Goal: Task Accomplishment & Management: Manage account settings

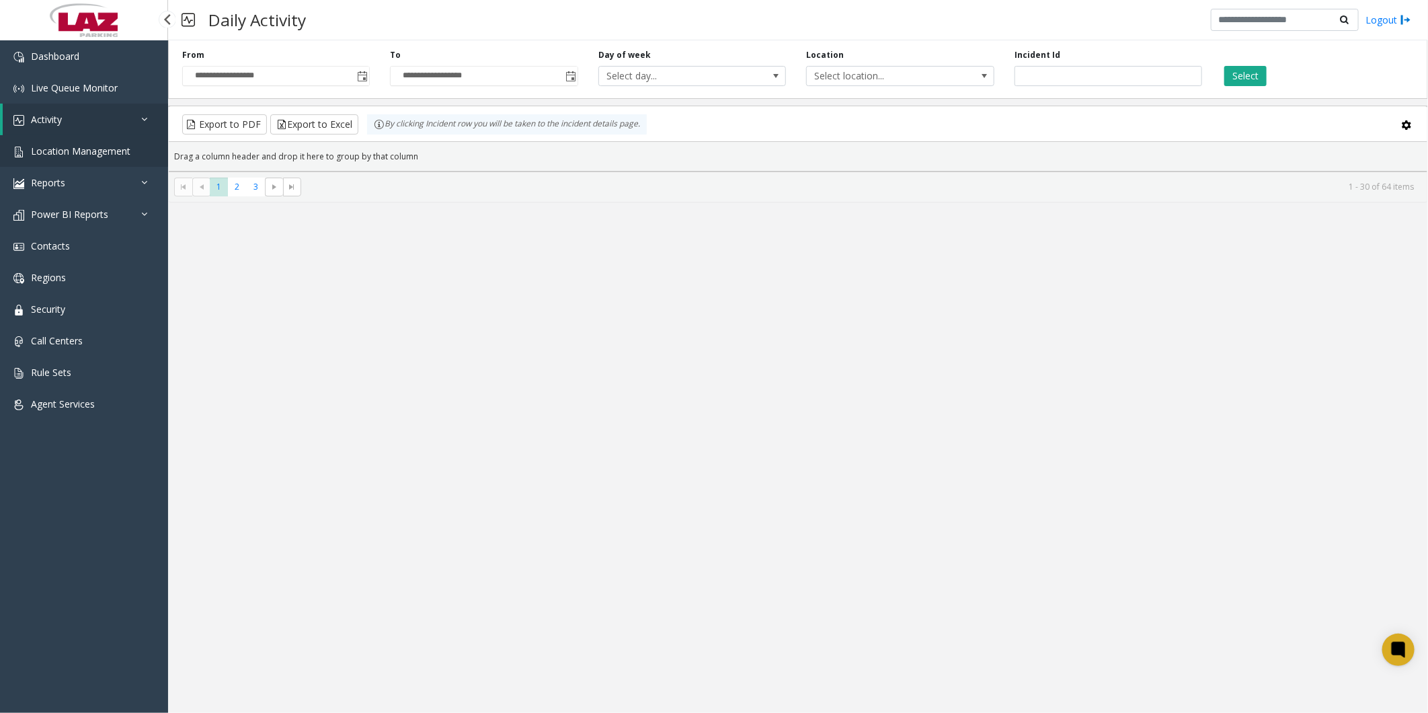
click at [32, 114] on span "Location Management" at bounding box center [80, 151] width 99 height 13
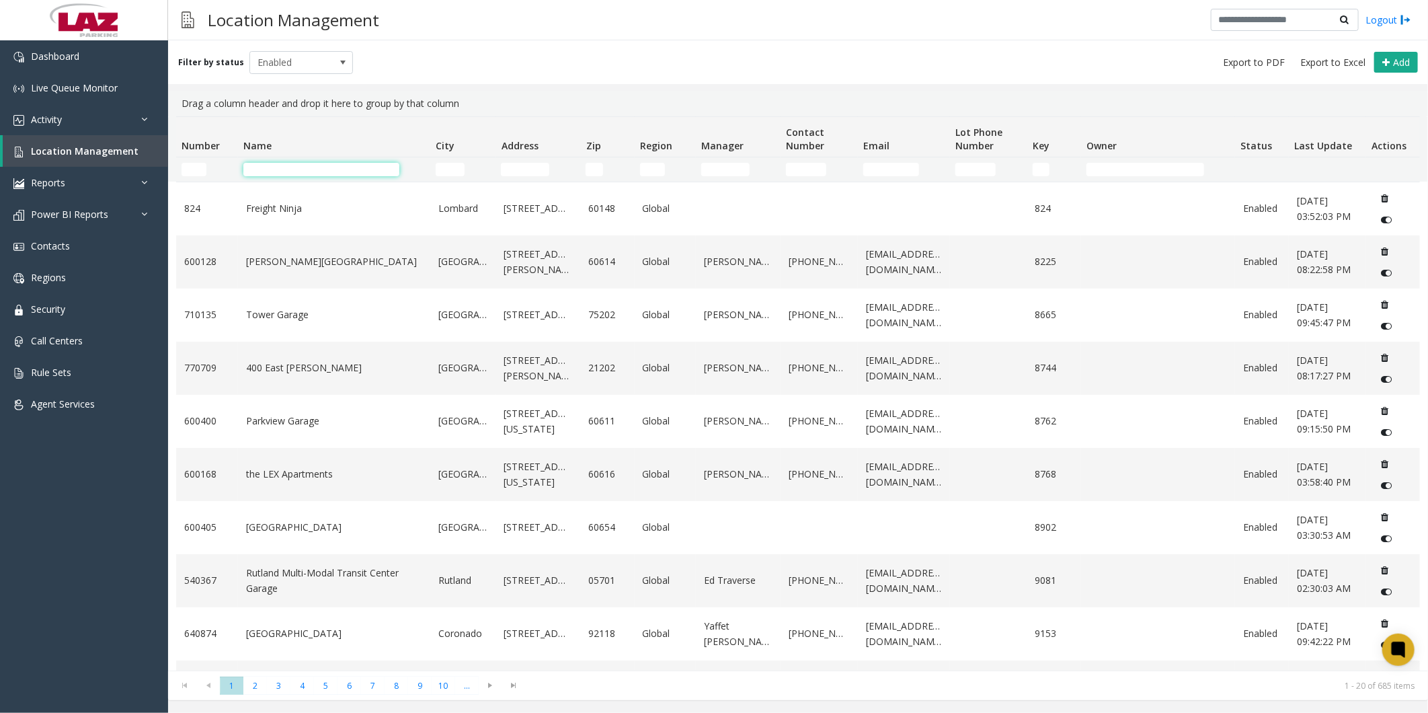
click at [279, 114] on input "Name Filter" at bounding box center [321, 169] width 156 height 13
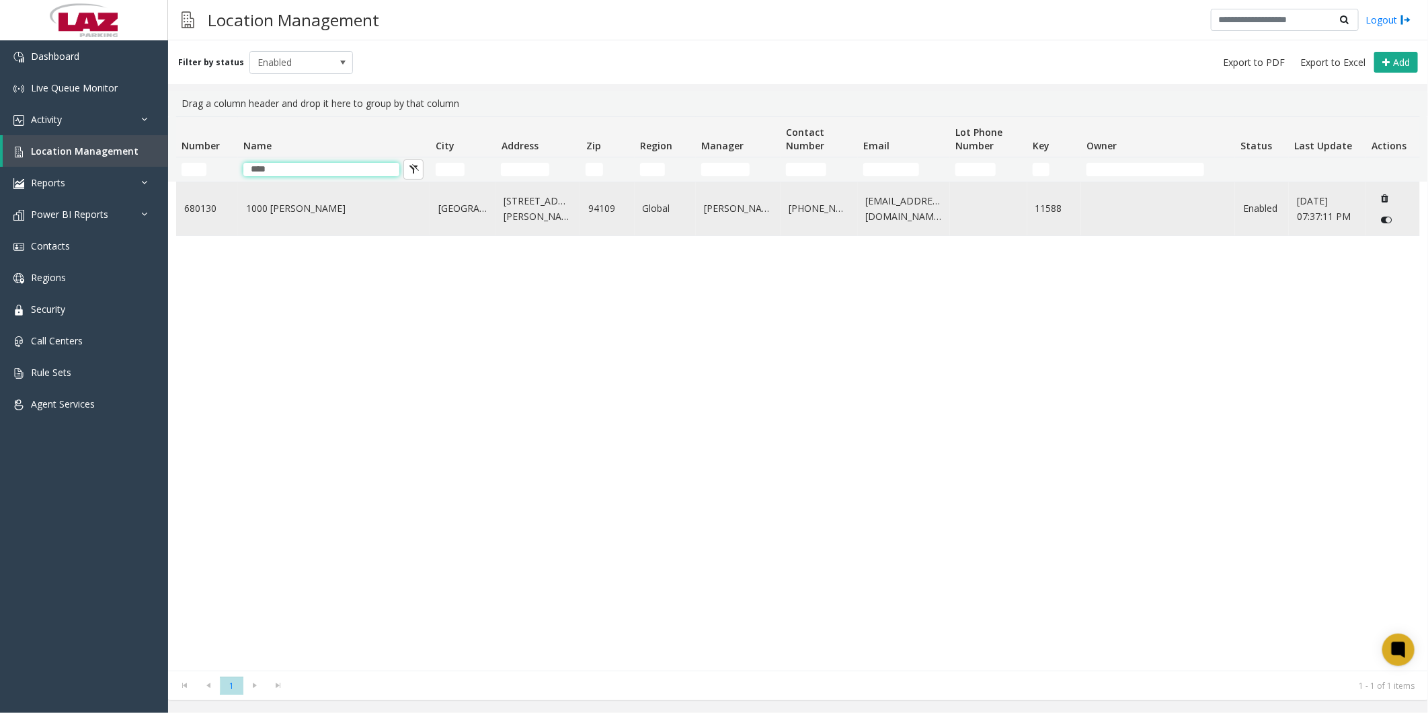
type input "****"
click at [290, 114] on link "1000 [PERSON_NAME]" at bounding box center [334, 208] width 176 height 15
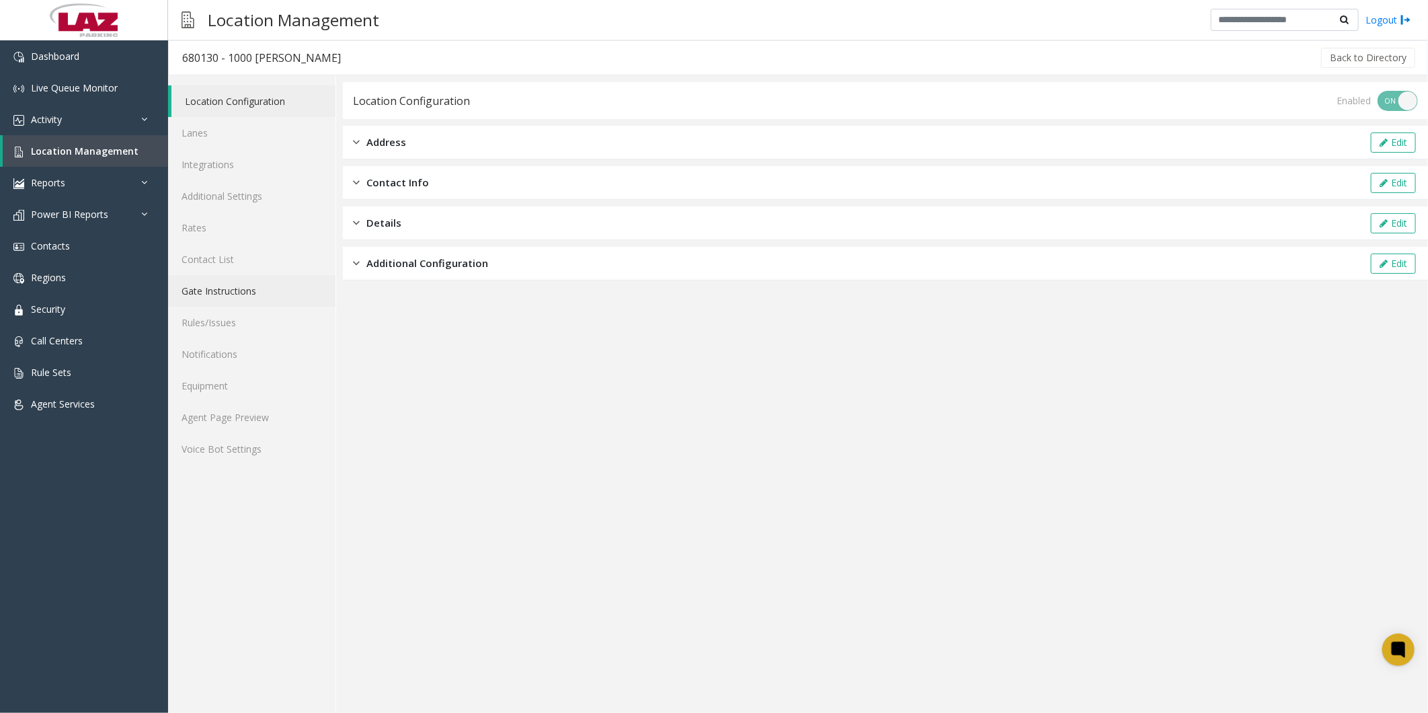
click at [223, 114] on link "Gate Instructions" at bounding box center [251, 291] width 167 height 32
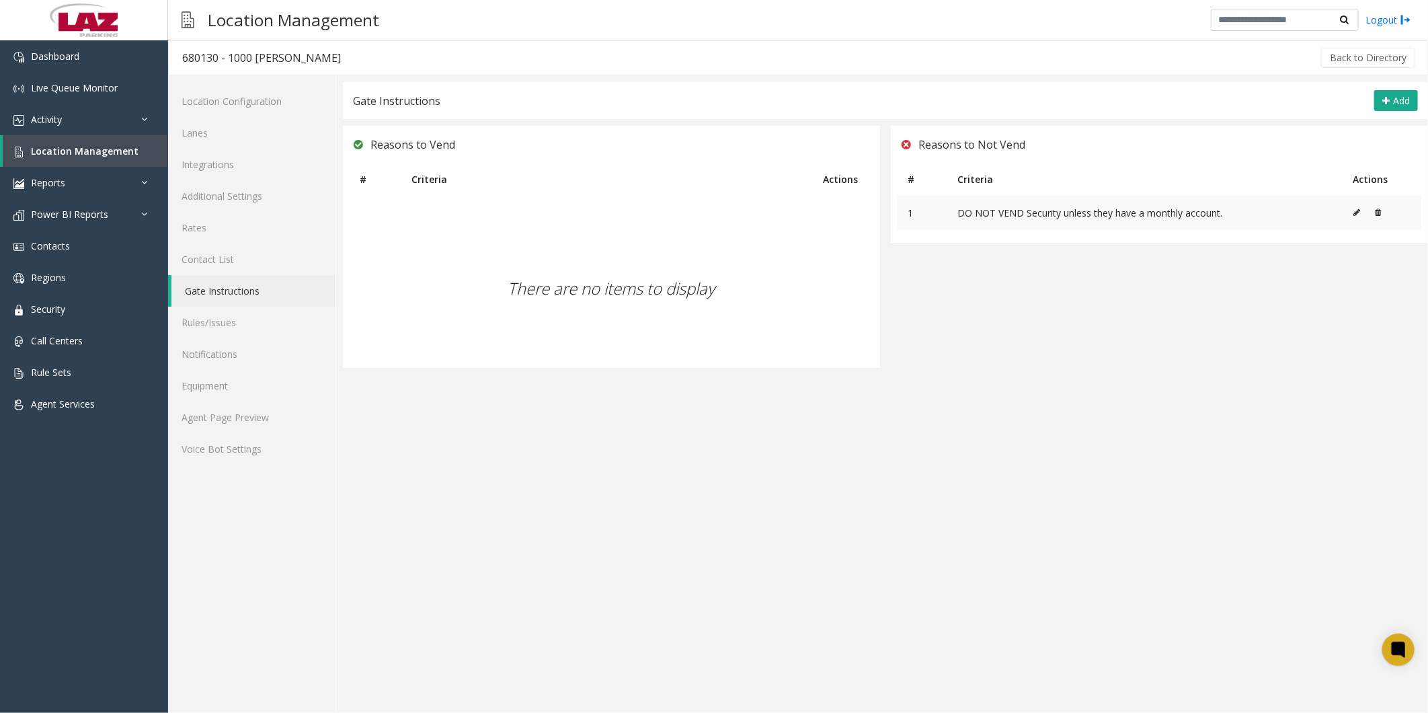
click at [366, 114] on icon at bounding box center [1356, 212] width 7 height 8
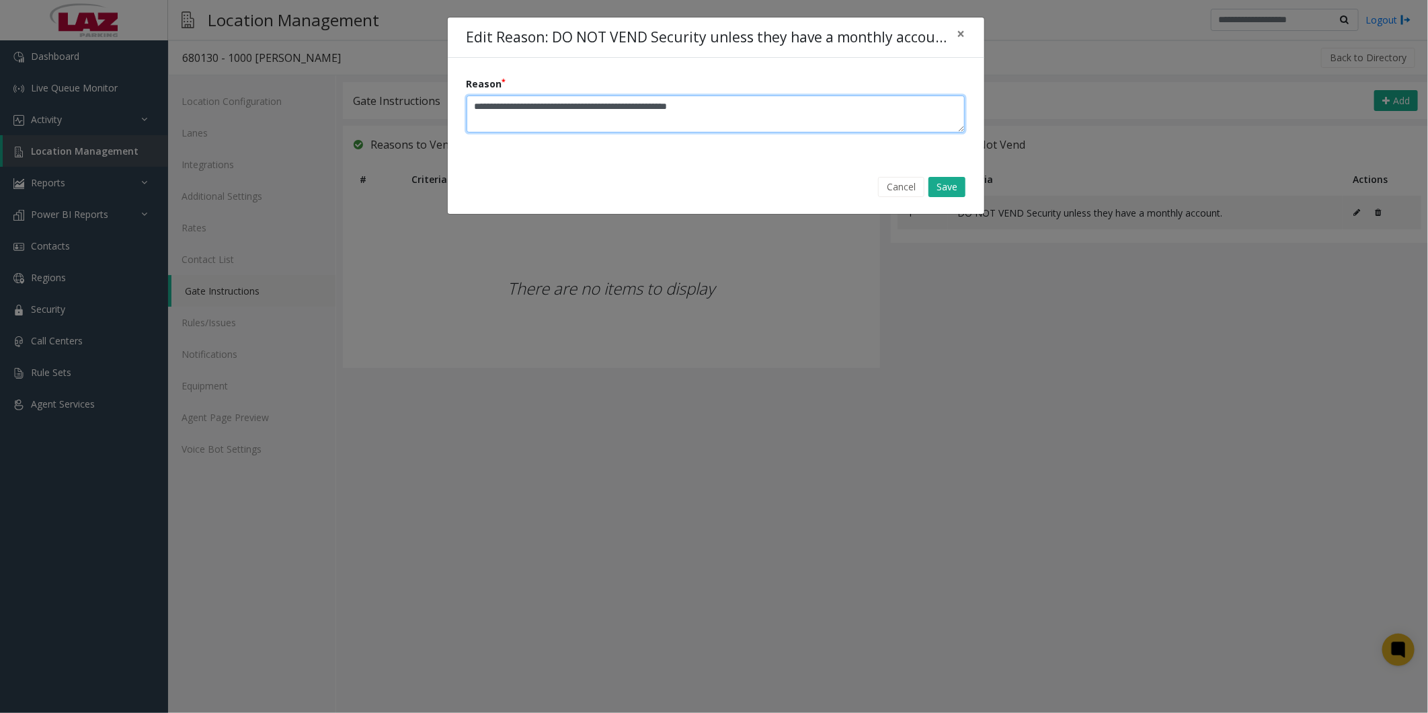
click at [366, 110] on textarea "Reason" at bounding box center [716, 113] width 499 height 37
type textarea "**********"
click at [366, 114] on button "Save" at bounding box center [946, 187] width 37 height 20
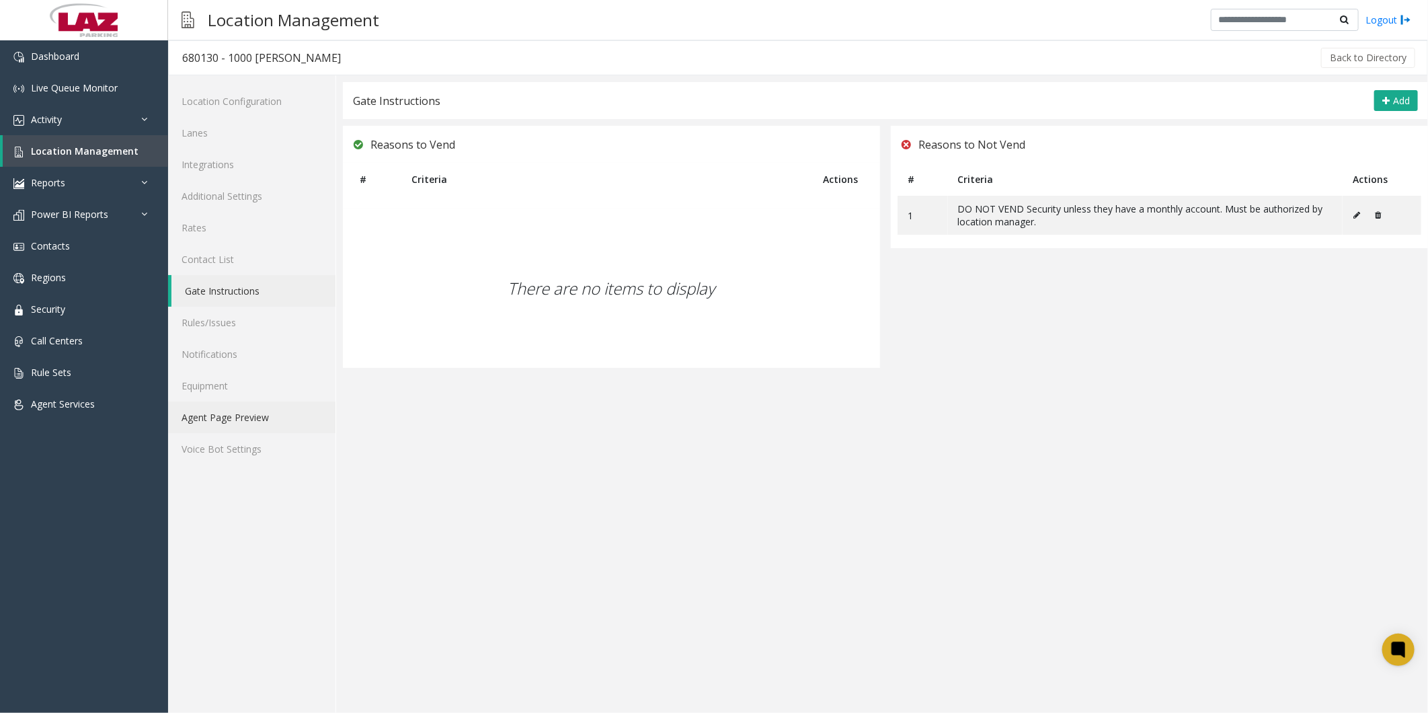
click at [182, 114] on link "Agent Page Preview" at bounding box center [251, 417] width 167 height 32
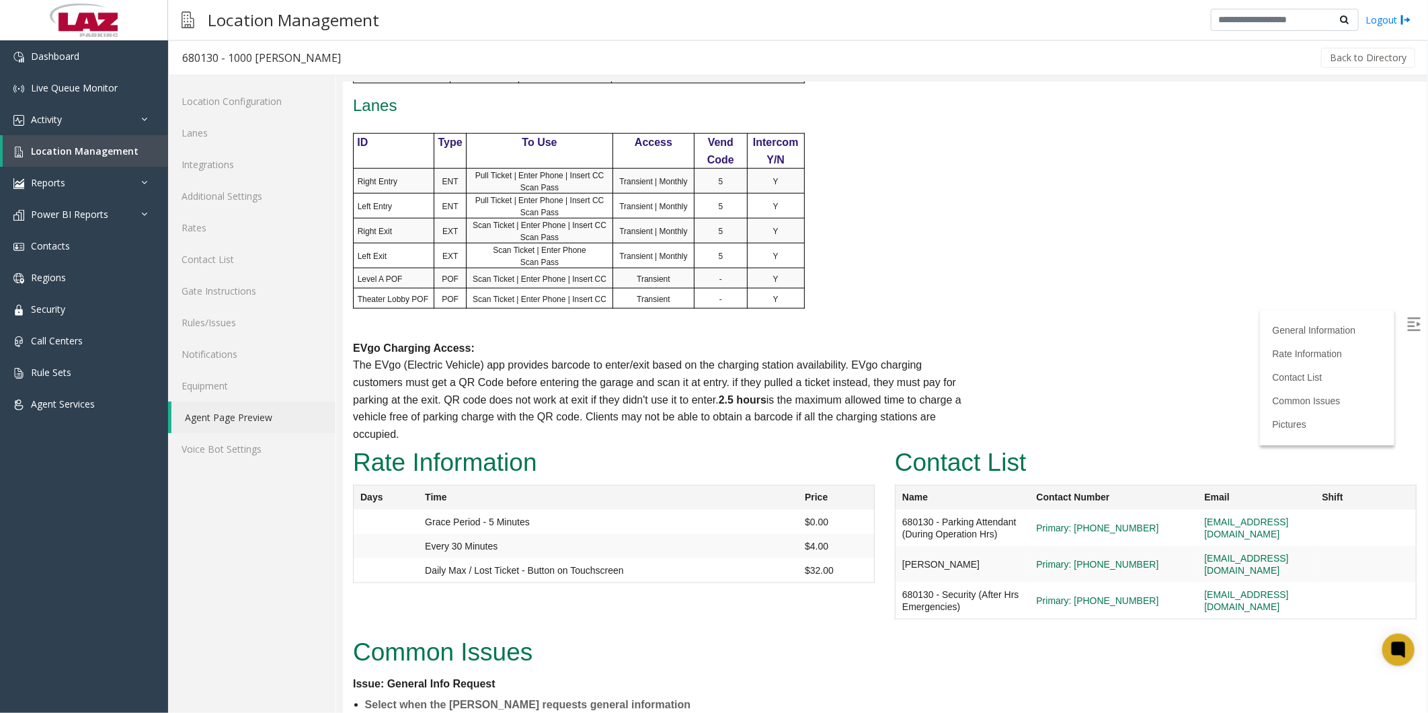
scroll to position [902, 0]
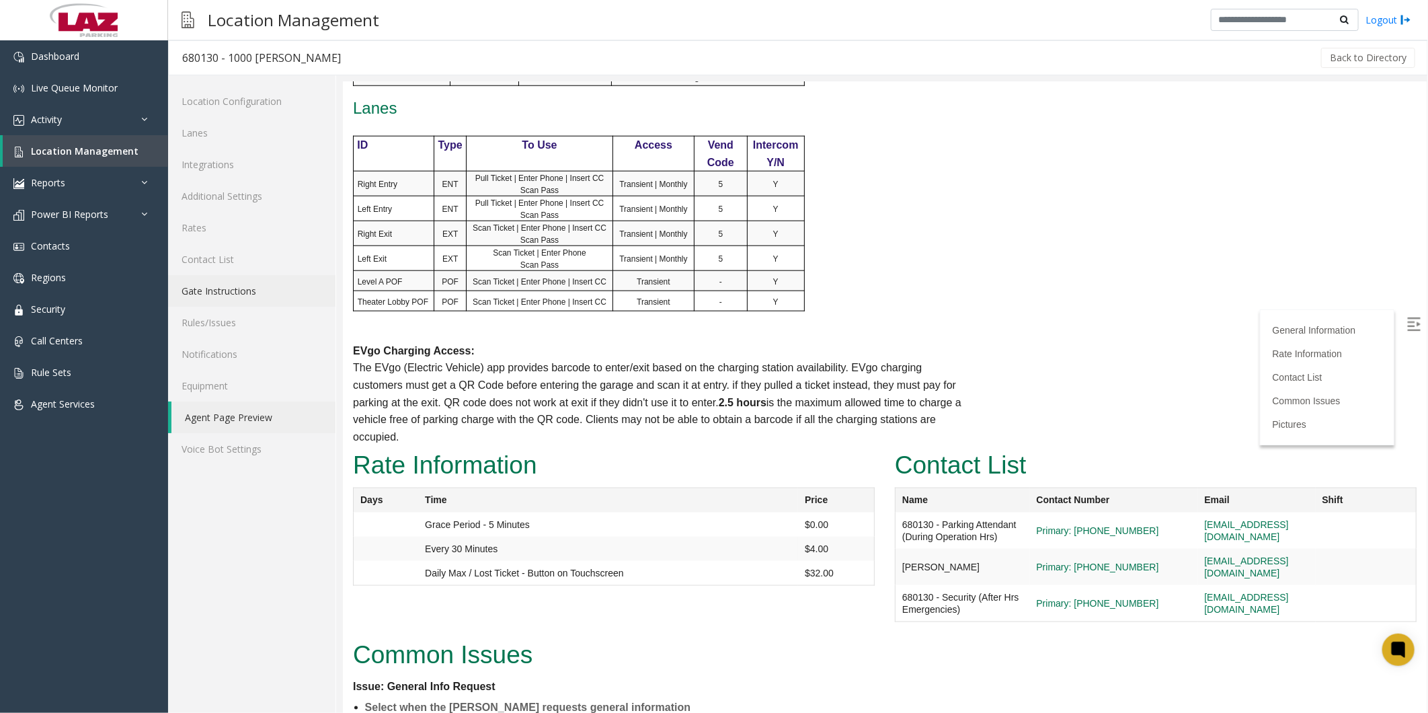
click at [233, 114] on link "Gate Instructions" at bounding box center [251, 291] width 167 height 32
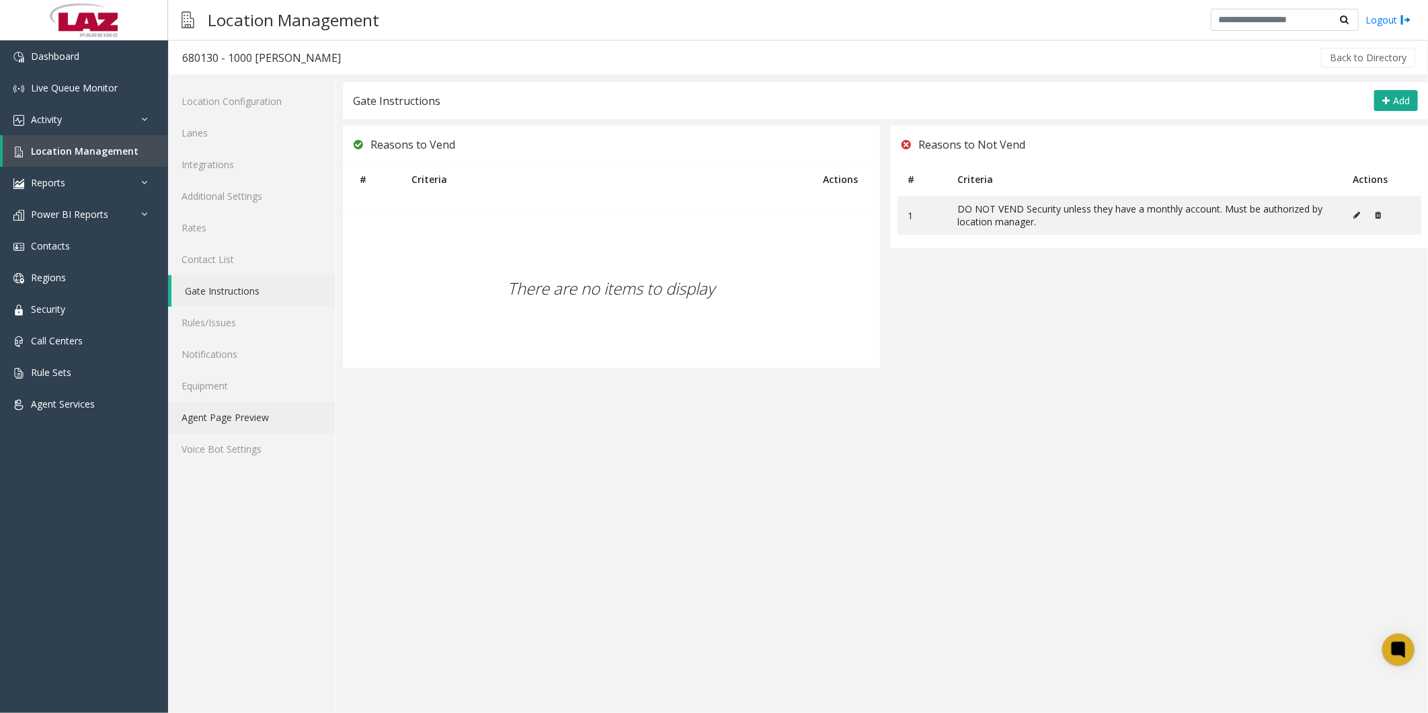
click at [238, 114] on link "Agent Page Preview" at bounding box center [251, 417] width 167 height 32
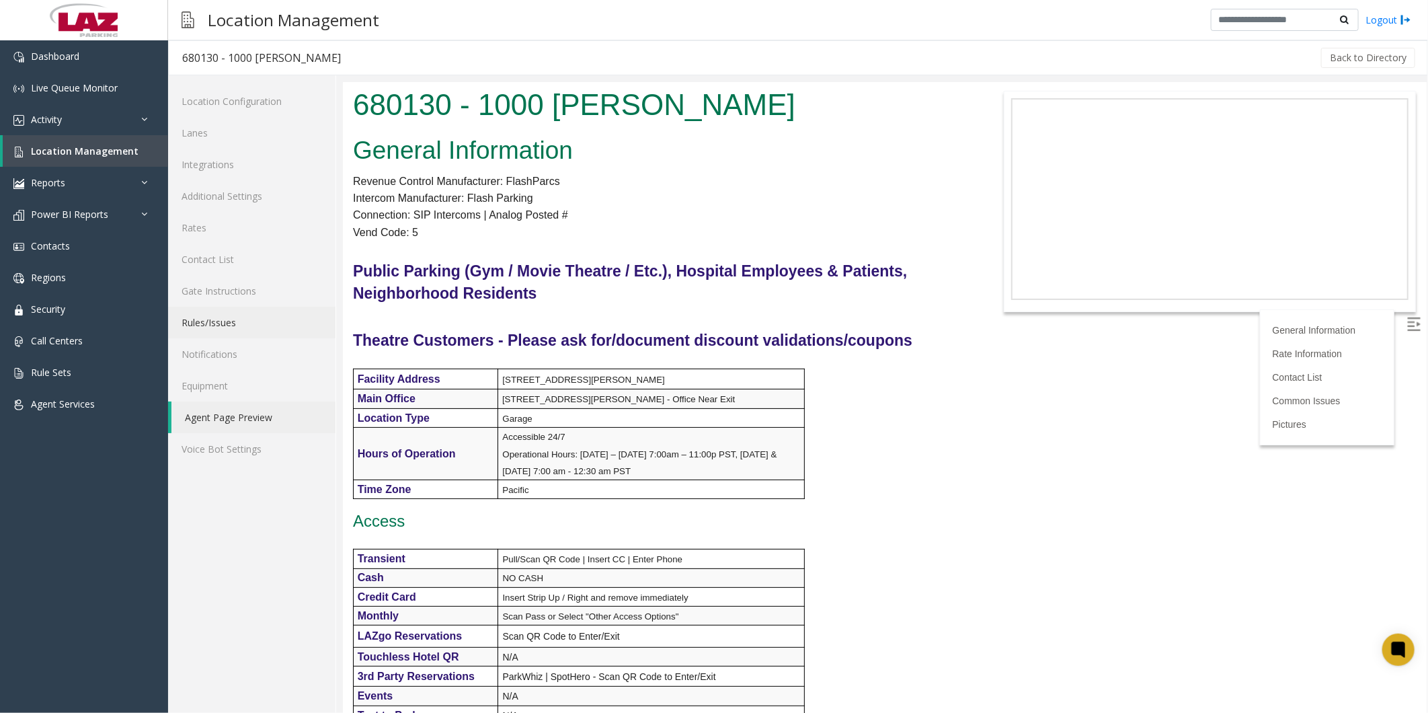
click at [204, 114] on link "Rules/Issues" at bounding box center [251, 323] width 167 height 32
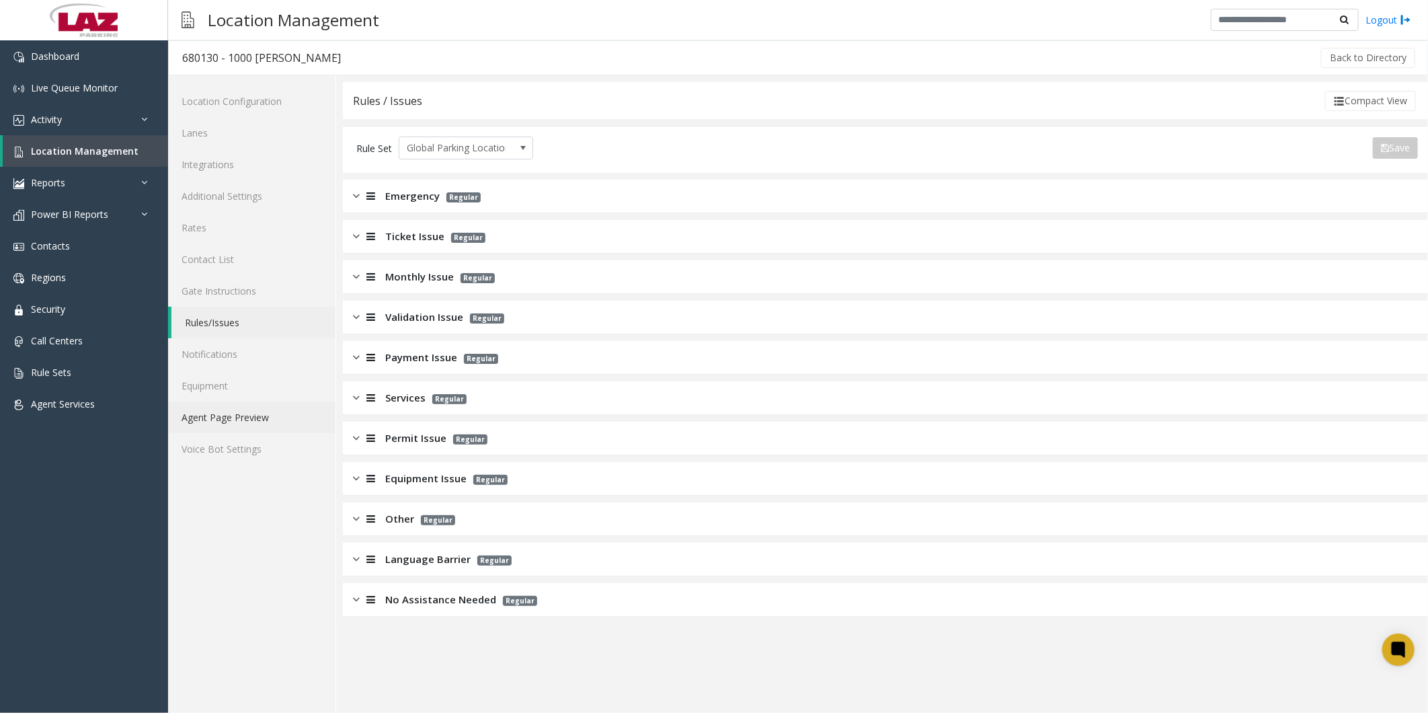
click at [205, 114] on link "Agent Page Preview" at bounding box center [251, 417] width 167 height 32
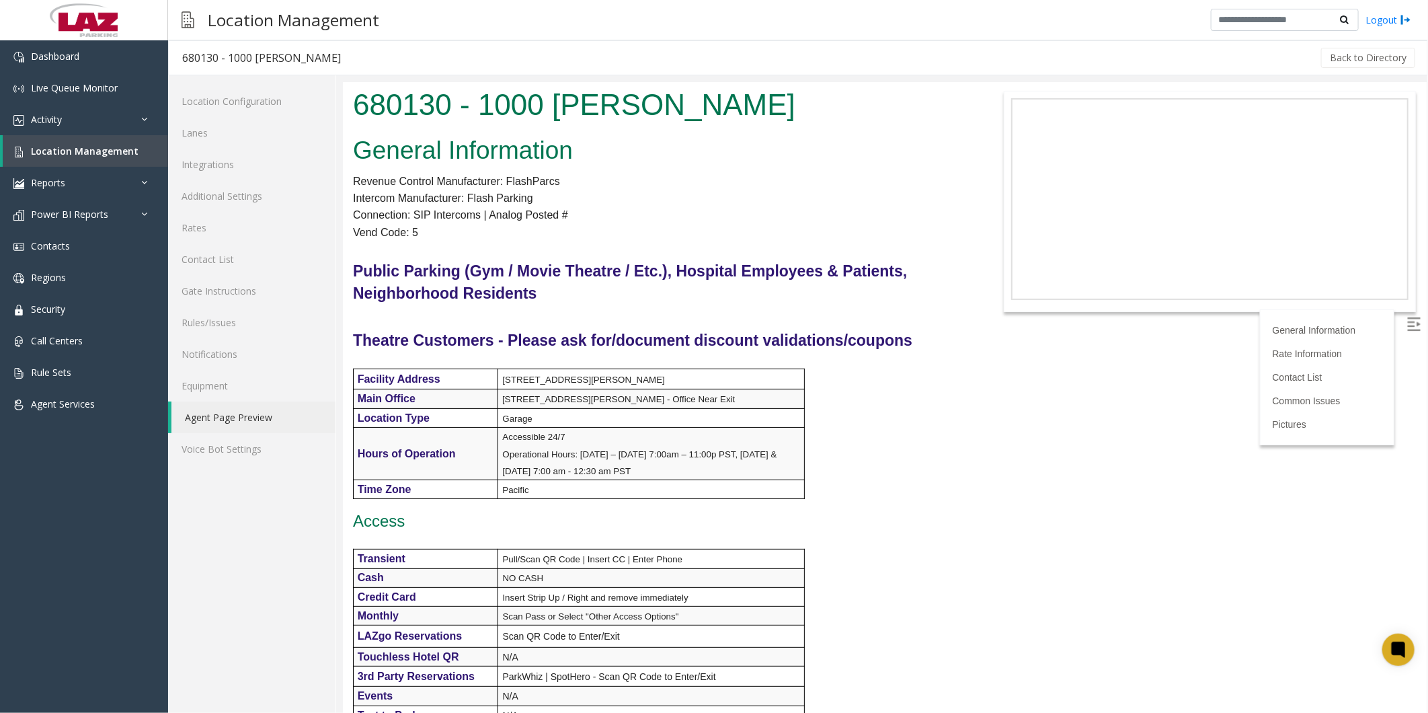
drag, startPoint x: 753, startPoint y: 167, endPoint x: 753, endPoint y: 186, distance: 18.2
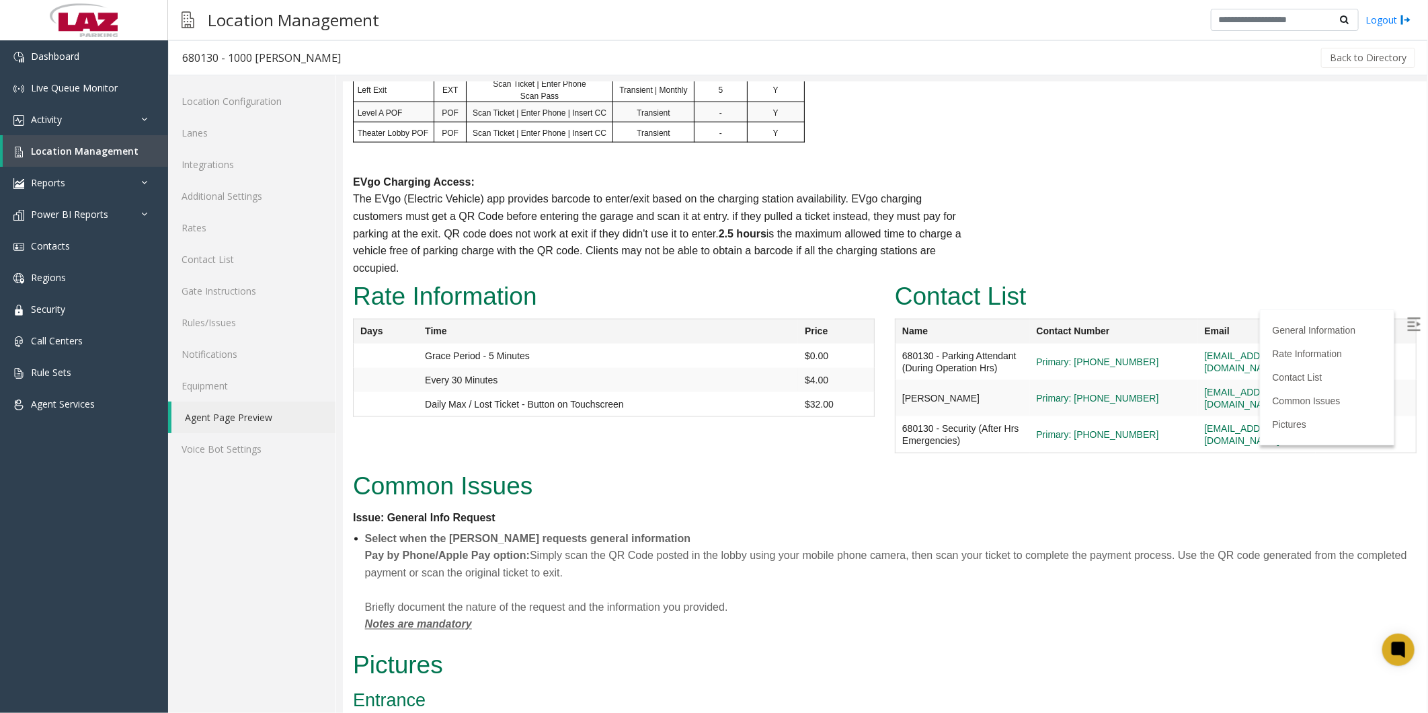
scroll to position [1195, 0]
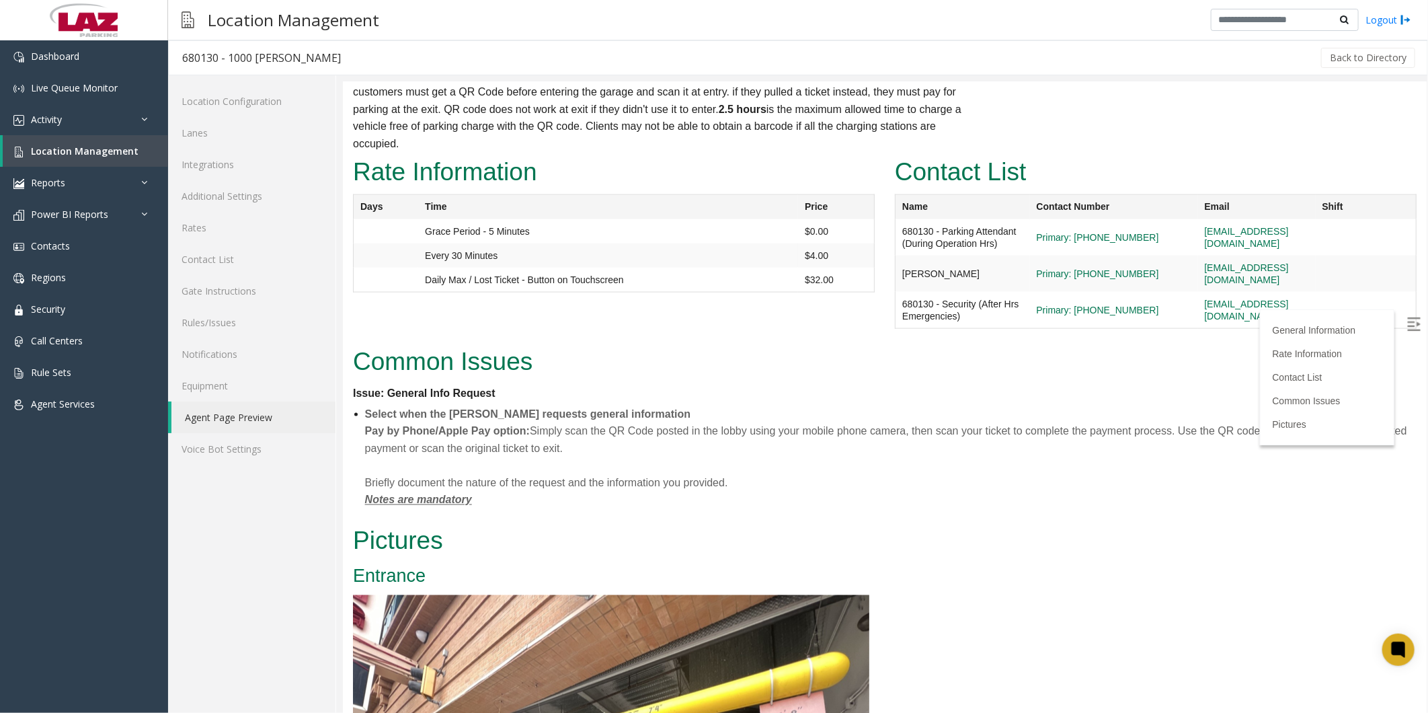
click at [366, 114] on dt "Issue: General Info Request" at bounding box center [884, 392] width 1064 height 17
click at [215, 114] on link "Gate Instructions" at bounding box center [251, 291] width 167 height 32
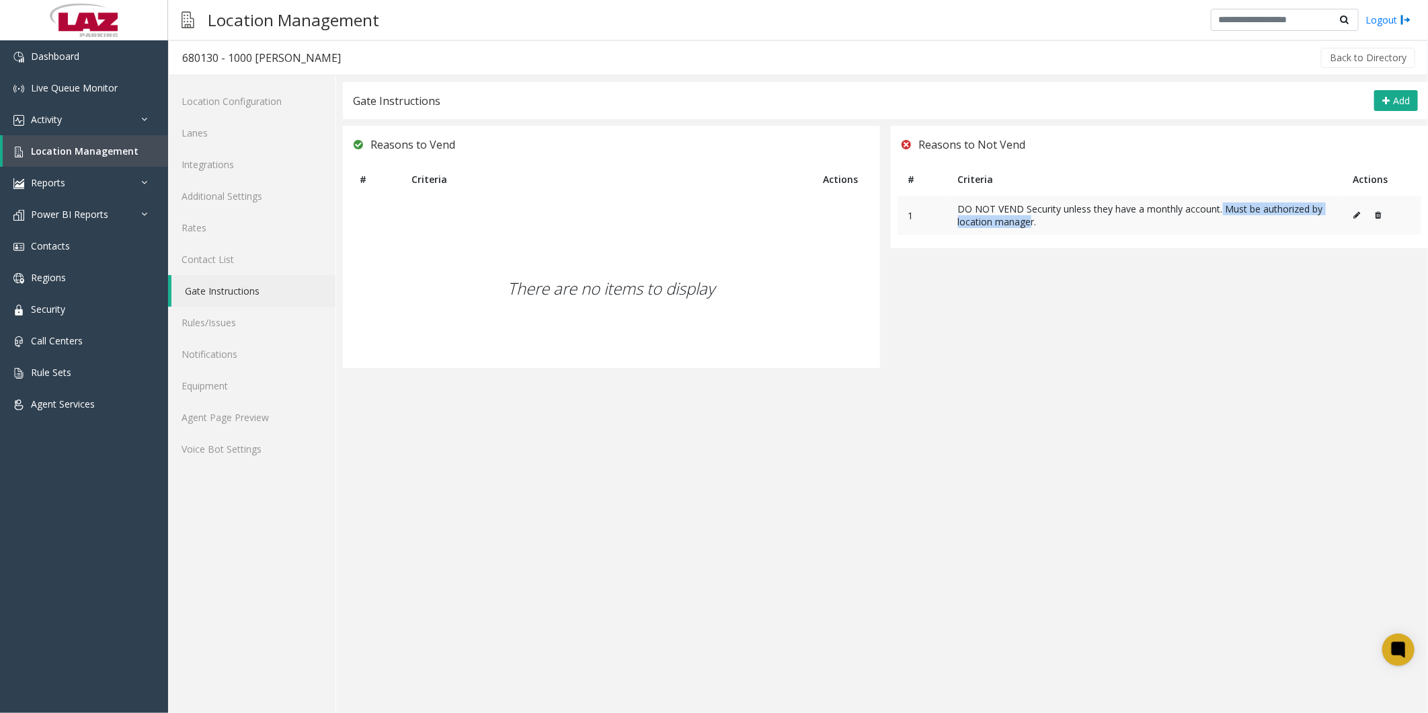
drag, startPoint x: 1219, startPoint y: 206, endPoint x: 1030, endPoint y: 232, distance: 191.4
click at [366, 114] on td "DO NOT VEND Security unless they have a monthly account. Must be authorized by …" at bounding box center [1145, 215] width 395 height 39
drag, startPoint x: 1030, startPoint y: 232, endPoint x: 1105, endPoint y: 249, distance: 76.5
click at [366, 114] on div "Reasons to Not Vend # Criteria Actions 1 DO NOT VEND Security unless they have …" at bounding box center [1159, 247] width 537 height 242
click at [226, 114] on link "Agent Page Preview" at bounding box center [251, 417] width 167 height 32
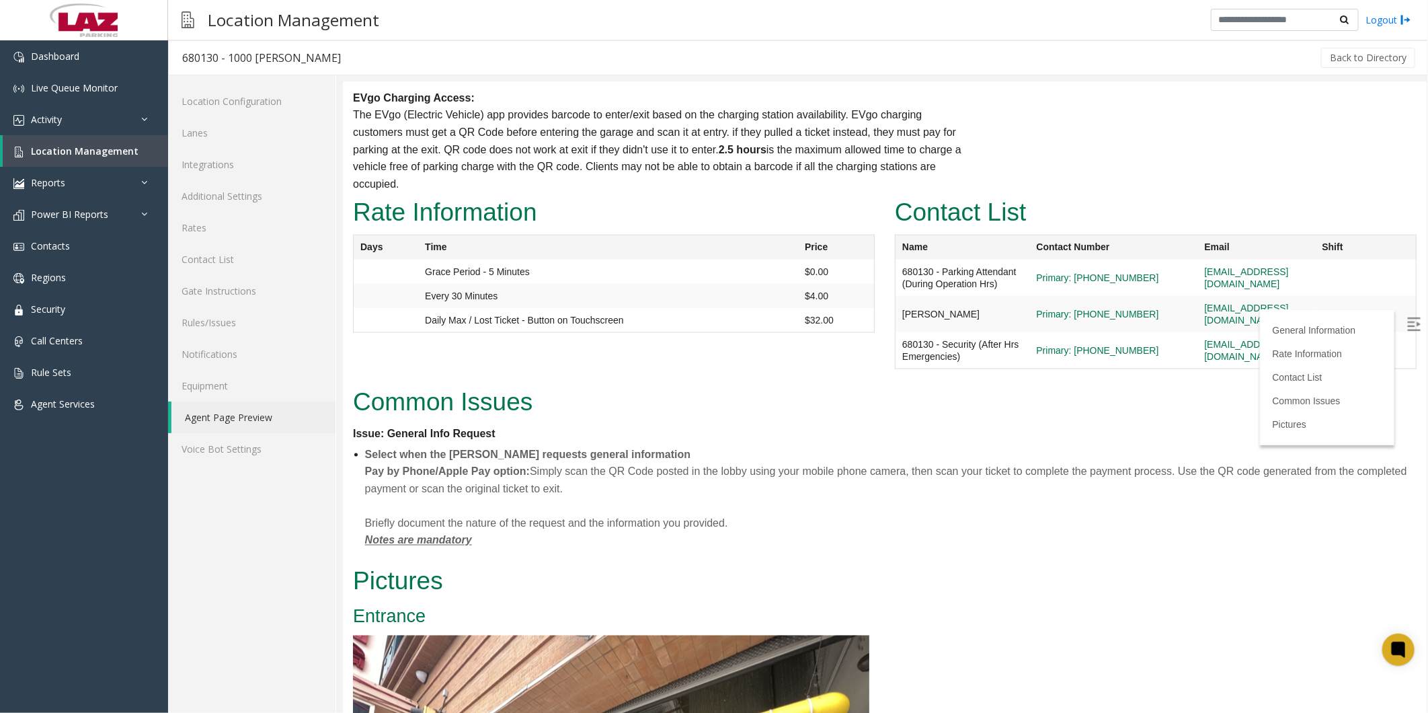
scroll to position [1195, 0]
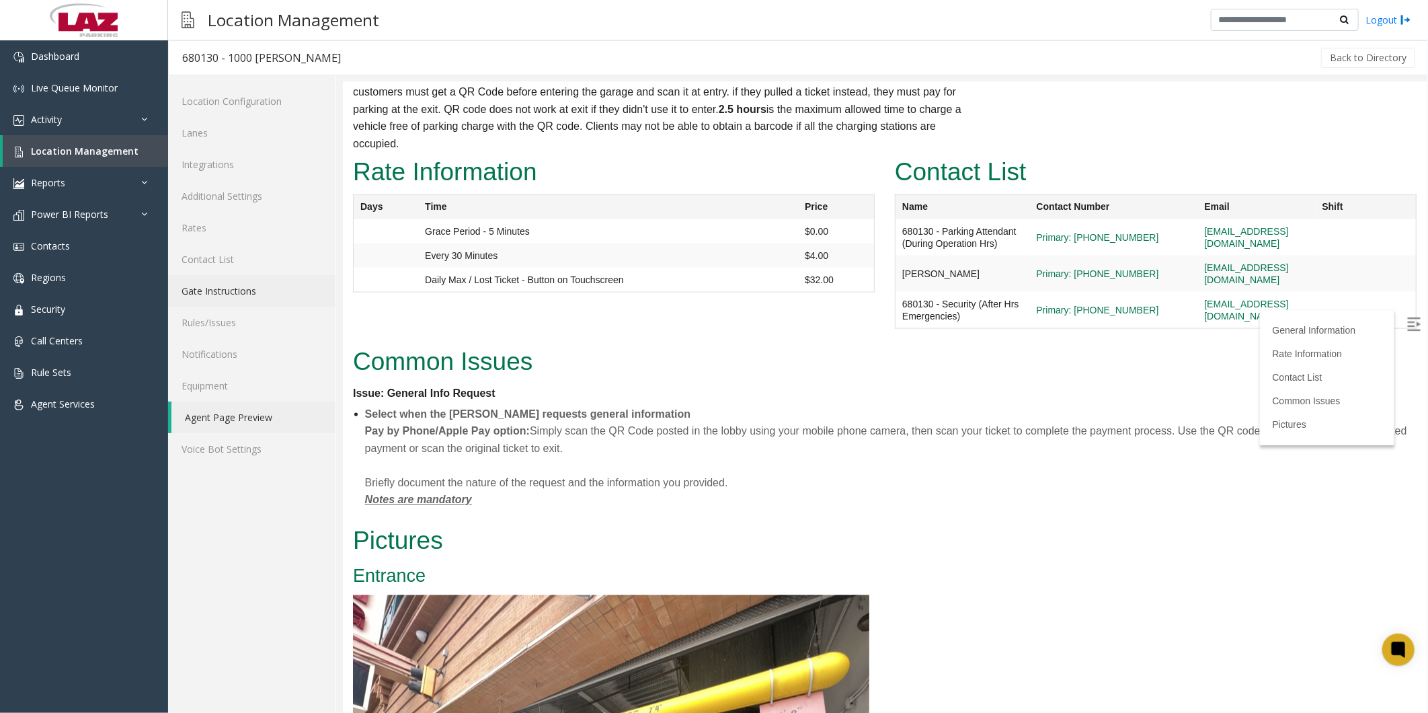
click at [210, 114] on link "Gate Instructions" at bounding box center [251, 291] width 167 height 32
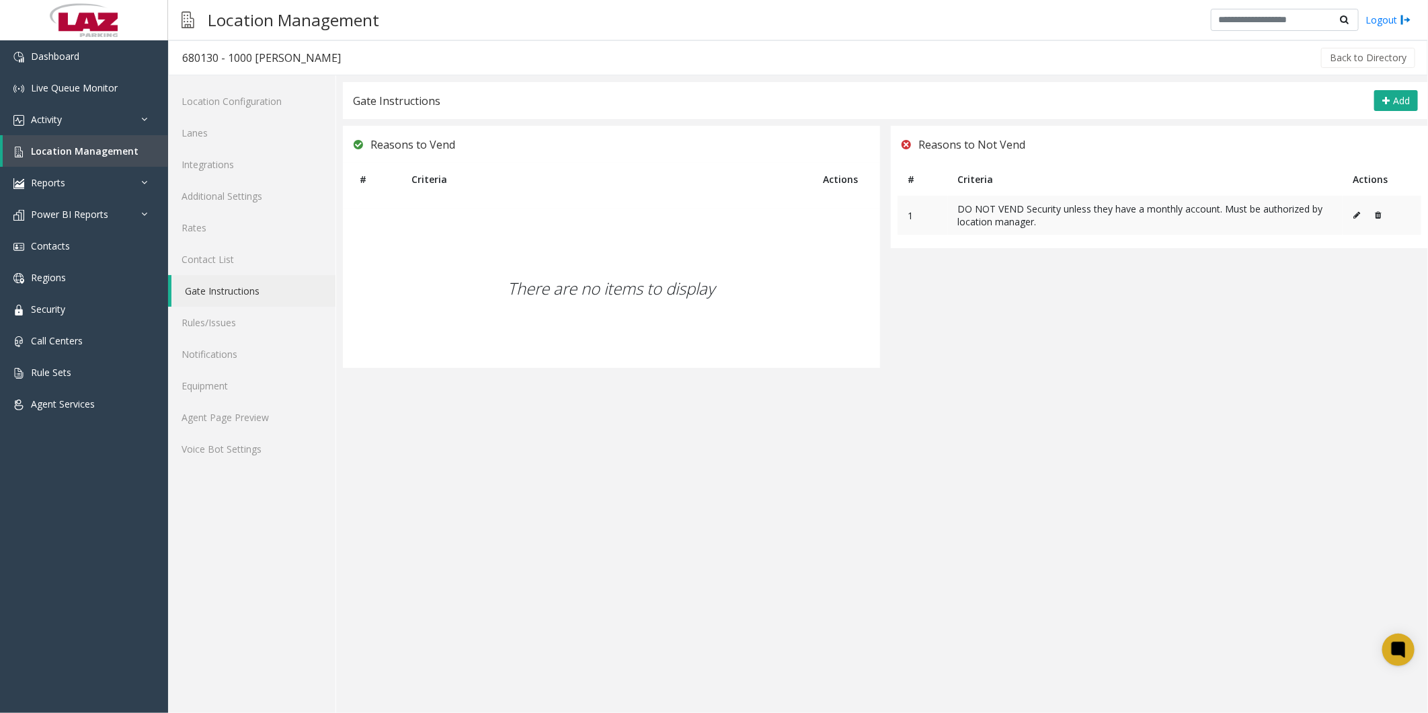
click at [366, 114] on icon at bounding box center [1356, 215] width 7 height 8
type textarea "**********"
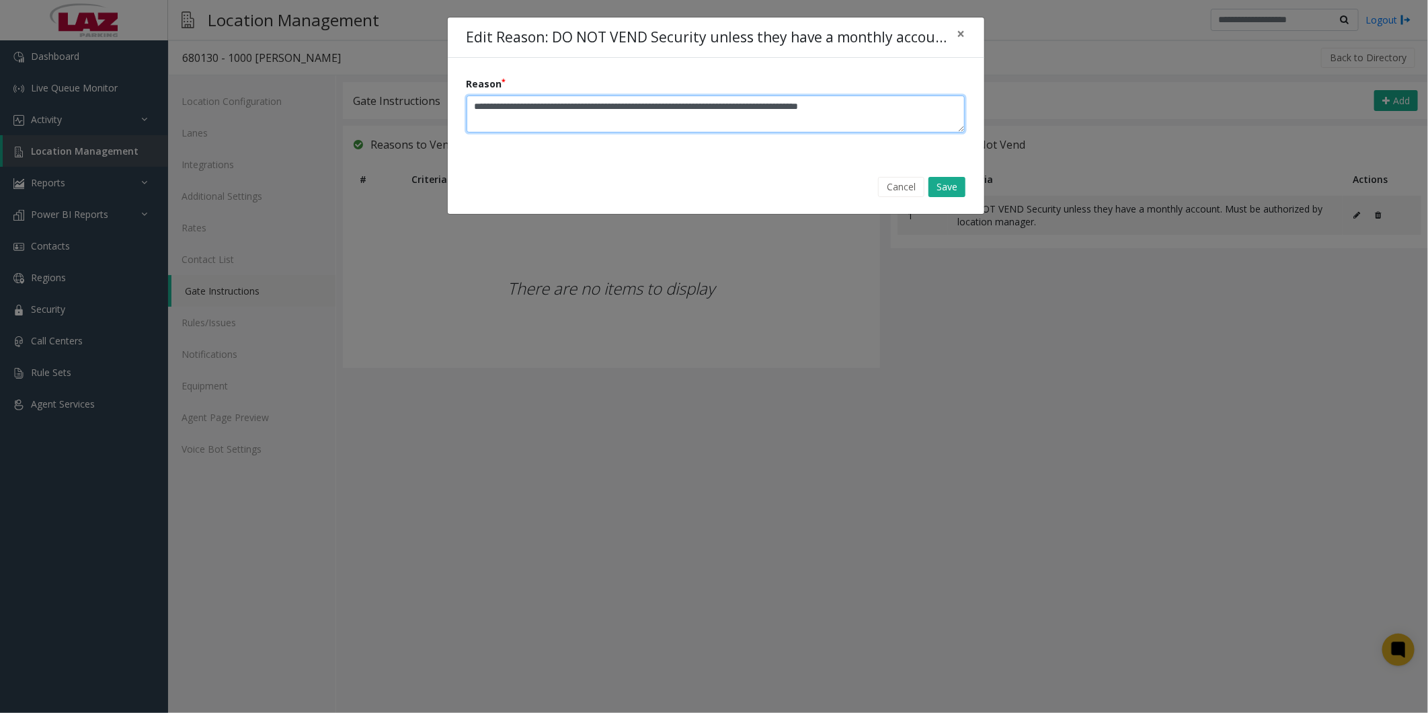
drag, startPoint x: 931, startPoint y: 102, endPoint x: 461, endPoint y: 111, distance: 470.0
click at [366, 111] on form "Reason" at bounding box center [716, 109] width 536 height 103
click at [366, 114] on button "Cancel" at bounding box center [901, 187] width 46 height 20
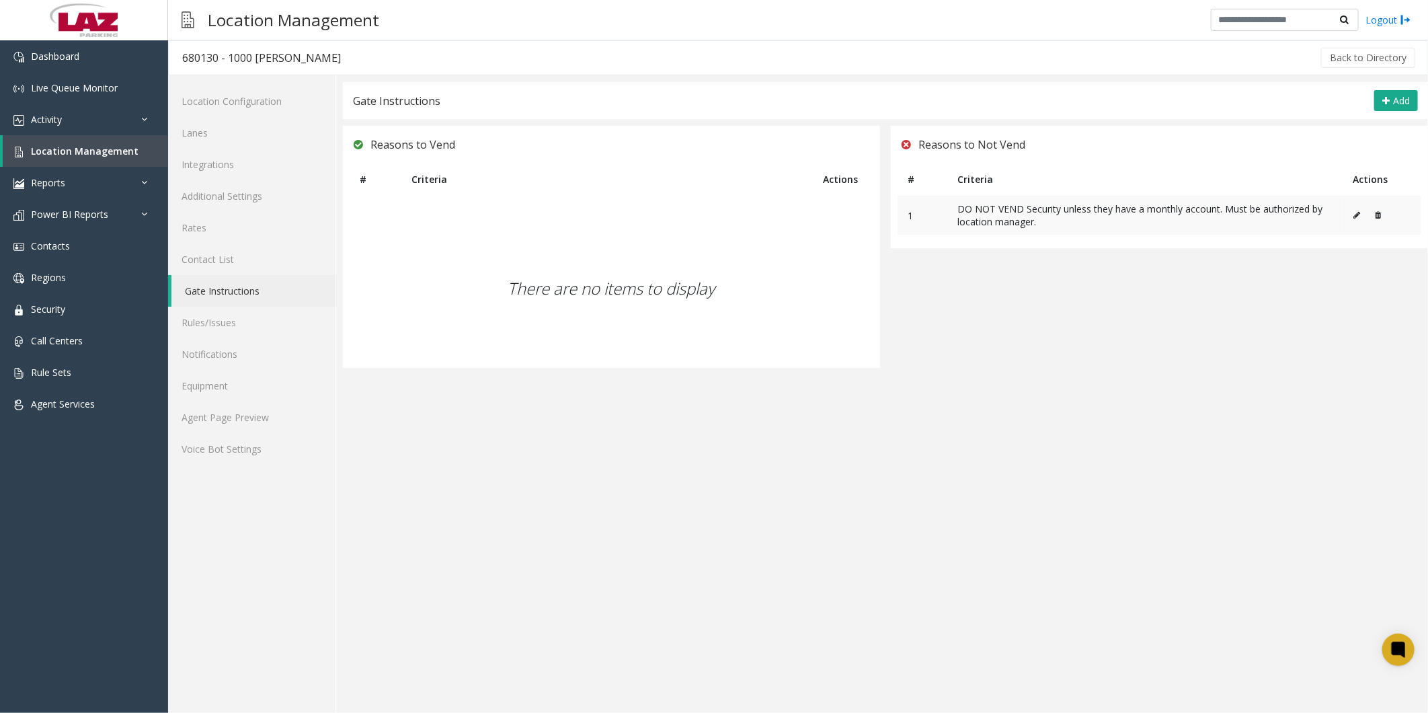
click at [366, 114] on icon at bounding box center [1378, 215] width 6 height 8
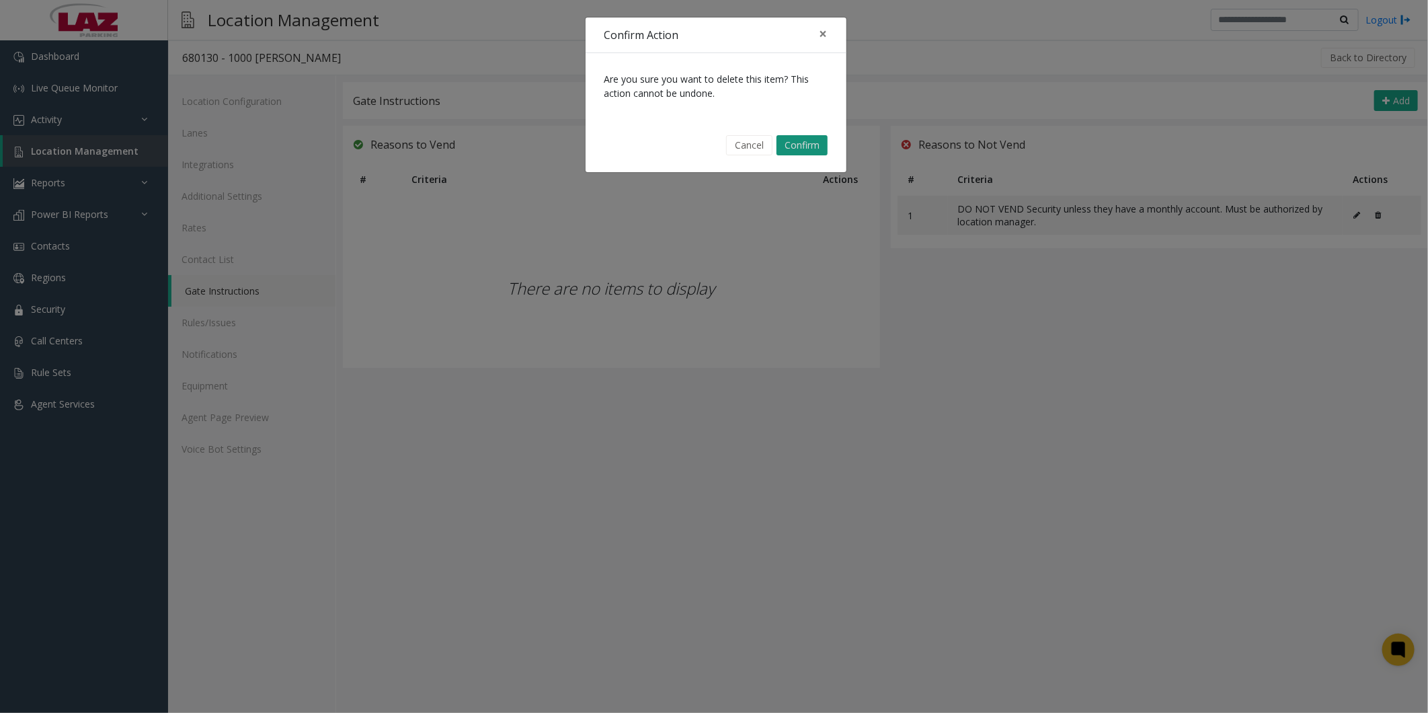
click at [366, 114] on button "Confirm" at bounding box center [801, 145] width 51 height 20
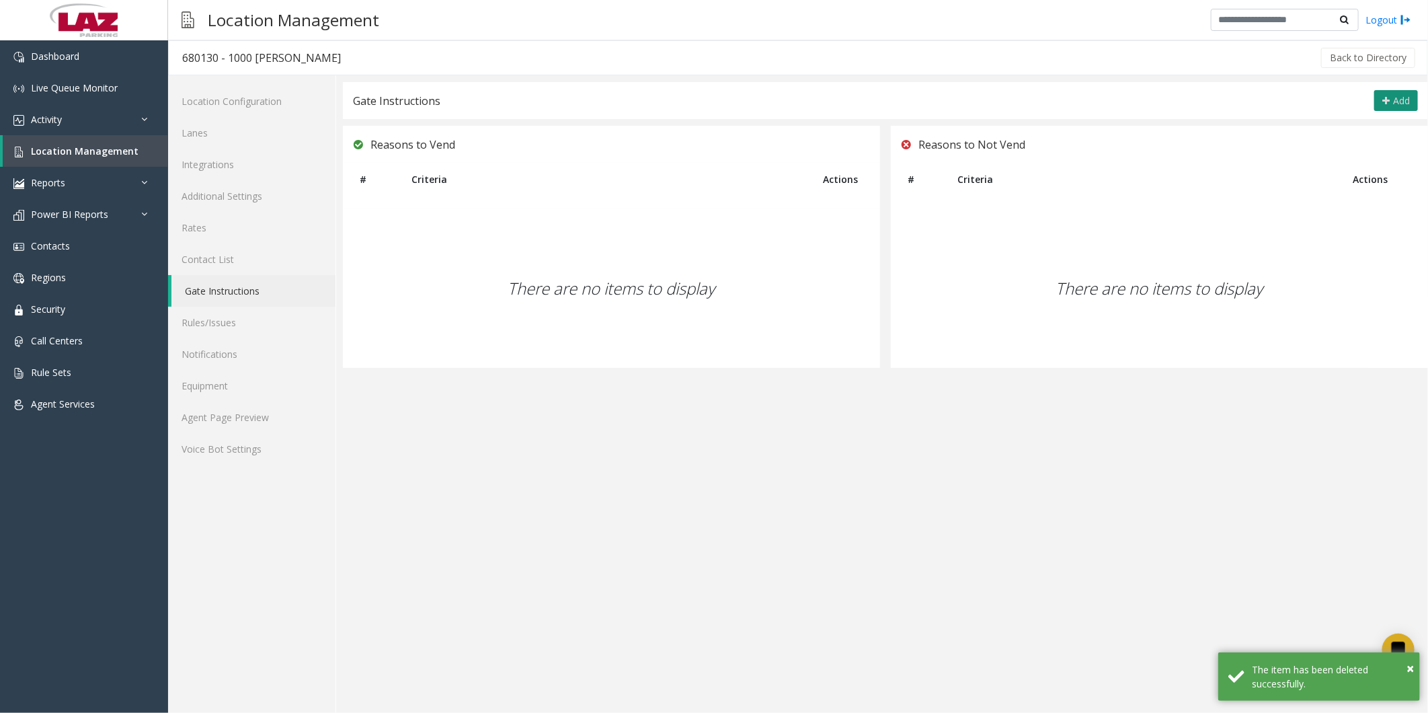
click at [366, 104] on icon at bounding box center [1385, 100] width 7 height 11
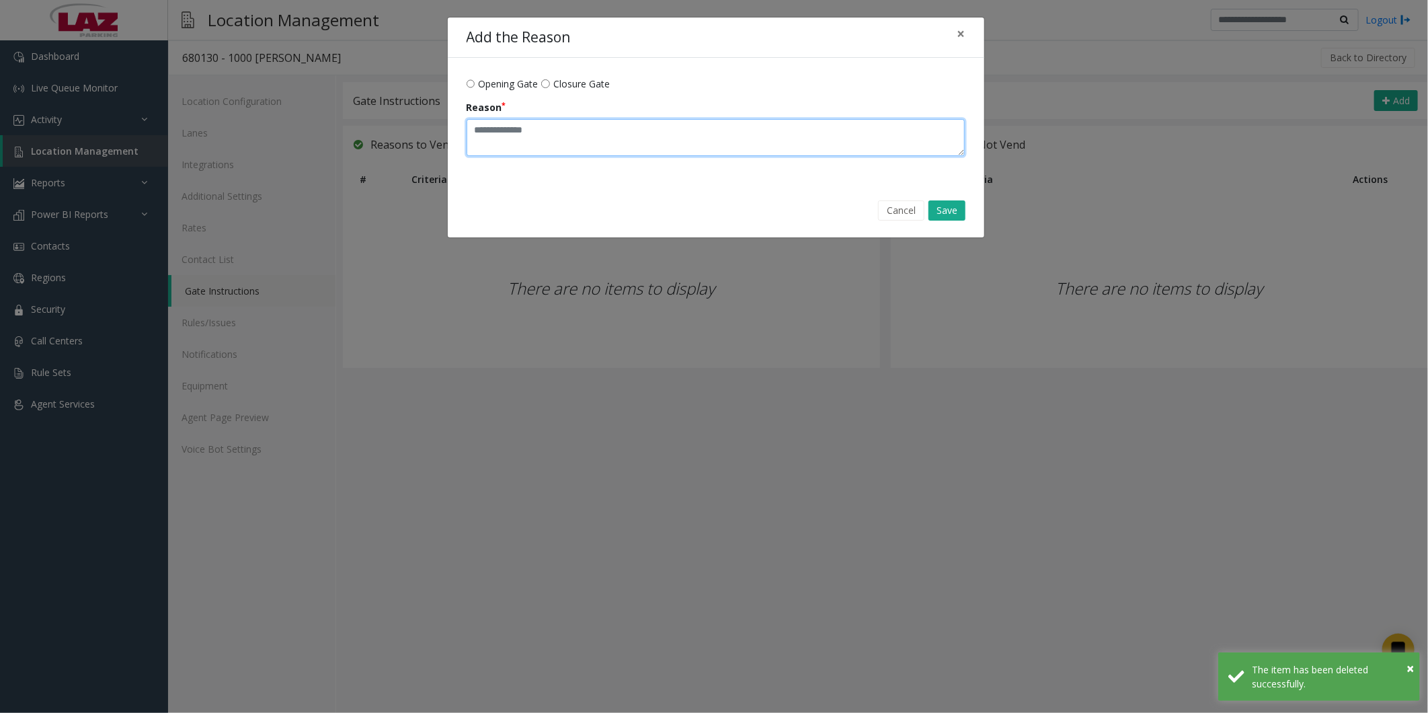
click at [366, 114] on textarea "Reason" at bounding box center [716, 137] width 499 height 37
paste textarea "**********"
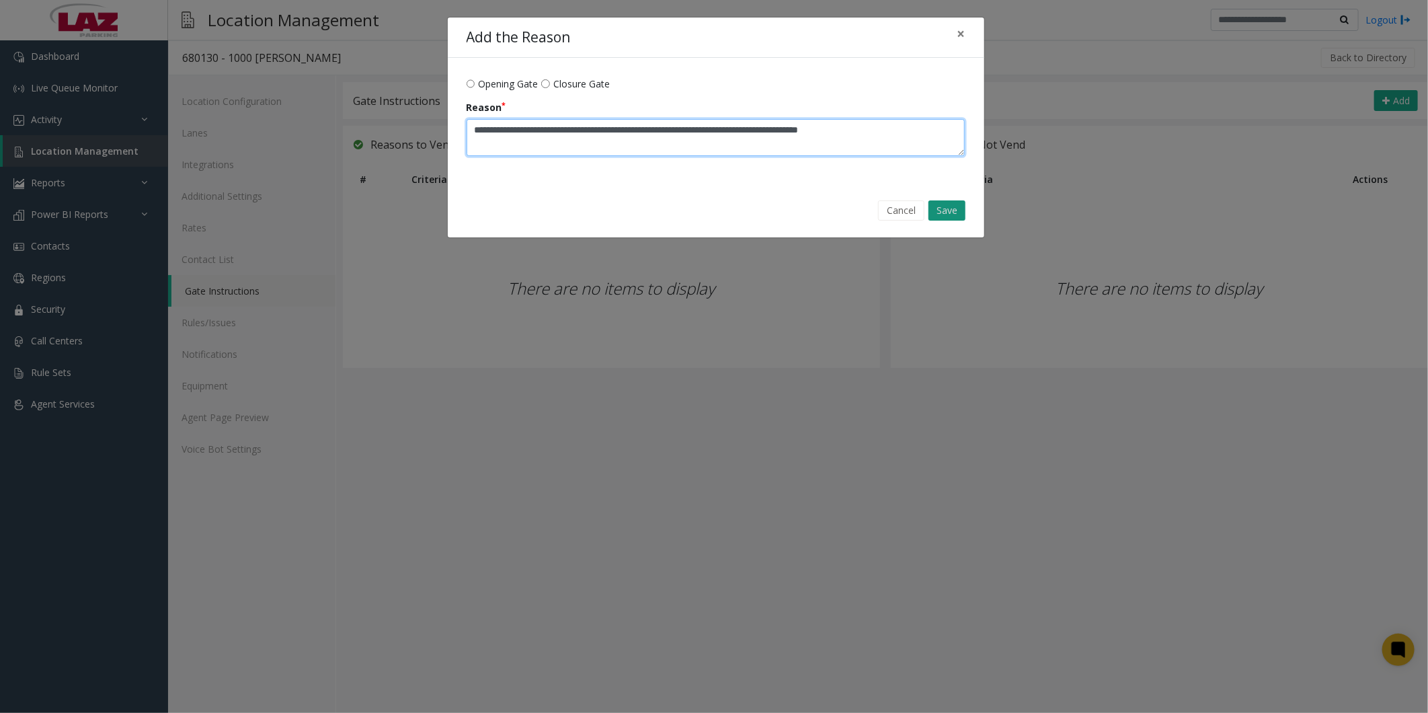
type textarea "**********"
click at [366, 114] on button "Save" at bounding box center [946, 210] width 37 height 20
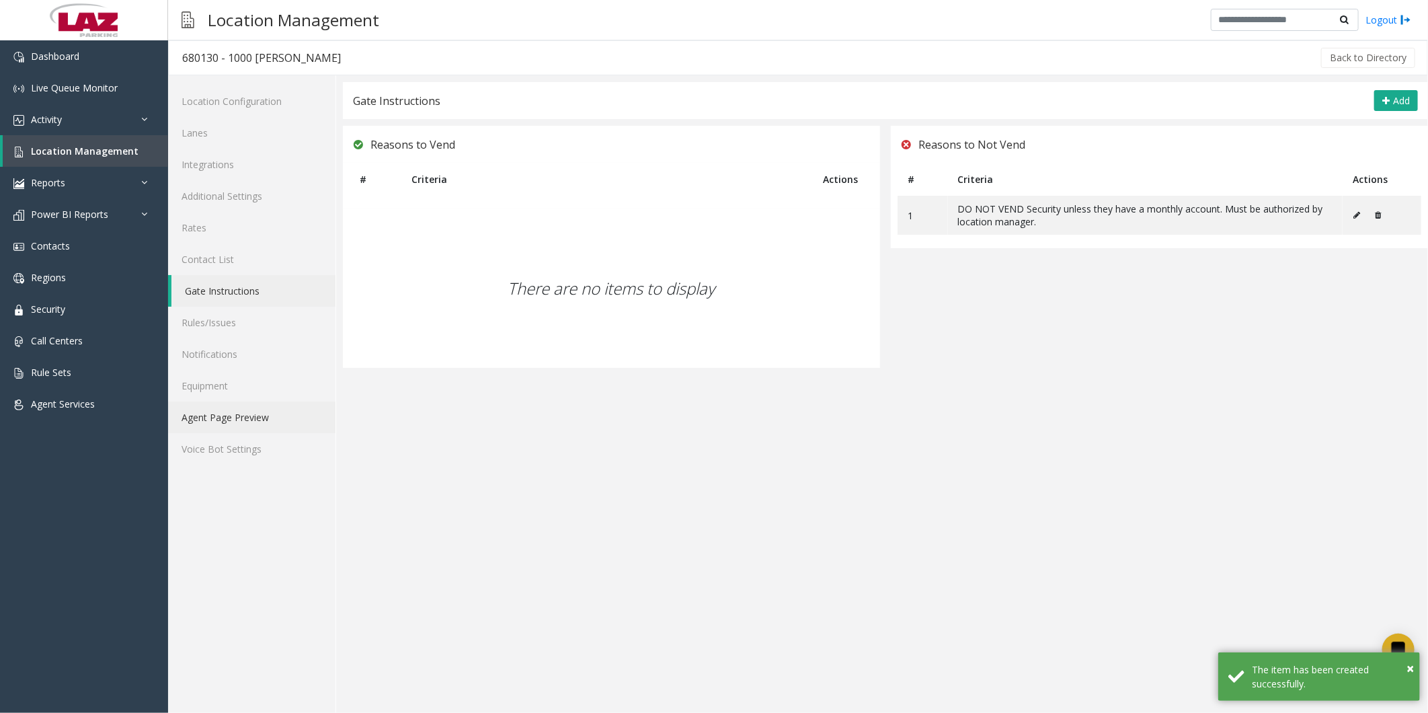
click at [213, 114] on link "Agent Page Preview" at bounding box center [251, 417] width 167 height 32
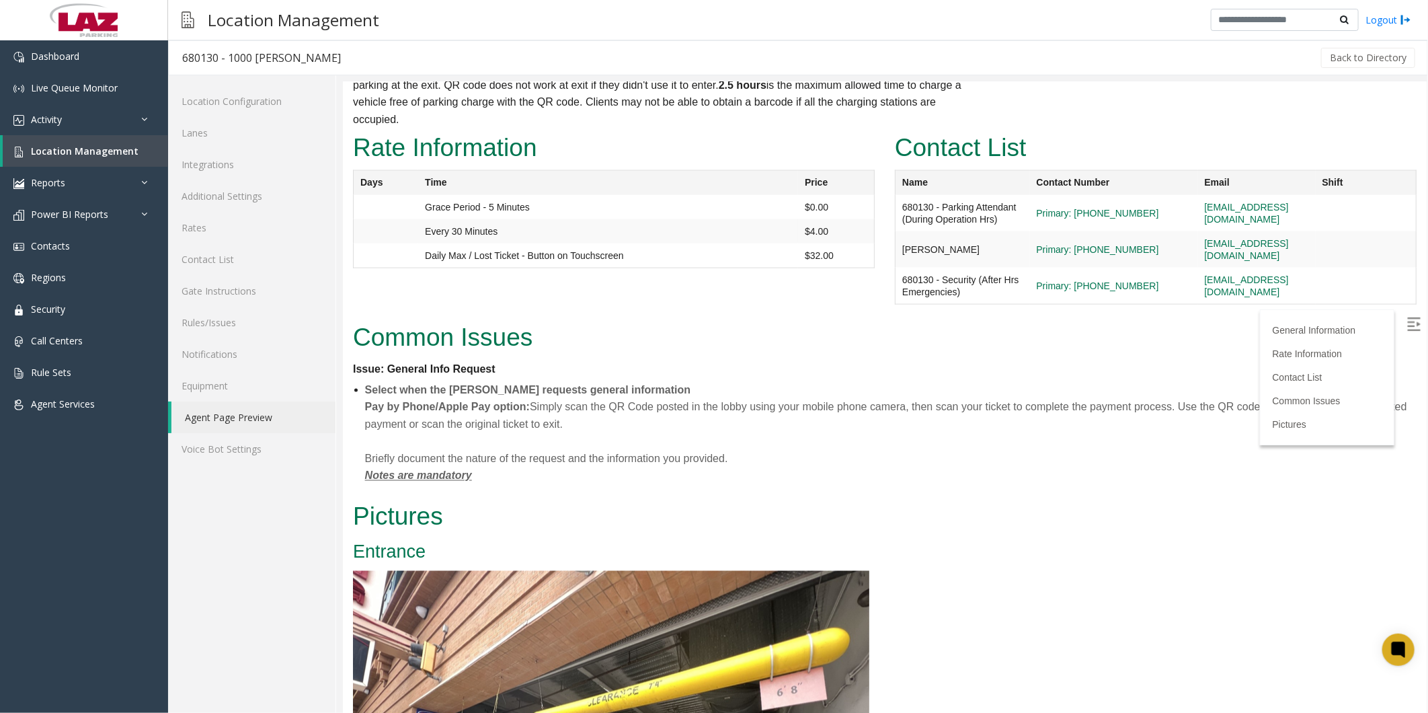
scroll to position [1419, 0]
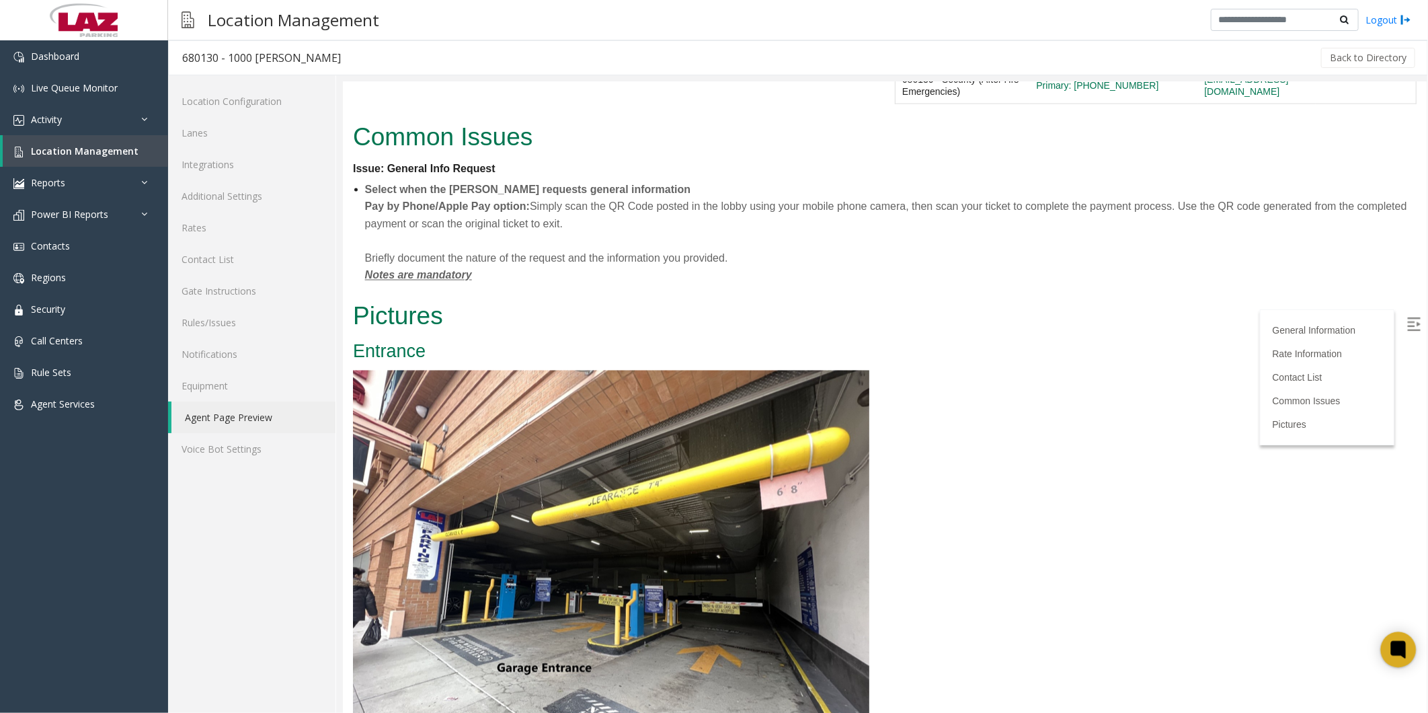
click at [366, 114] on icon at bounding box center [1398, 649] width 10 height 10
click at [366, 114] on h2 "Common Issues" at bounding box center [884, 136] width 1064 height 35
click at [61, 114] on span "Location Management" at bounding box center [85, 151] width 108 height 13
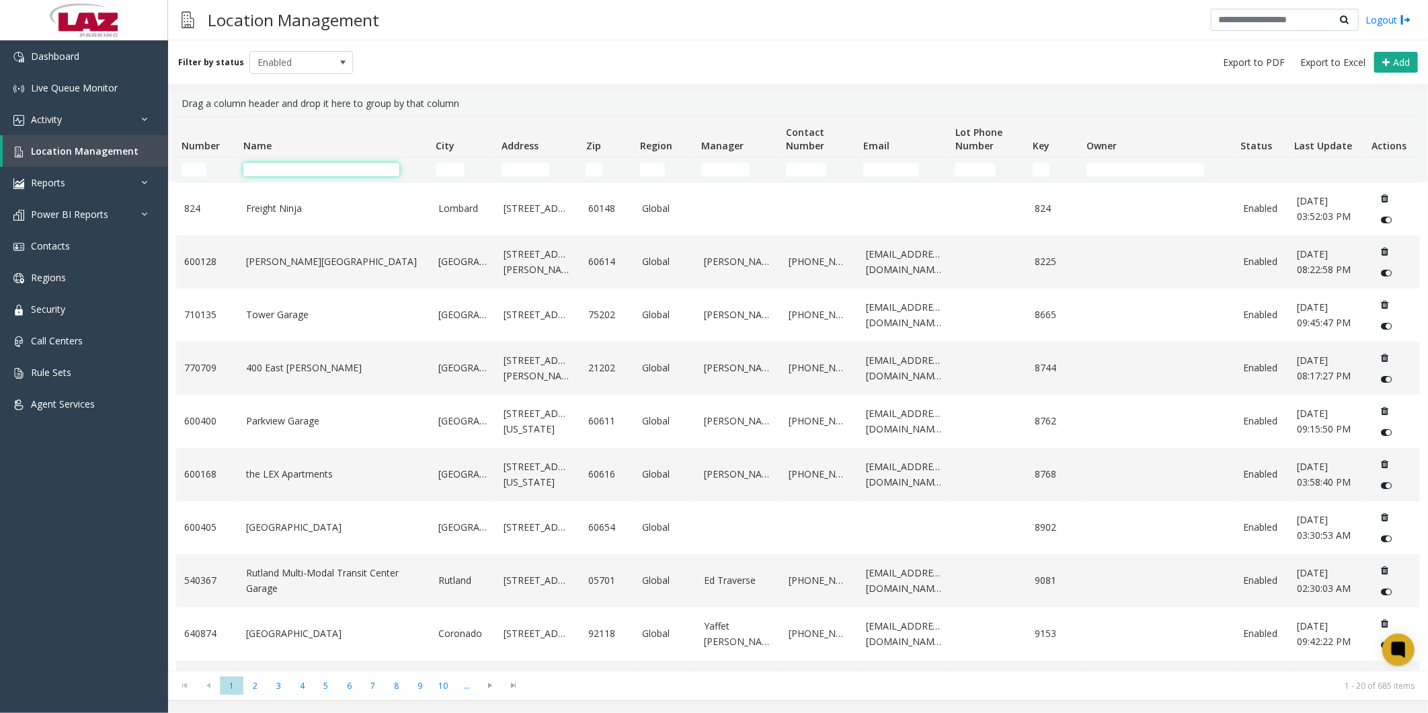
click at [308, 114] on input "Name Filter" at bounding box center [321, 169] width 156 height 13
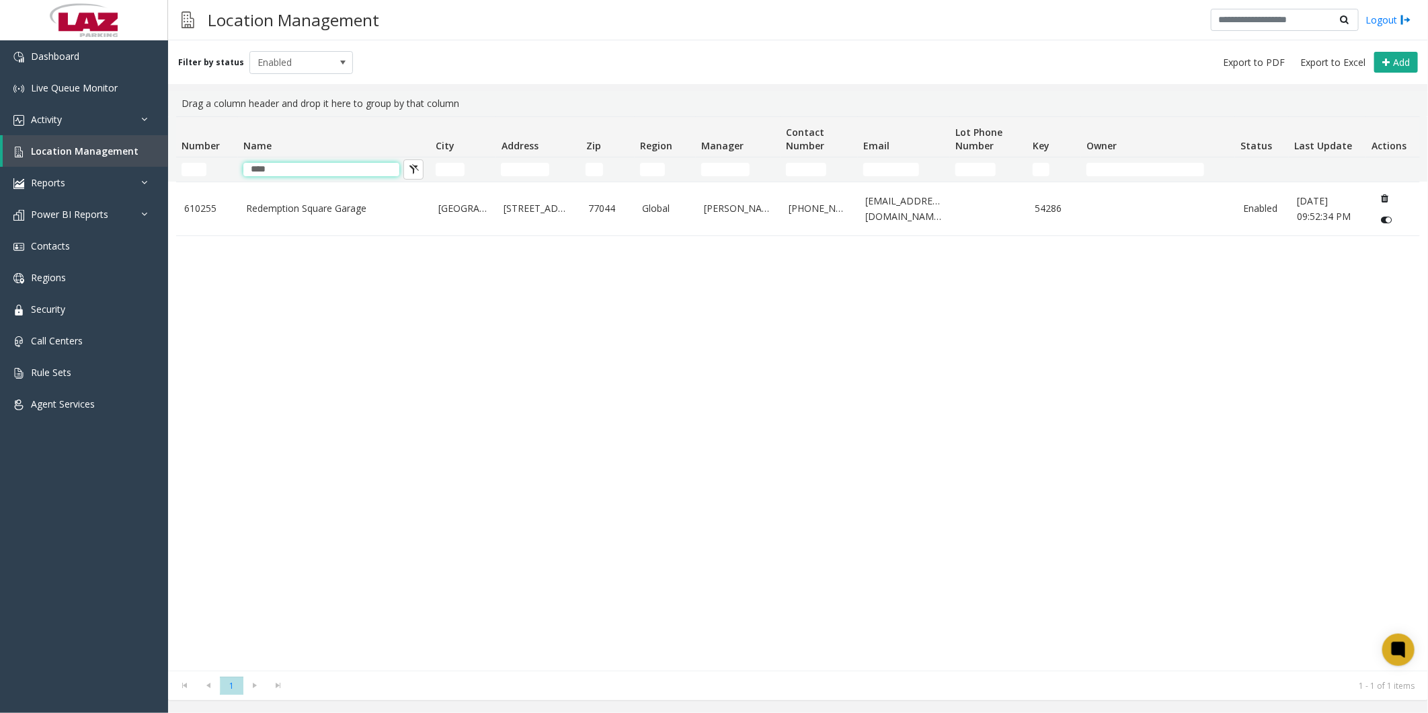
drag, startPoint x: 292, startPoint y: 168, endPoint x: 212, endPoint y: 165, distance: 80.0
click at [212, 114] on tr "****" at bounding box center [798, 169] width 1244 height 24
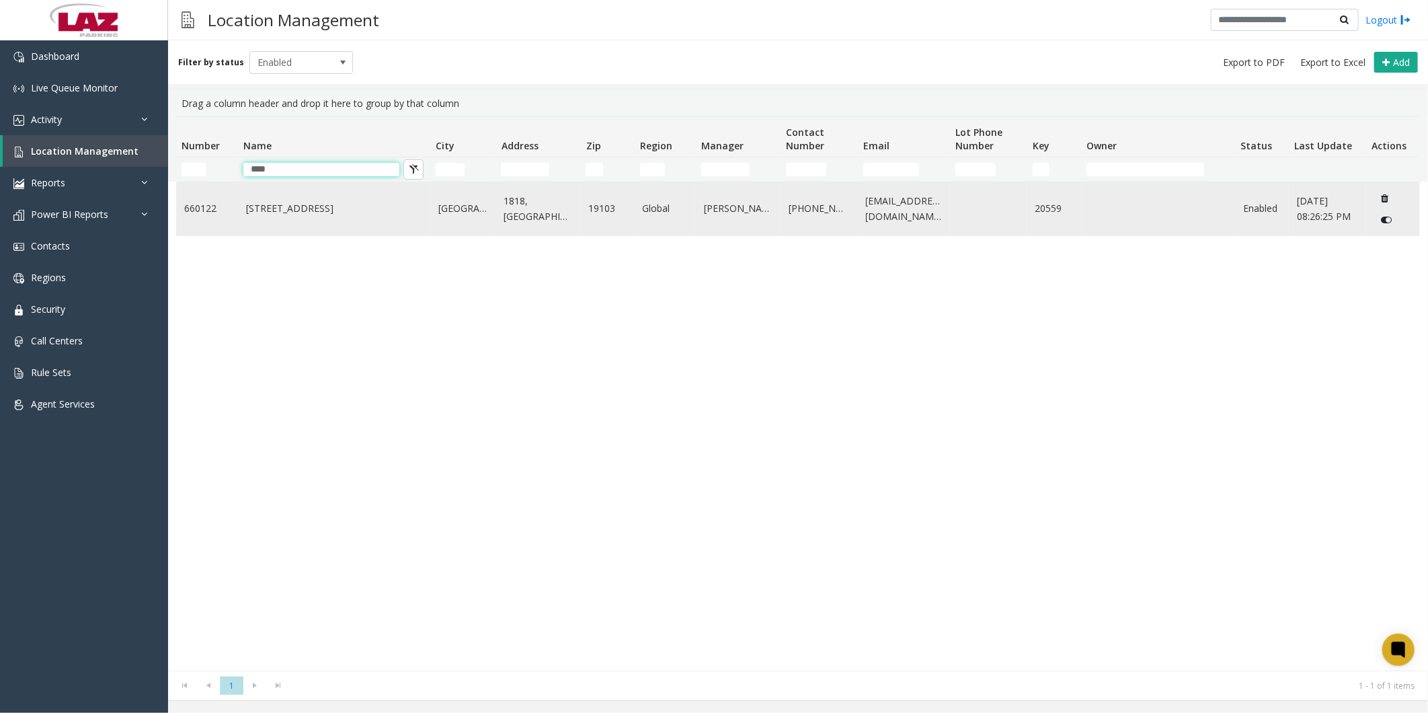
type input "****"
click at [294, 114] on td "[STREET_ADDRESS]" at bounding box center [334, 208] width 192 height 53
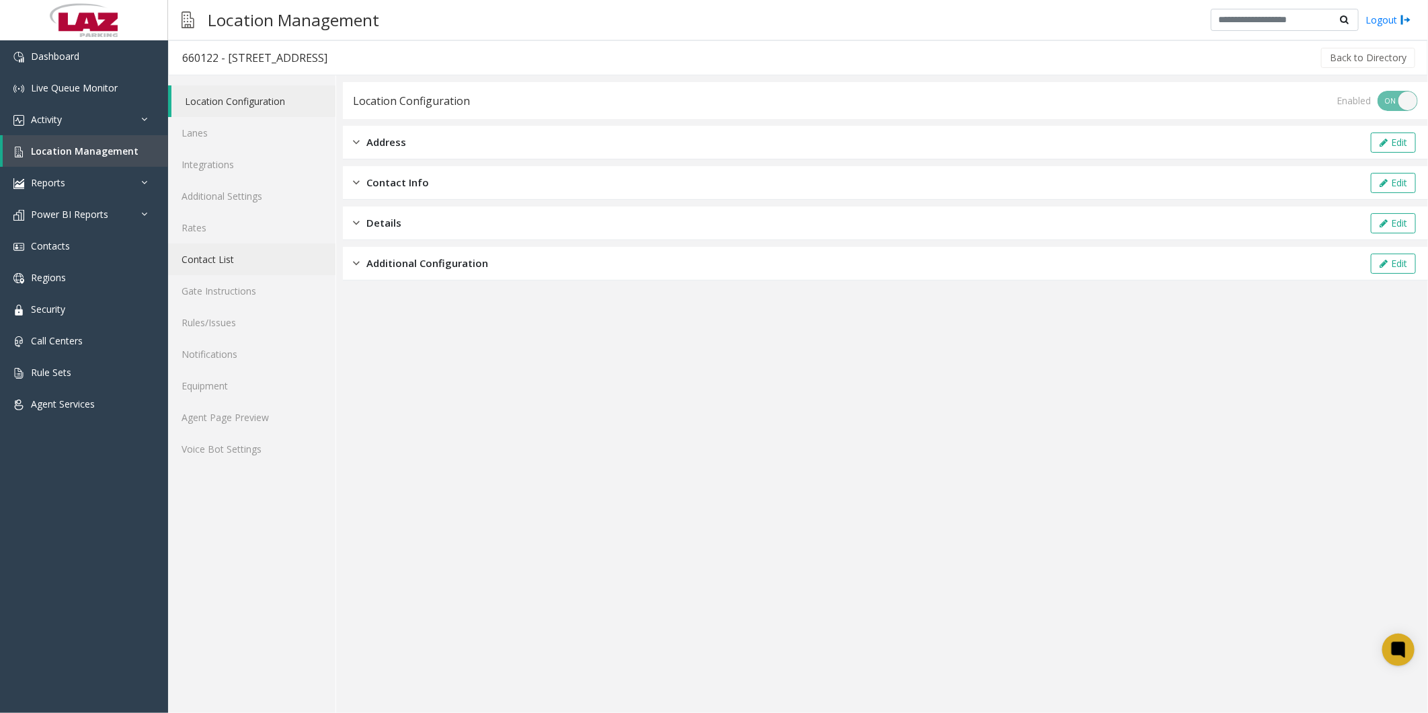
click at [243, 114] on link "Contact List" at bounding box center [251, 259] width 167 height 32
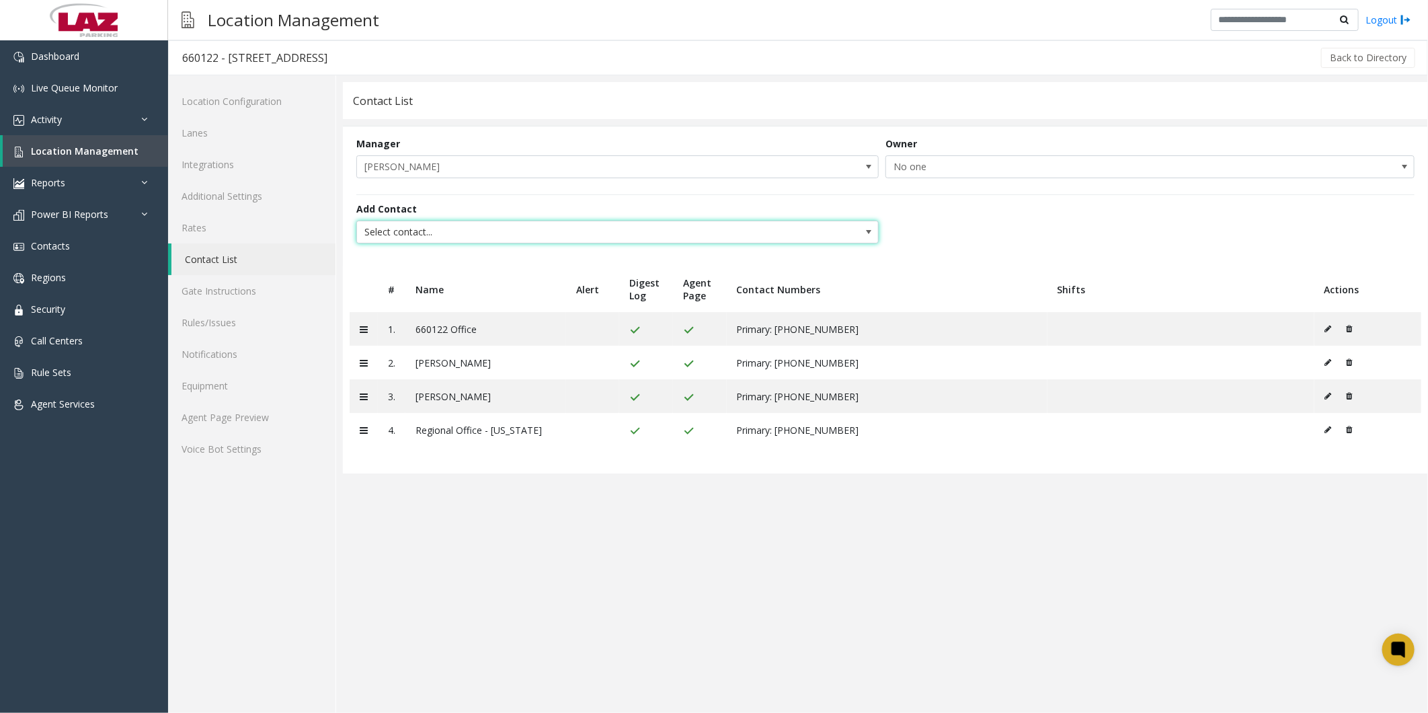
click at [366, 114] on span "Select contact..." at bounding box center [565, 232] width 417 height 22
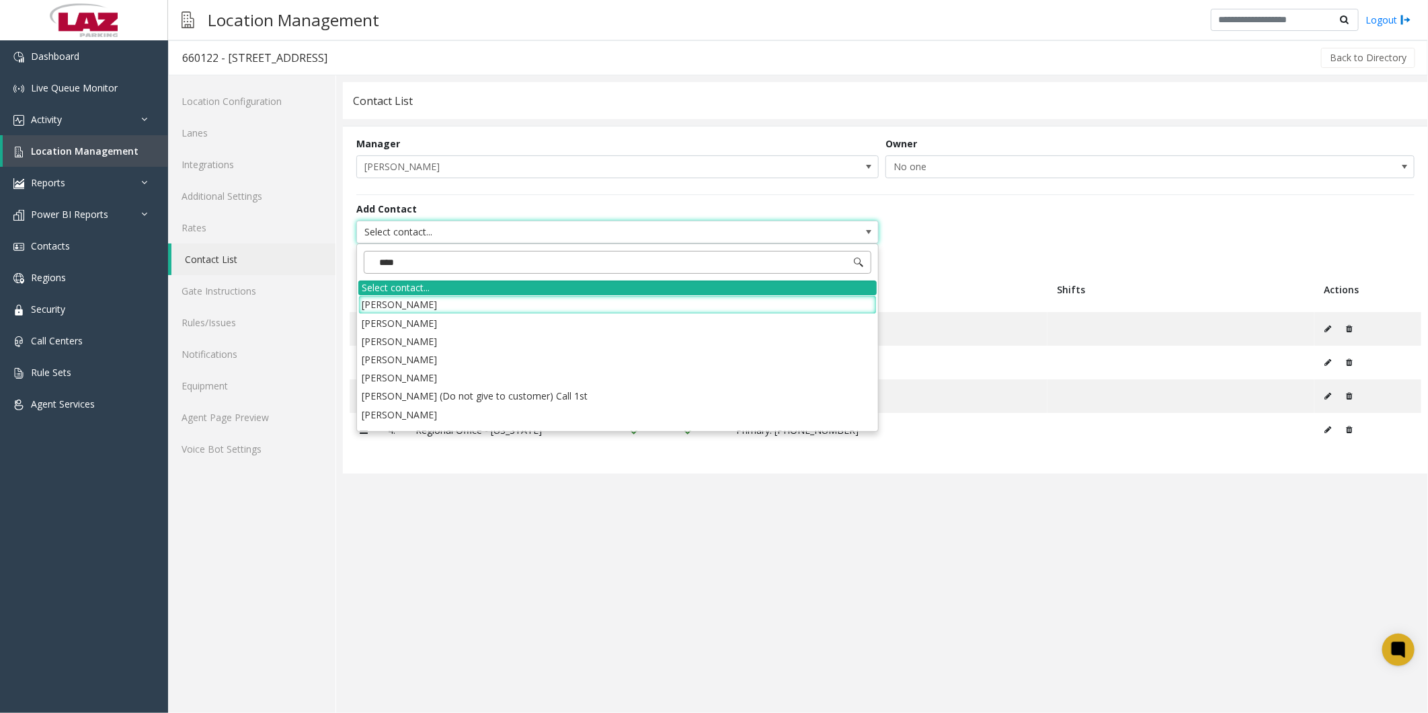
type input "****"
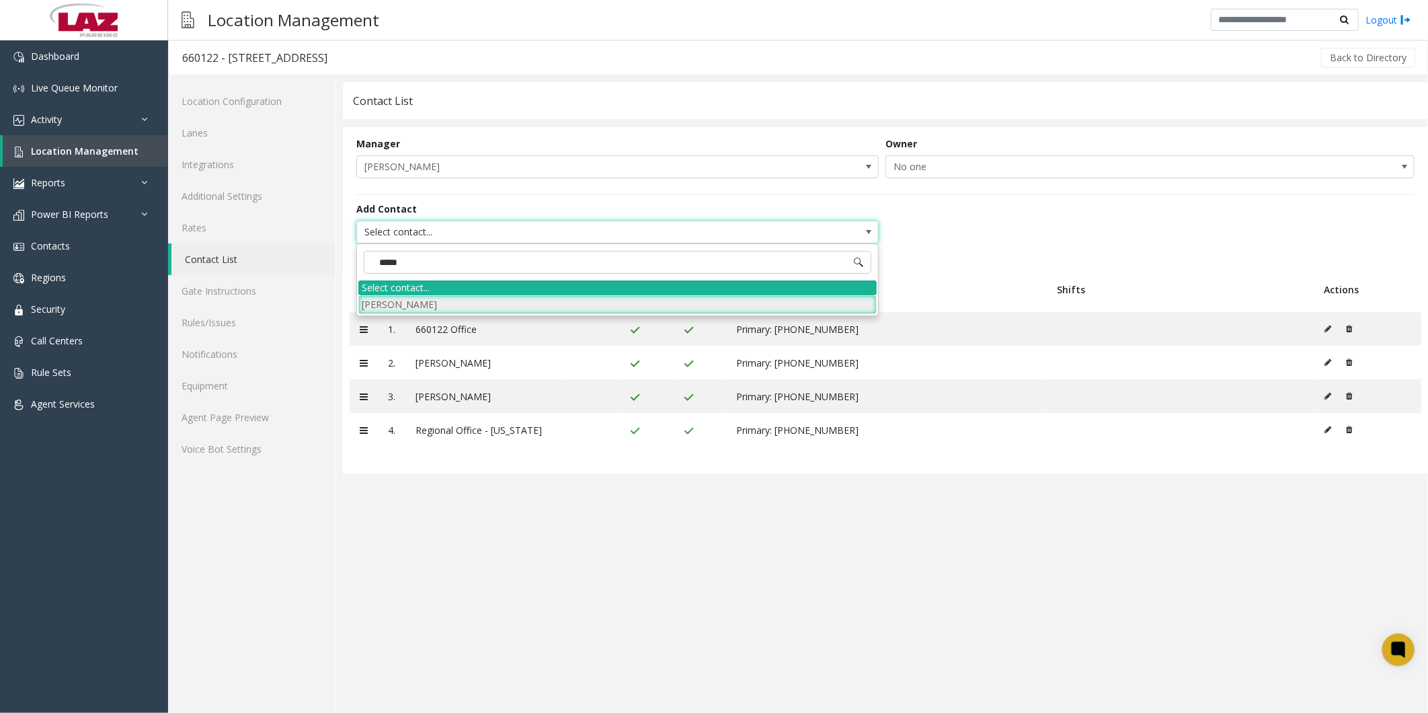
click at [366, 114] on li "[PERSON_NAME]" at bounding box center [617, 304] width 518 height 18
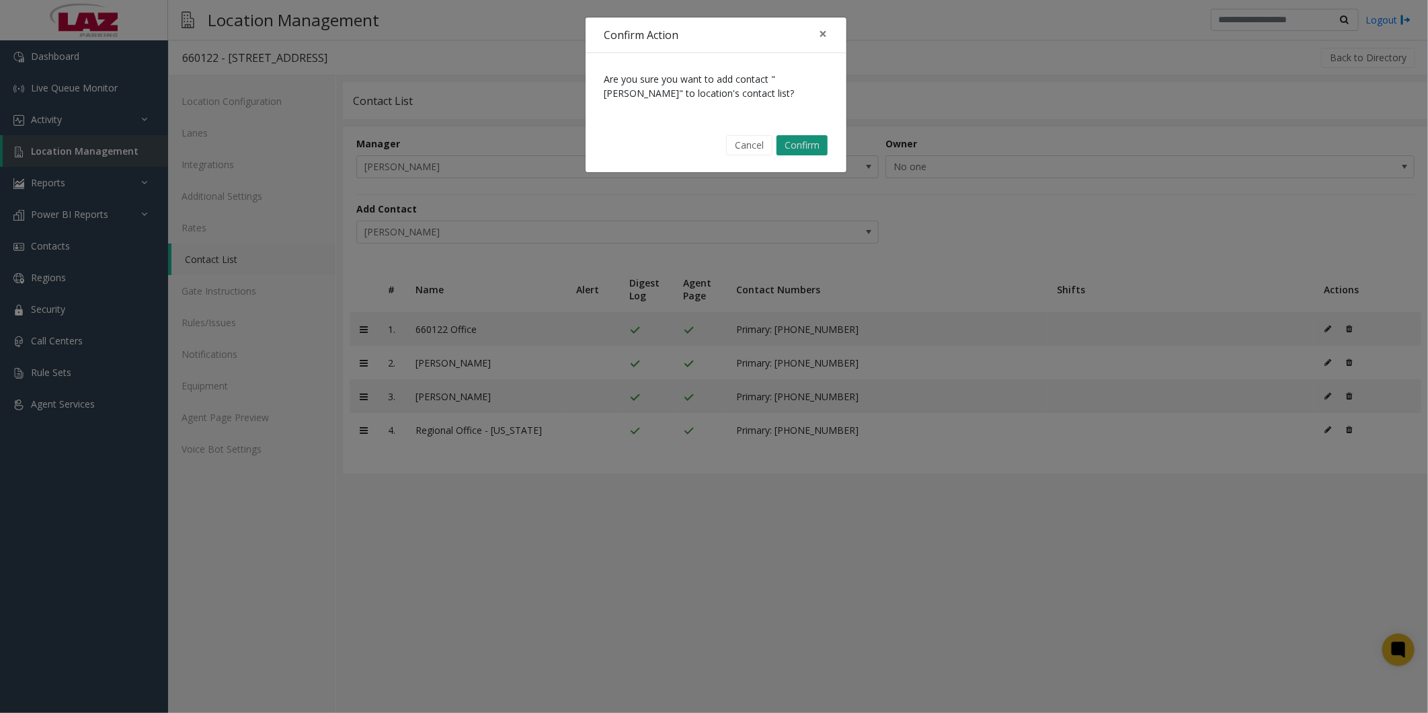
click at [366, 114] on button "Confirm" at bounding box center [801, 145] width 51 height 20
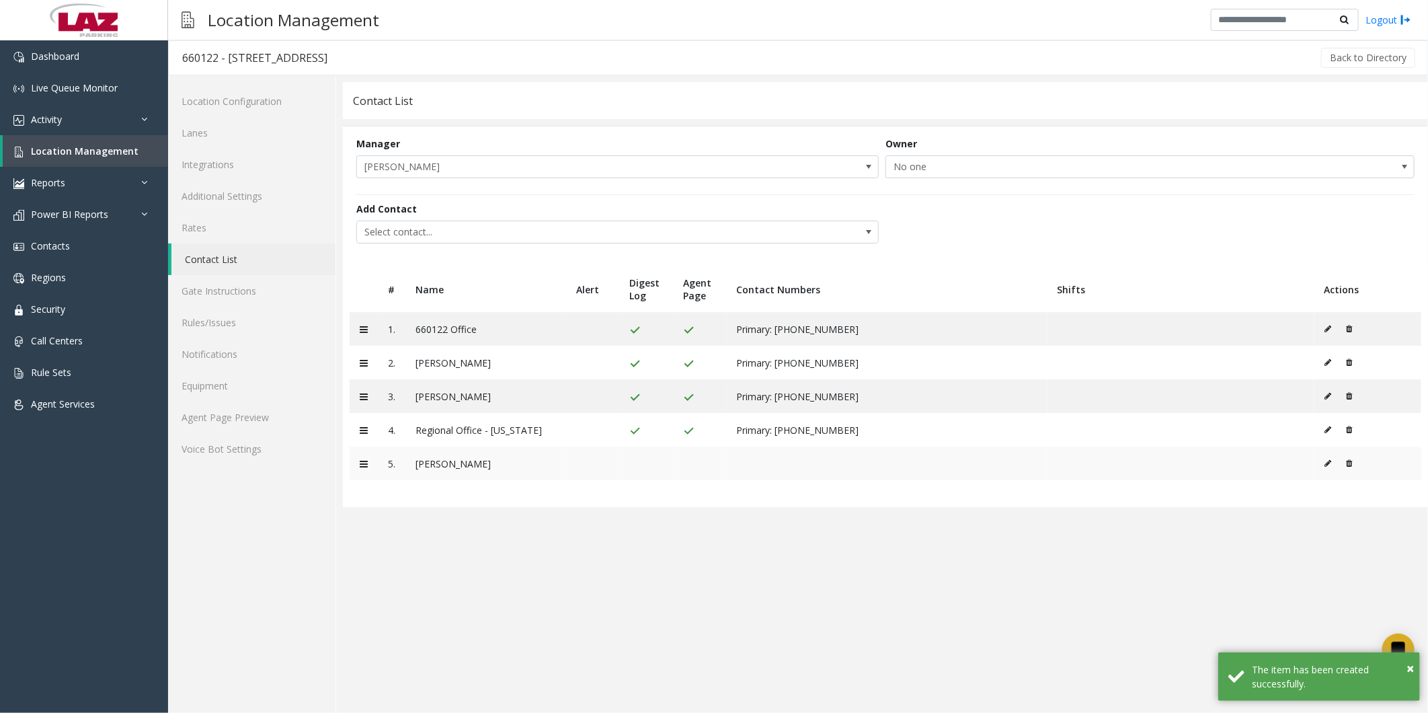
click at [366, 114] on icon at bounding box center [1328, 463] width 7 height 8
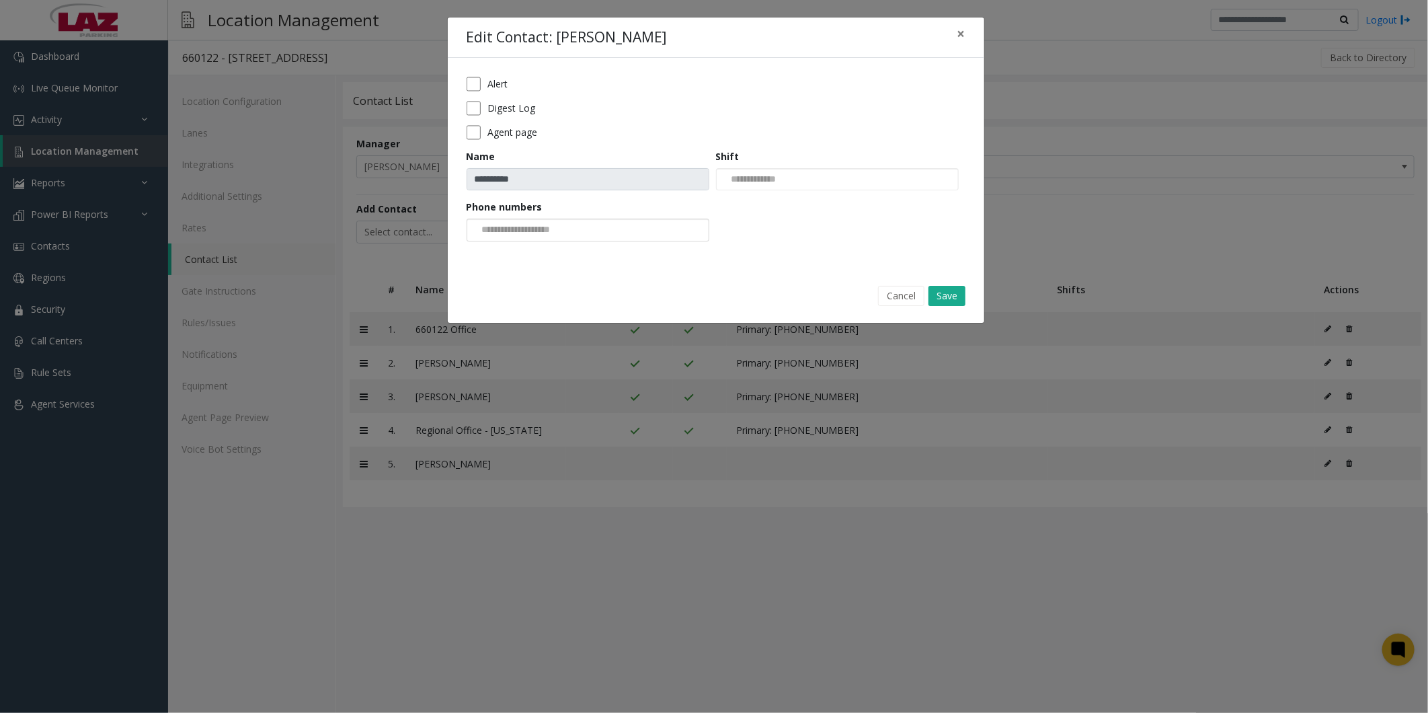
click at [366, 114] on input at bounding box center [518, 230] width 102 height 22
click at [366, 114] on li "[PHONE_NUMBER]" at bounding box center [588, 253] width 239 height 18
click at [366, 114] on div at bounding box center [837, 179] width 243 height 23
click at [366, 114] on button "Save" at bounding box center [946, 296] width 37 height 20
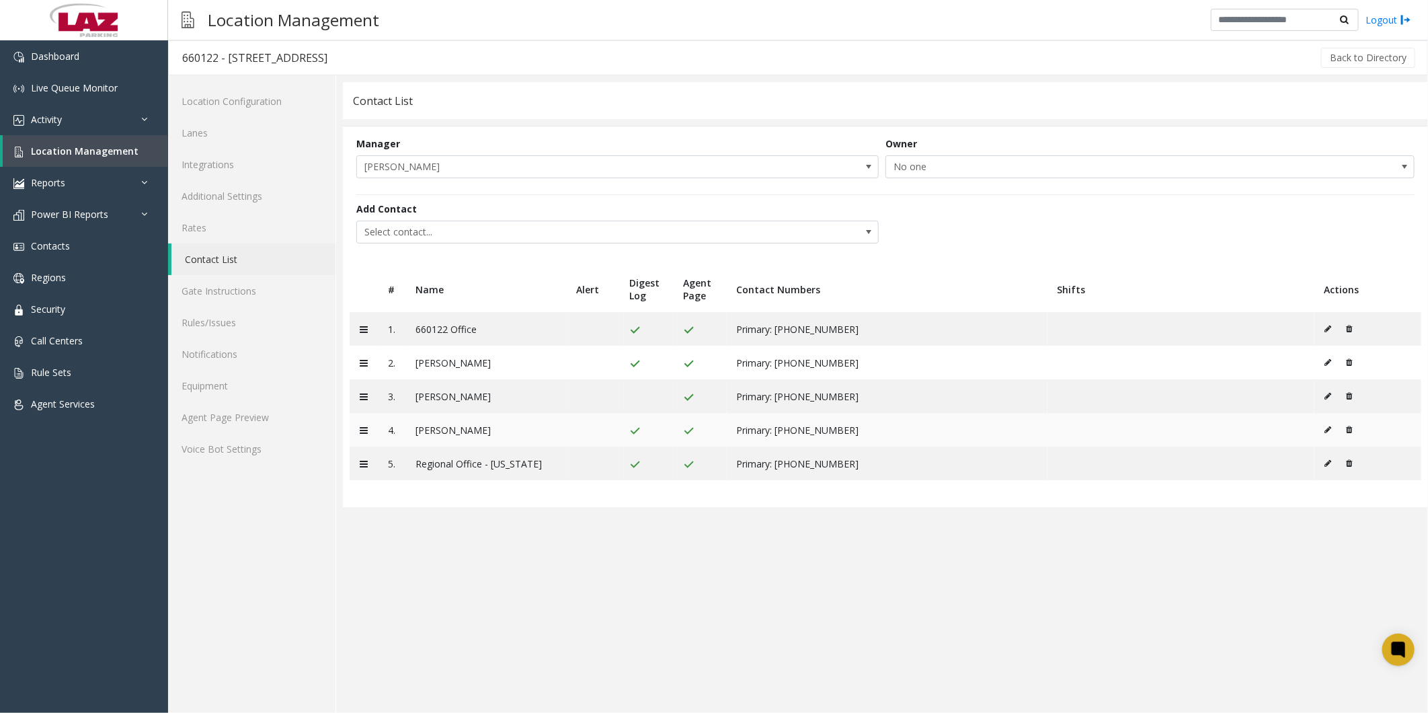
click at [366, 114] on icon at bounding box center [1350, 430] width 6 height 8
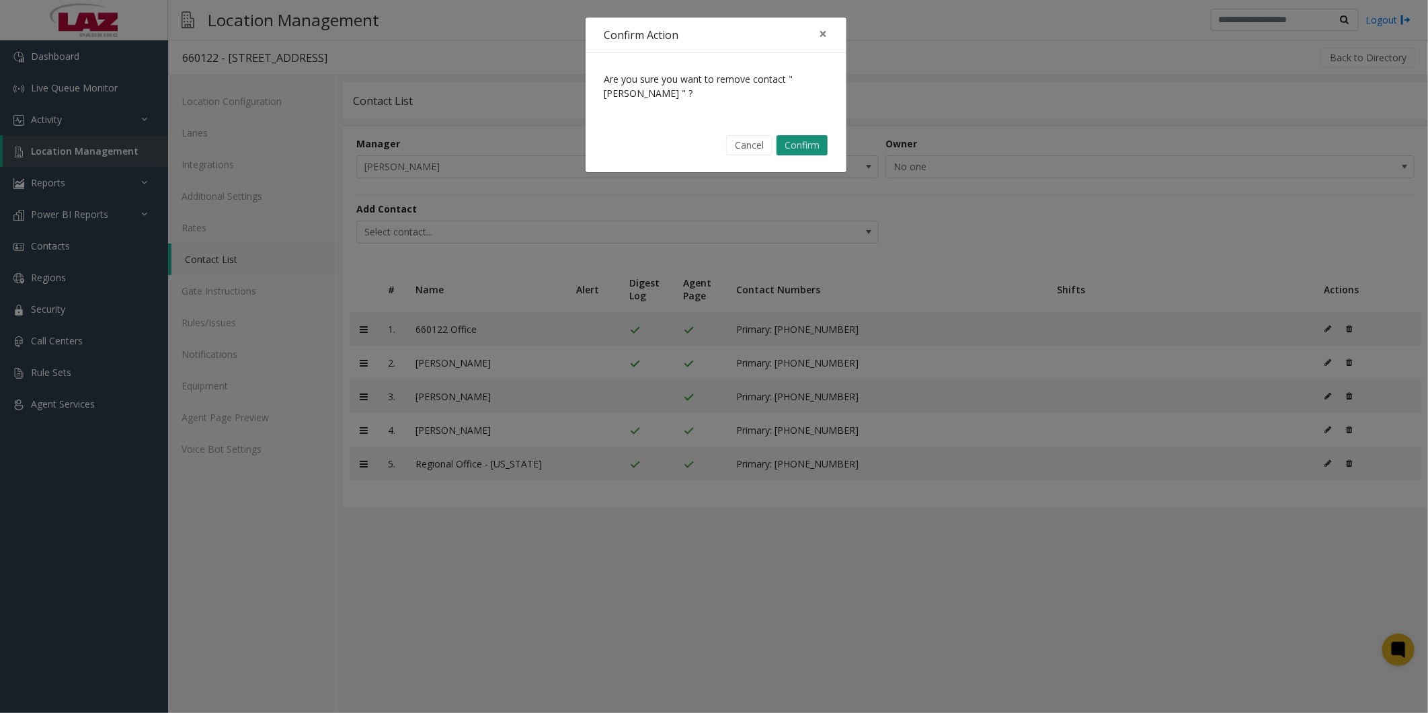
click at [366, 114] on button "Confirm" at bounding box center [801, 145] width 51 height 20
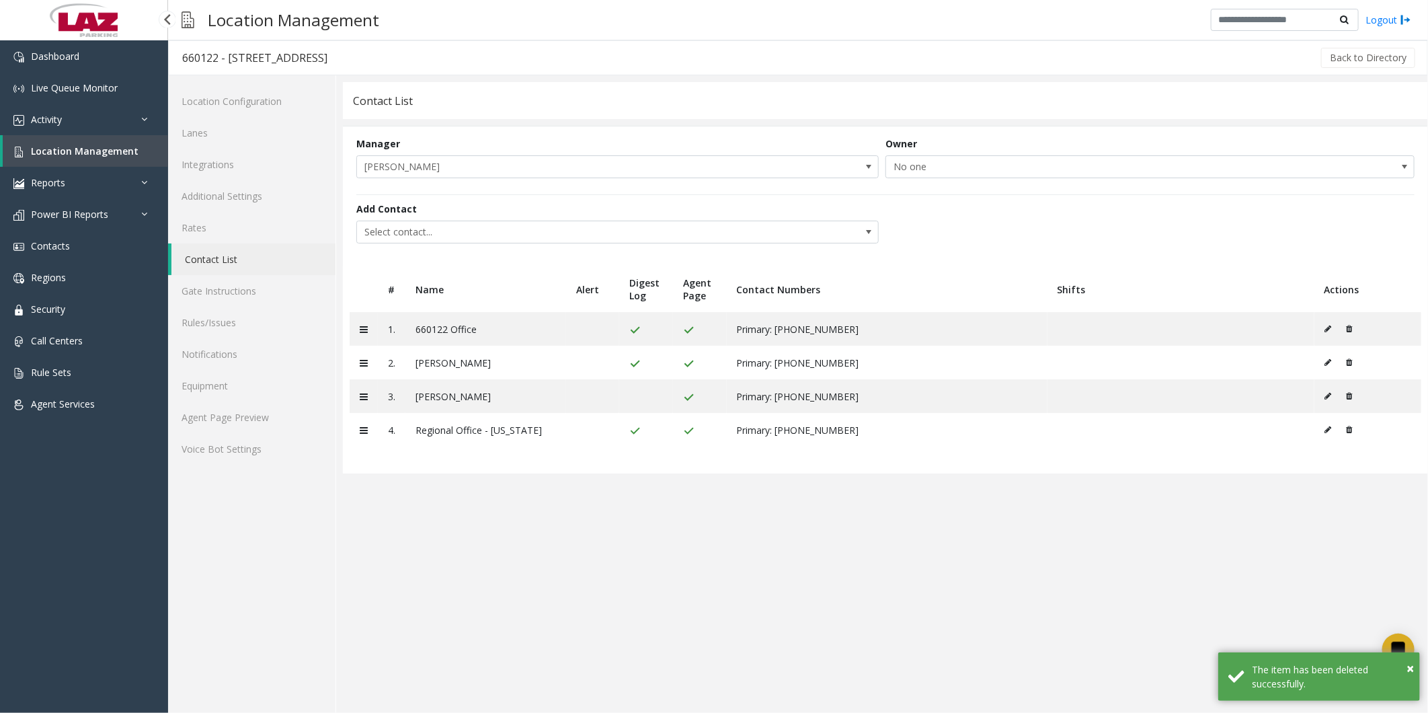
click at [38, 114] on span "Location Management" at bounding box center [85, 151] width 108 height 13
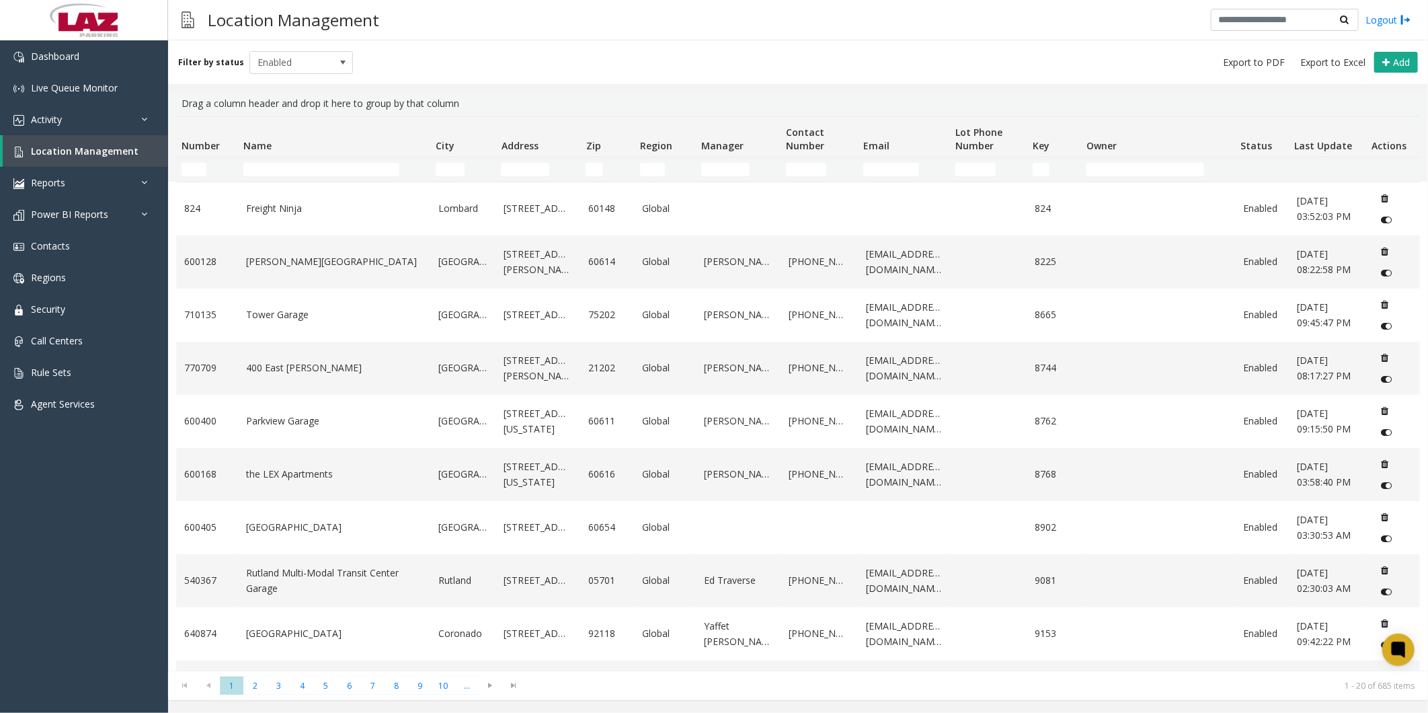
click at [306, 114] on td "Name Filter" at bounding box center [334, 169] width 192 height 24
click at [305, 114] on input "Name Filter" at bounding box center [321, 169] width 156 height 13
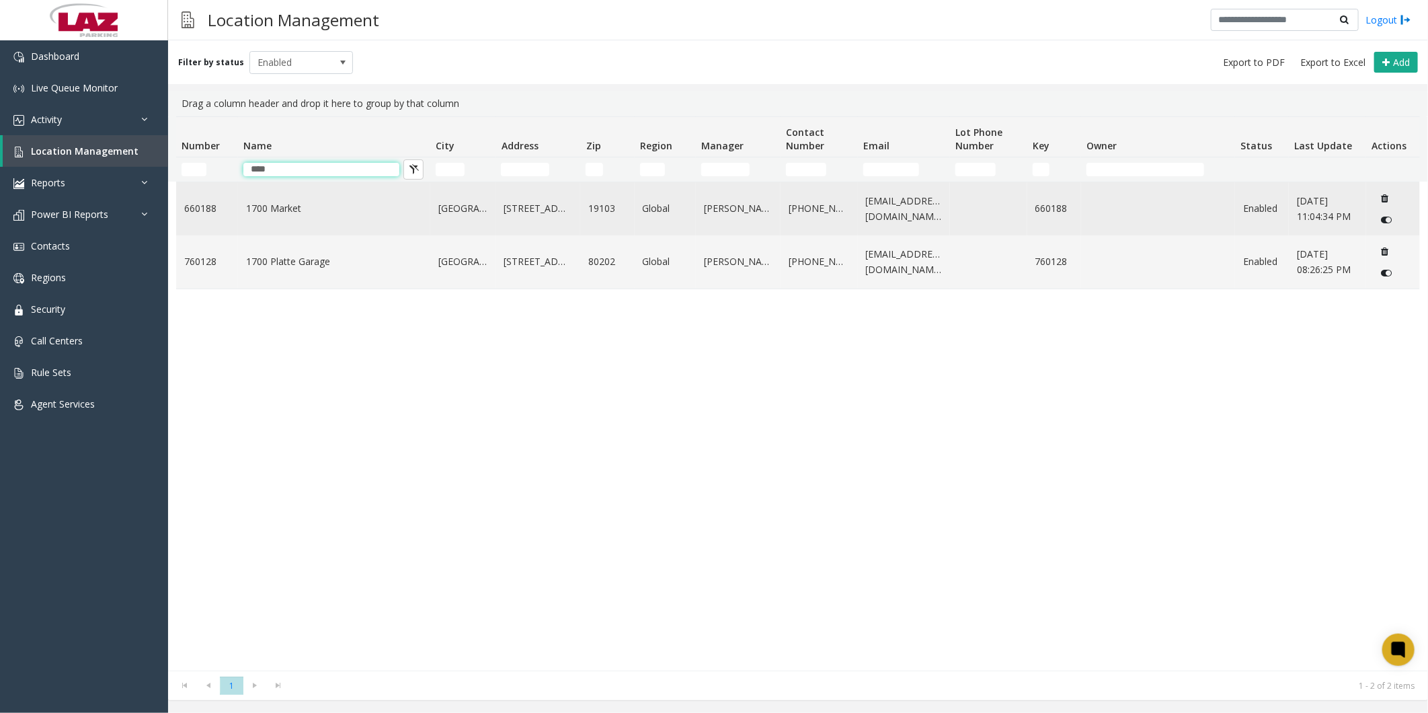
type input "****"
click at [293, 114] on link "1700 Market" at bounding box center [334, 208] width 176 height 15
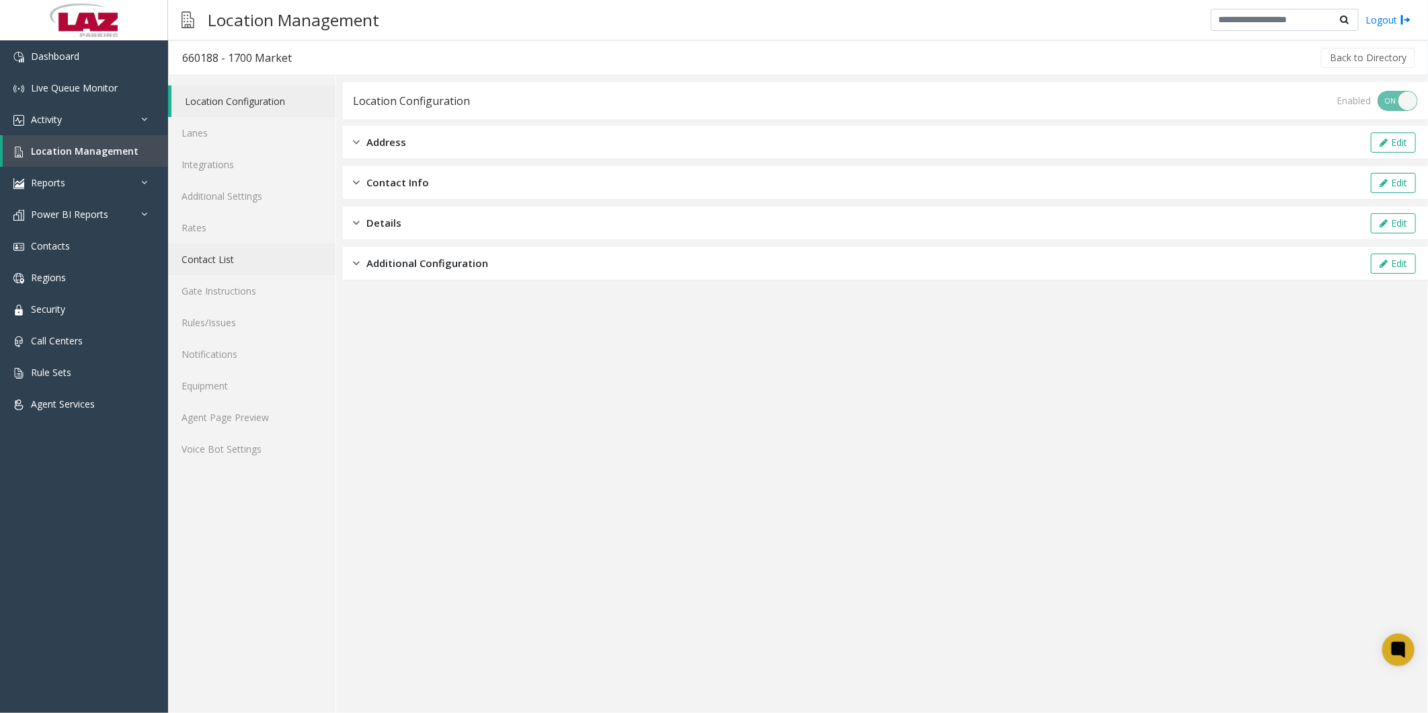
click at [206, 114] on link "Contact List" at bounding box center [251, 259] width 167 height 32
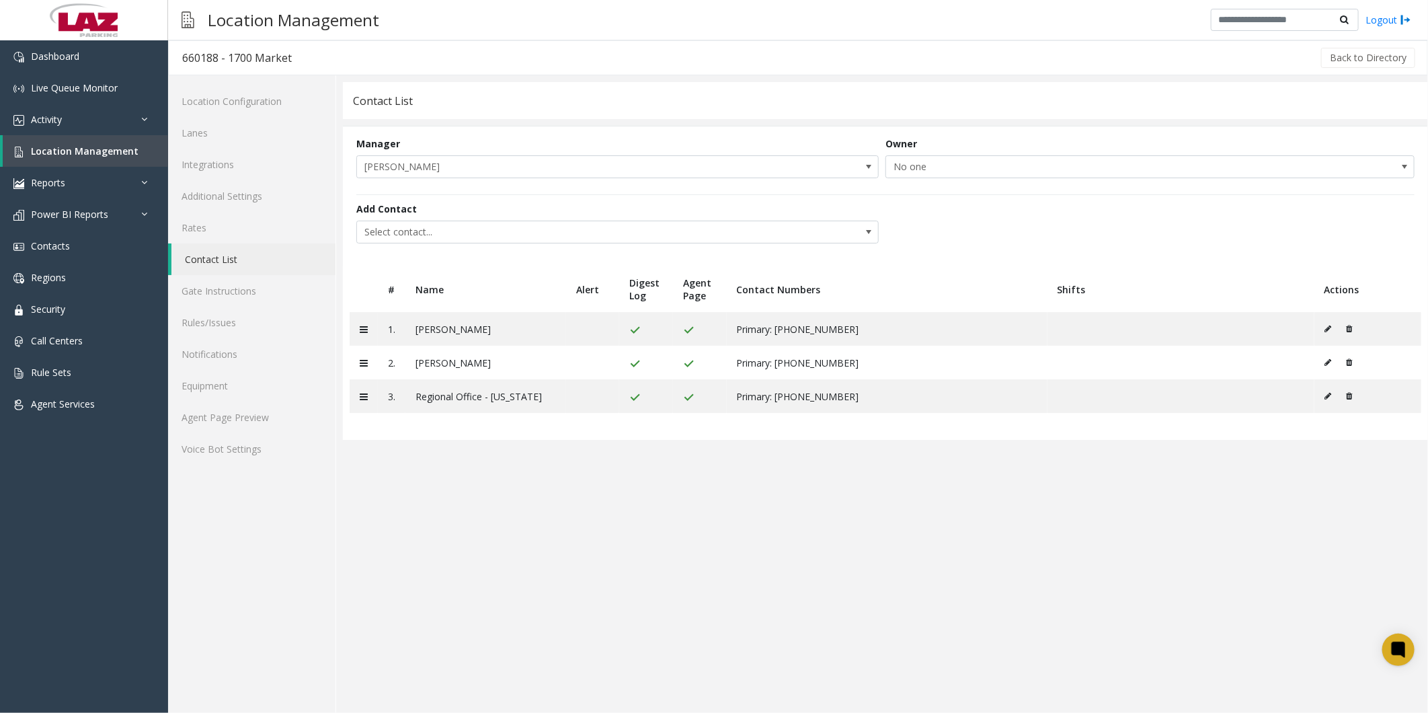
click at [366, 114] on app-contact-list "Contact List Manager [PERSON_NAME] Owner No one Add Contact Select contact... #…" at bounding box center [885, 397] width 1085 height 631
click at [246, 114] on link "Agent Page Preview" at bounding box center [251, 417] width 167 height 32
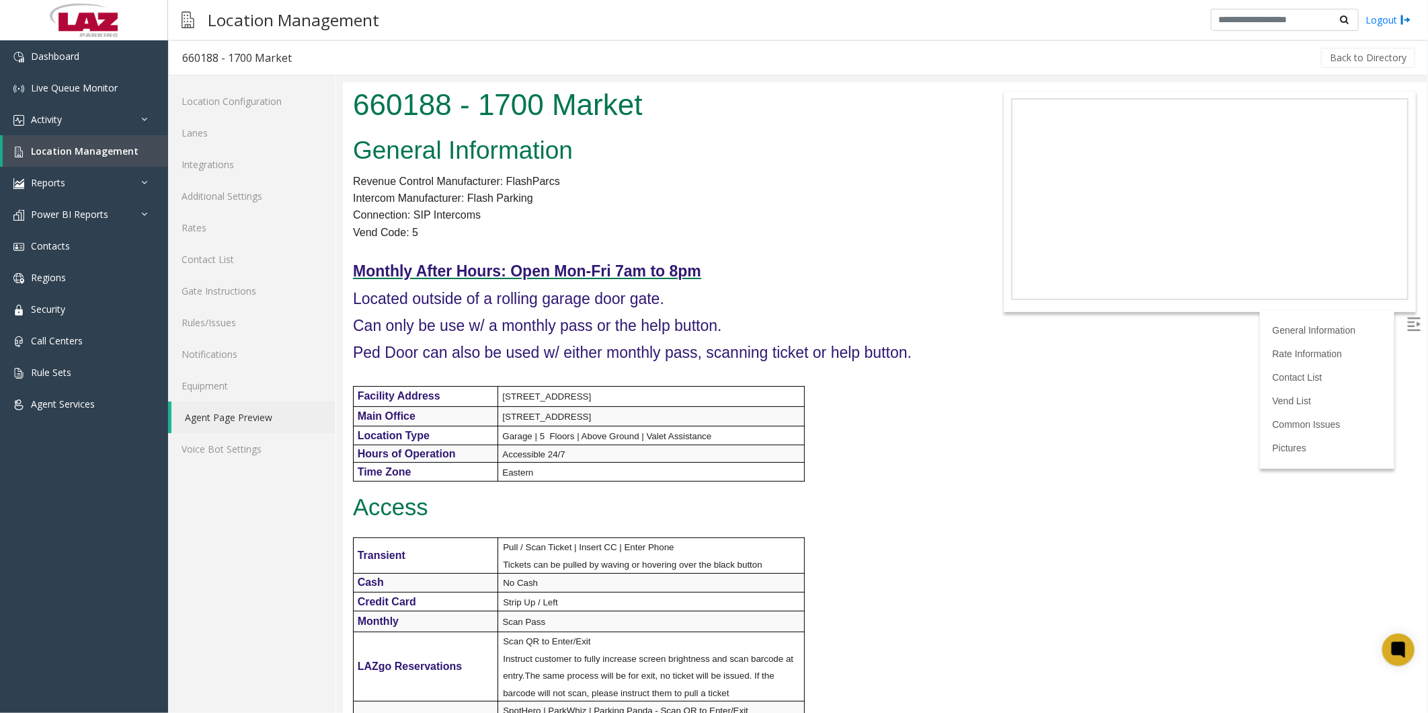
drag, startPoint x: 1002, startPoint y: 623, endPoint x: 995, endPoint y: 304, distance: 319.4
click at [366, 114] on p "Connection: SIP Intercoms" at bounding box center [658, 214] width 612 height 17
click at [366, 114] on icon at bounding box center [1399, 650] width 22 height 22
click at [366, 114] on body "660188 - 1700 Market General Information Revenue Control Manufacturer: FlashPar…" at bounding box center [884, 396] width 1084 height 631
click at [69, 114] on span "Location Management" at bounding box center [85, 151] width 108 height 13
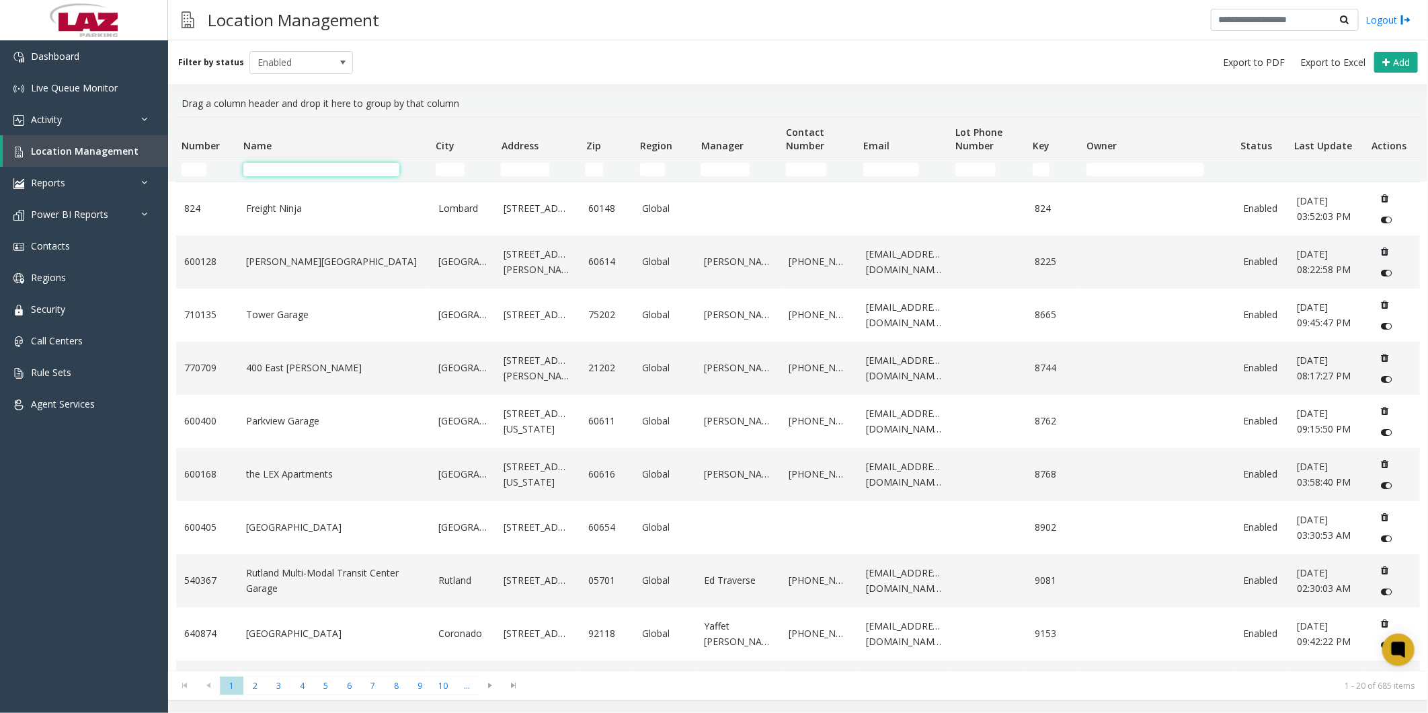
click at [333, 114] on input "Name Filter" at bounding box center [321, 169] width 156 height 13
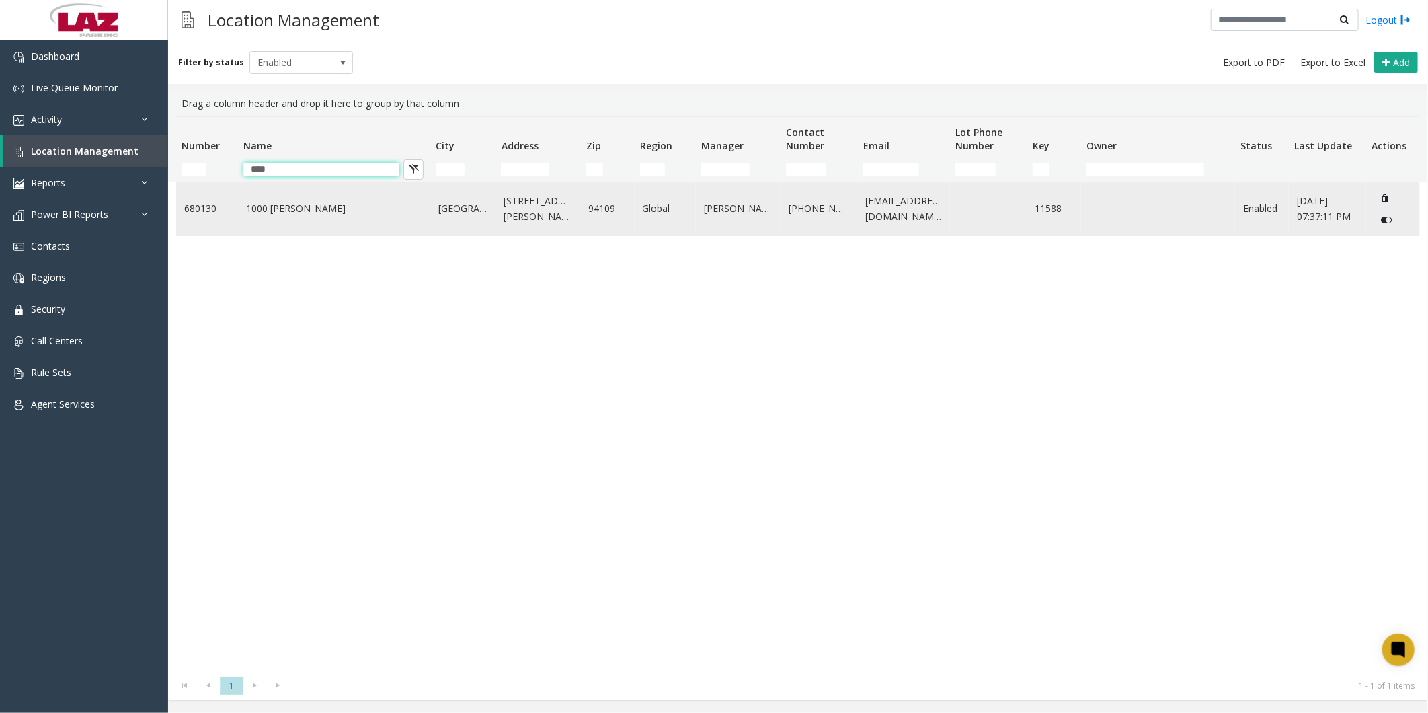
type input "****"
click at [300, 114] on td "1000 [PERSON_NAME]" at bounding box center [334, 208] width 192 height 53
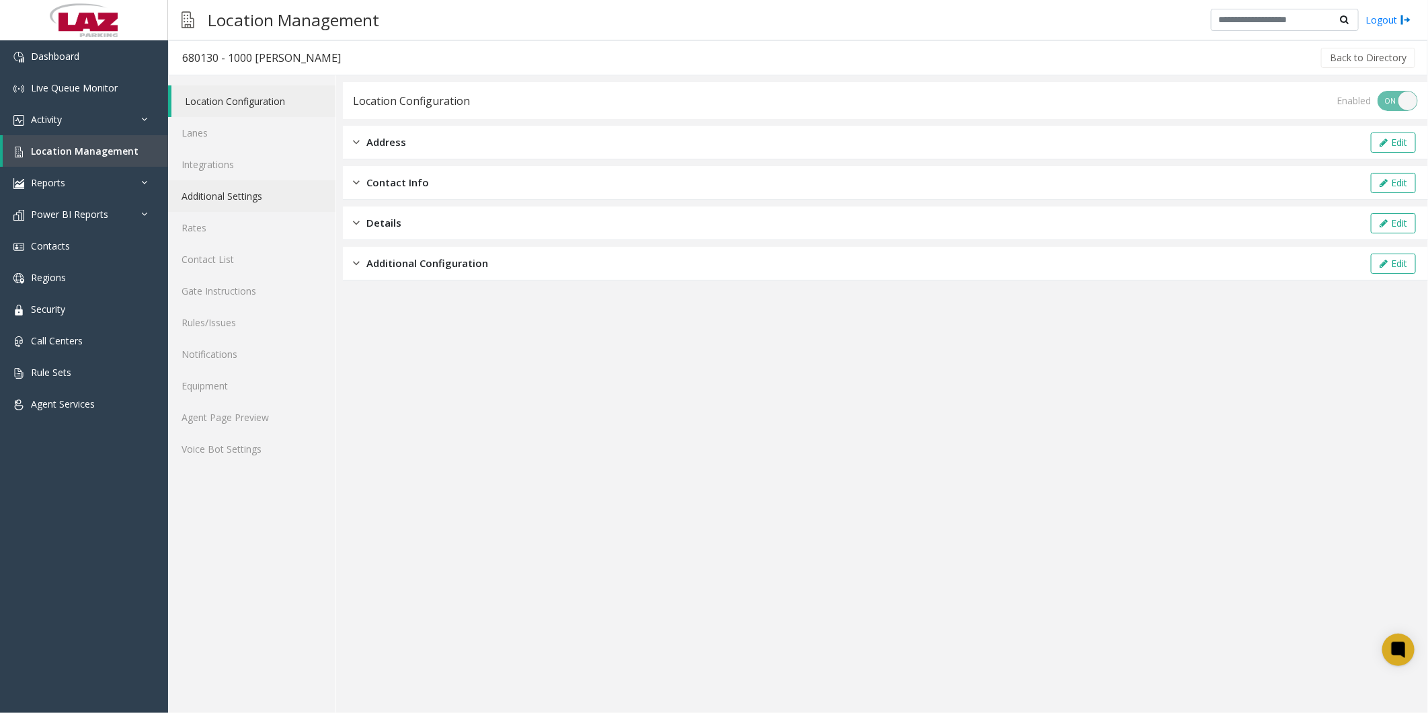
click at [238, 114] on link "Additional Settings" at bounding box center [251, 196] width 167 height 32
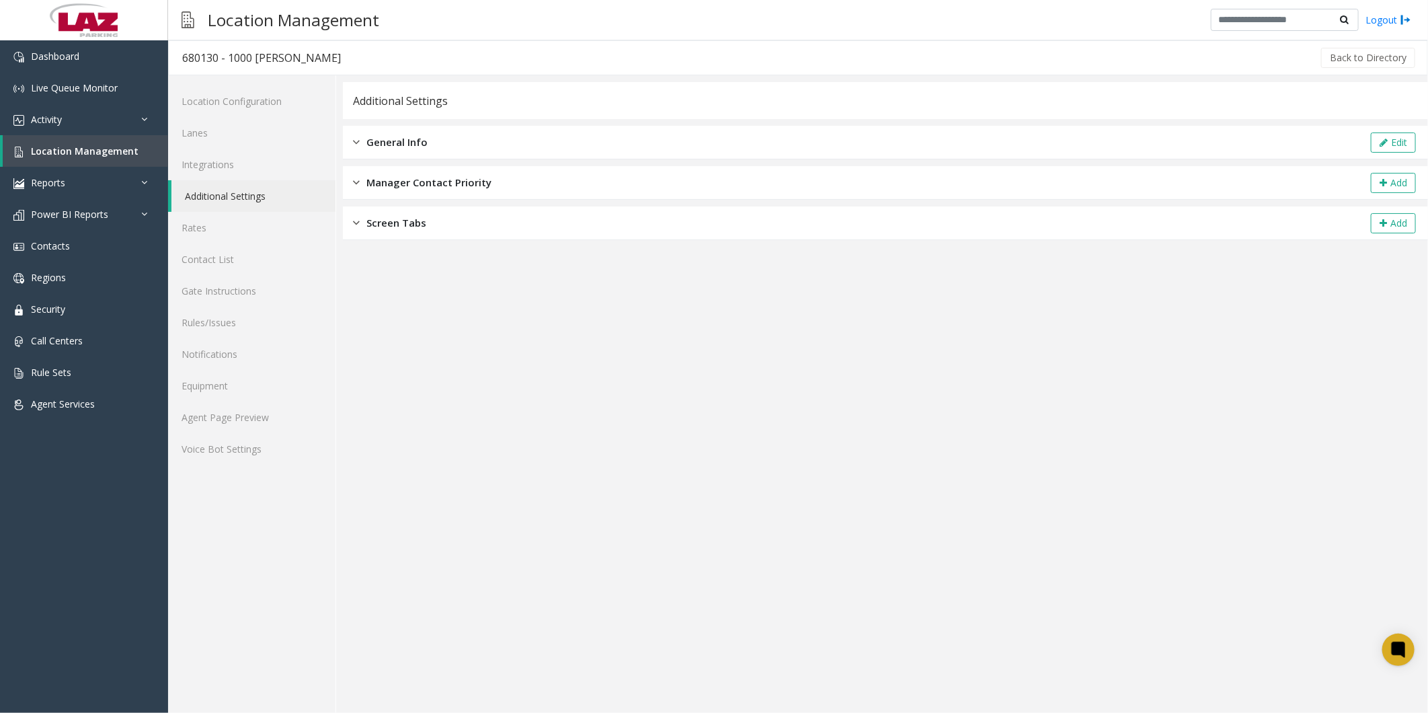
click at [366, 114] on span "General Info" at bounding box center [396, 141] width 61 height 15
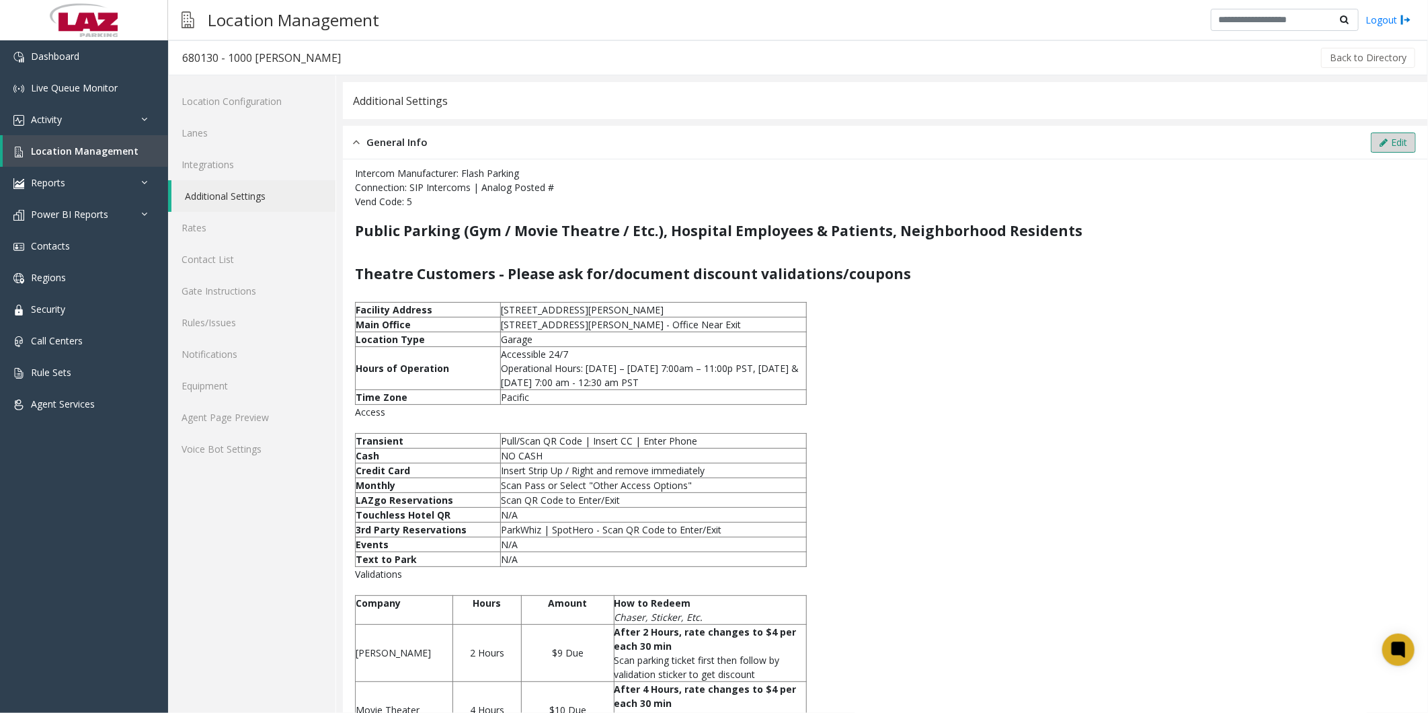
click at [366, 114] on button "Edit" at bounding box center [1393, 142] width 45 height 20
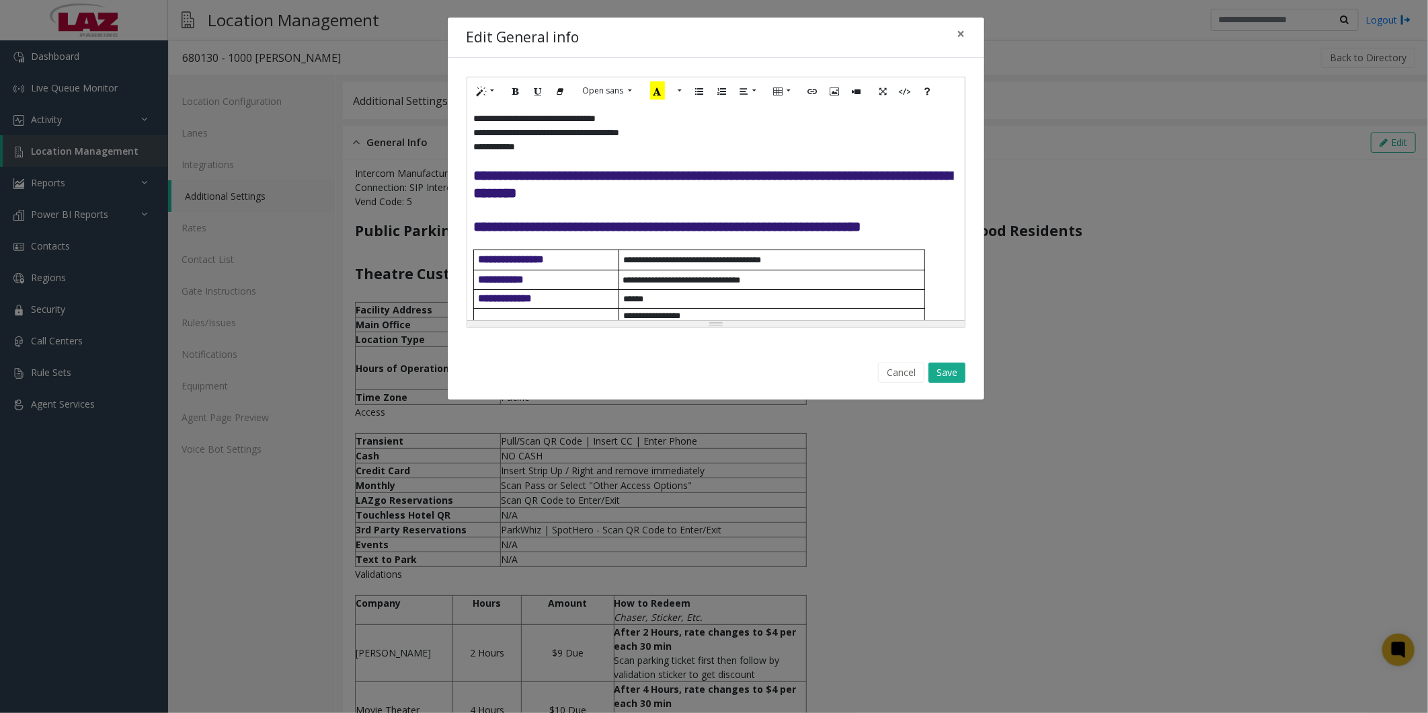
click at [366, 114] on h4 "**********" at bounding box center [716, 226] width 484 height 17
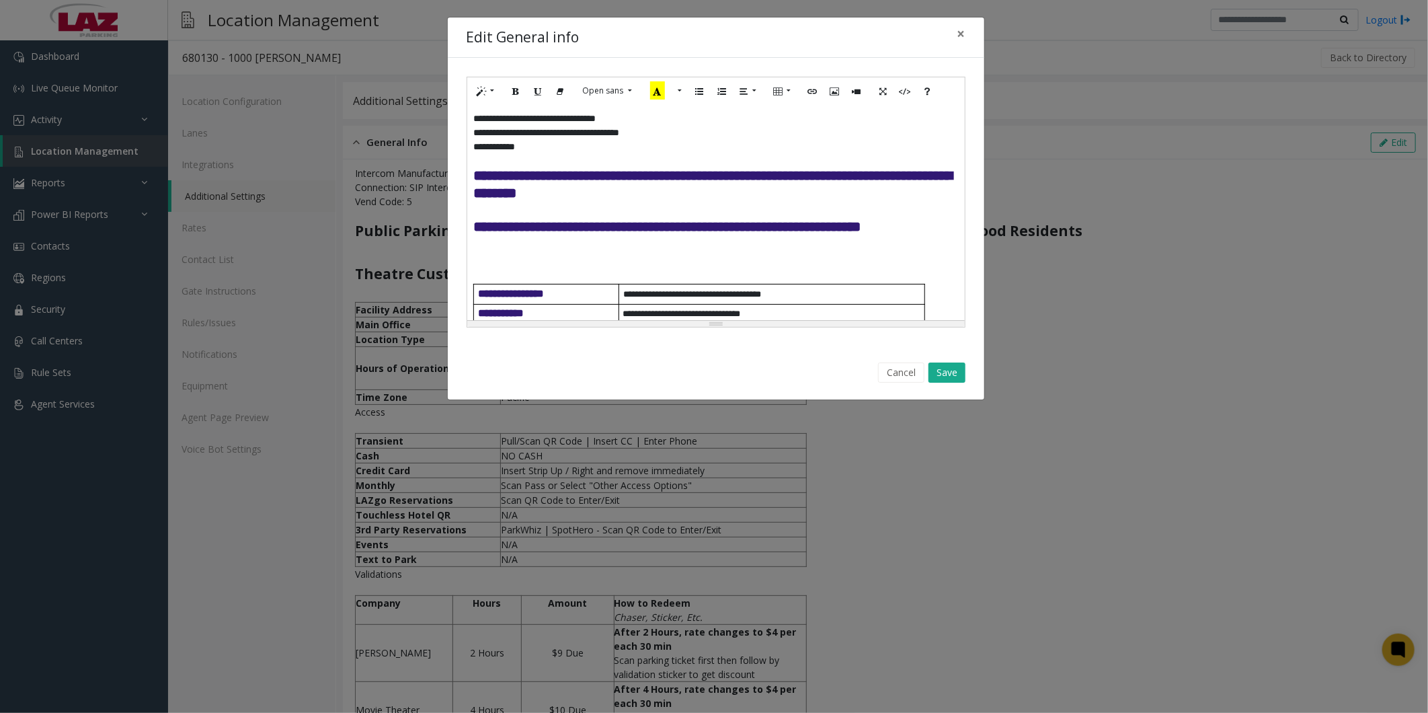
drag, startPoint x: 488, startPoint y: 280, endPoint x: 512, endPoint y: 265, distance: 28.4
click at [366, 114] on h4 at bounding box center [716, 243] width 484 height 17
click at [366, 114] on div "**********" at bounding box center [714, 356] width 1428 height 713
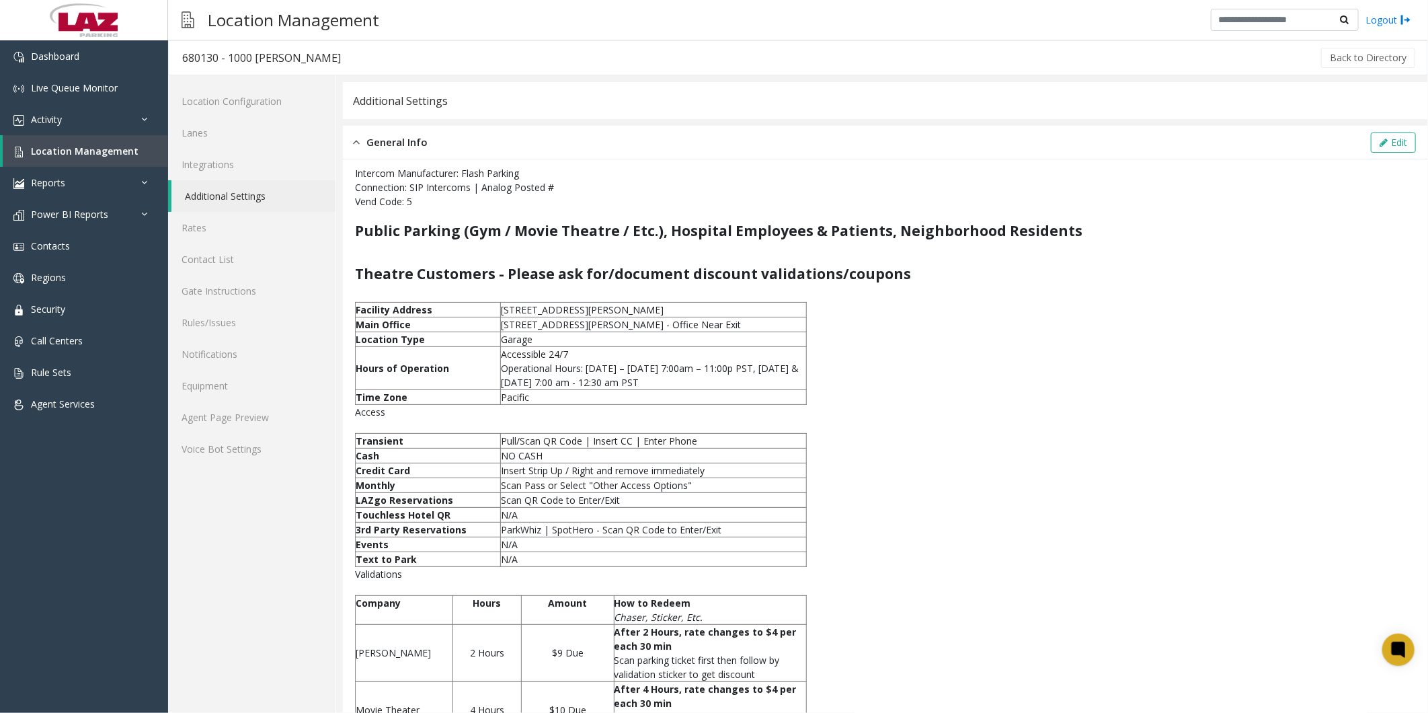
click at [366, 114] on icon at bounding box center [1398, 649] width 9 height 9
click at [366, 114] on div "Intercom Manufacturer: Flash Parking Connection: SIP Intercoms | Analog Posted …" at bounding box center [885, 639] width 1061 height 946
click at [366, 114] on button "Edit" at bounding box center [1393, 142] width 45 height 20
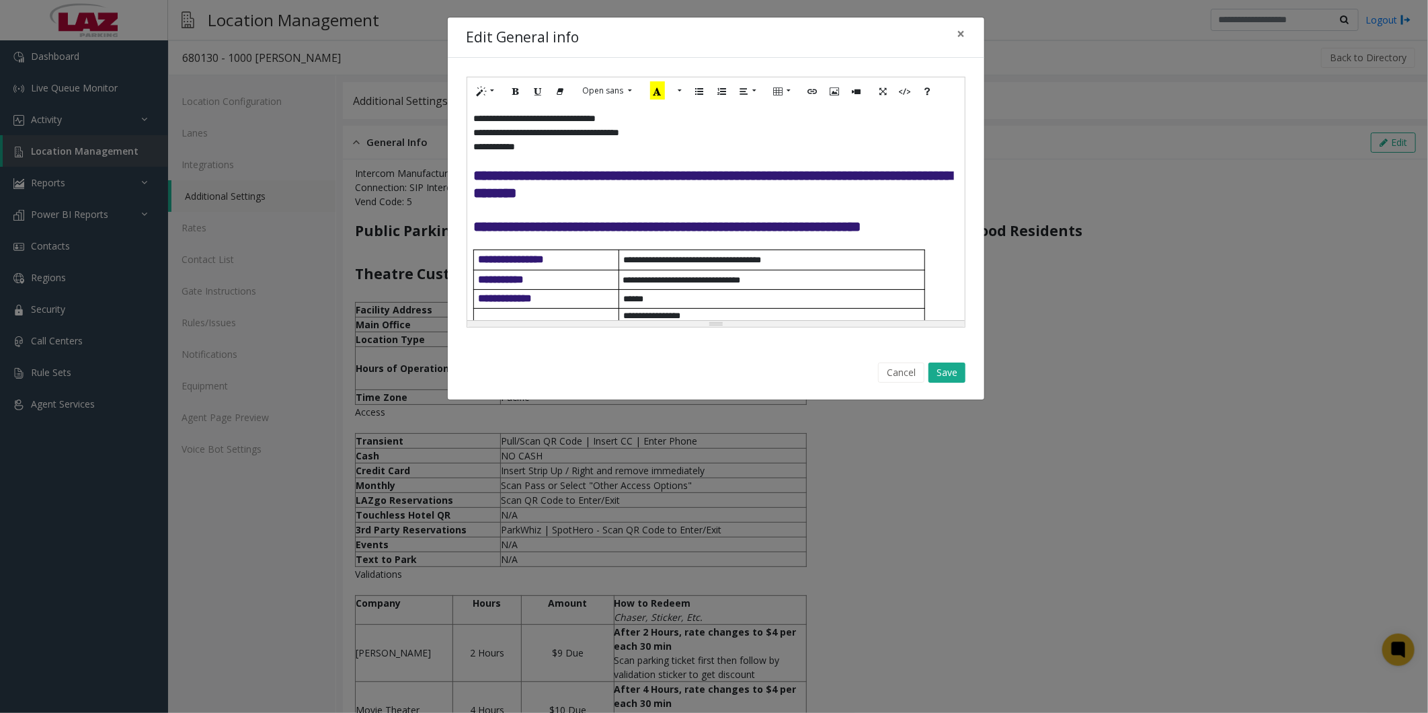
click at [366, 114] on h4 "**********" at bounding box center [716, 226] width 484 height 17
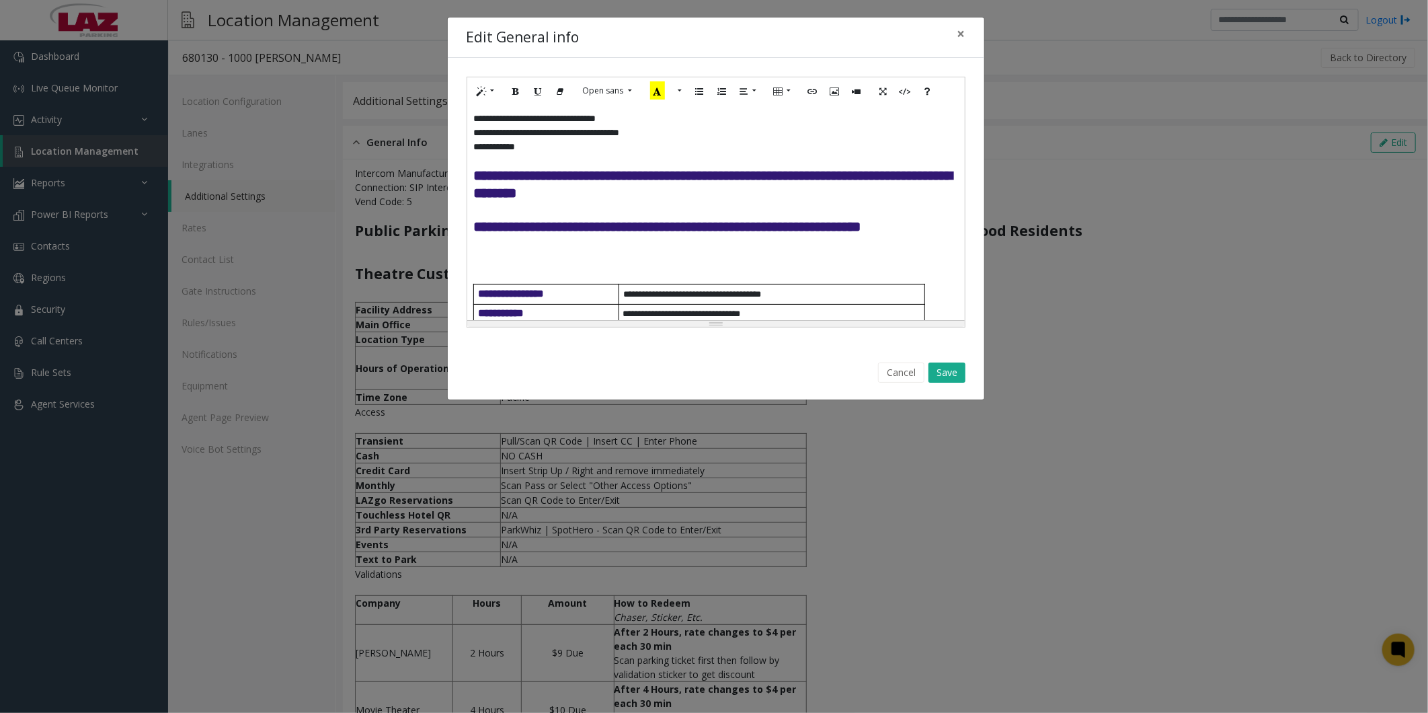
paste div
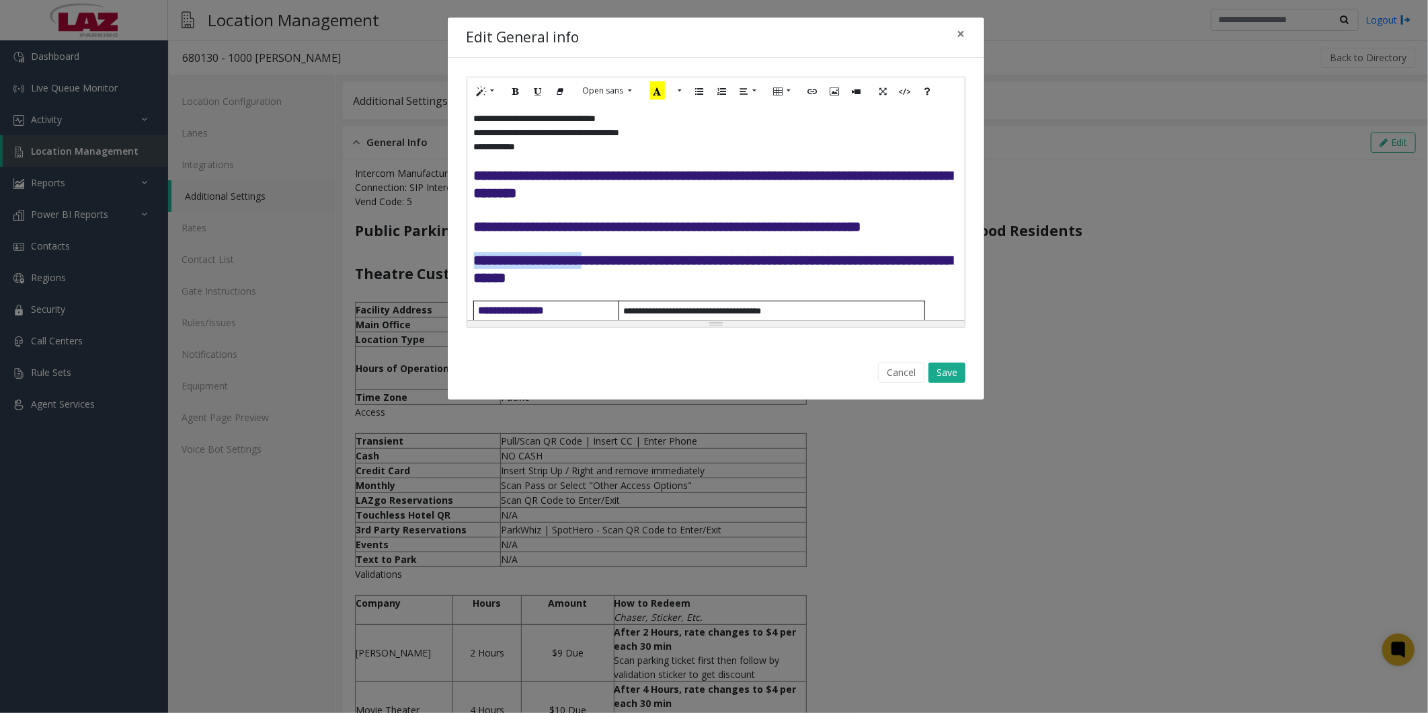
drag, startPoint x: 472, startPoint y: 276, endPoint x: 633, endPoint y: 276, distance: 160.7
click at [366, 114] on div "**********" at bounding box center [715, 212] width 497 height 215
click at [366, 88] on icon "Recent Color" at bounding box center [657, 90] width 15 height 18
click at [366, 114] on font "**********" at bounding box center [702, 268] width 457 height 30
click at [366, 114] on h4 "**********" at bounding box center [716, 269] width 484 height 34
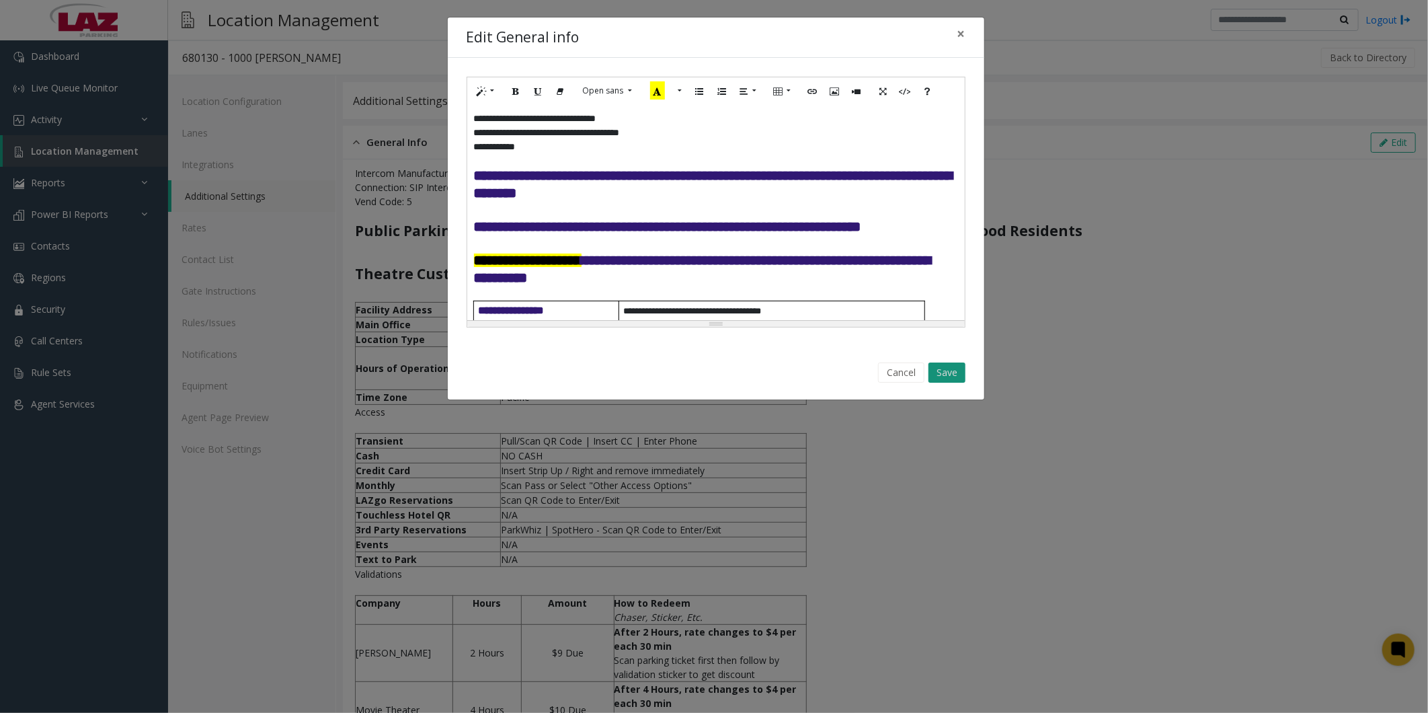
click at [366, 114] on button "Save" at bounding box center [946, 372] width 37 height 20
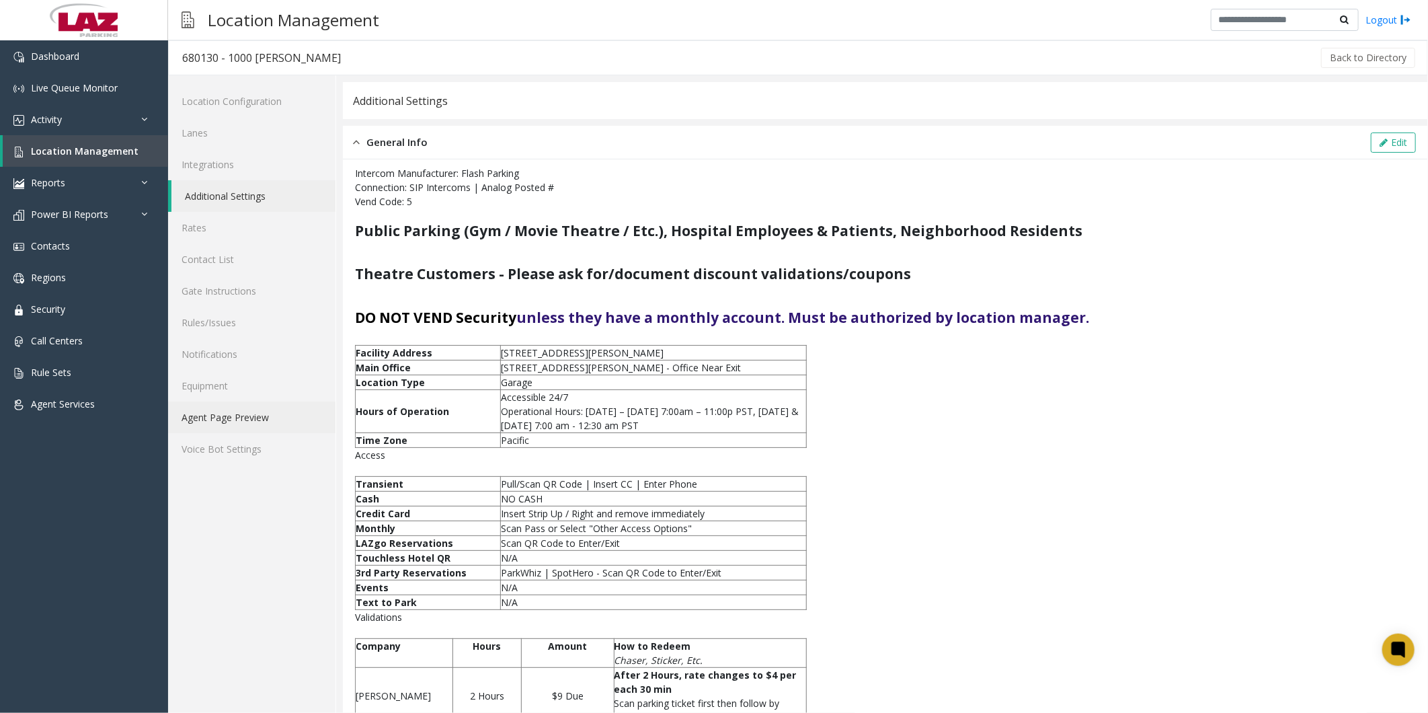
click at [237, 114] on link "Agent Page Preview" at bounding box center [251, 417] width 167 height 32
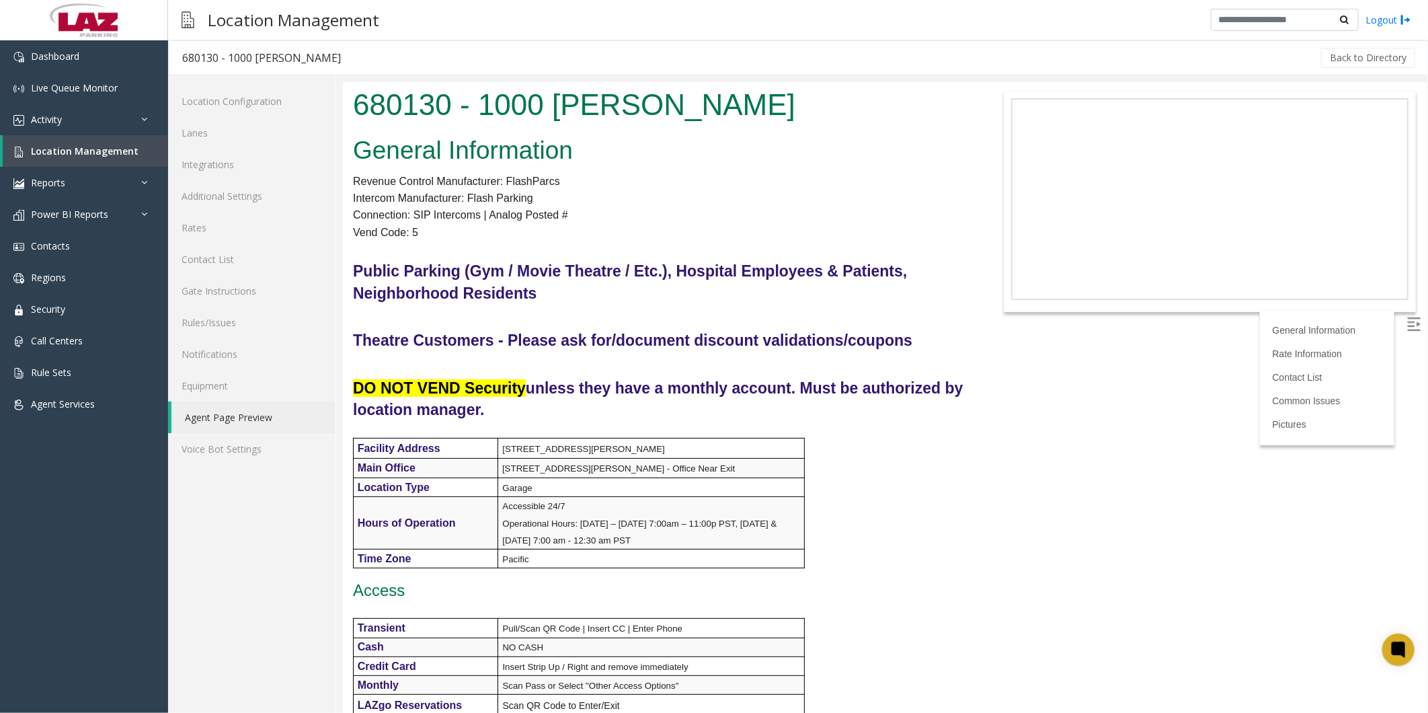
click at [366, 114] on p at bounding box center [658, 608] width 612 height 17
click at [366, 114] on p "Connection: SIP Intercoms | Analog Posted #" at bounding box center [658, 214] width 612 height 17
click at [52, 114] on span "Regions" at bounding box center [48, 277] width 35 height 13
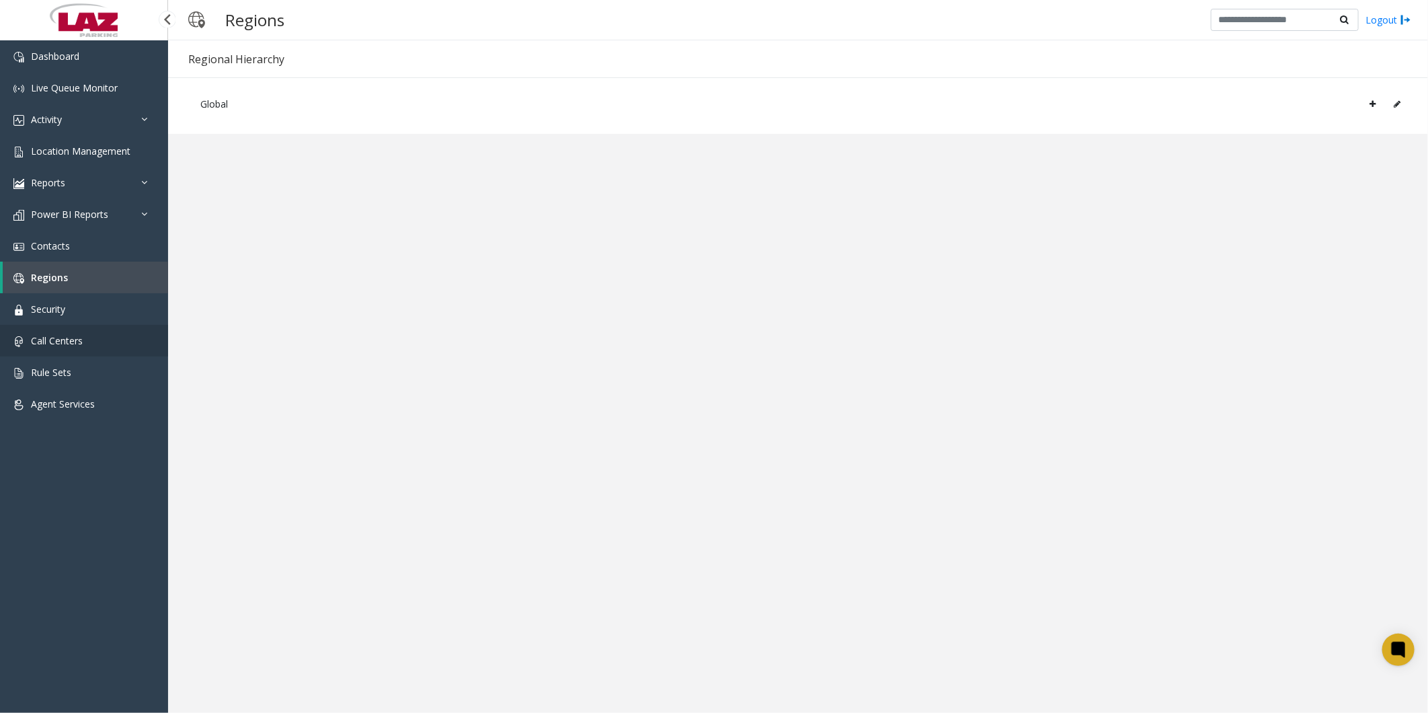
click at [59, 114] on link "Call Centers" at bounding box center [84, 341] width 168 height 32
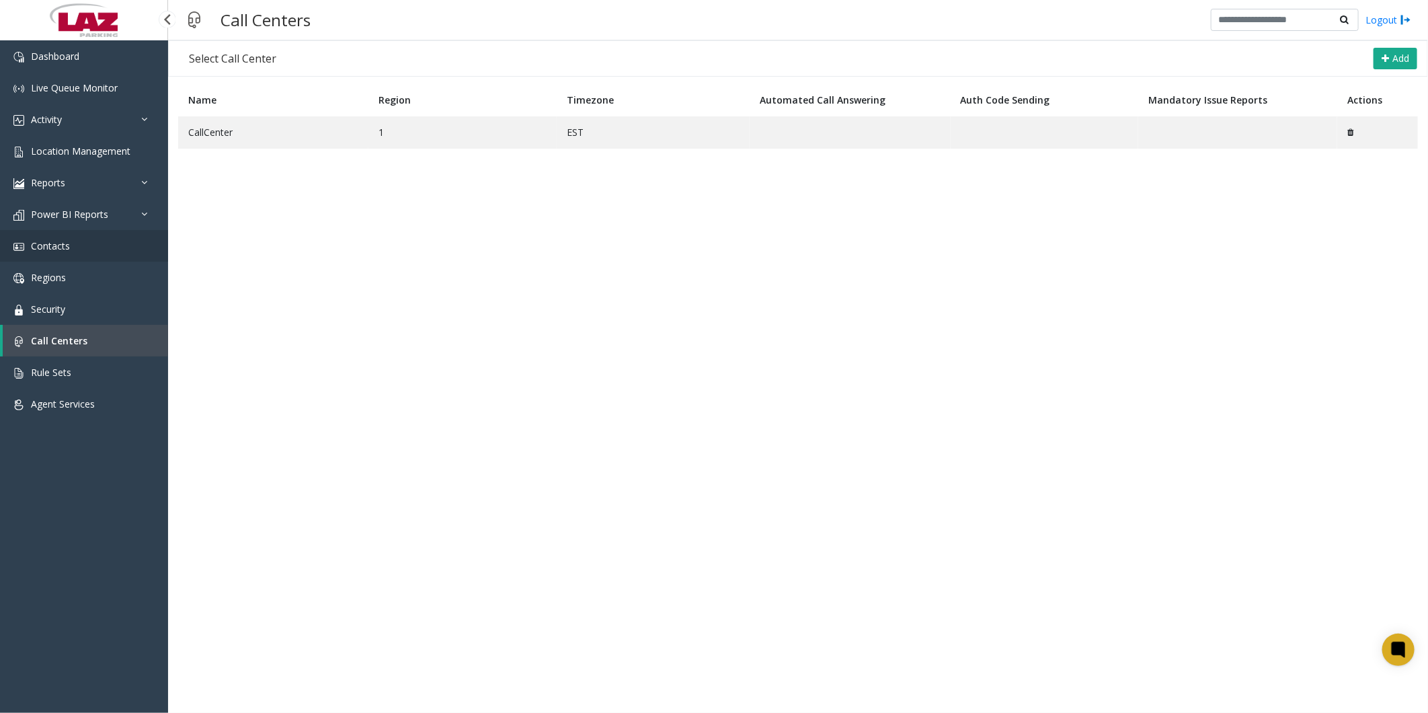
click at [69, 114] on span "Contacts" at bounding box center [50, 245] width 39 height 13
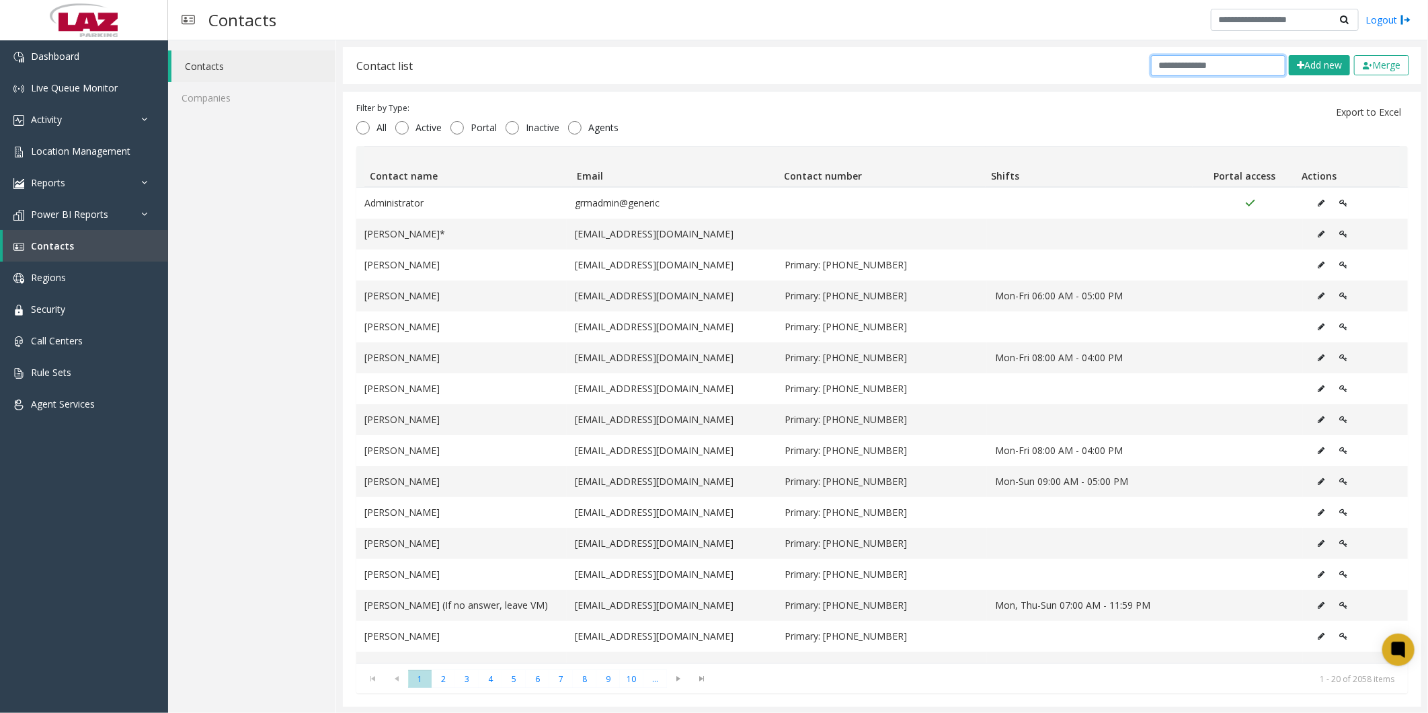
click at [366, 75] on input "text" at bounding box center [1218, 65] width 134 height 21
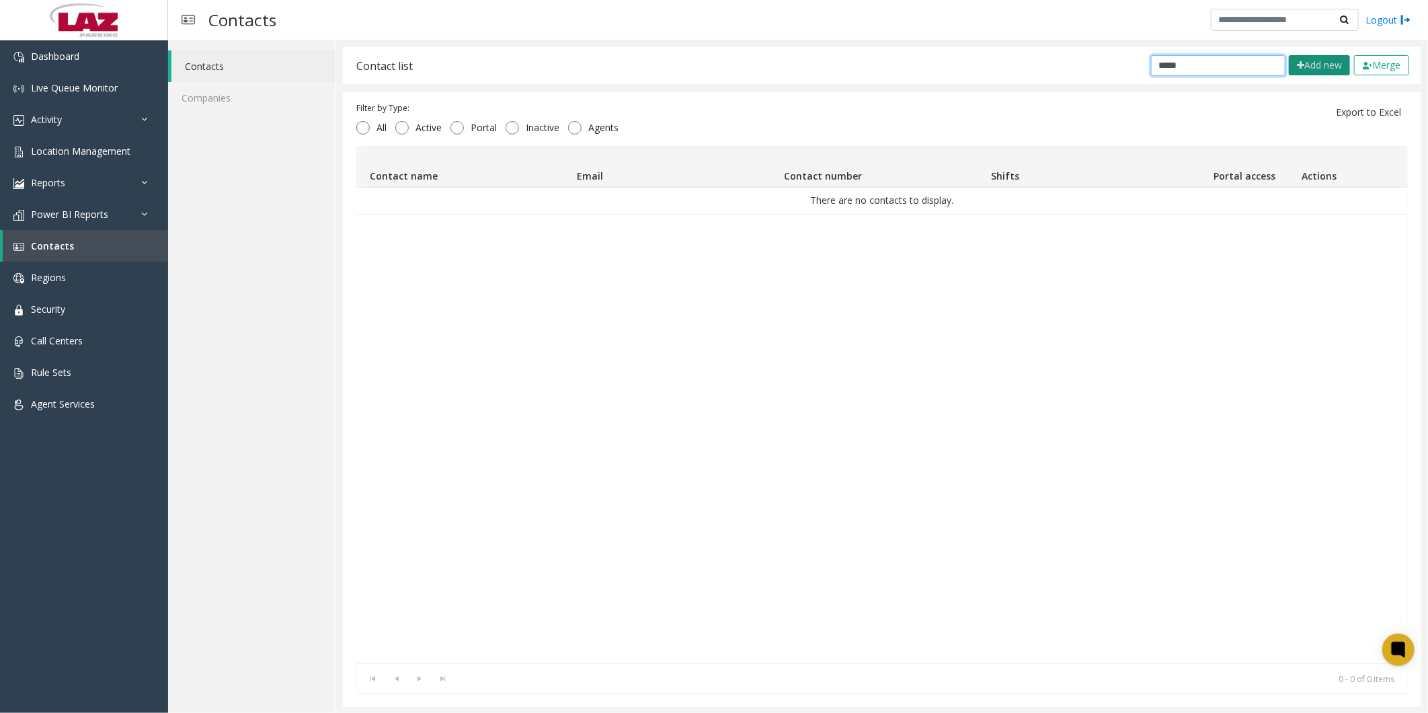
type input "*****"
click at [366, 63] on button "Add new" at bounding box center [1319, 65] width 61 height 20
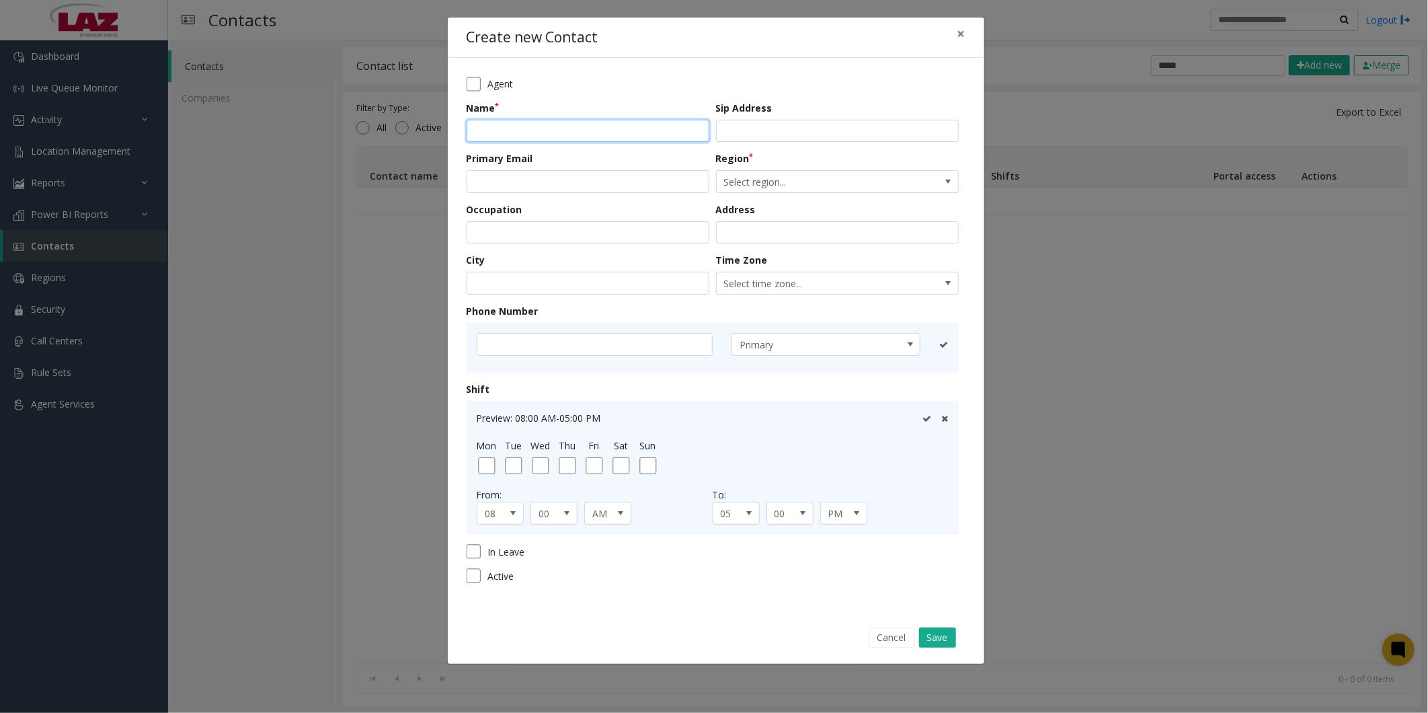
click at [366, 114] on input "text" at bounding box center [588, 131] width 243 height 23
type input "**********"
click at [366, 114] on input "email" at bounding box center [588, 181] width 243 height 23
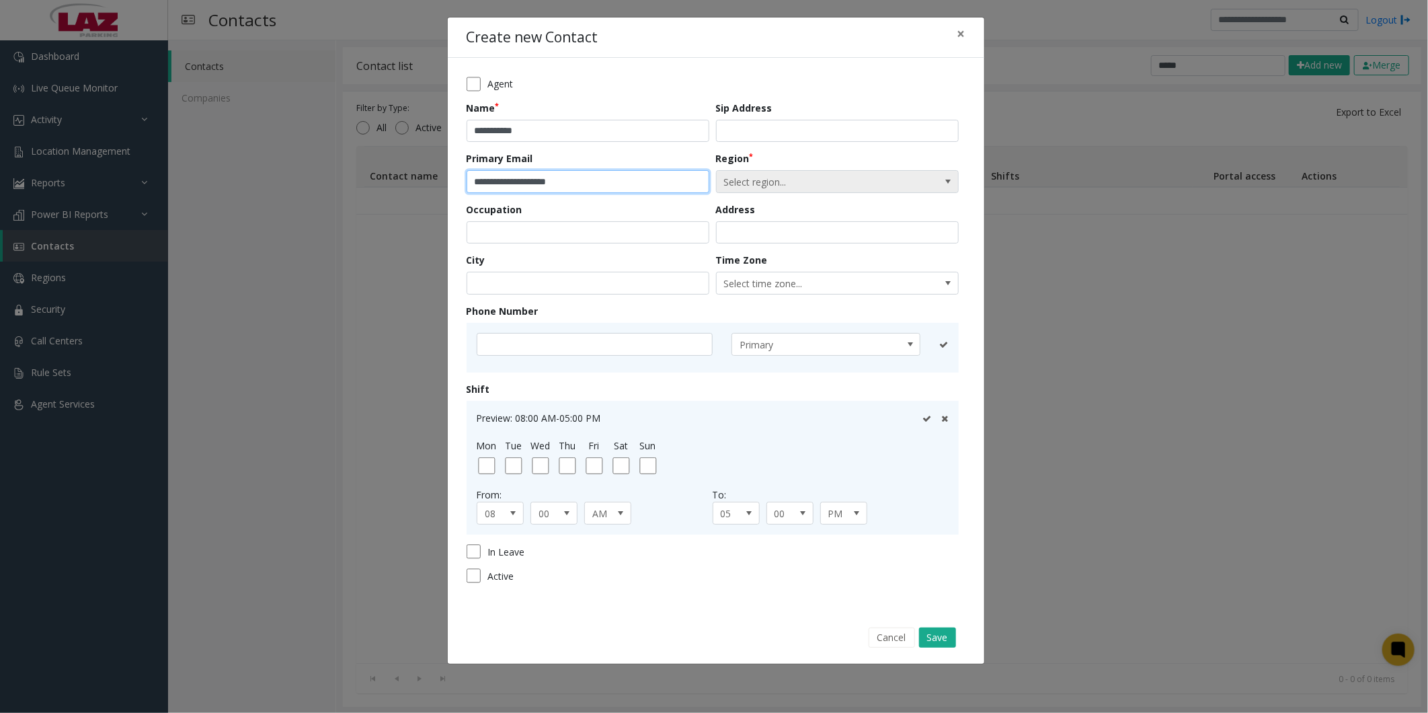
type input "**********"
click at [366, 114] on span "Select region..." at bounding box center [813, 182] width 193 height 22
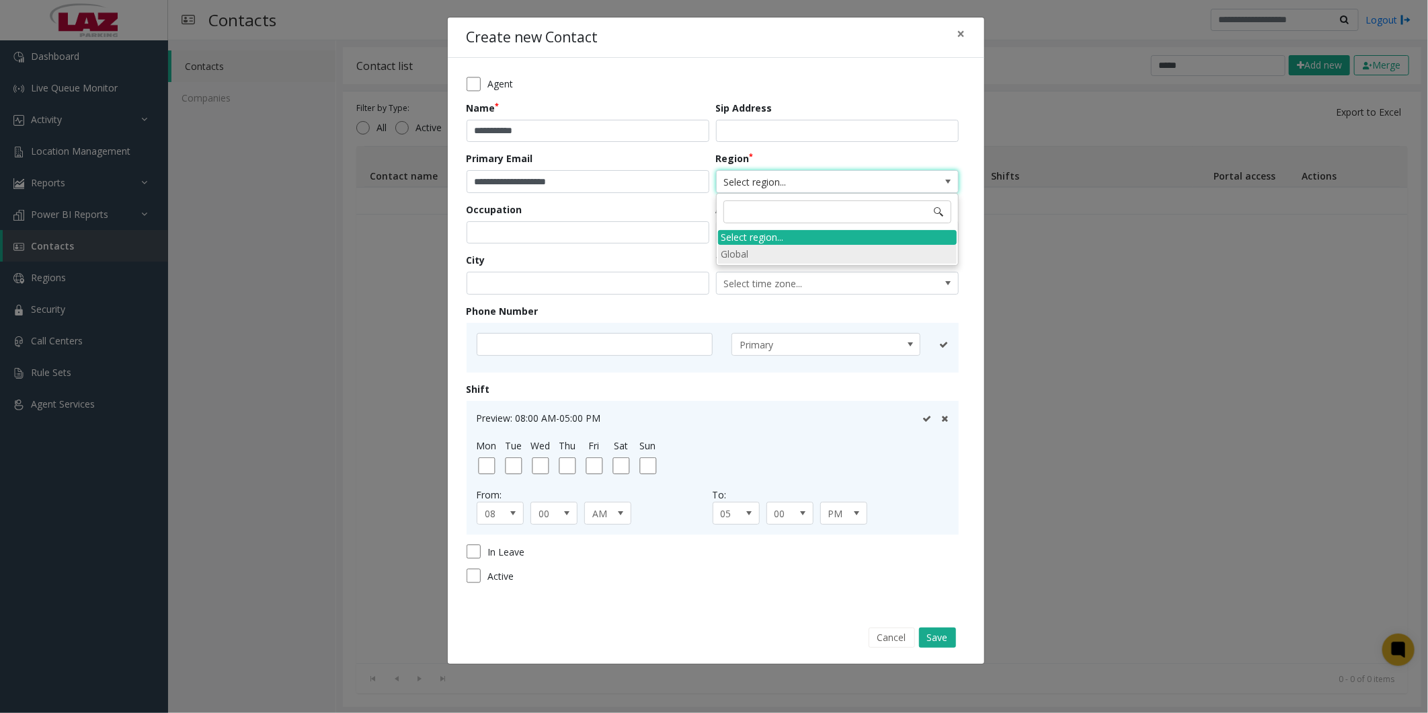
click at [366, 114] on li "Global" at bounding box center [837, 254] width 239 height 18
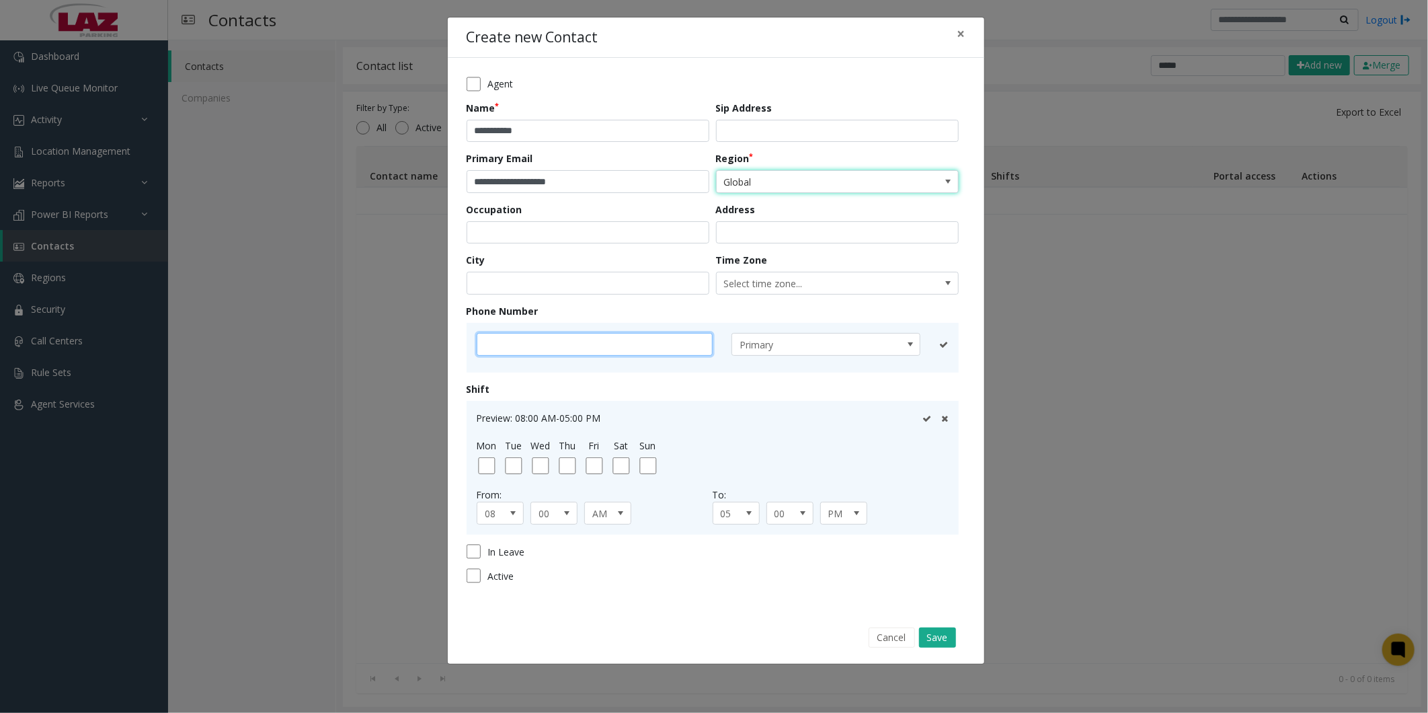
click at [366, 114] on input "text" at bounding box center [595, 344] width 236 height 23
type input "**********"
click at [366, 114] on icon at bounding box center [926, 344] width 9 height 9
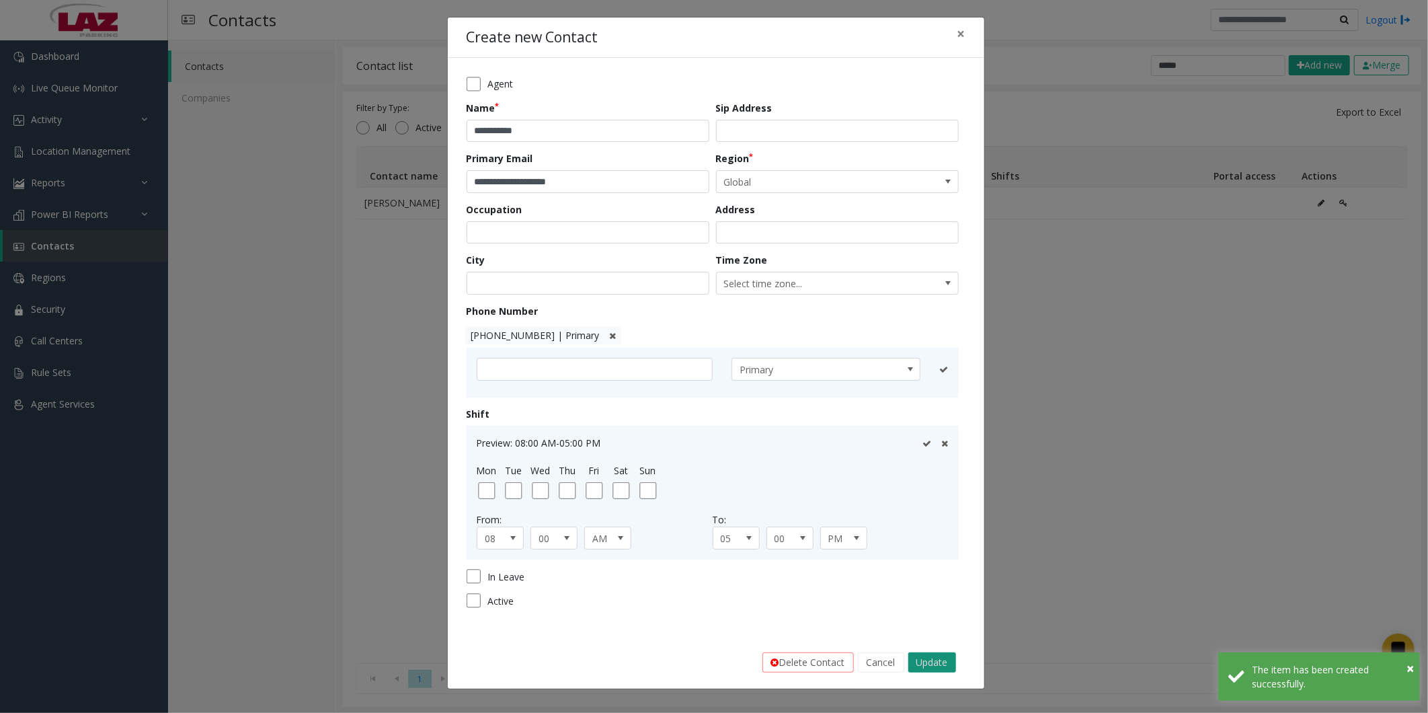
click at [366, 114] on button "Update" at bounding box center [932, 662] width 48 height 20
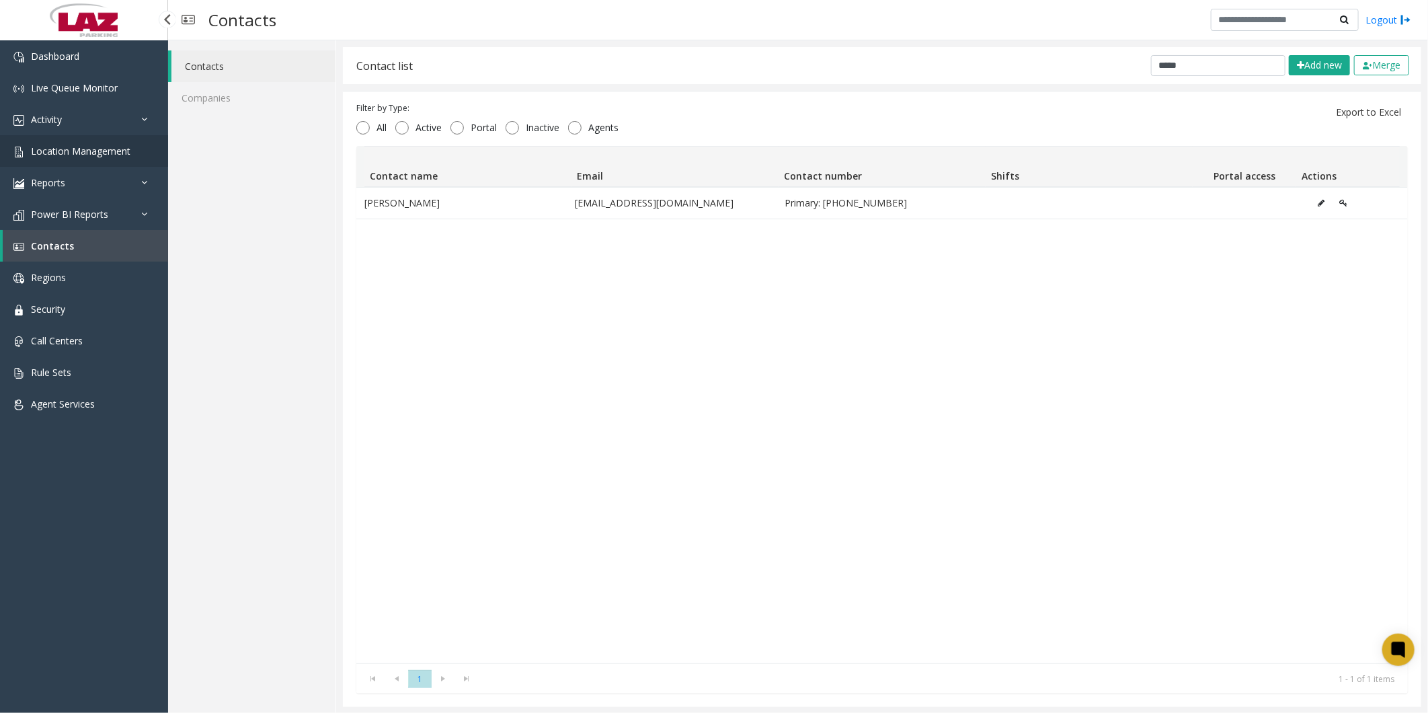
click at [67, 114] on span "Location Management" at bounding box center [80, 151] width 99 height 13
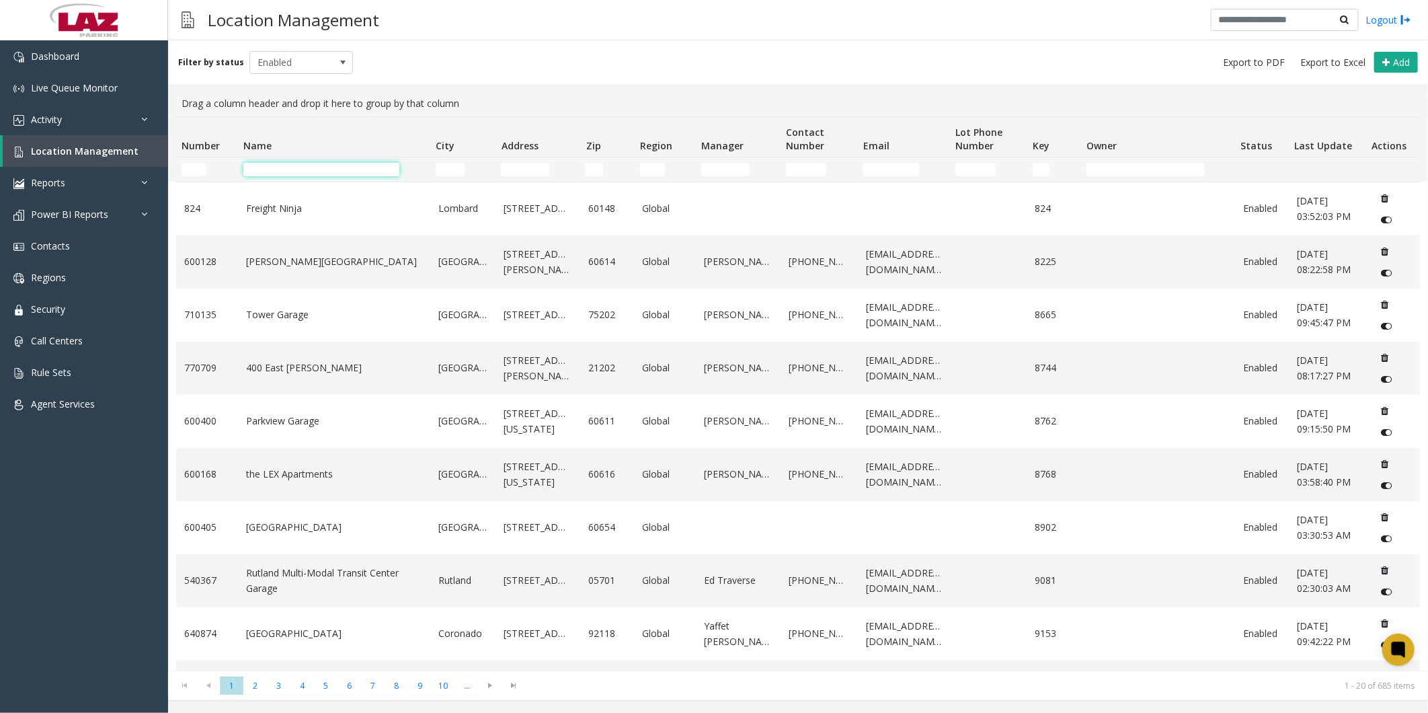
click at [353, 114] on input "Name Filter" at bounding box center [321, 169] width 156 height 13
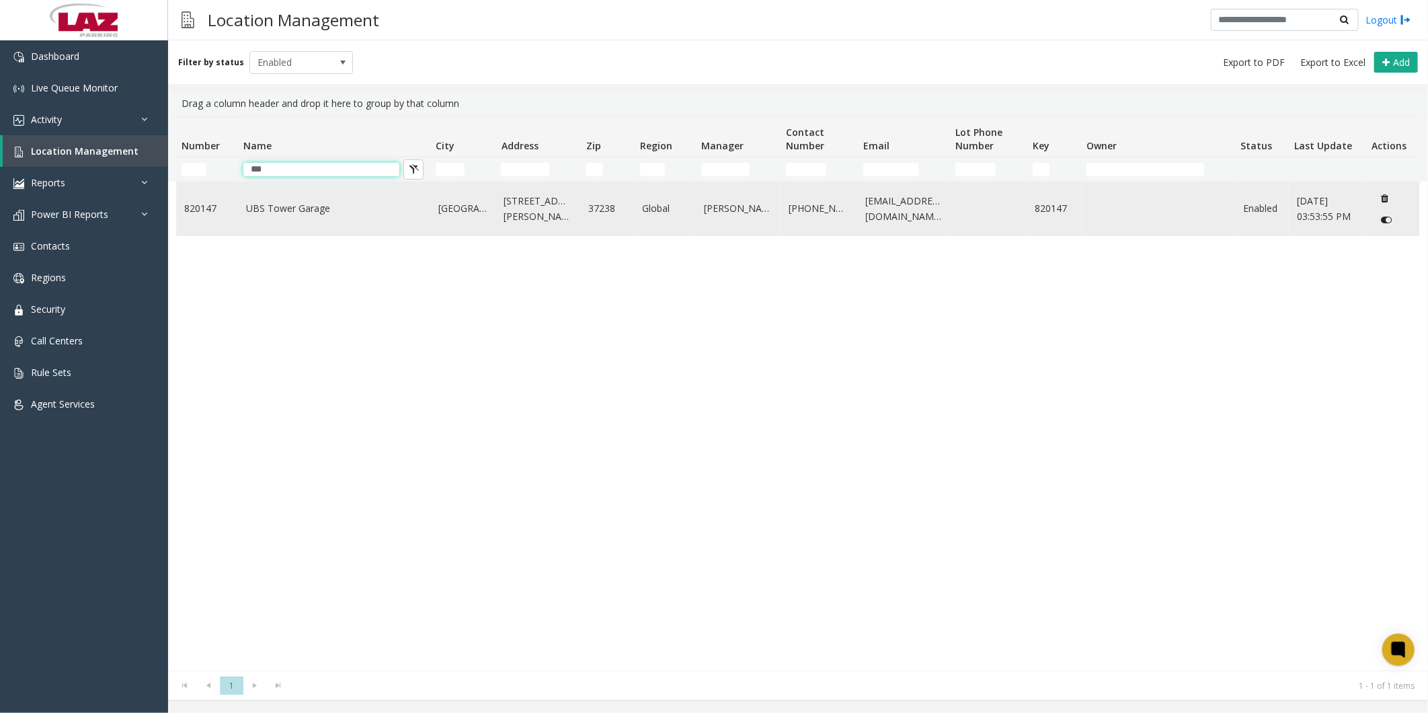
type input "***"
click at [292, 114] on link "UBS Tower Garage" at bounding box center [334, 208] width 176 height 15
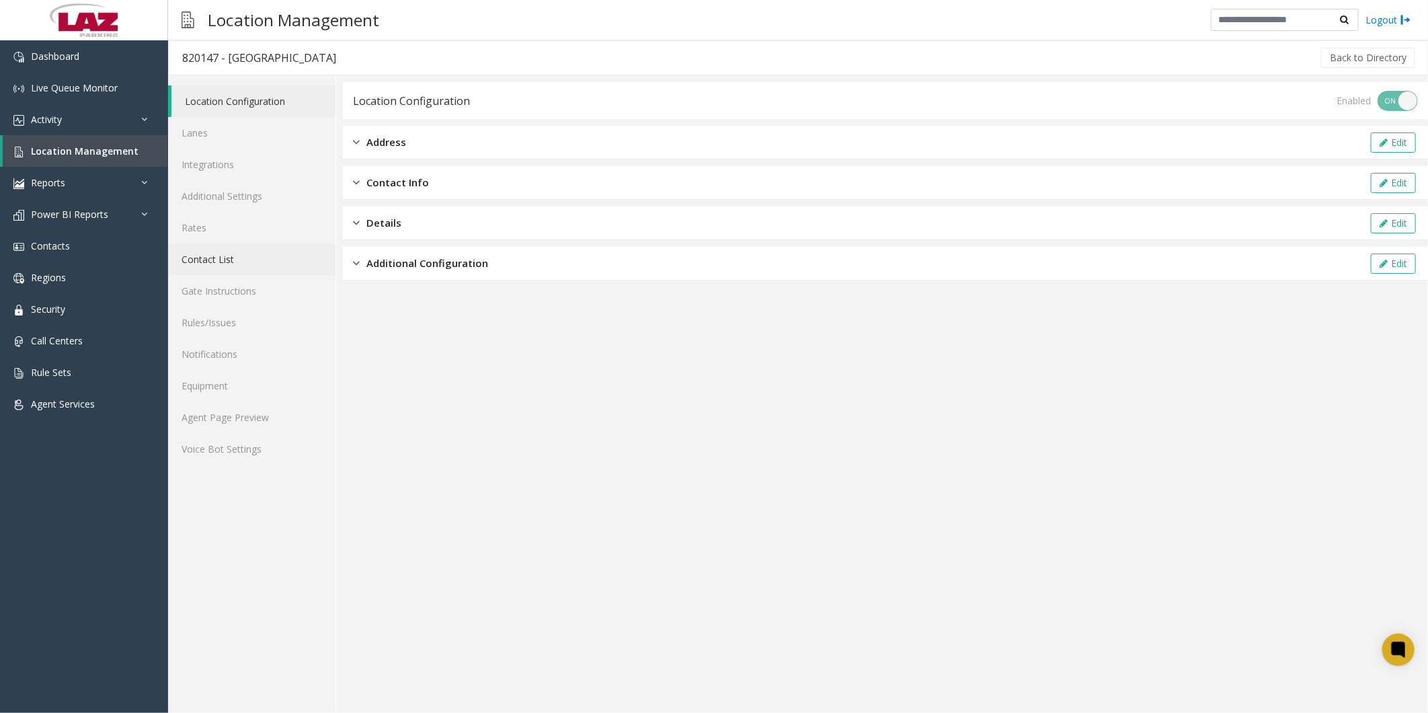
click at [232, 114] on link "Contact List" at bounding box center [251, 259] width 167 height 32
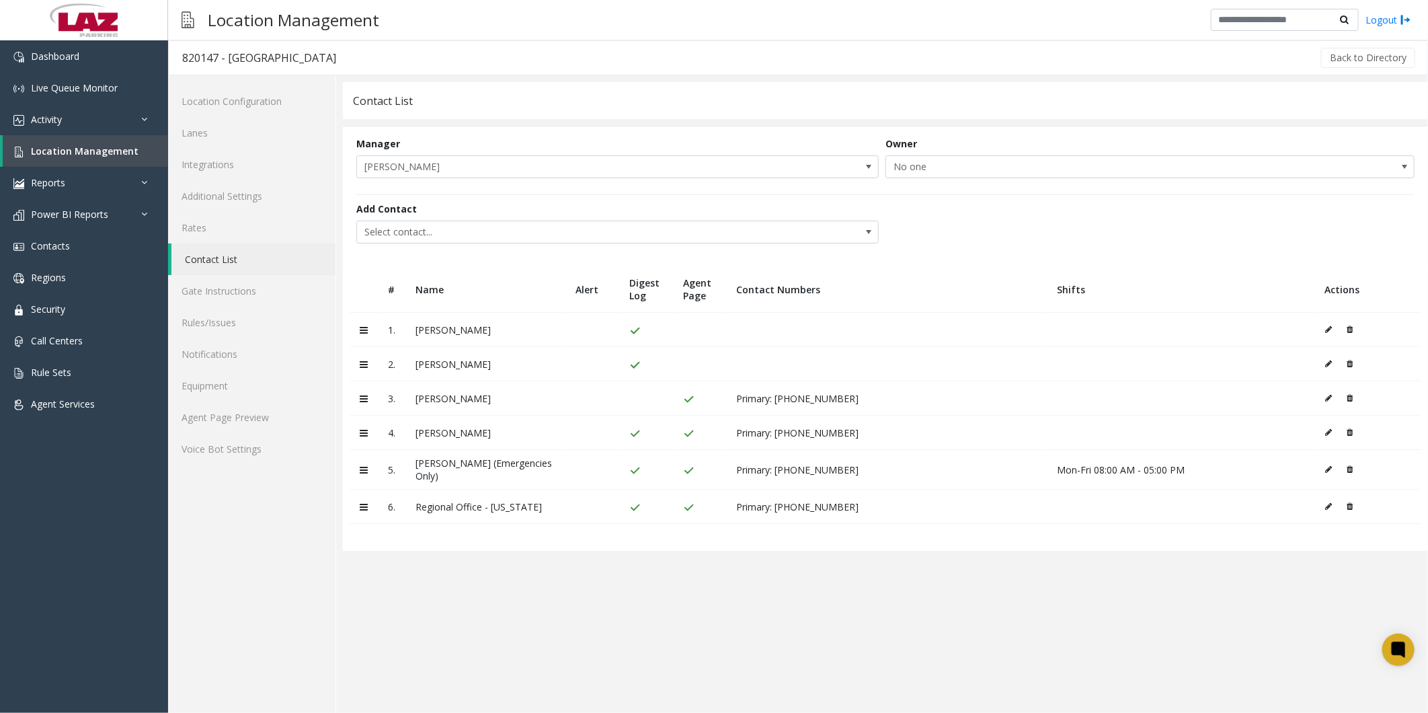
click at [366, 114] on icon at bounding box center [1328, 432] width 7 height 8
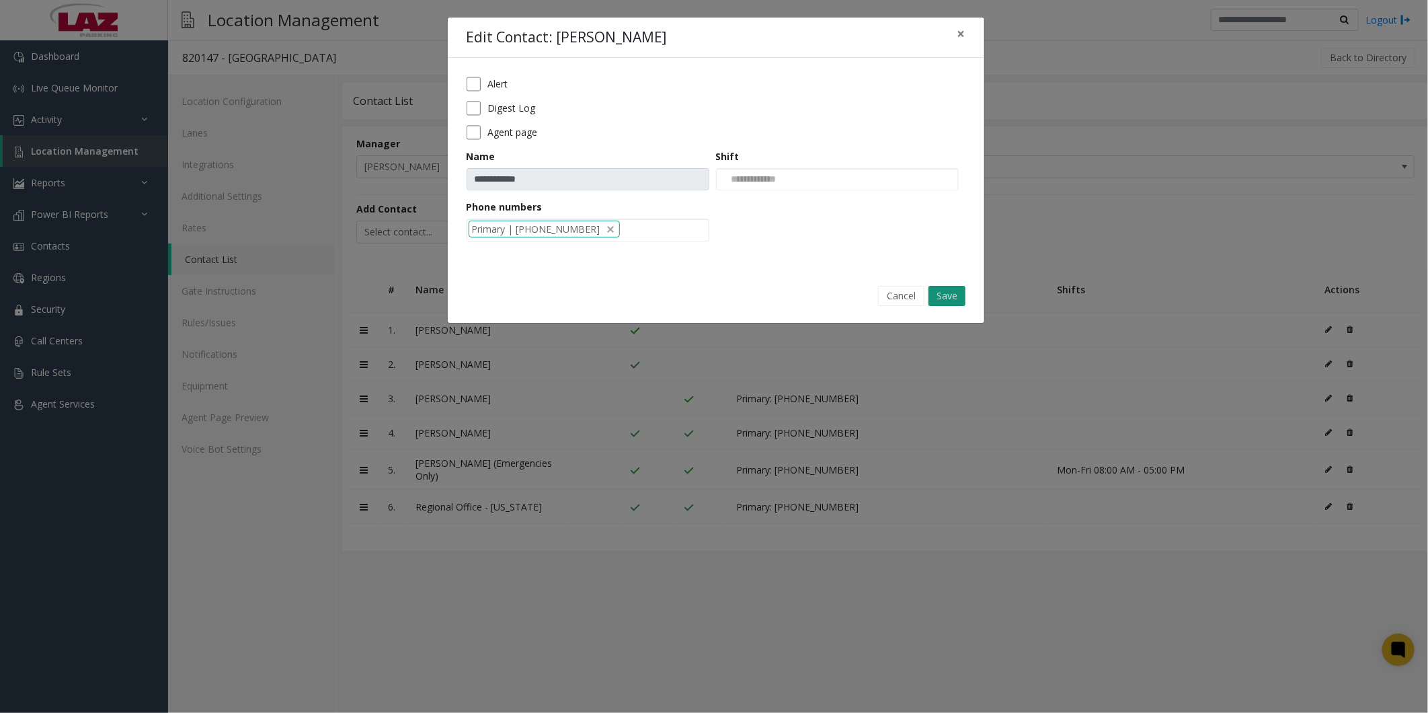
click at [366, 114] on button "Save" at bounding box center [946, 296] width 37 height 20
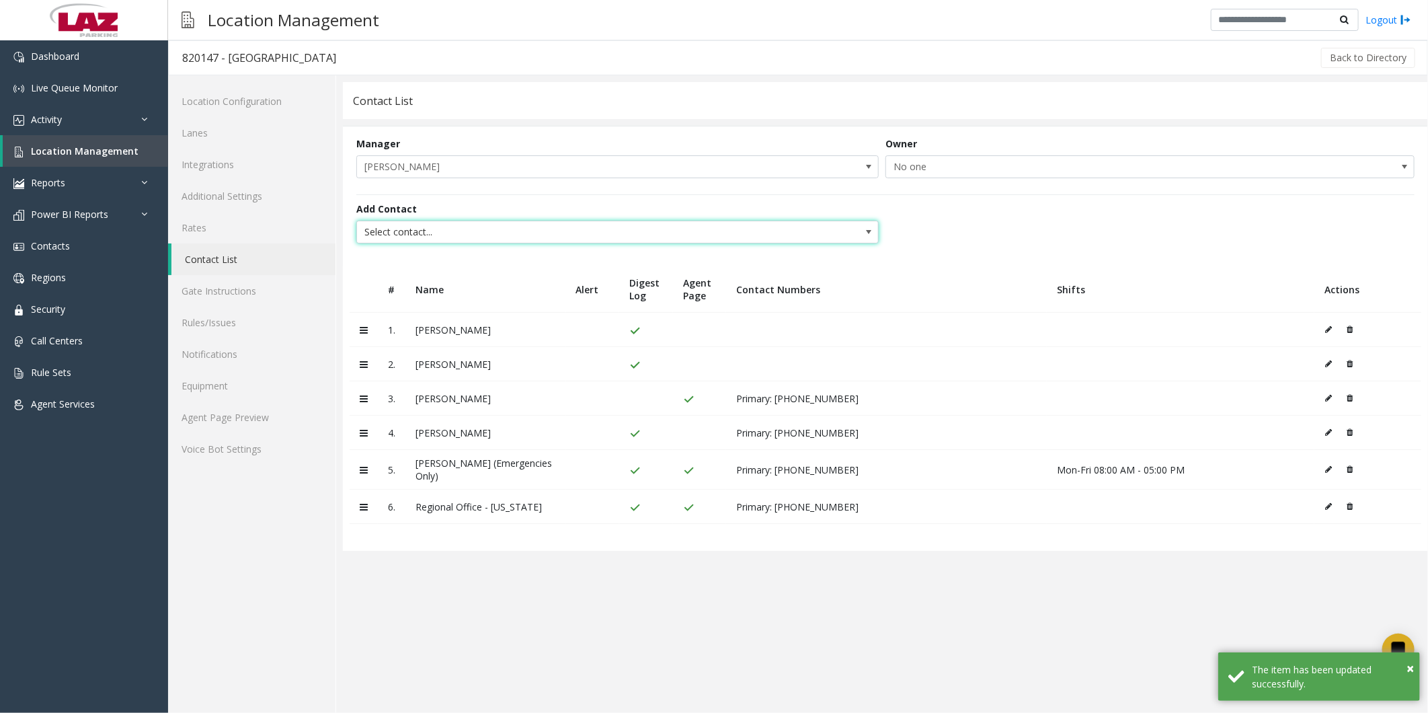
click at [366, 114] on span "Select contact..." at bounding box center [565, 232] width 417 height 22
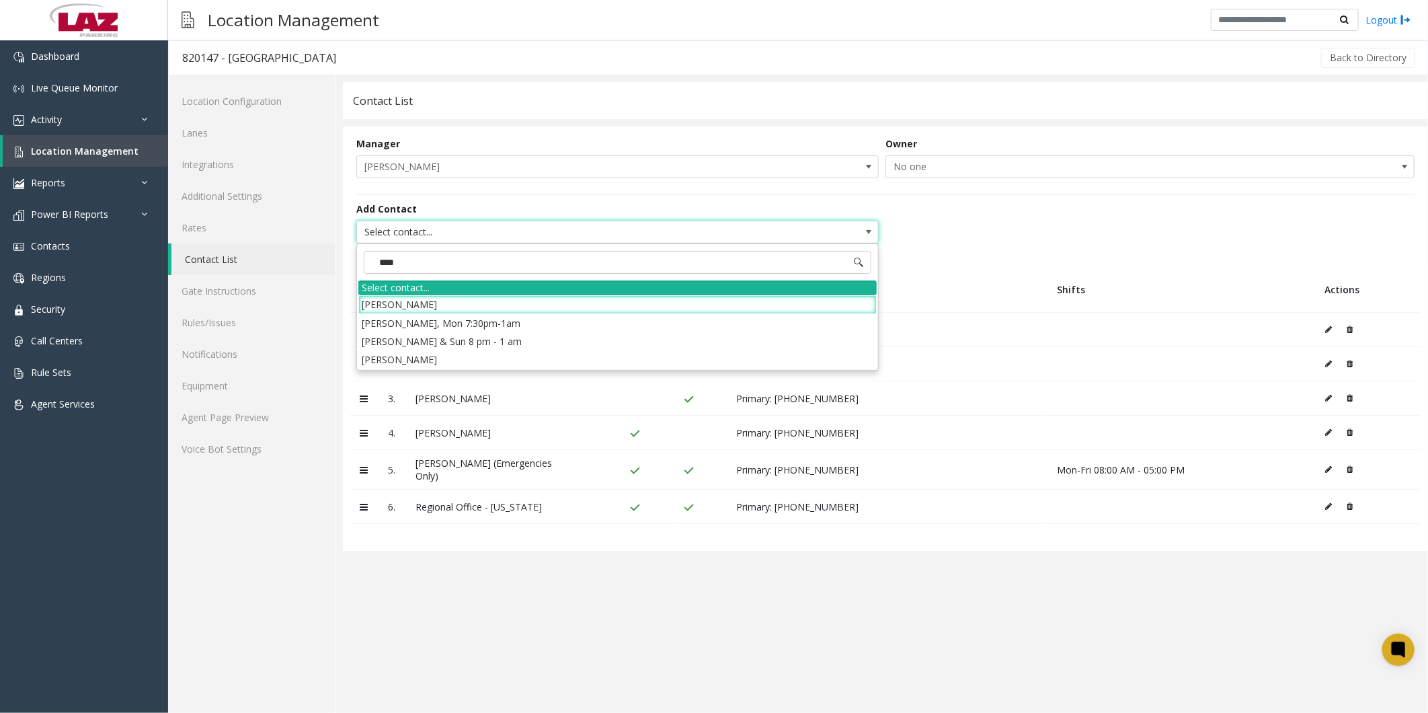
type input "*****"
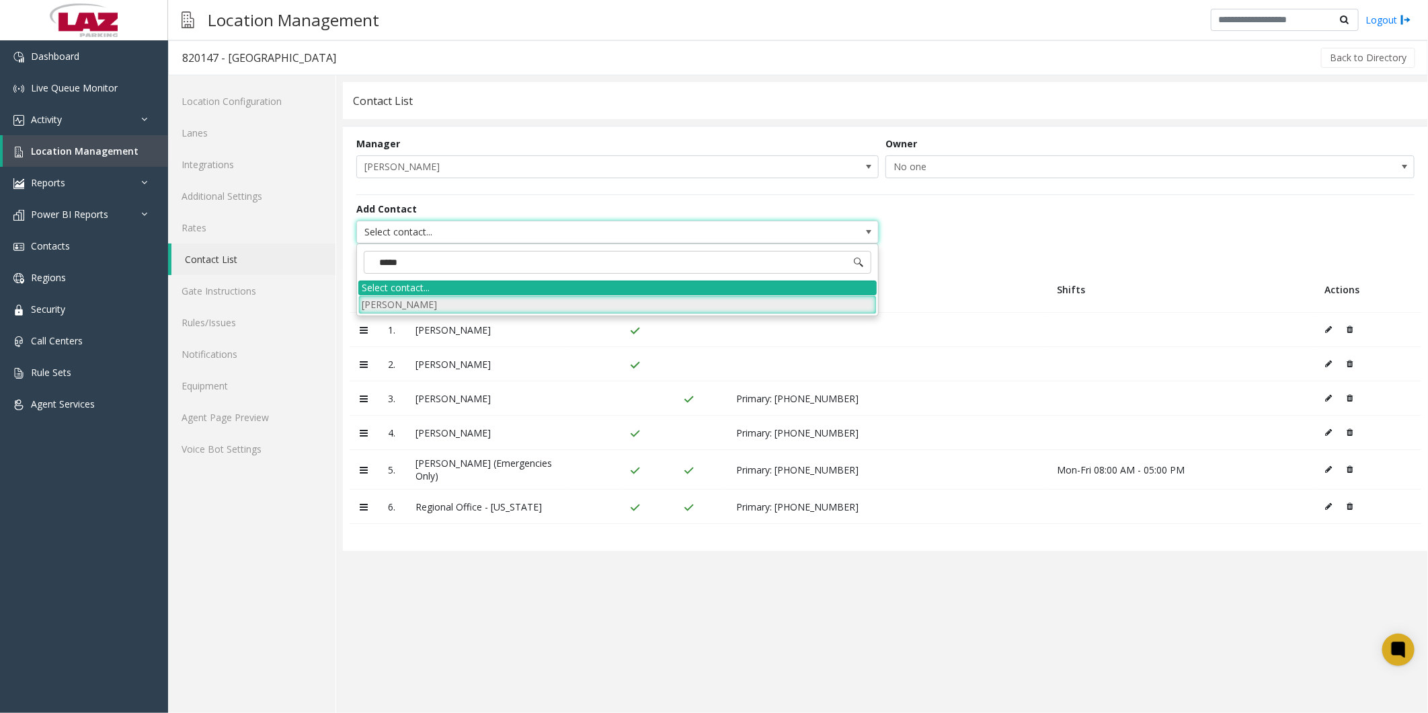
click at [366, 114] on li "[PERSON_NAME]" at bounding box center [617, 304] width 518 height 18
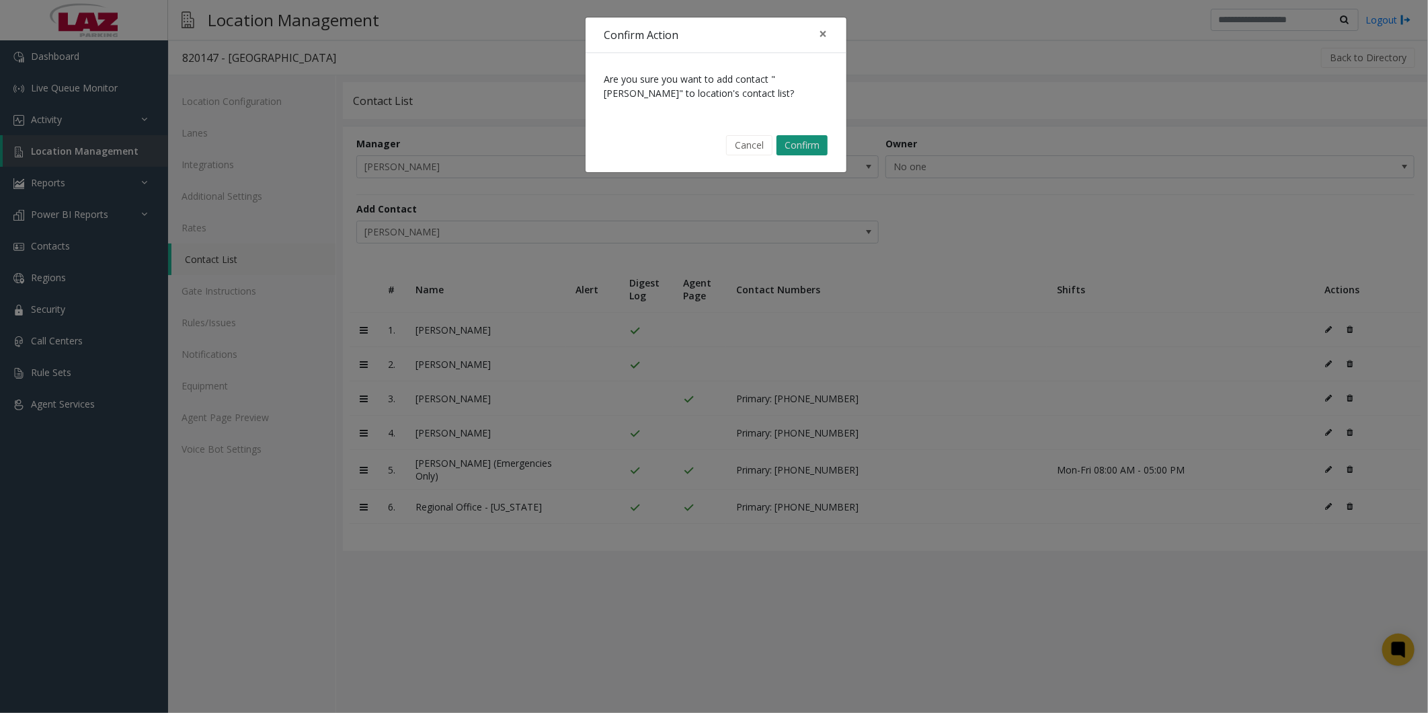
click at [366, 114] on button "Confirm" at bounding box center [801, 145] width 51 height 20
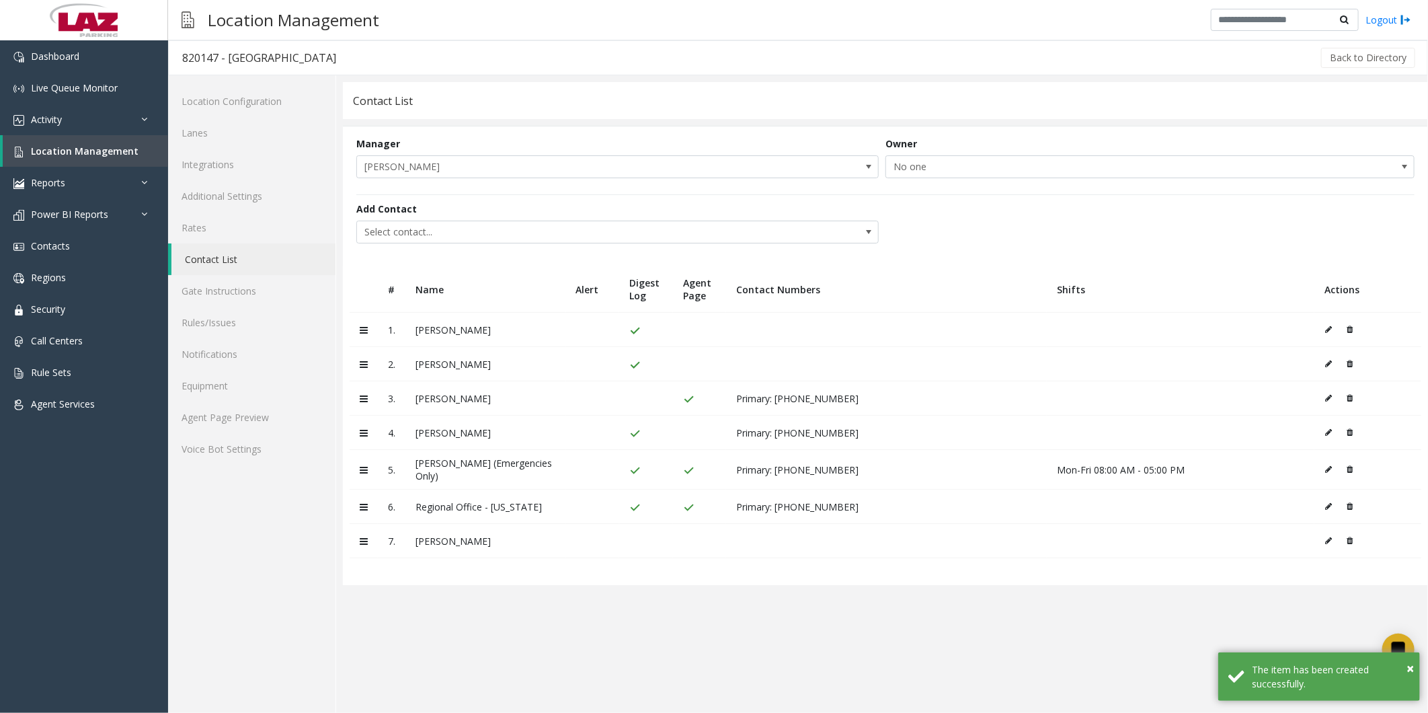
click at [366, 114] on icon at bounding box center [1328, 540] width 7 height 8
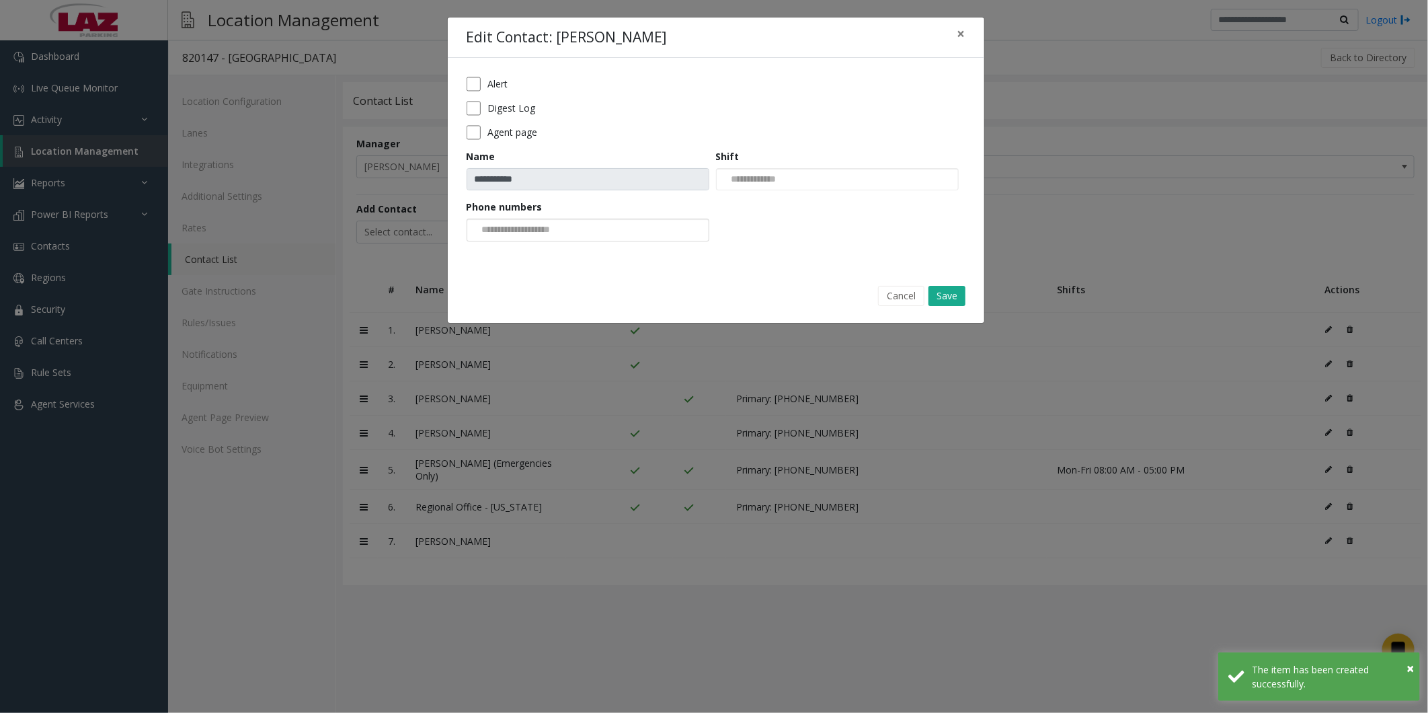
click at [366, 114] on input at bounding box center [518, 230] width 102 height 22
click at [366, 114] on li "[PHONE_NUMBER]" at bounding box center [588, 253] width 239 height 18
click at [366, 114] on div "Agent page" at bounding box center [716, 132] width 499 height 15
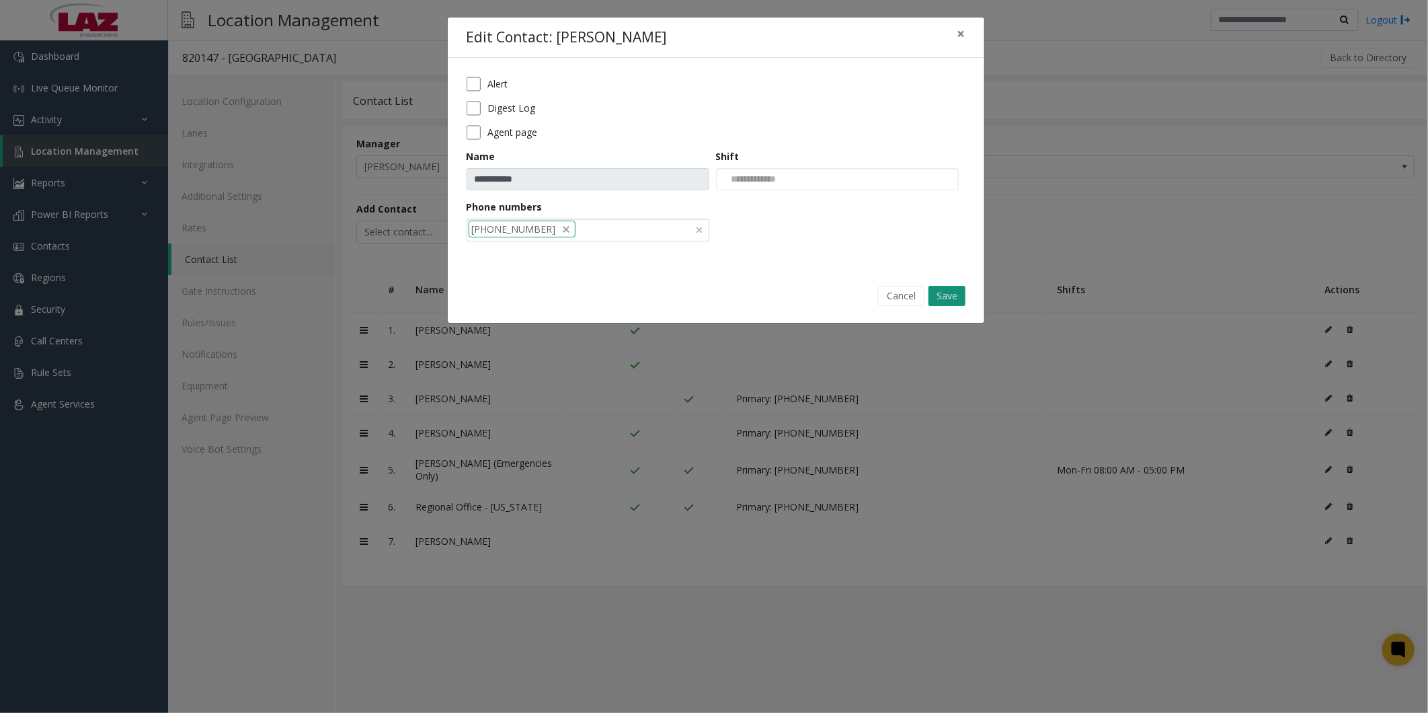
click at [366, 114] on button "Save" at bounding box center [946, 296] width 37 height 20
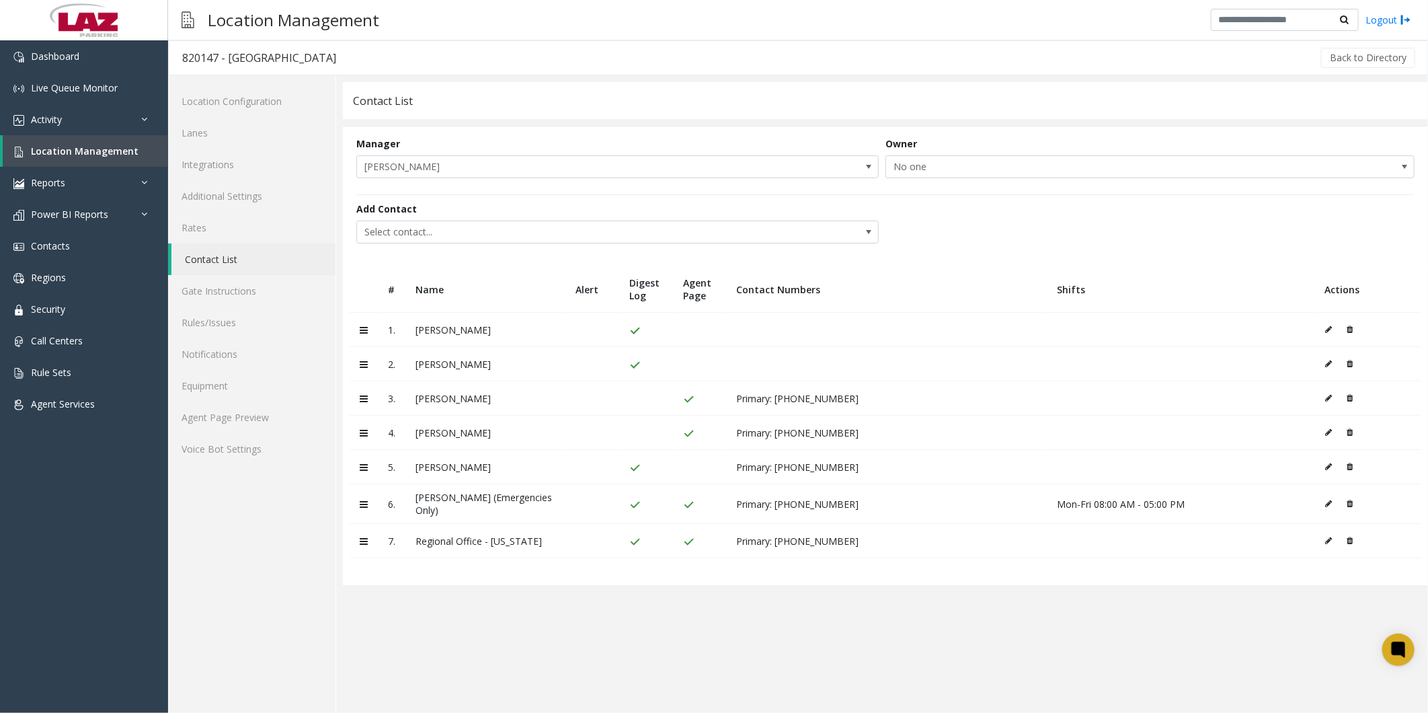
click at [366, 114] on icon at bounding box center [1328, 540] width 7 height 8
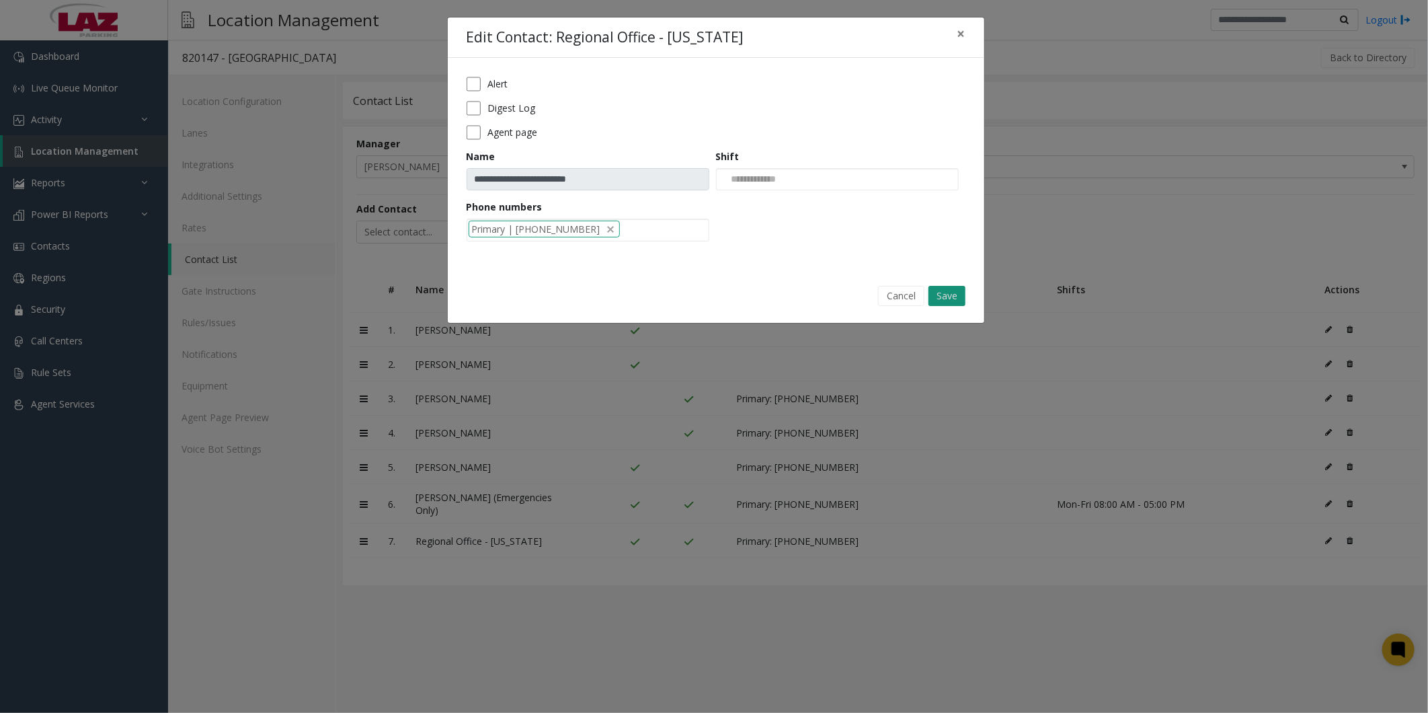
click at [366, 114] on button "Save" at bounding box center [946, 296] width 37 height 20
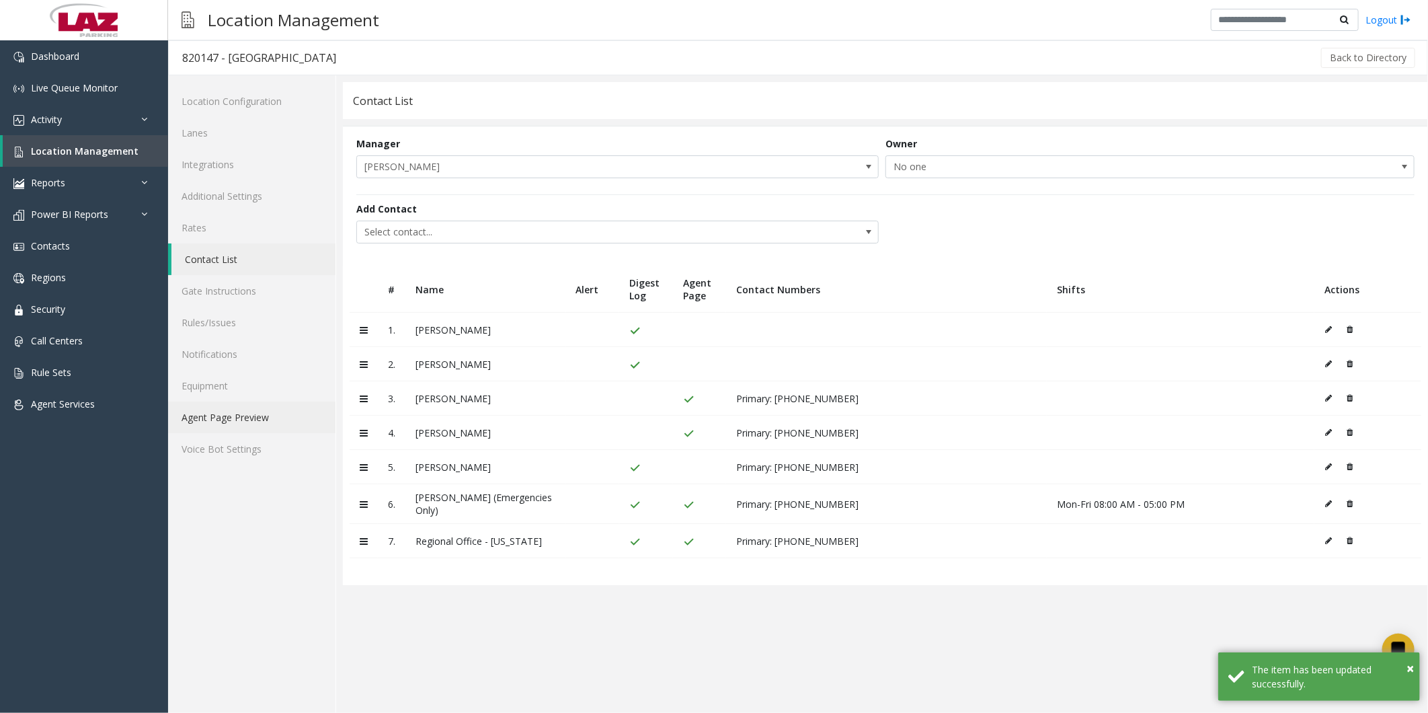
click at [252, 114] on link "Agent Page Preview" at bounding box center [251, 417] width 167 height 32
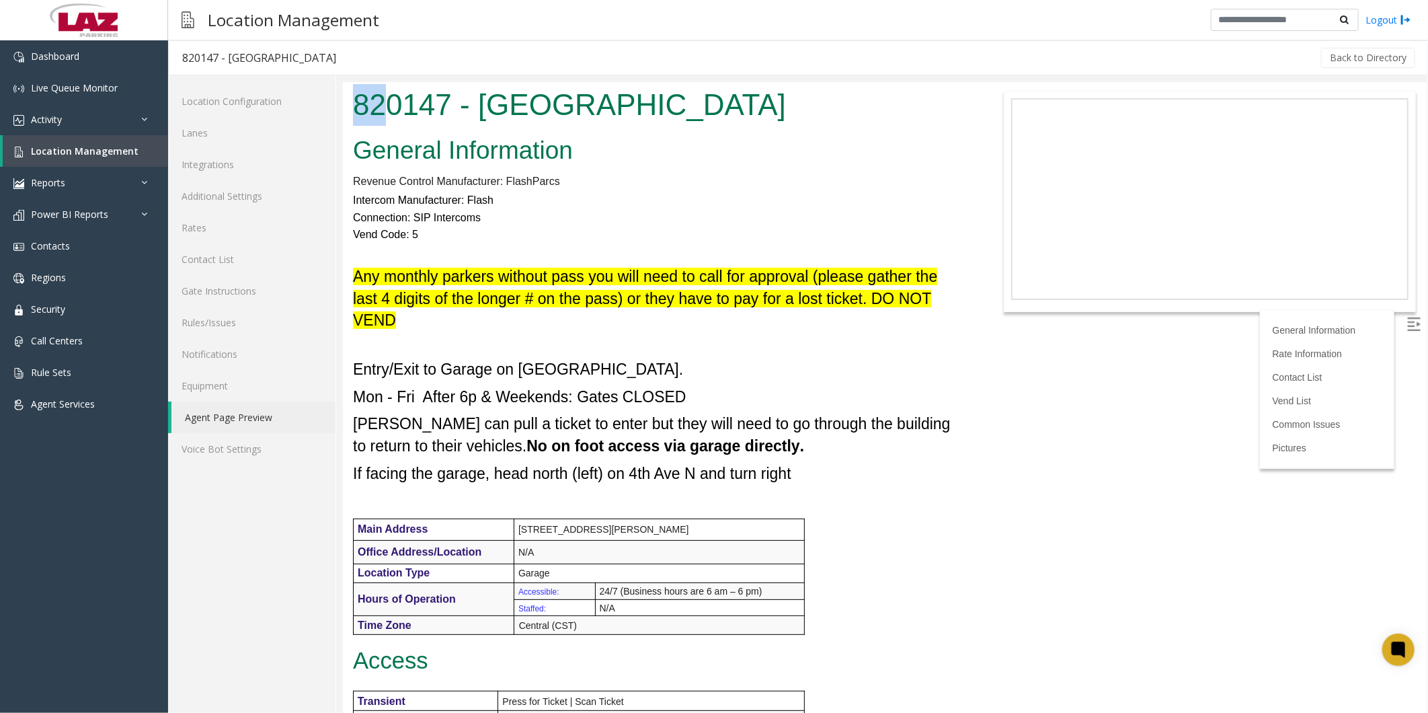
drag, startPoint x: 354, startPoint y: 100, endPoint x: 389, endPoint y: 111, distance: 36.6
click at [366, 111] on h1 "820147 - [GEOGRAPHIC_DATA]" at bounding box center [658, 104] width 612 height 42
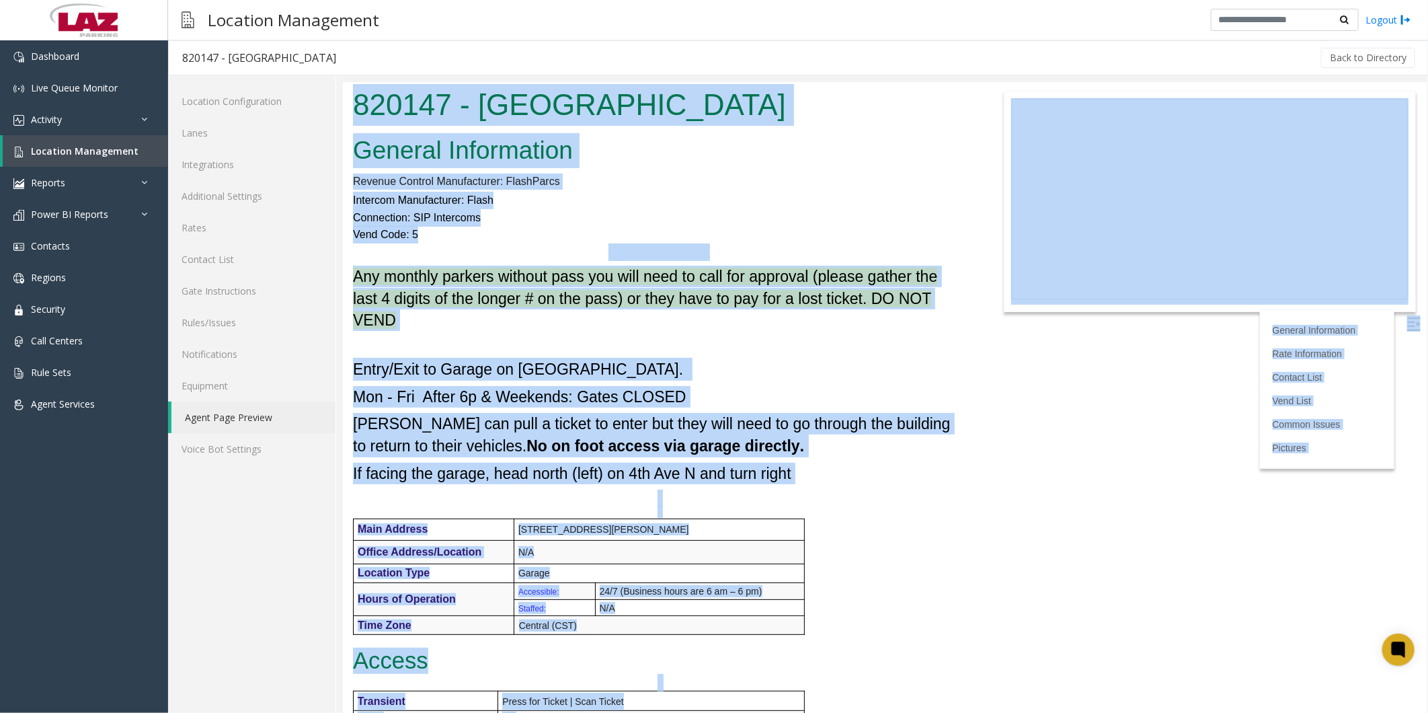
copy body "460178 - LOR Ipsum Dolors Ametcon Adipiscinge Seddoei Tempori Utlaboreetdo: Mag…"
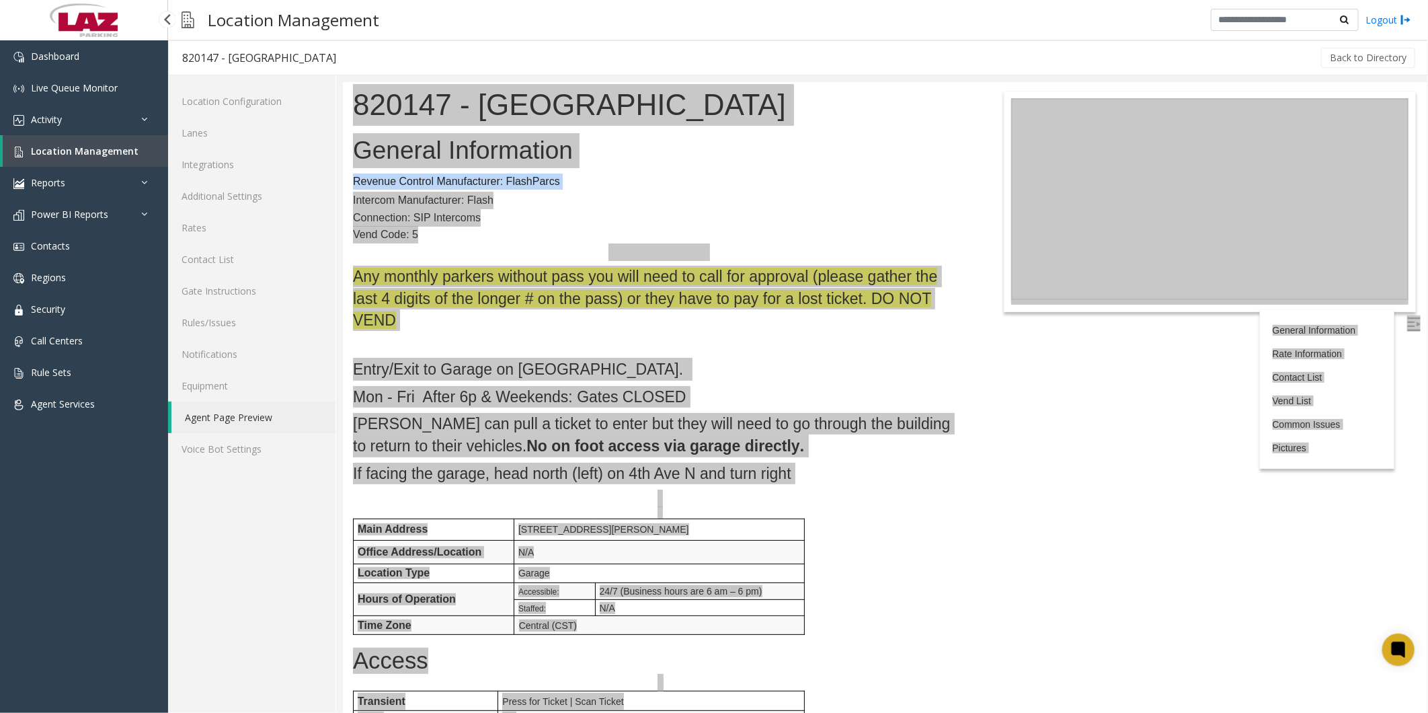
click at [62, 114] on span "Location Management" at bounding box center [85, 151] width 108 height 13
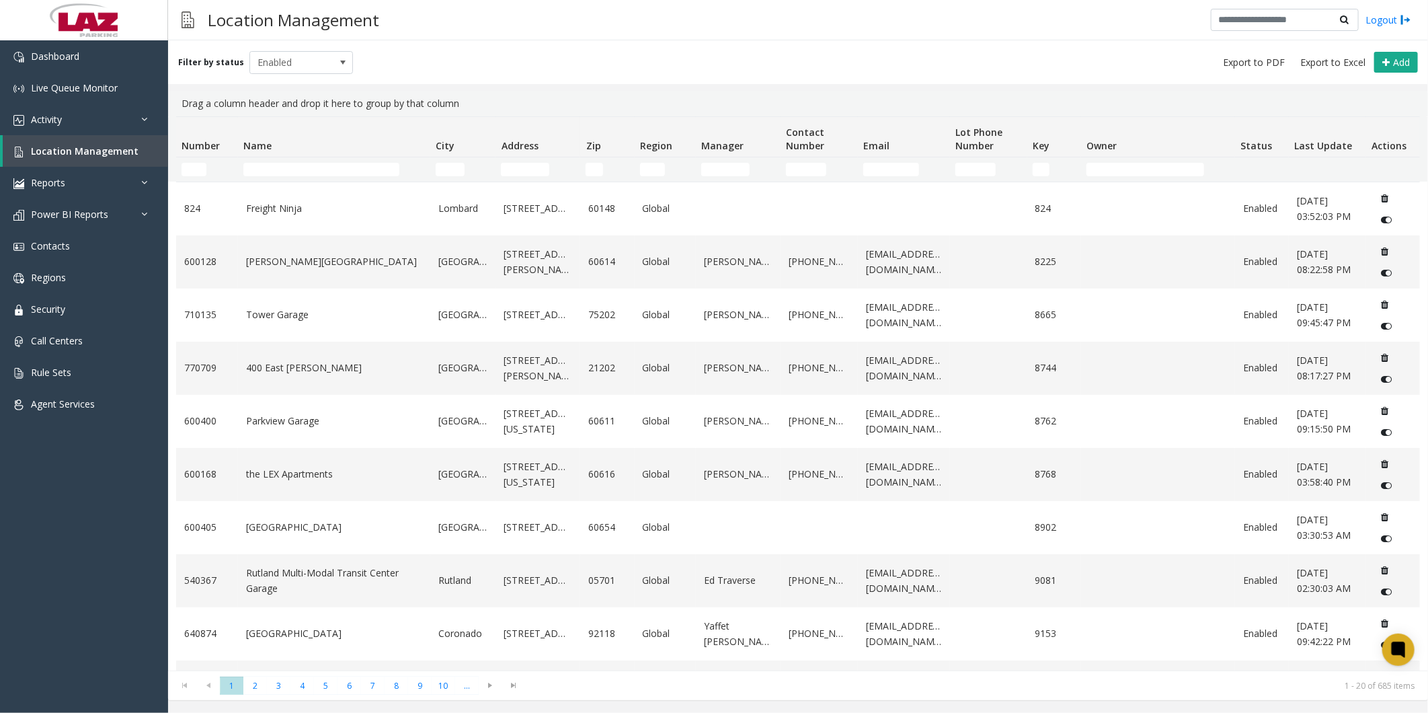
drag, startPoint x: 378, startPoint y: 157, endPoint x: 368, endPoint y: 166, distance: 13.9
click at [366, 114] on td "Name Filter" at bounding box center [334, 169] width 192 height 24
click at [366, 114] on input "Name Filter" at bounding box center [321, 169] width 156 height 13
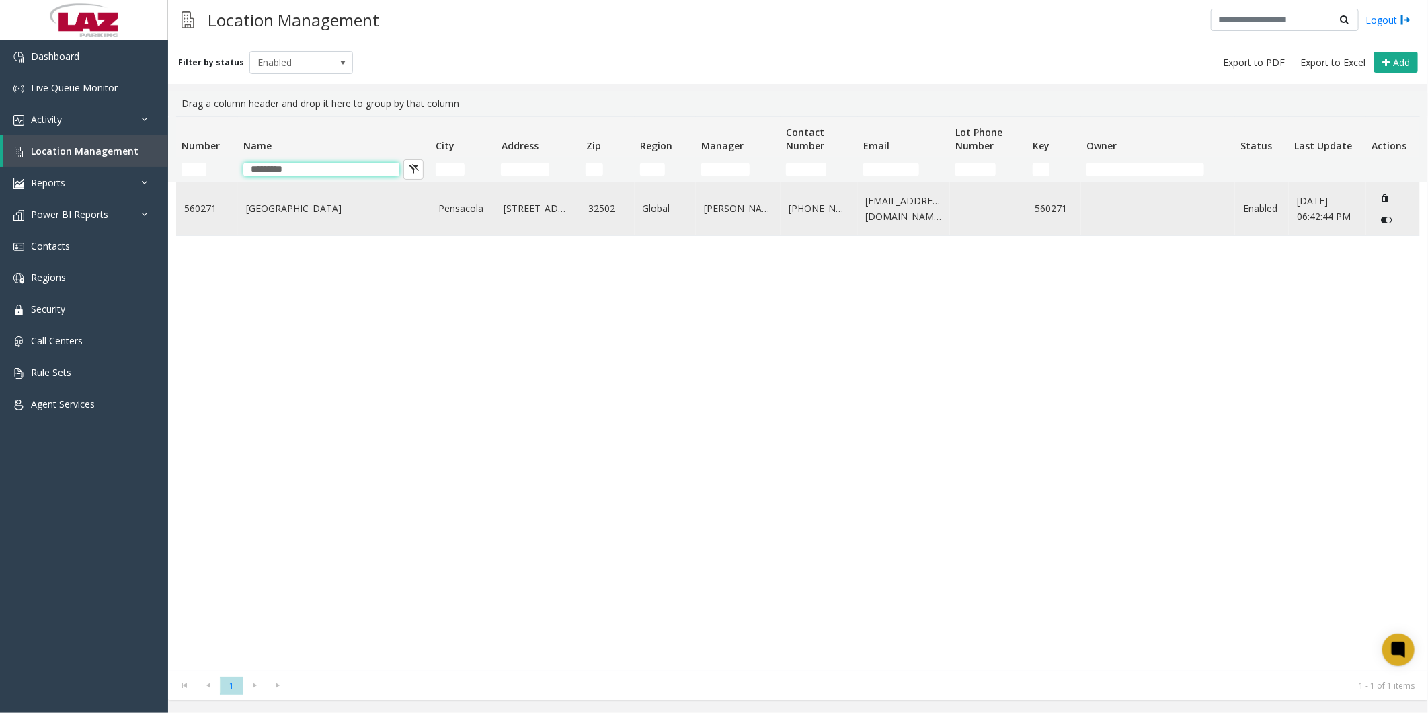
type input "*********"
click at [256, 114] on link "[GEOGRAPHIC_DATA]" at bounding box center [334, 208] width 176 height 15
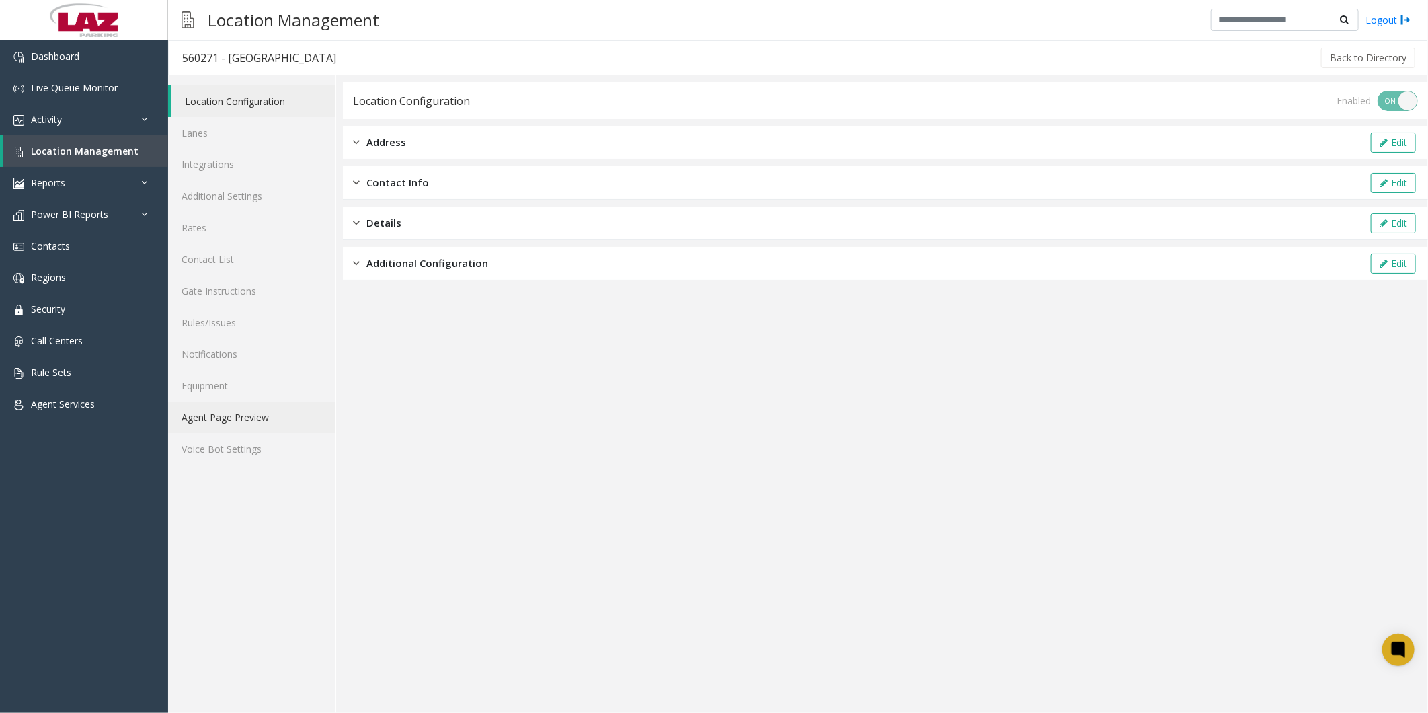
click at [247, 114] on link "Agent Page Preview" at bounding box center [251, 417] width 167 height 32
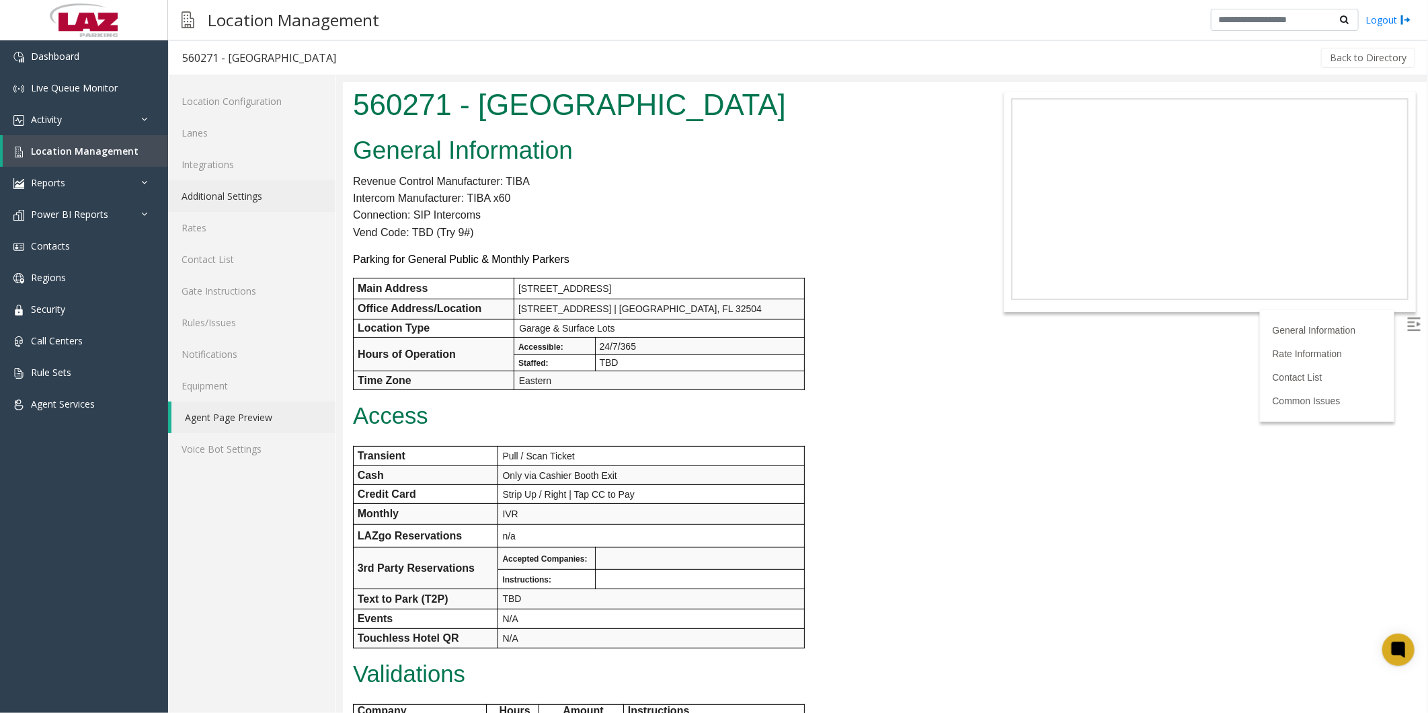
click at [206, 114] on link "Additional Settings" at bounding box center [251, 196] width 167 height 32
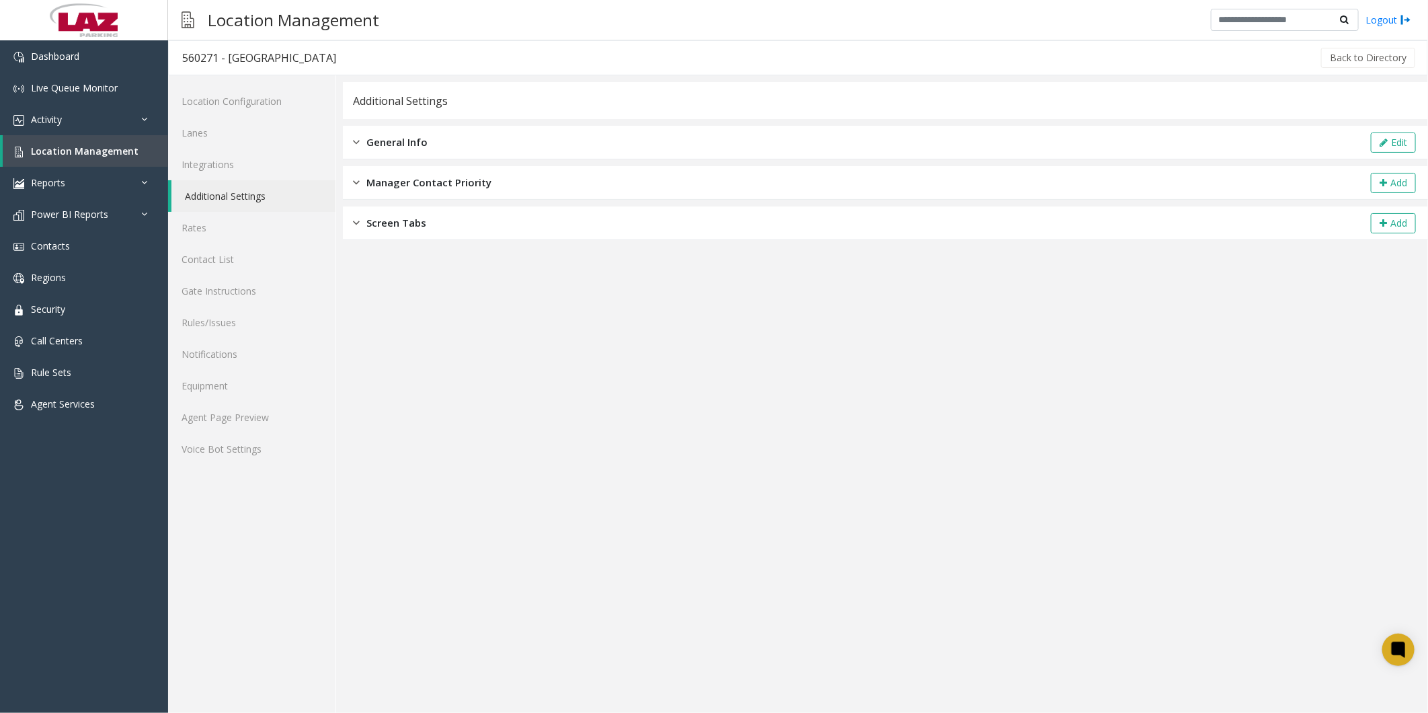
click at [366, 114] on div "General Info Edit" at bounding box center [885, 143] width 1085 height 34
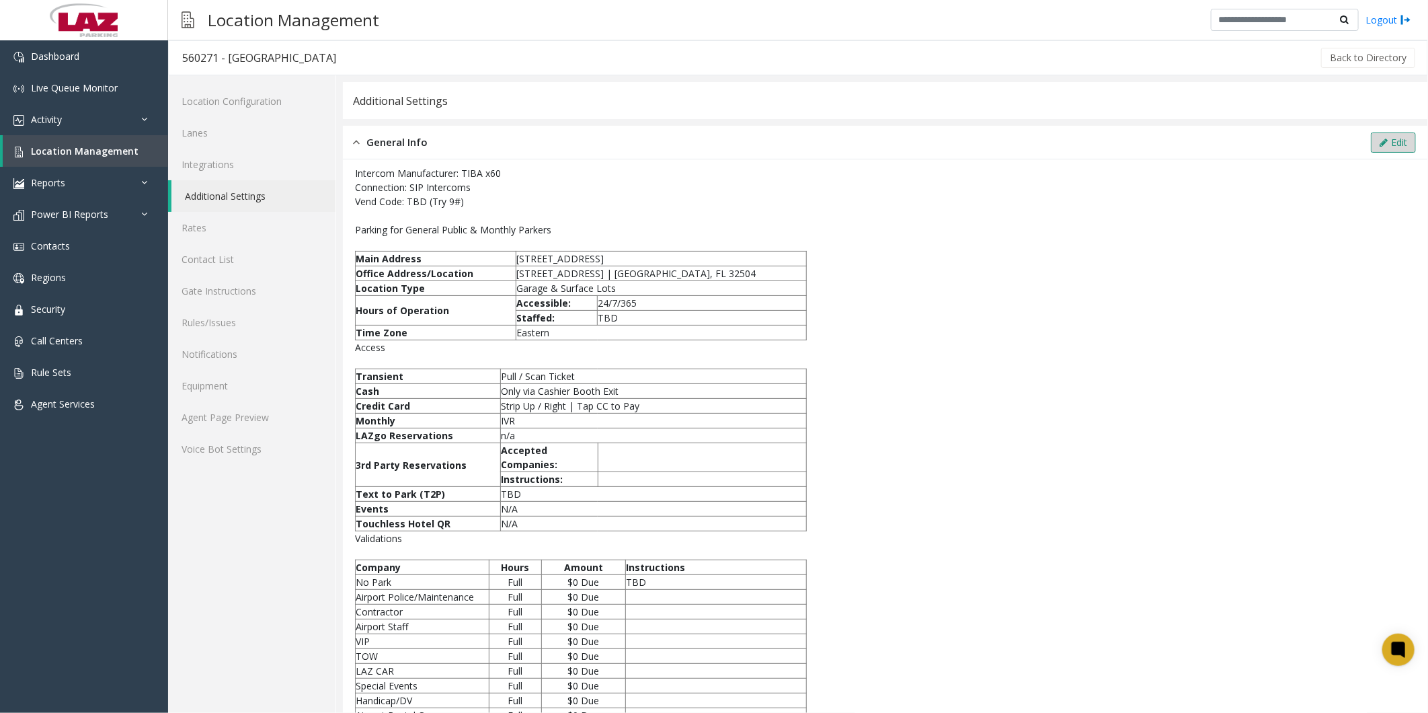
click at [366, 114] on button "Edit" at bounding box center [1393, 142] width 45 height 20
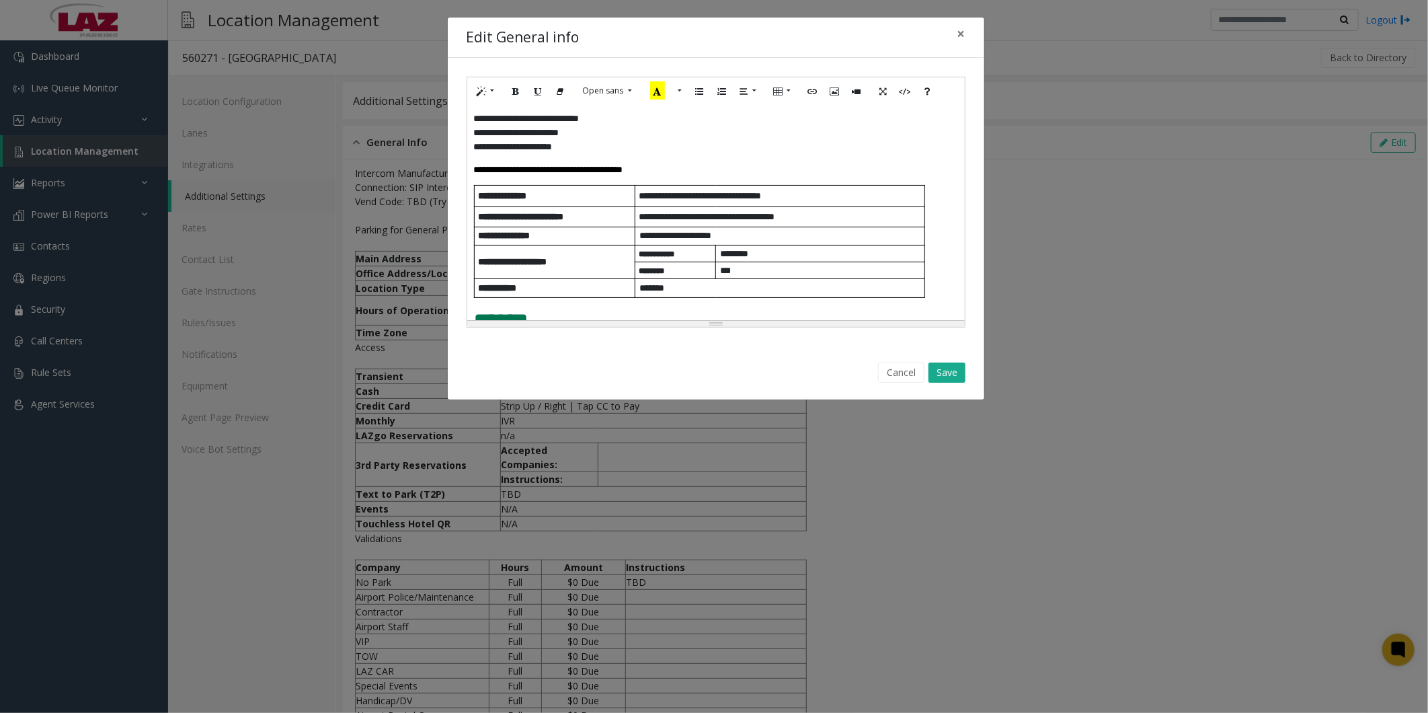
click at [366, 114] on p "**********" at bounding box center [716, 168] width 484 height 11
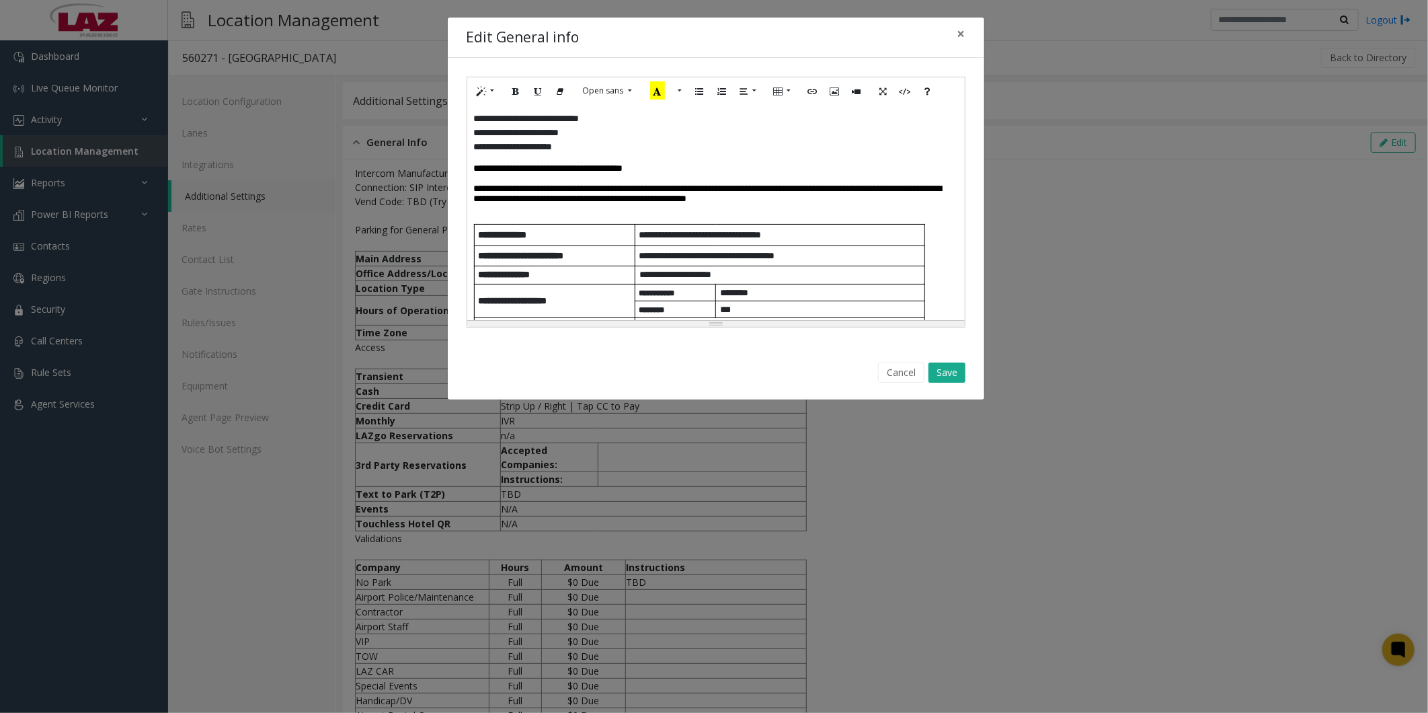
click at [366, 114] on span at bounding box center [475, 218] width 3 height 9
click at [366, 114] on p at bounding box center [716, 209] width 484 height 10
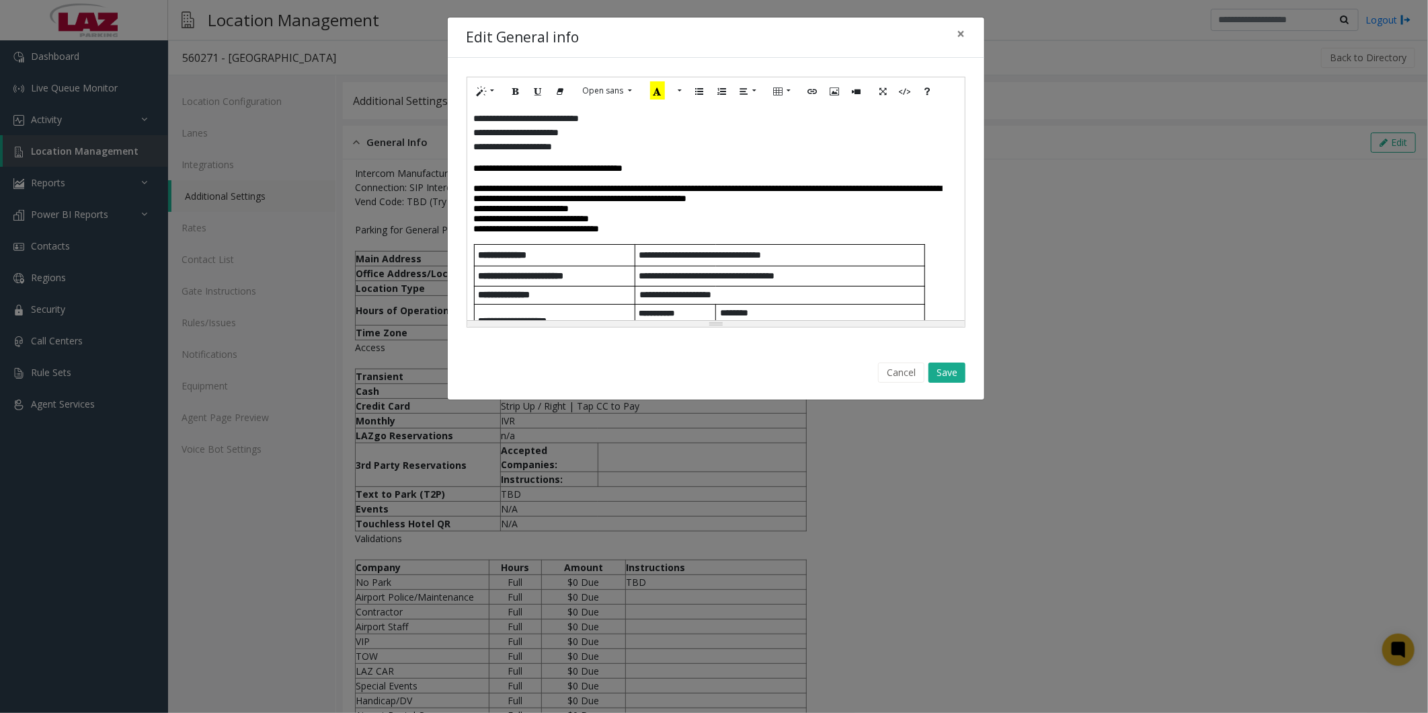
click at [366, 114] on div "**********" at bounding box center [715, 212] width 497 height 215
drag, startPoint x: 471, startPoint y: 195, endPoint x: 854, endPoint y: 244, distance: 386.3
click at [366, 114] on div "**********" at bounding box center [715, 212] width 497 height 215
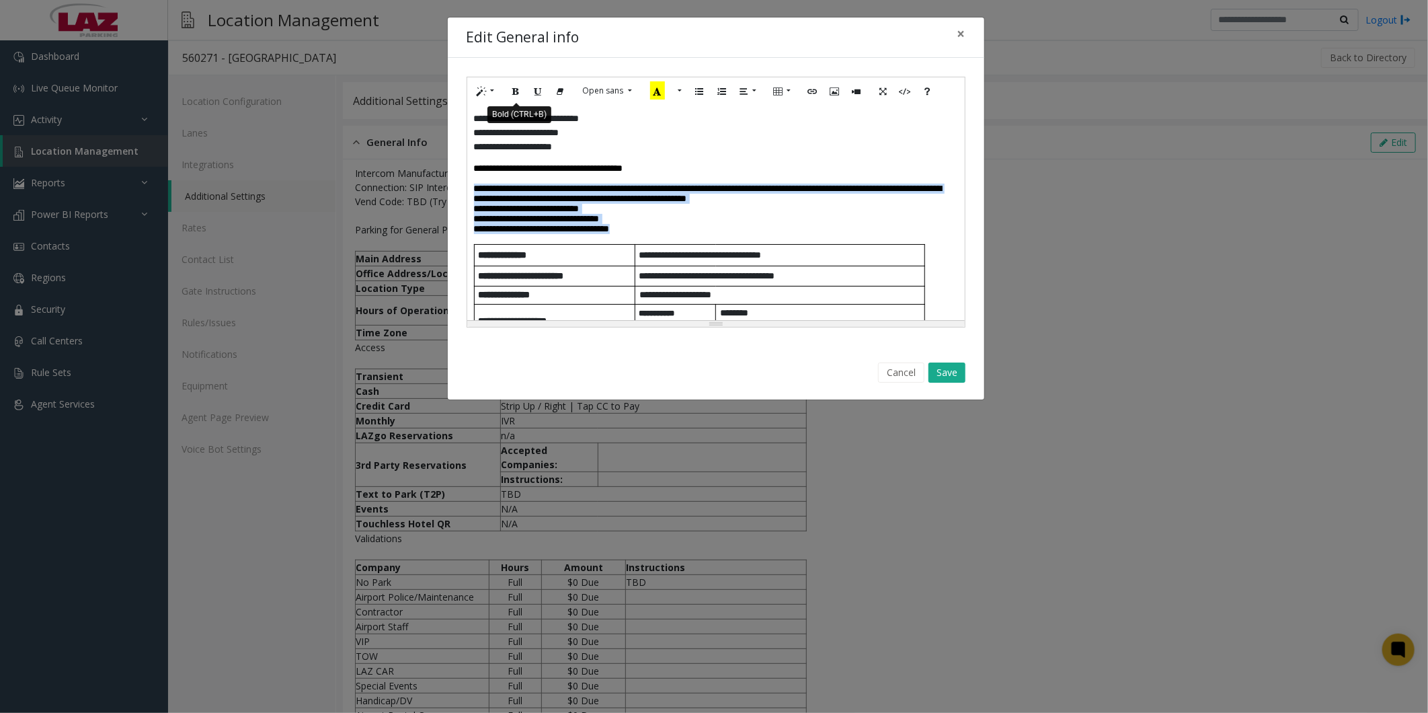
click at [366, 90] on icon "Bold (CTRL+B)" at bounding box center [516, 90] width 8 height 11
click at [366, 114] on p "**********" at bounding box center [716, 194] width 484 height 20
click at [366, 114] on button "Save" at bounding box center [946, 372] width 37 height 20
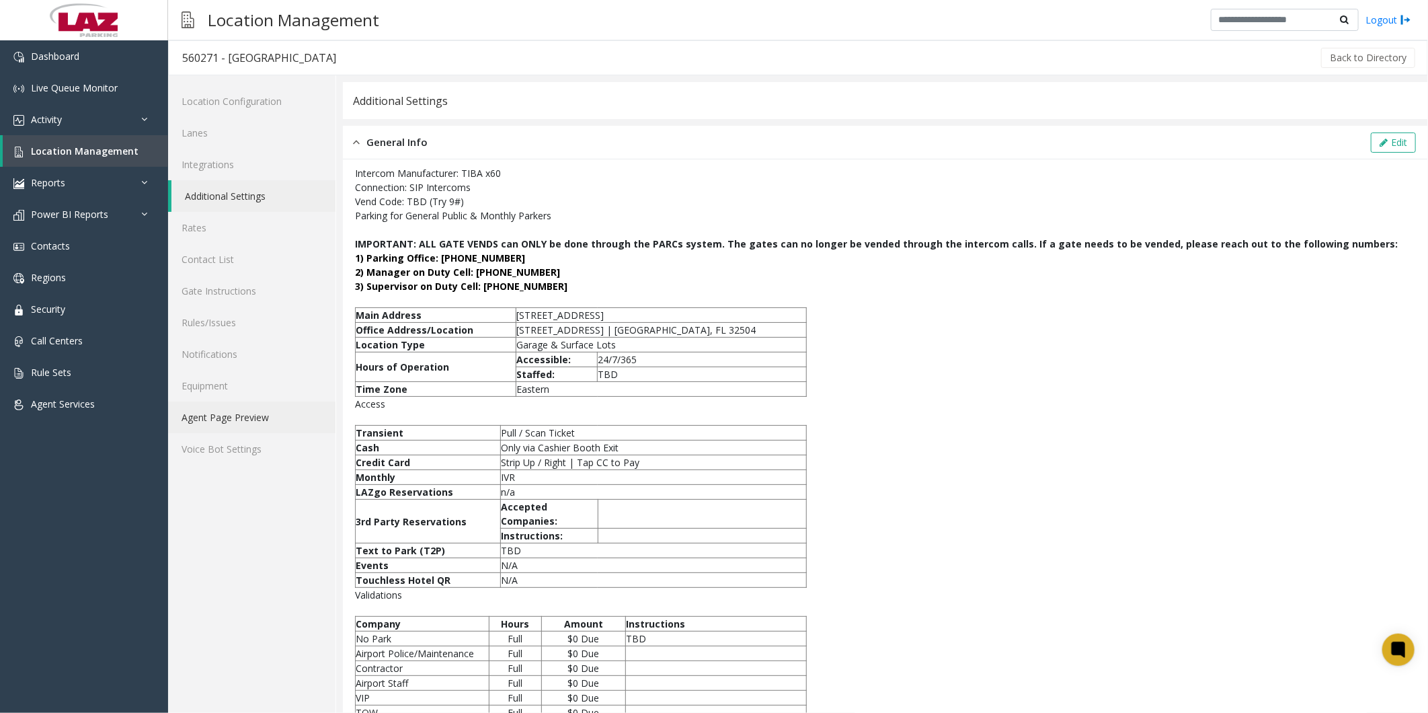
click at [237, 114] on link "Agent Page Preview" at bounding box center [251, 417] width 167 height 32
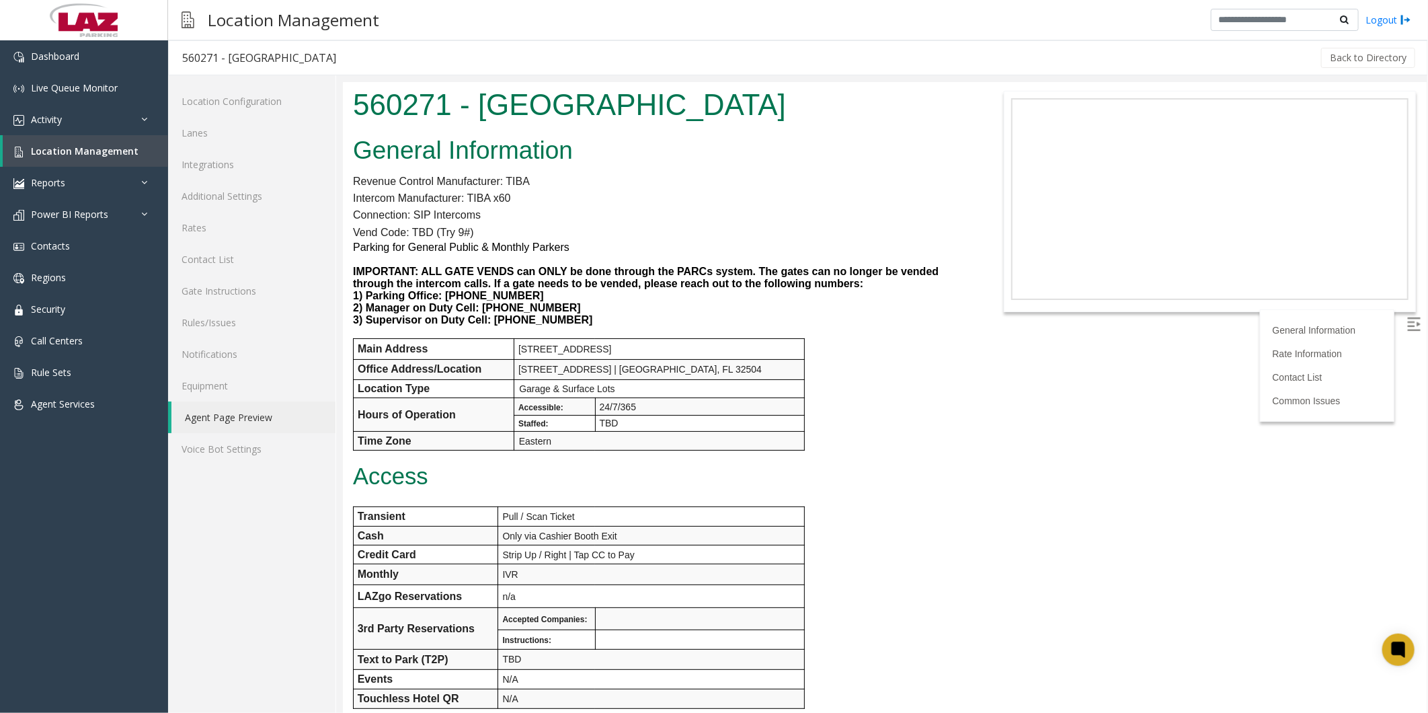
click at [366, 114] on body "560271 - [GEOGRAPHIC_DATA] General Information Revenue Control Manufacturer: TI…" at bounding box center [884, 396] width 1084 height 631
click at [227, 114] on link "Additional Settings" at bounding box center [251, 196] width 167 height 32
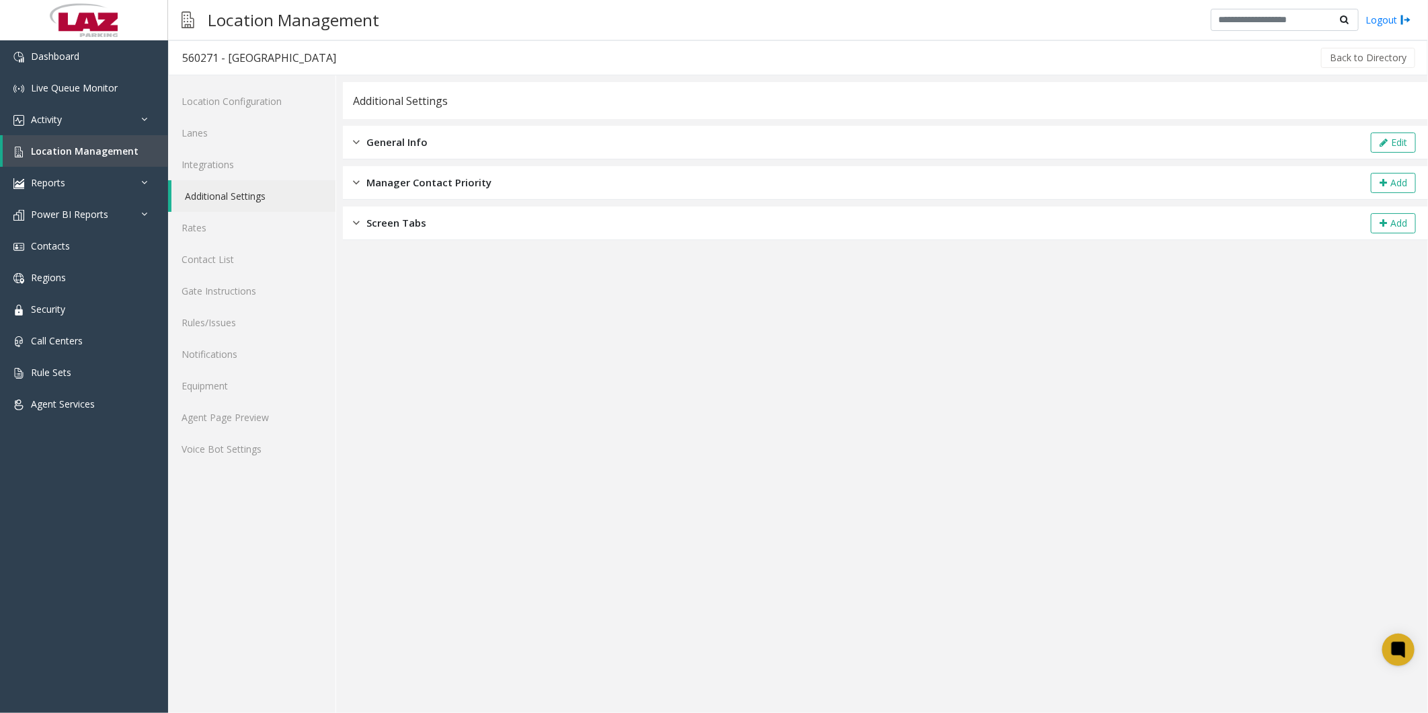
click at [366, 114] on span "General Info" at bounding box center [396, 141] width 61 height 15
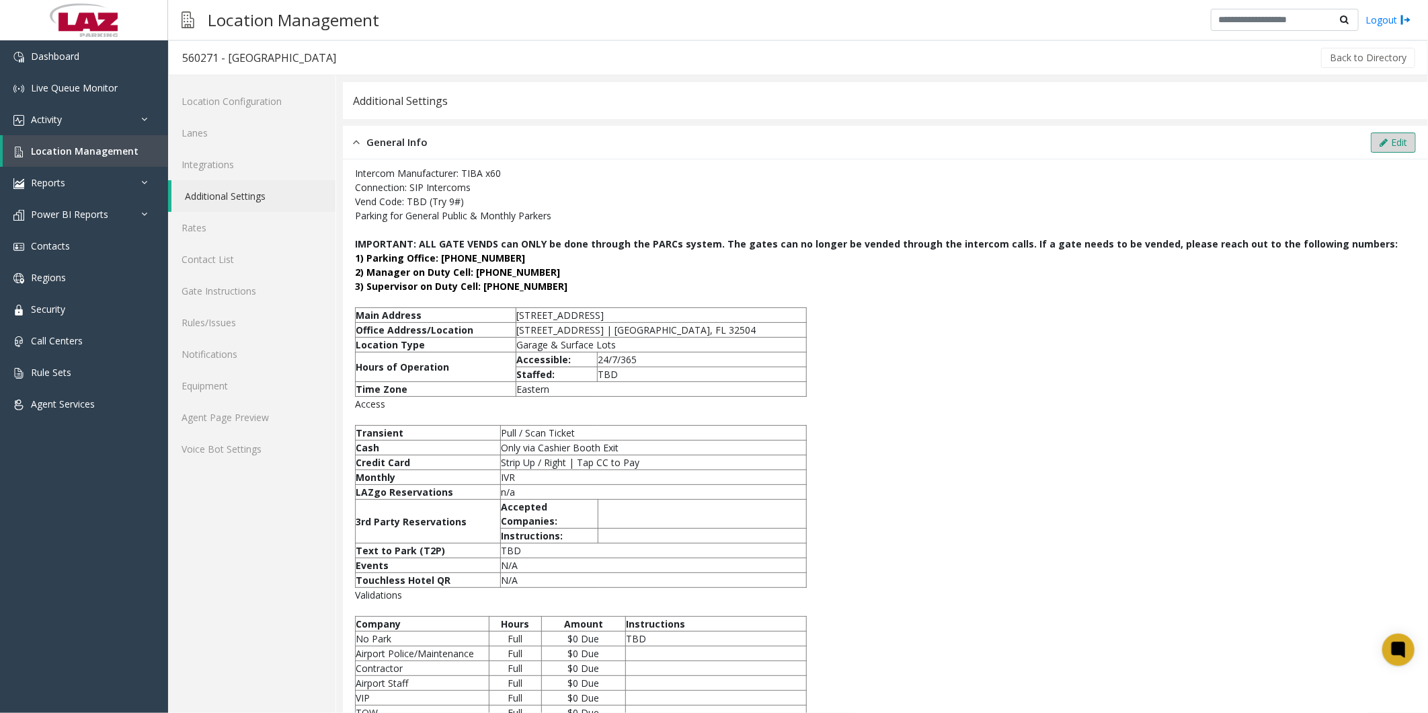
click at [366, 114] on button "Edit" at bounding box center [1393, 142] width 45 height 20
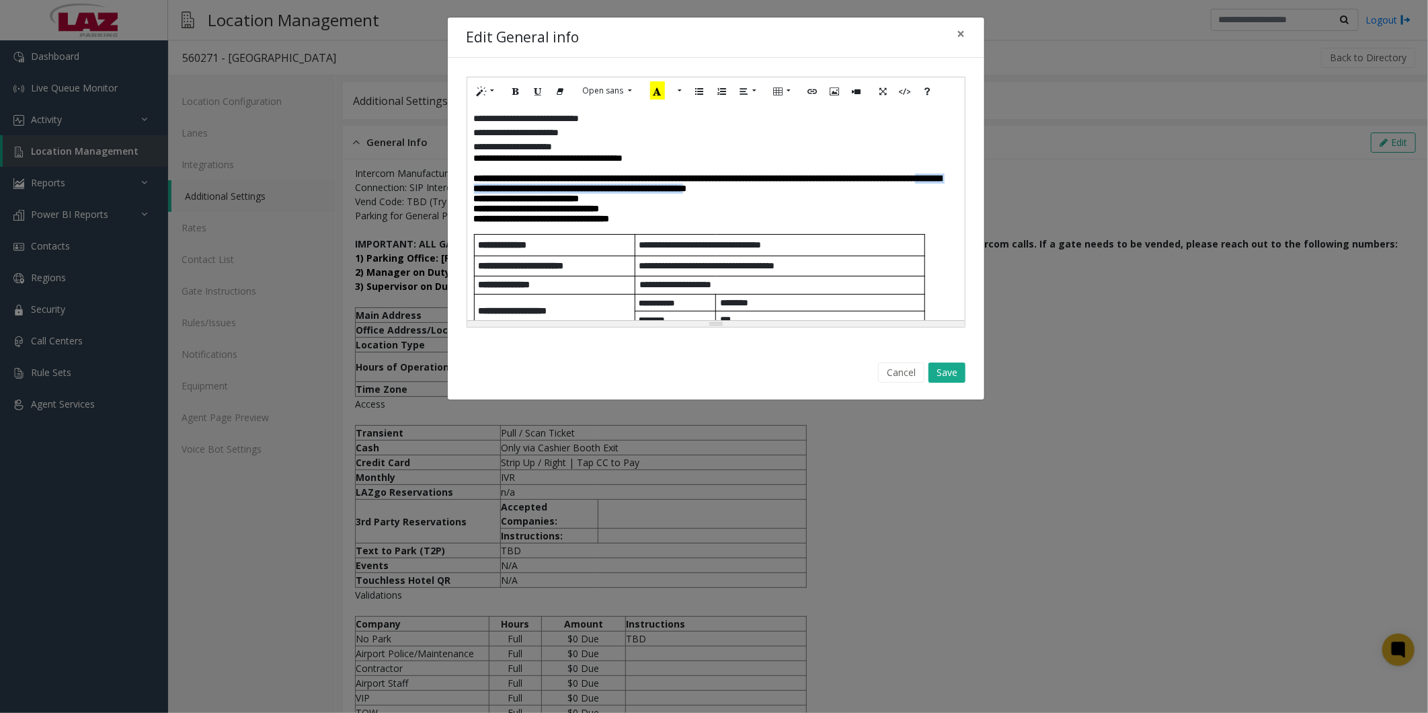
drag, startPoint x: 654, startPoint y: 194, endPoint x: 515, endPoint y: 211, distance: 140.3
click at [366, 114] on b "**********" at bounding box center [708, 182] width 468 height 19
click at [366, 89] on icon "Recent Color" at bounding box center [657, 90] width 15 height 18
click at [366, 114] on button "Save" at bounding box center [946, 372] width 37 height 20
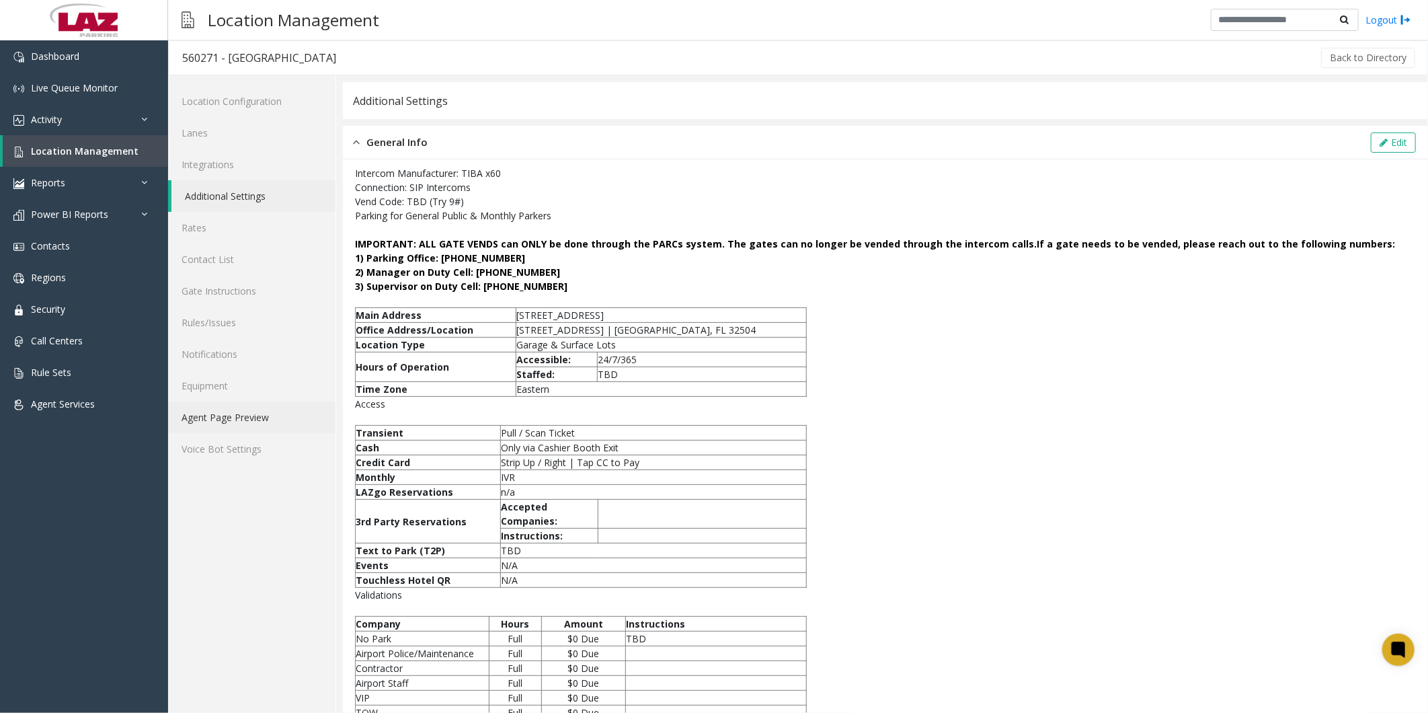
click at [204, 114] on link "Agent Page Preview" at bounding box center [251, 417] width 167 height 32
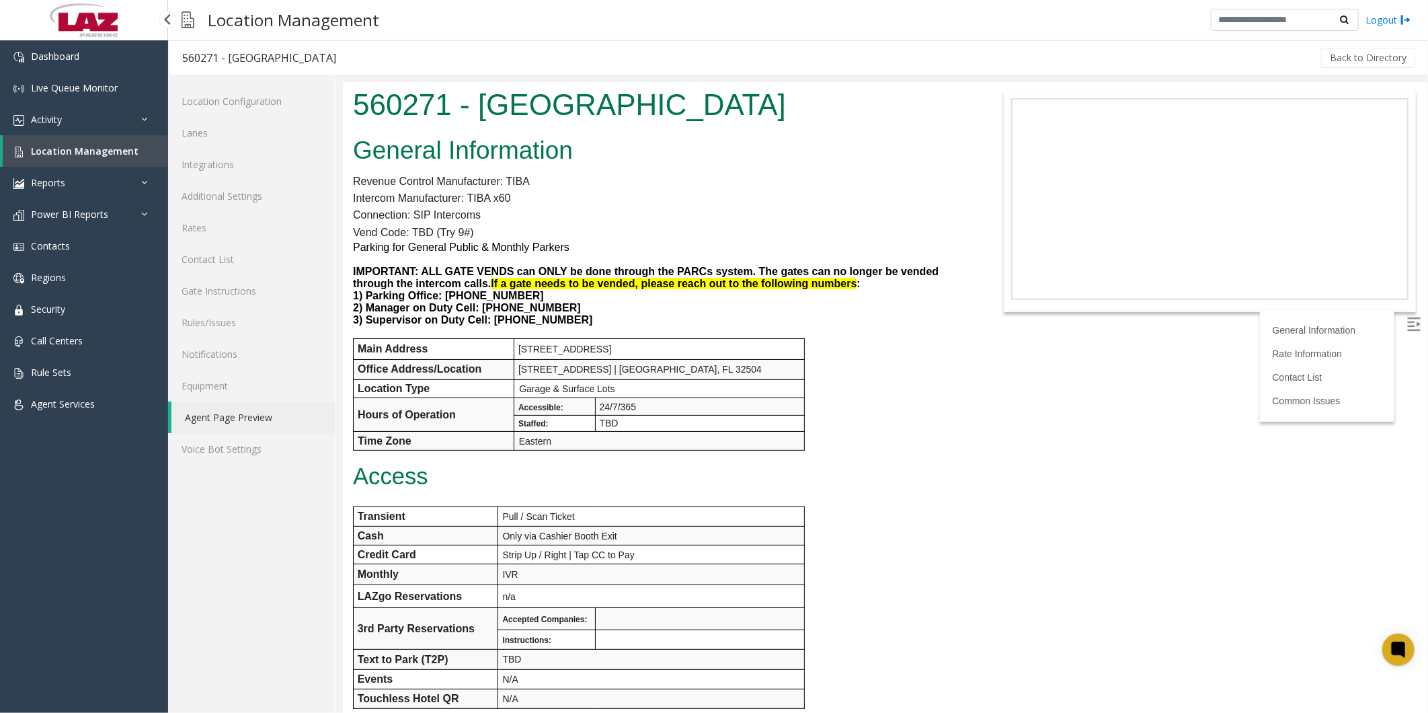
click at [63, 114] on span "Location Management" at bounding box center [85, 151] width 108 height 13
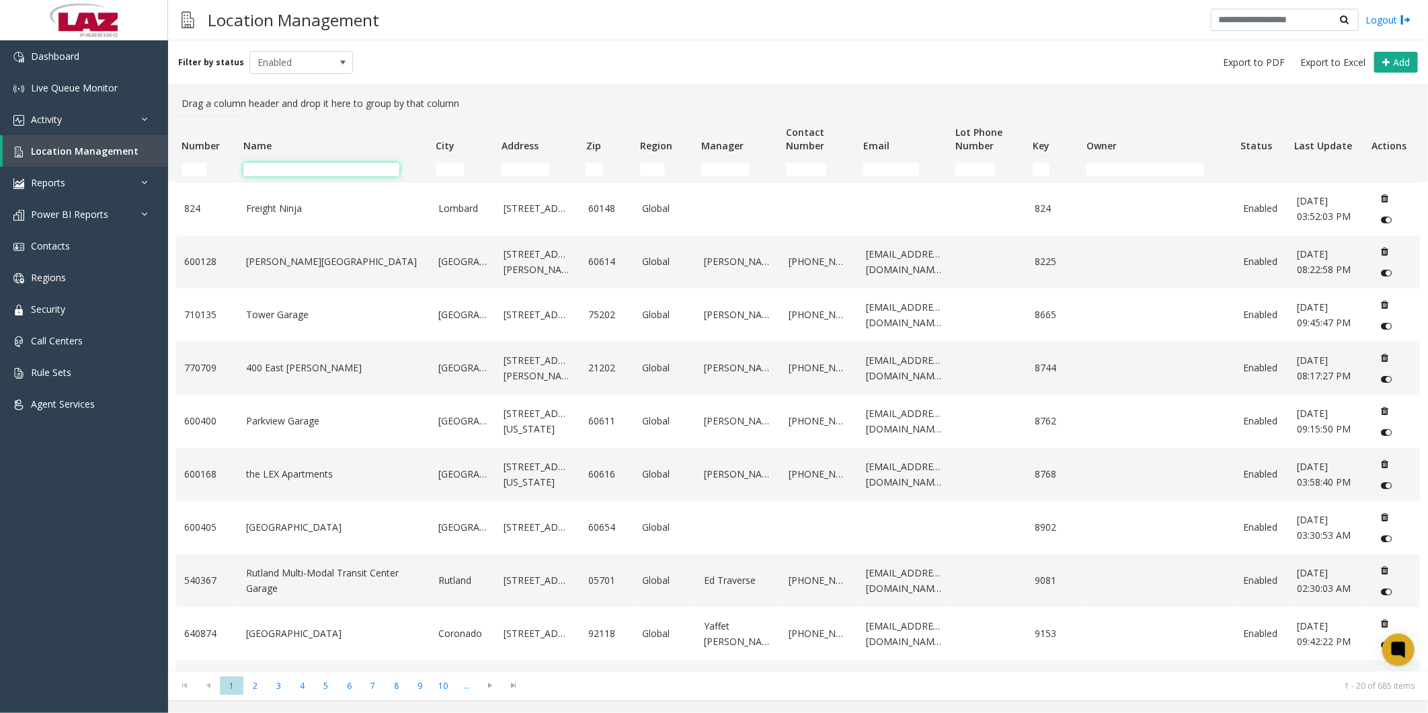
click at [272, 114] on input "Name Filter" at bounding box center [321, 169] width 156 height 13
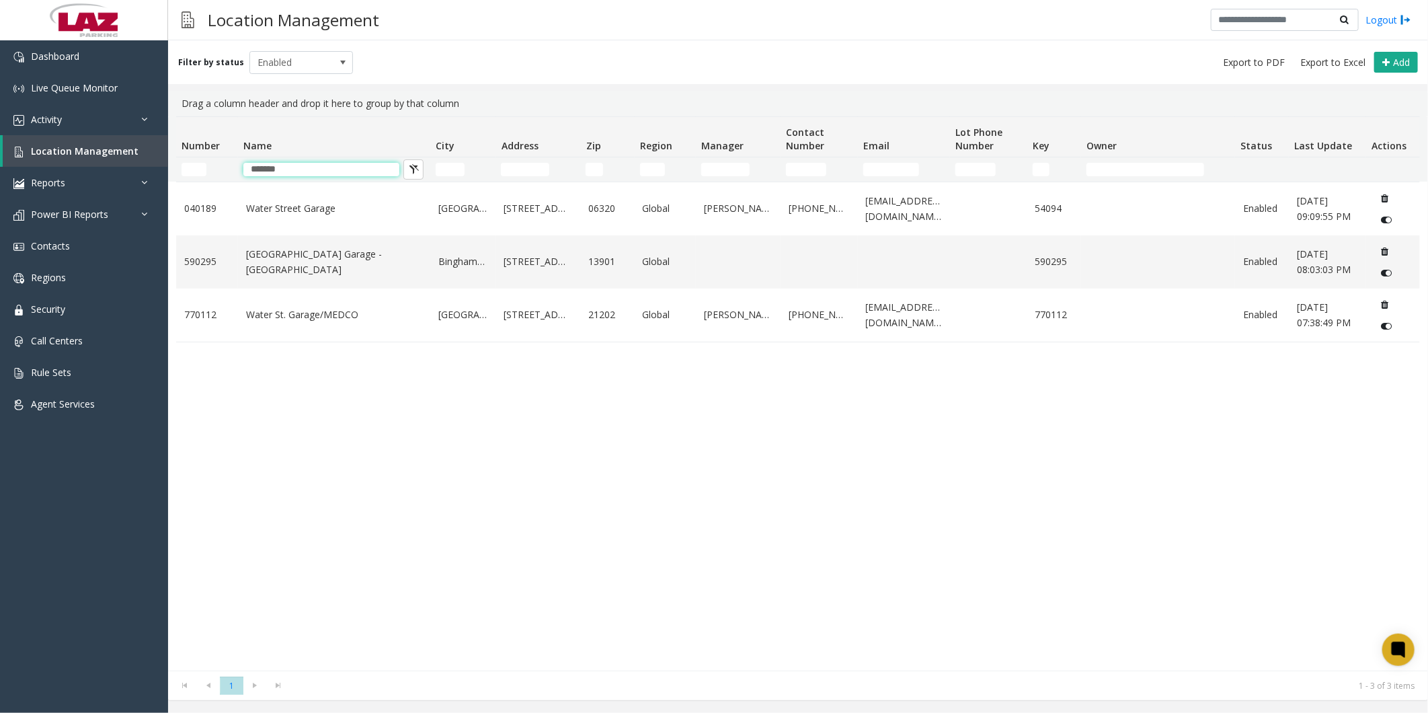
type input "*******"
click at [340, 114] on div "[GEOGRAPHIC_DATA][STREET_ADDRESS] Global [PERSON_NAME] [PHONE_NUMBER] [EMAIL_AD…" at bounding box center [798, 426] width 1244 height 489
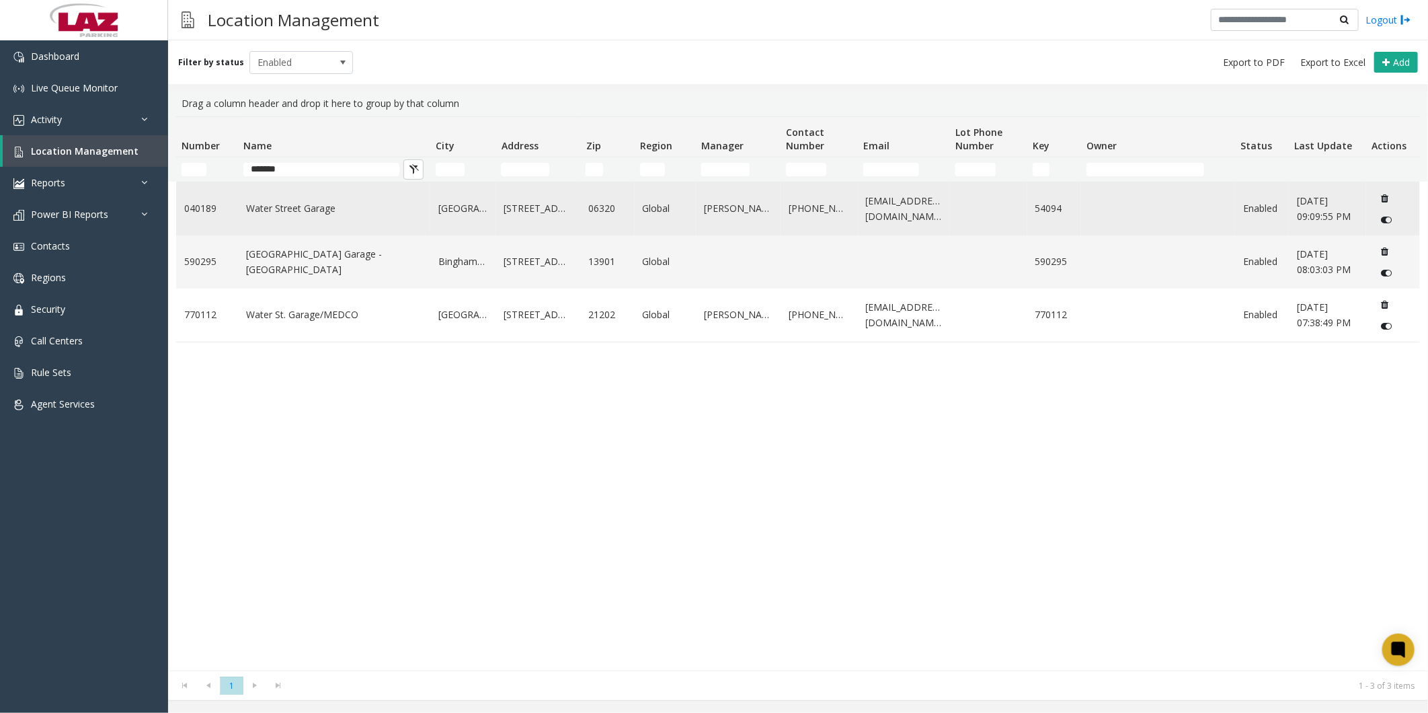
click at [300, 114] on link "Water Street Garage" at bounding box center [334, 208] width 176 height 15
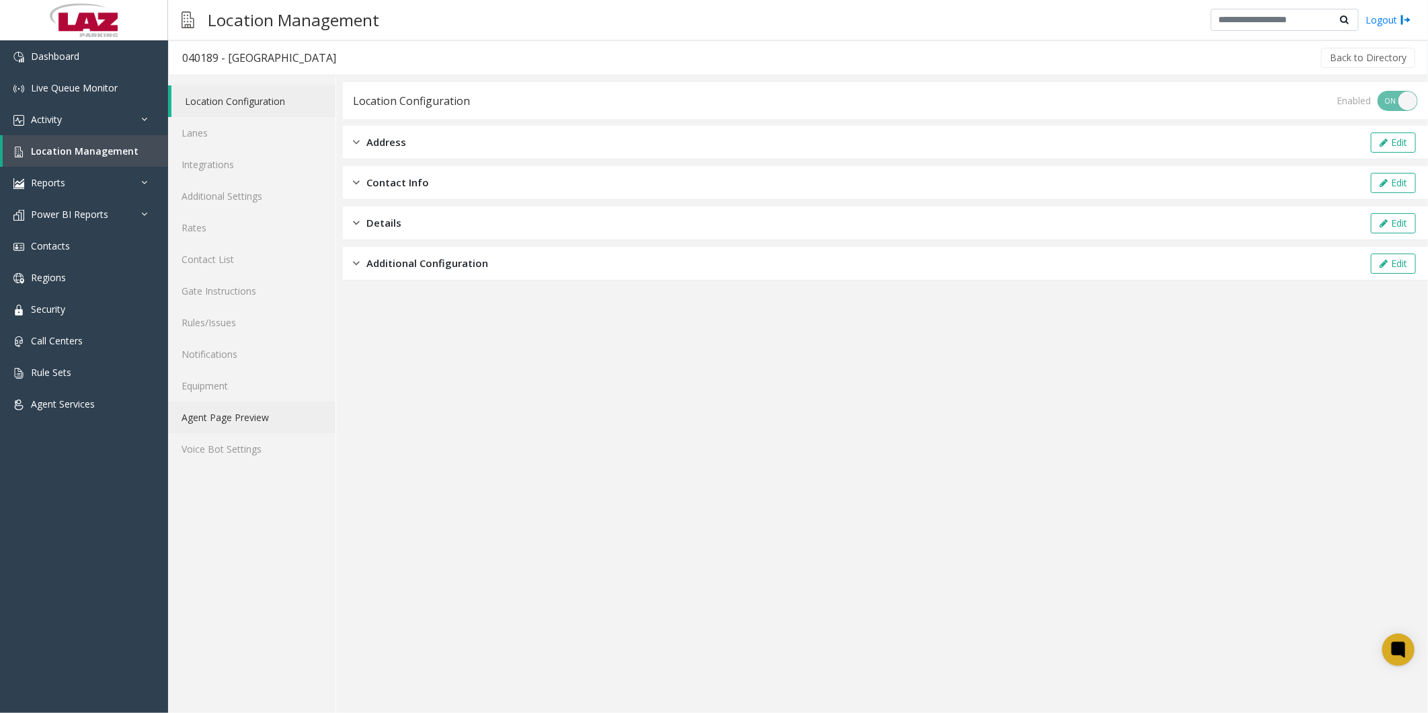
click at [246, 114] on link "Agent Page Preview" at bounding box center [251, 417] width 167 height 32
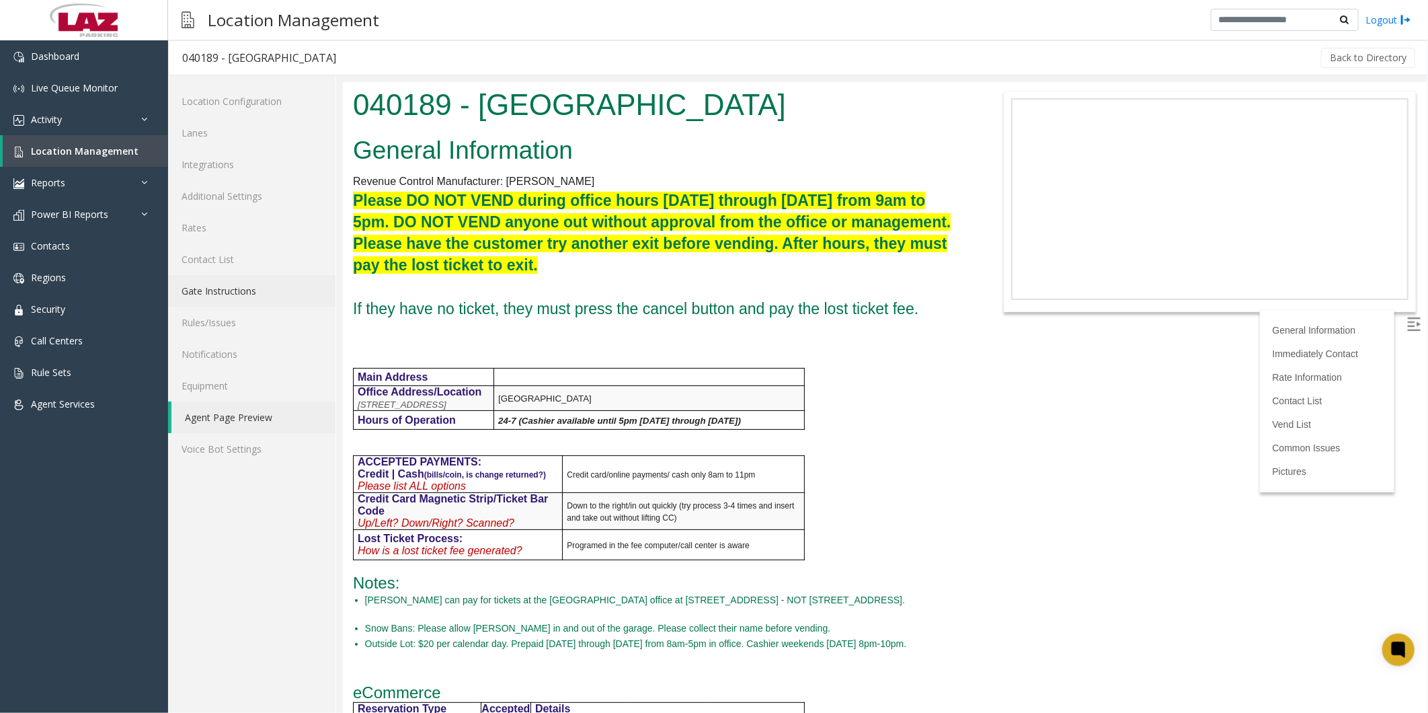
click at [229, 114] on link "Gate Instructions" at bounding box center [251, 291] width 167 height 32
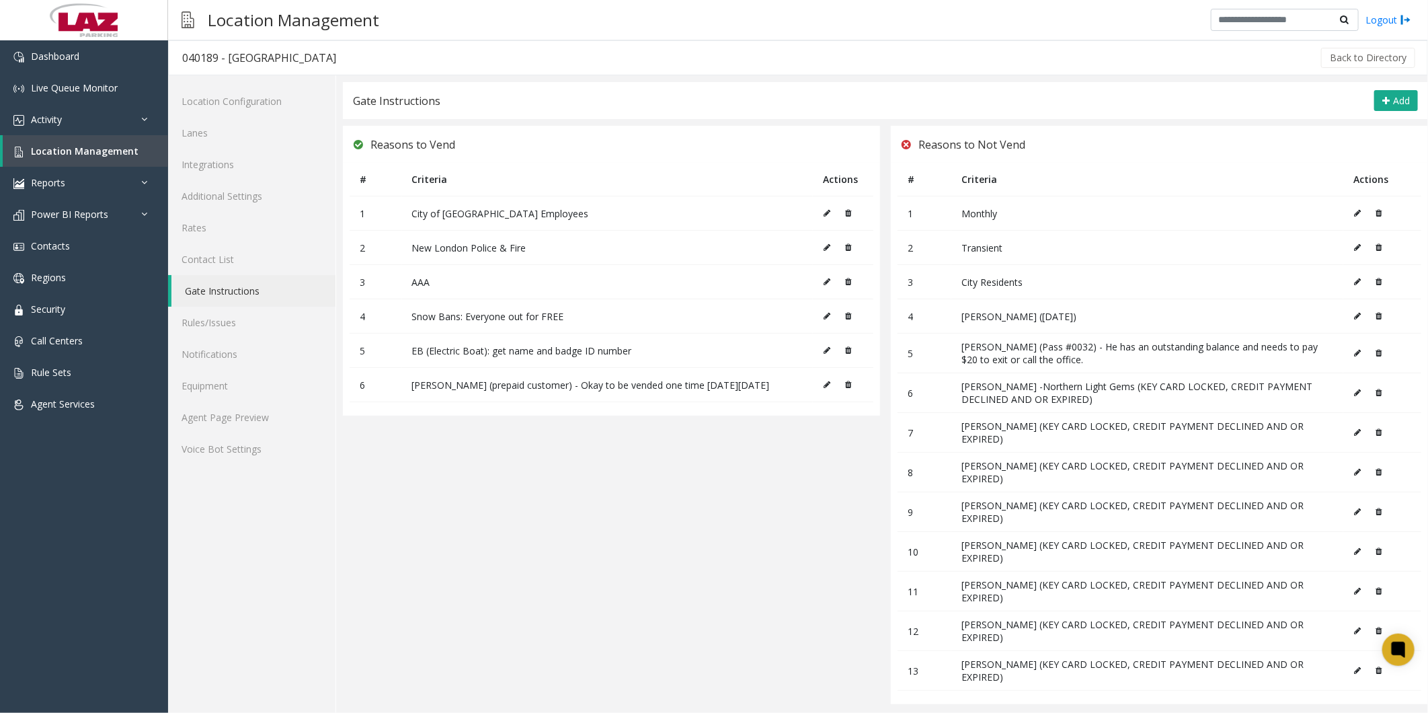
click at [366, 114] on icon at bounding box center [827, 385] width 7 height 8
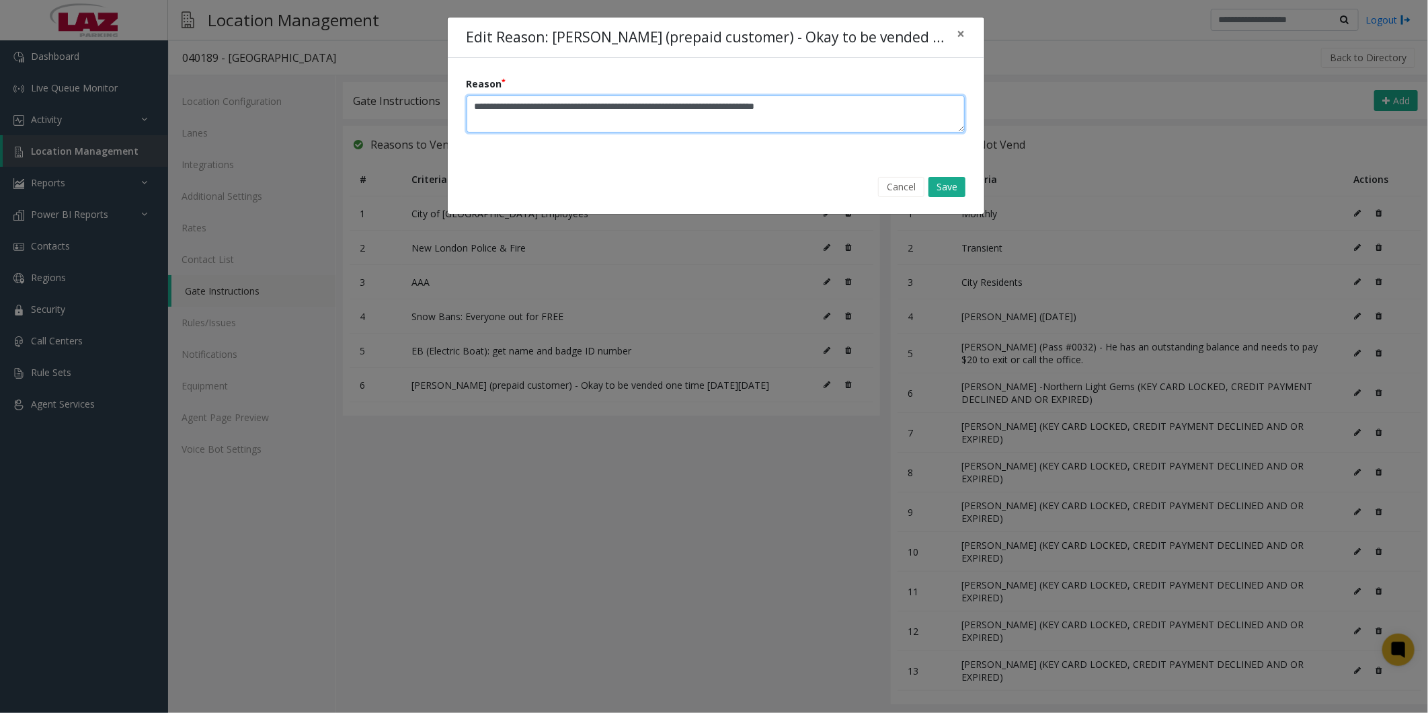
drag, startPoint x: 526, startPoint y: 104, endPoint x: 468, endPoint y: 106, distance: 58.5
click at [366, 106] on textarea "Reason" at bounding box center [716, 113] width 499 height 37
click at [366, 104] on textarea "Reason" at bounding box center [716, 113] width 499 height 37
drag, startPoint x: 852, startPoint y: 108, endPoint x: 771, endPoint y: 106, distance: 81.4
click at [366, 106] on textarea "Reason" at bounding box center [716, 113] width 499 height 37
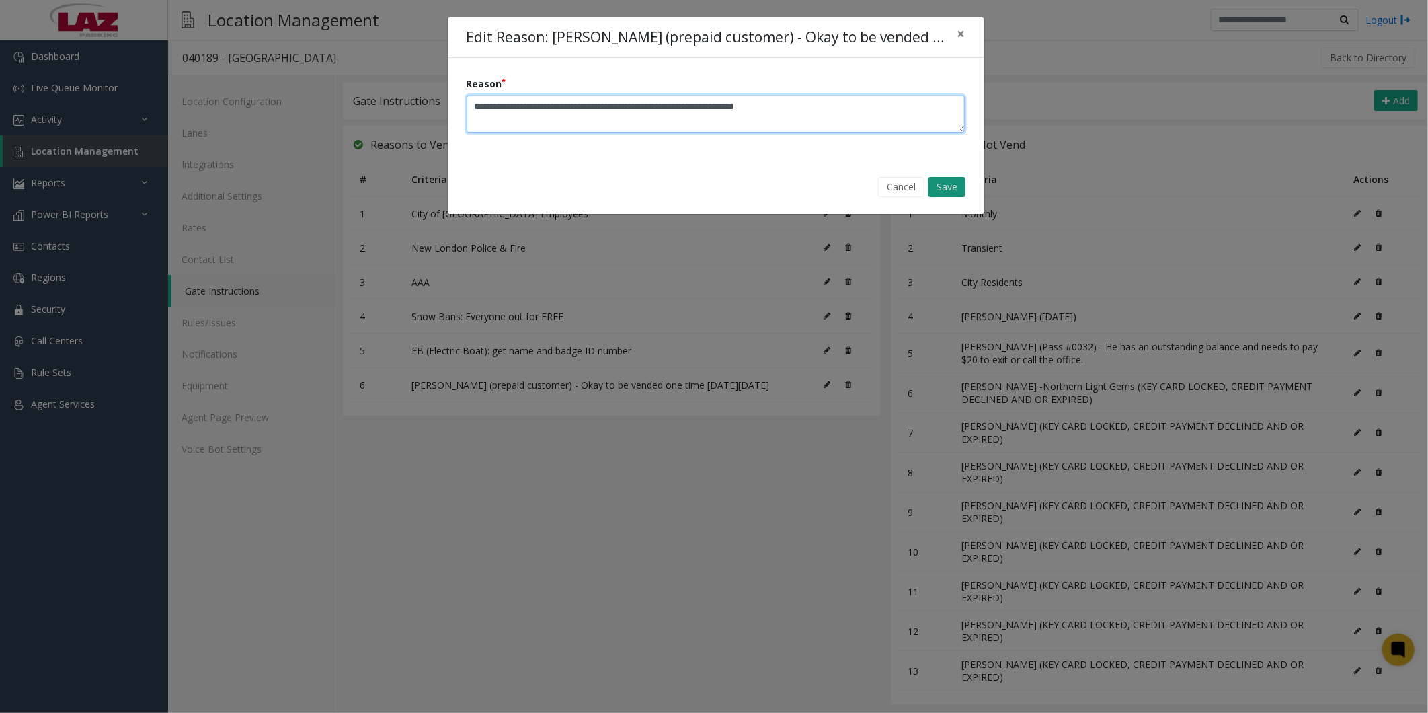
type textarea "**********"
click at [366, 114] on button "Save" at bounding box center [946, 187] width 37 height 20
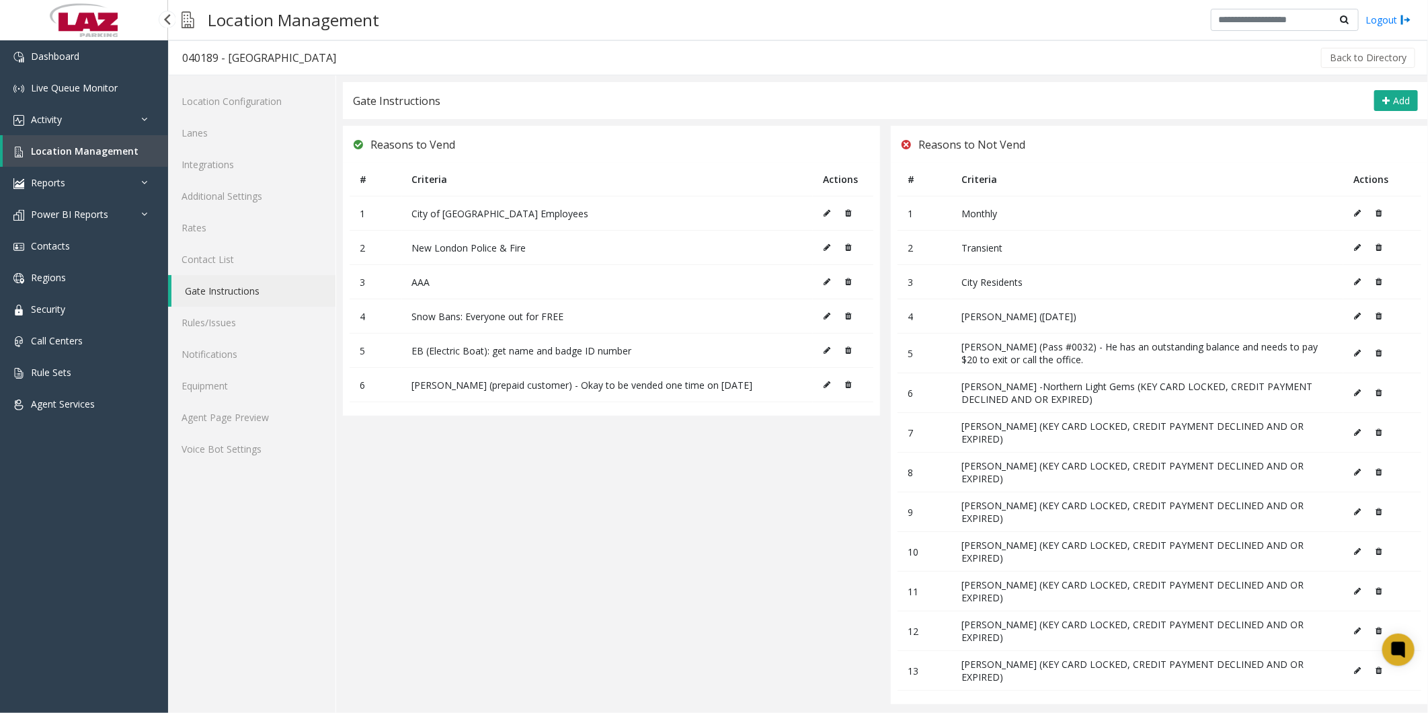
click at [63, 114] on span "Location Management" at bounding box center [85, 151] width 108 height 13
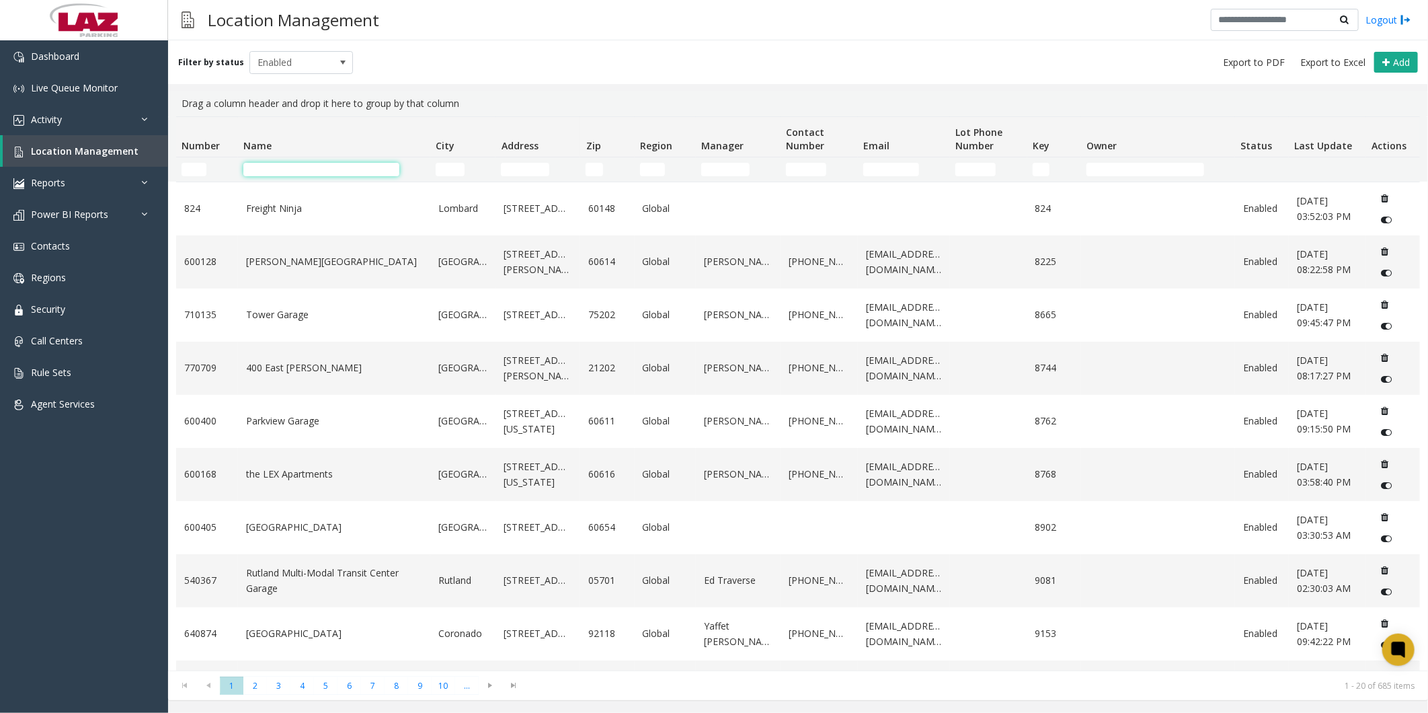
click at [327, 114] on input "Name Filter" at bounding box center [321, 169] width 156 height 13
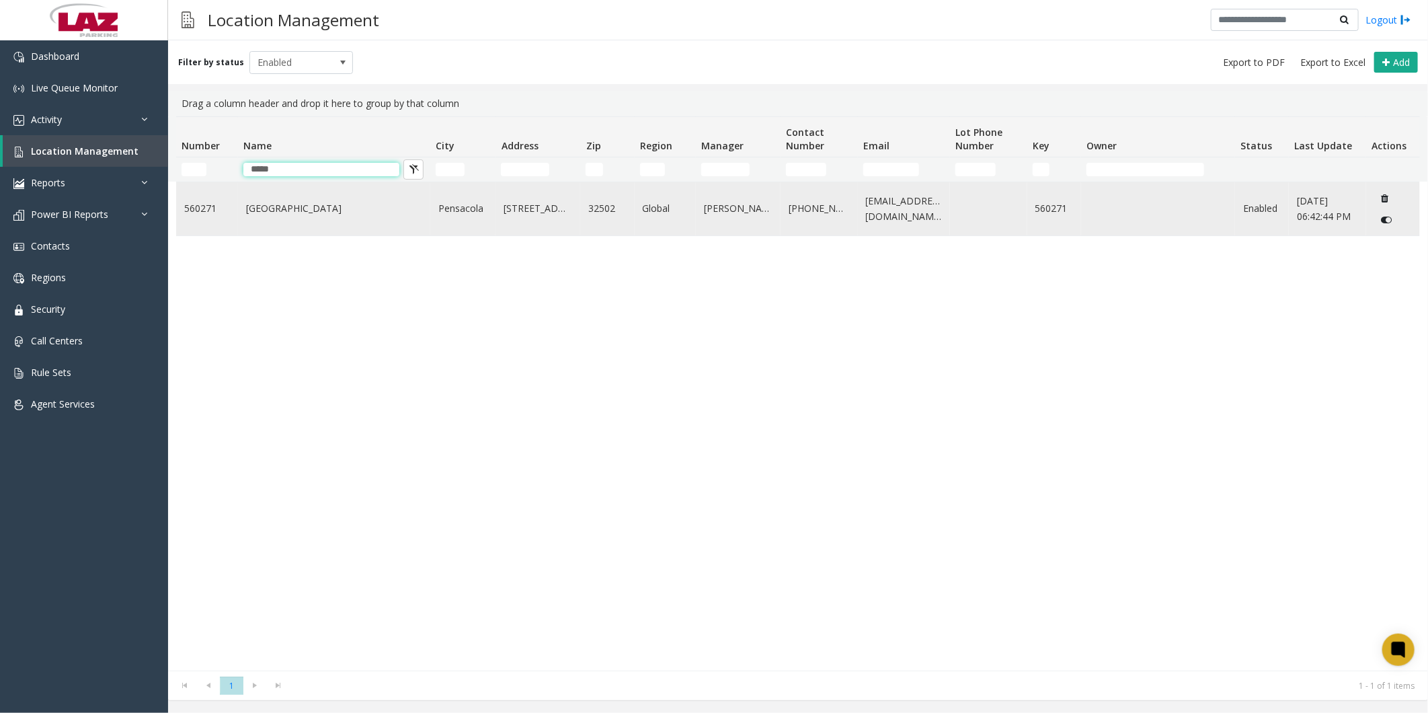
type input "*****"
click at [320, 114] on link "[GEOGRAPHIC_DATA]" at bounding box center [334, 208] width 176 height 15
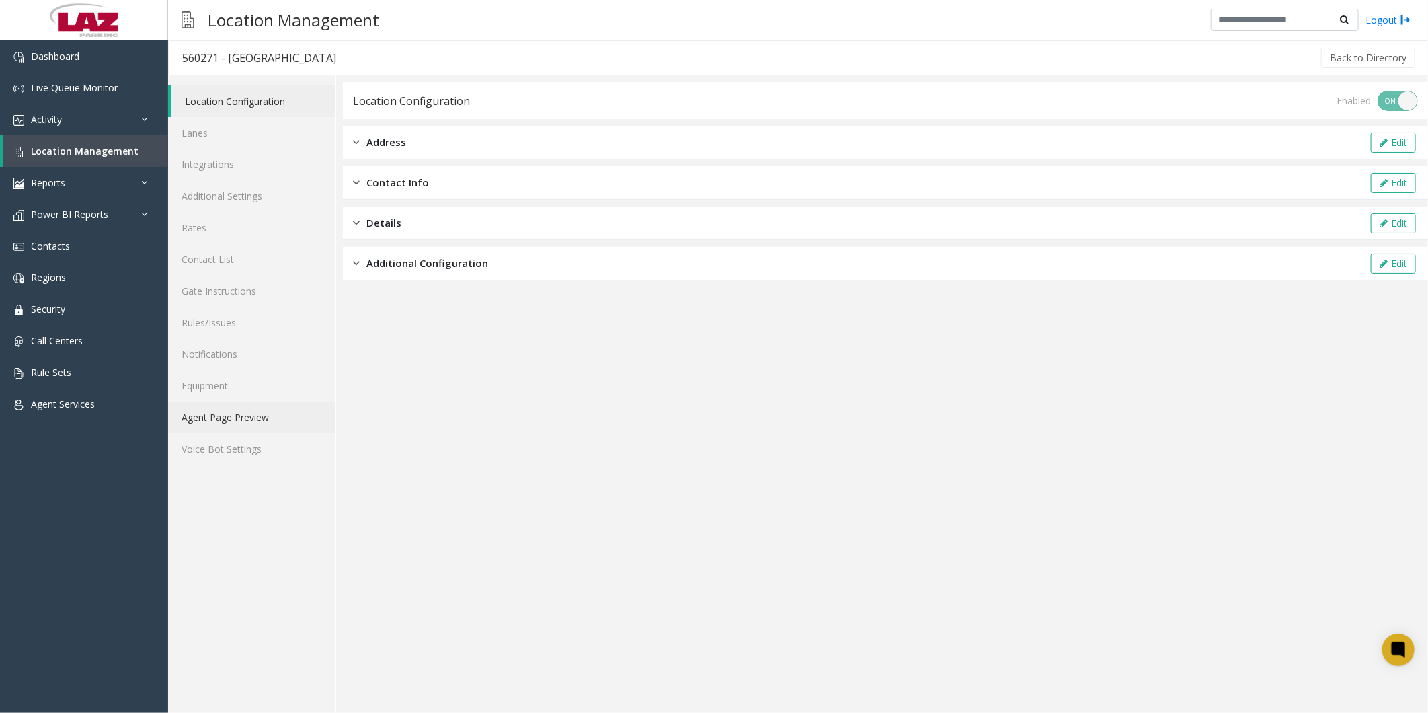
click at [223, 114] on link "Agent Page Preview" at bounding box center [251, 417] width 167 height 32
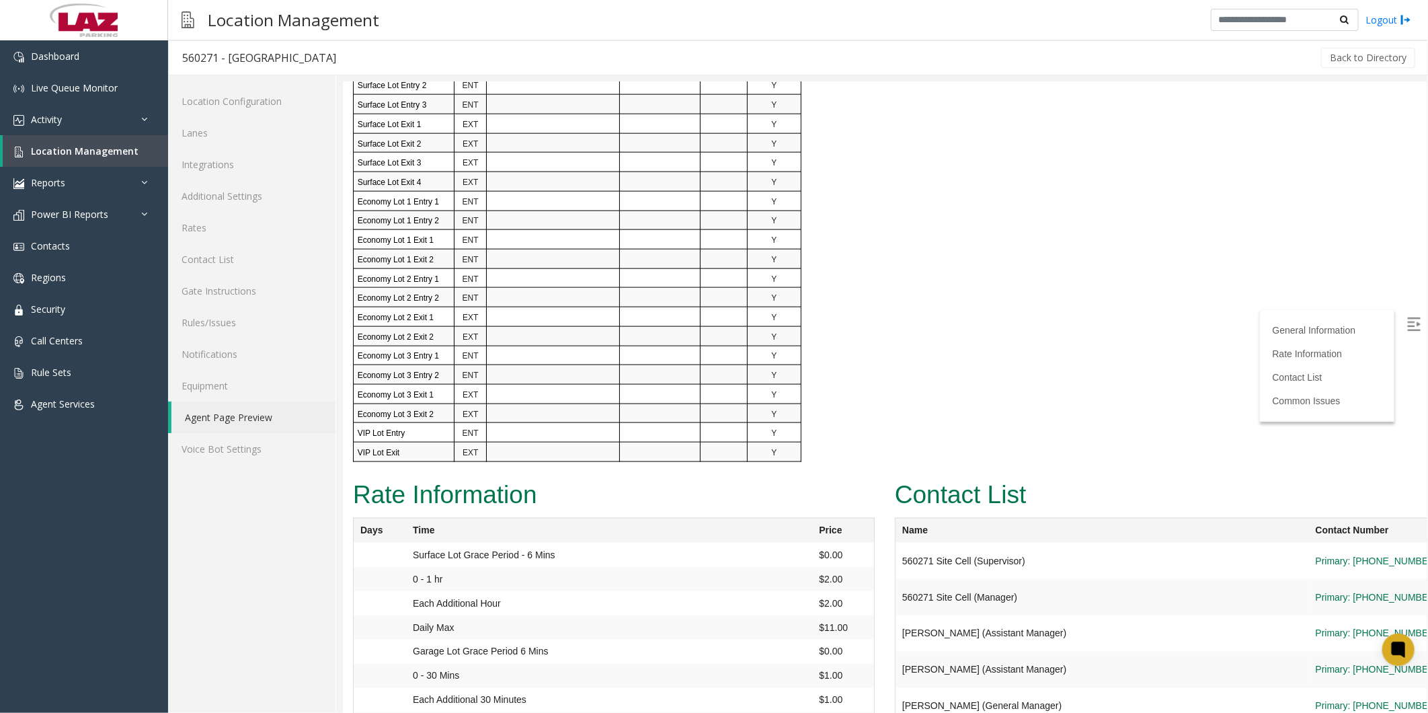
scroll to position [1195, 0]
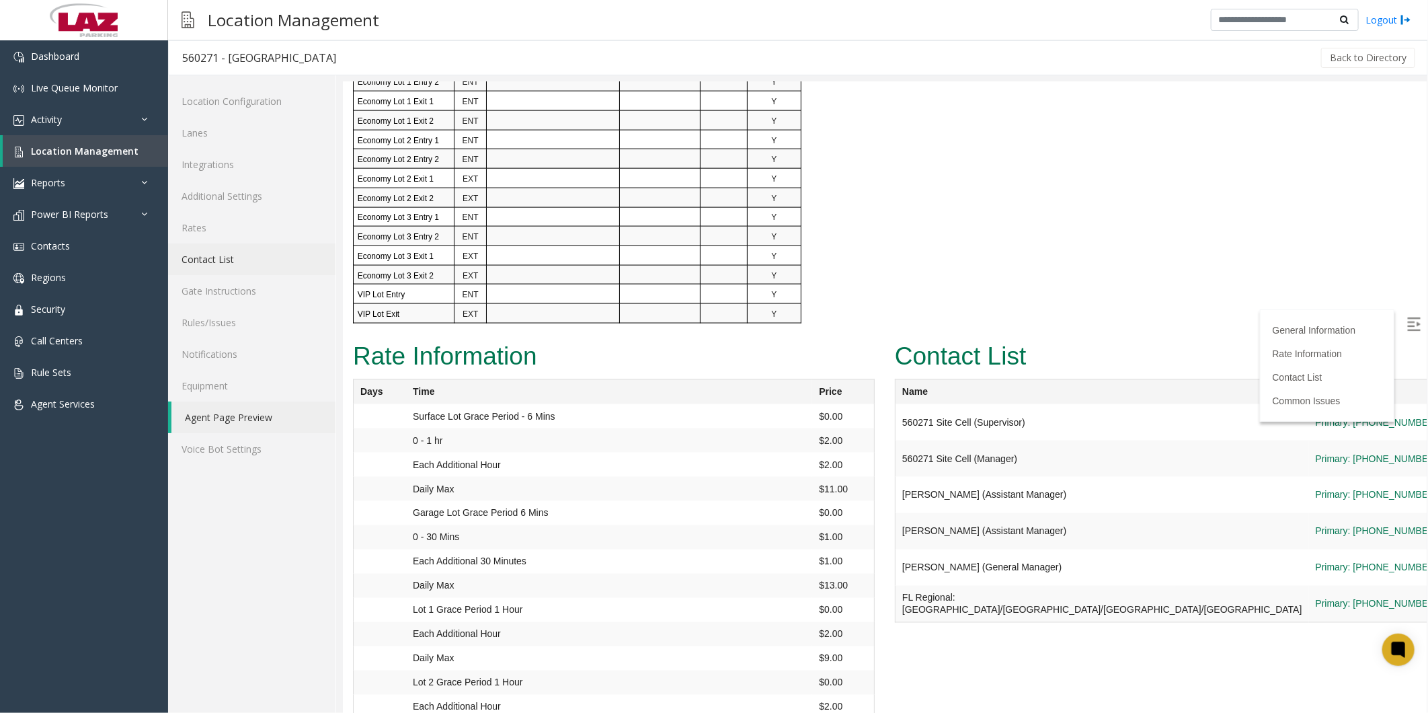
click at [204, 114] on link "Contact List" at bounding box center [251, 259] width 167 height 32
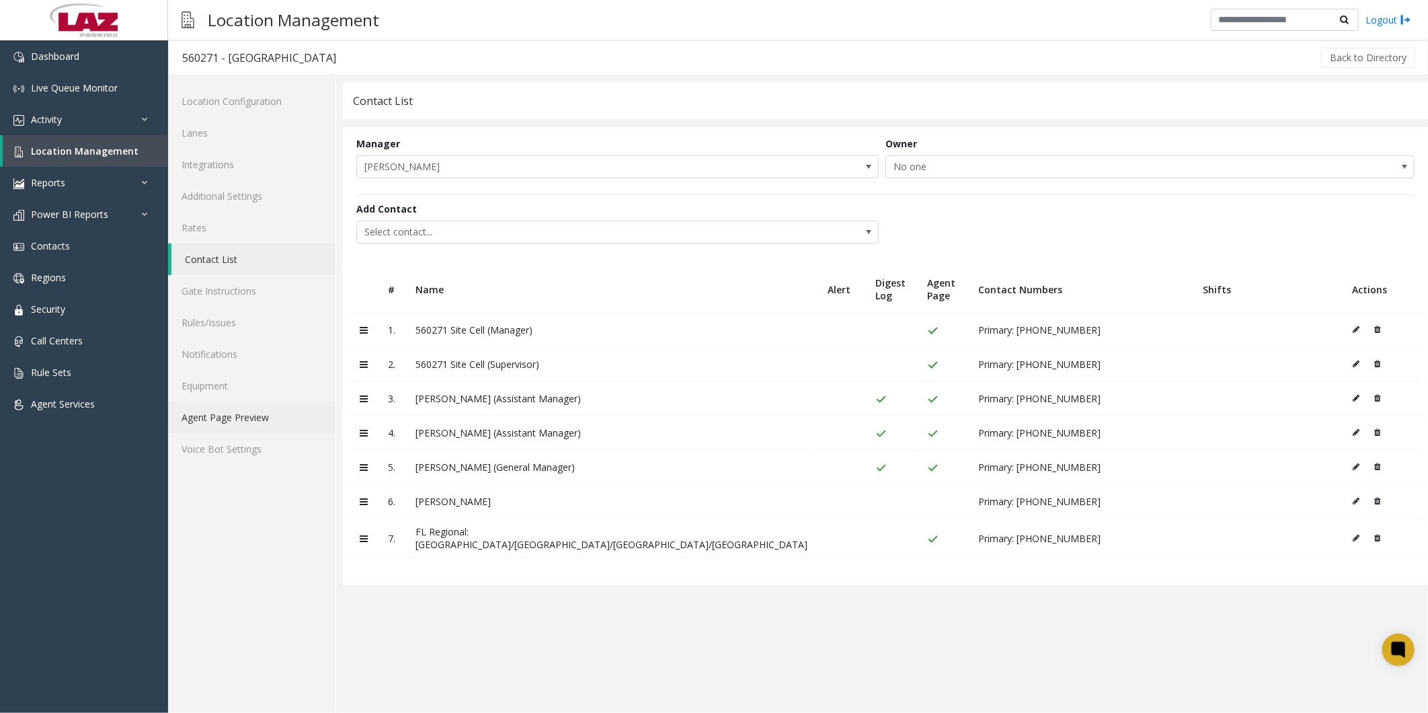
click at [209, 114] on link "Agent Page Preview" at bounding box center [251, 417] width 167 height 32
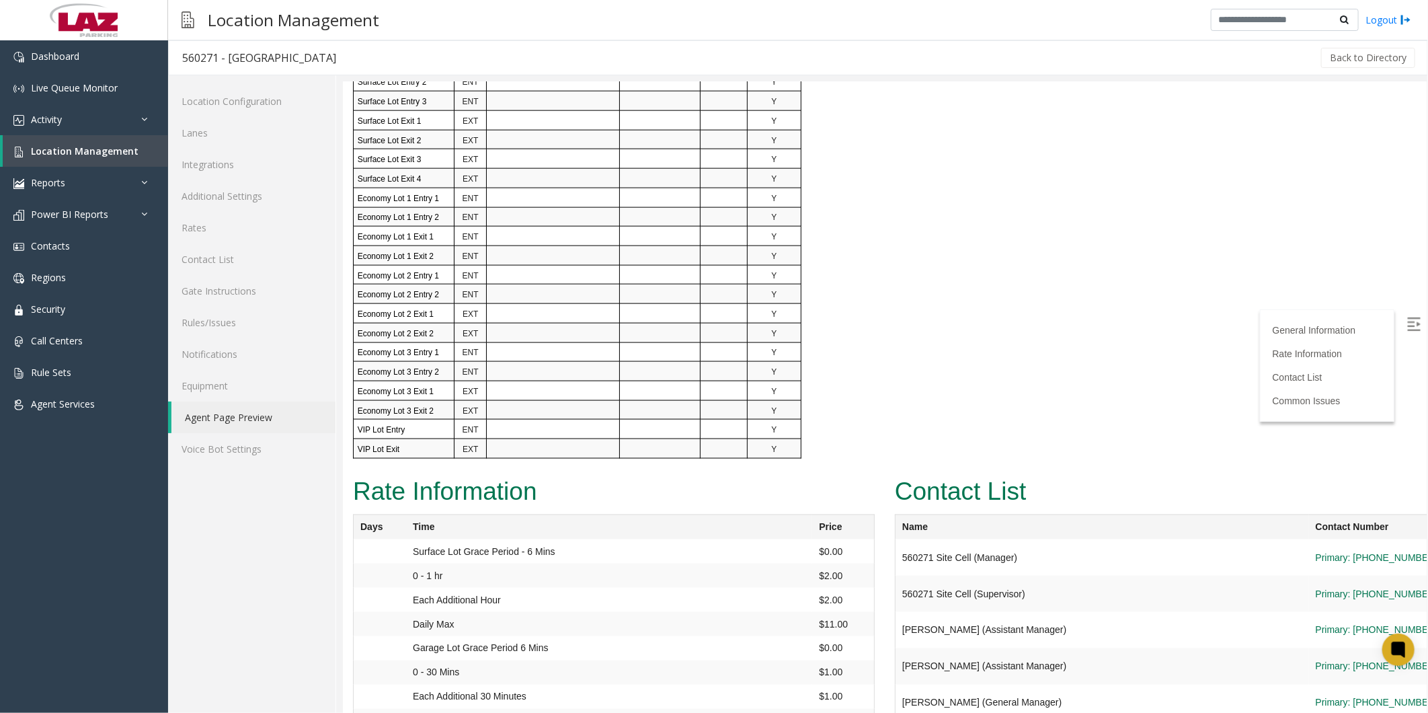
scroll to position [1269, 0]
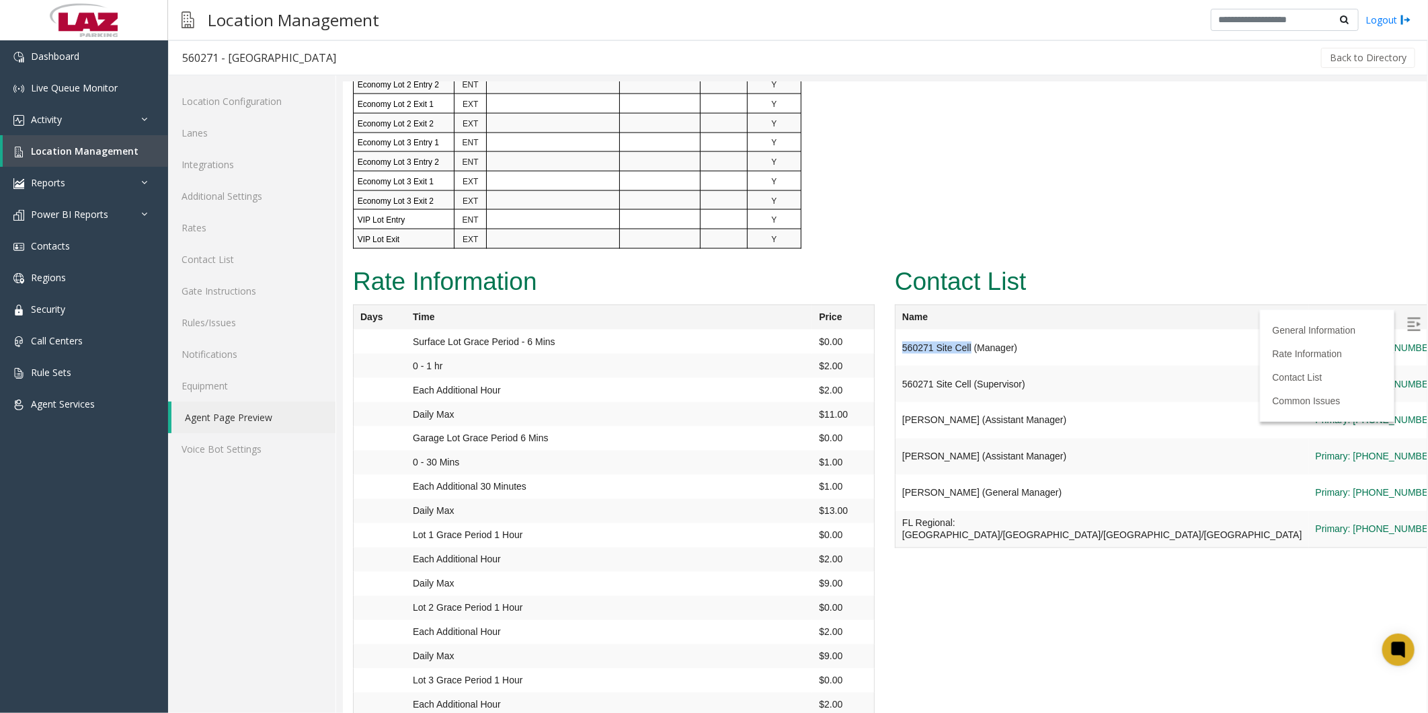
drag, startPoint x: 895, startPoint y: 335, endPoint x: 965, endPoint y: 335, distance: 69.9
click at [366, 114] on td "560271 Site Cell (Manager)" at bounding box center [1101, 347] width 413 height 36
copy td "560271 Site Cell"
click at [56, 114] on span "Contacts" at bounding box center [50, 245] width 39 height 13
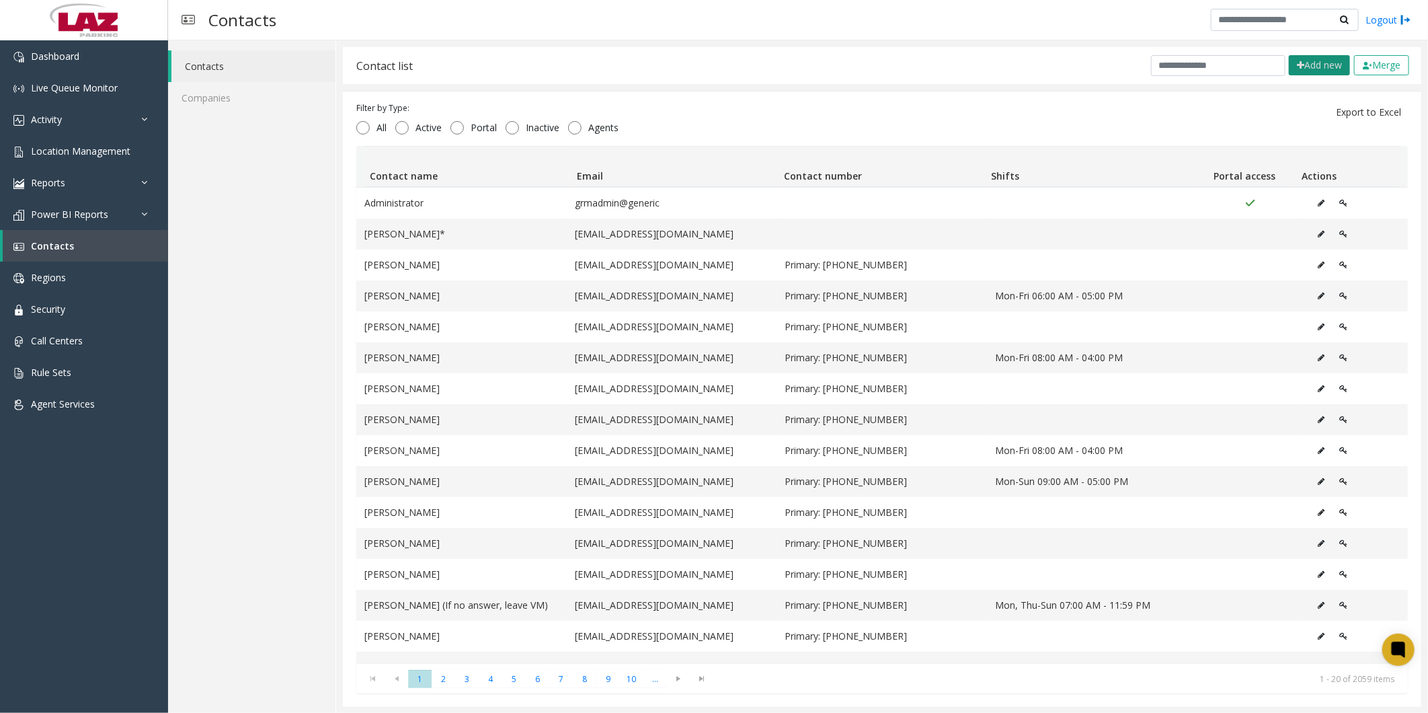
click at [366, 65] on button "Add new" at bounding box center [1319, 65] width 61 height 20
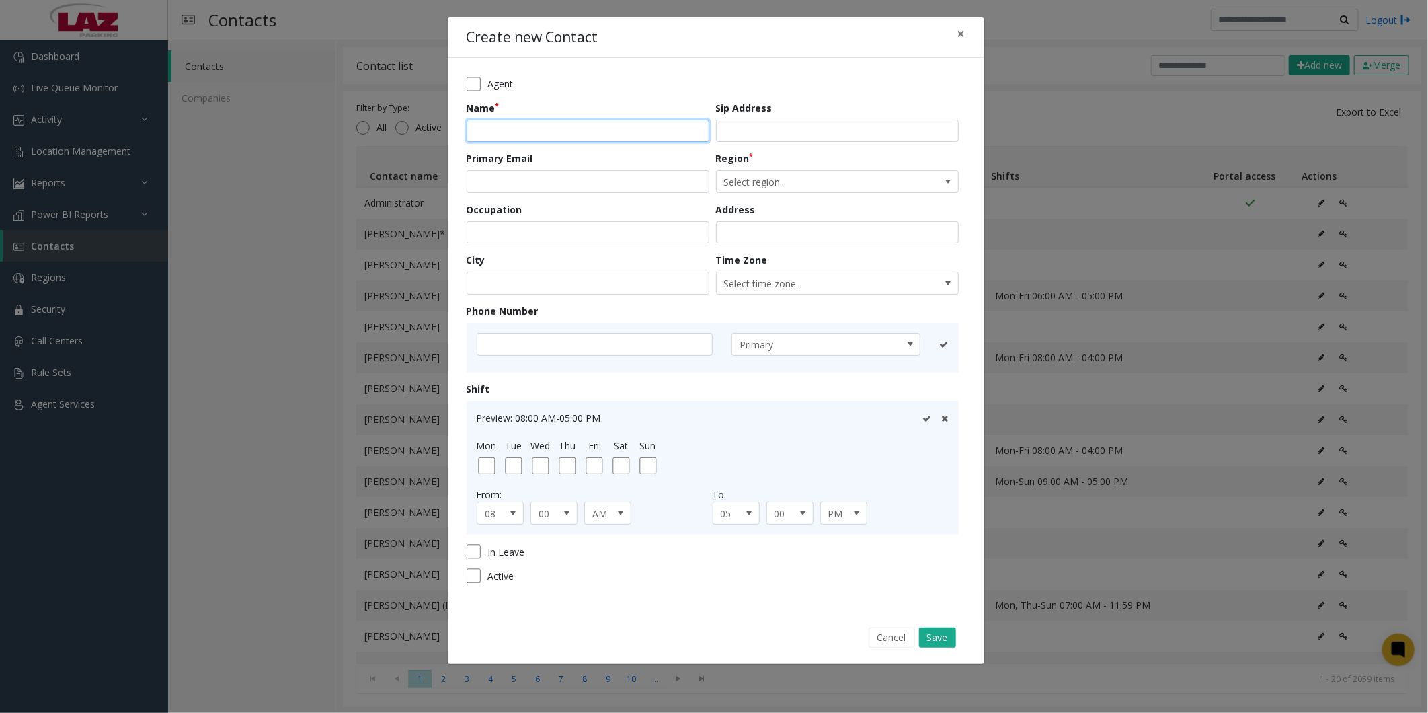
click at [366, 114] on input "text" at bounding box center [588, 131] width 243 height 23
paste input "**********"
drag, startPoint x: 573, startPoint y: 130, endPoint x: 508, endPoint y: 128, distance: 65.9
click at [366, 114] on input "**********" at bounding box center [588, 131] width 243 height 23
type input "**********"
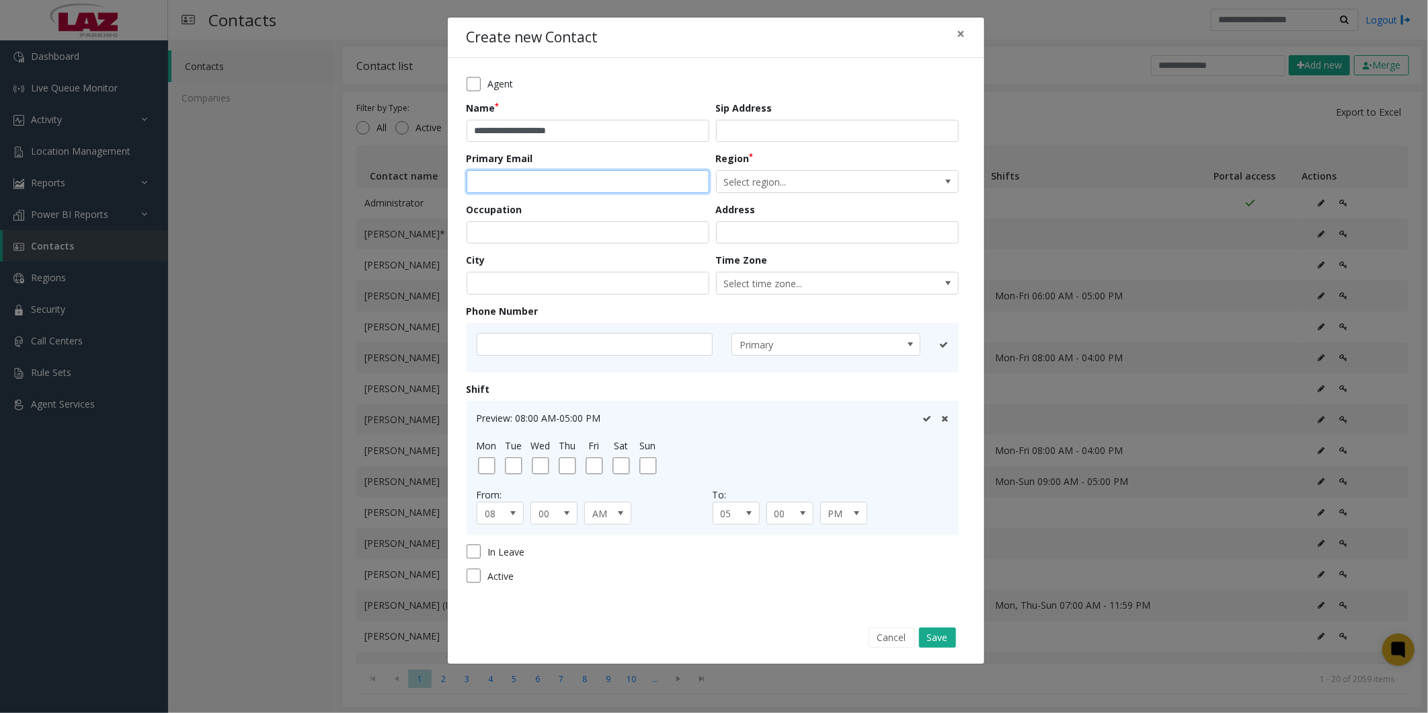
click at [366, 114] on input "email" at bounding box center [588, 181] width 243 height 23
type input "**********"
click at [366, 114] on input "text" at bounding box center [595, 344] width 236 height 23
paste input "**********"
type input "**********"
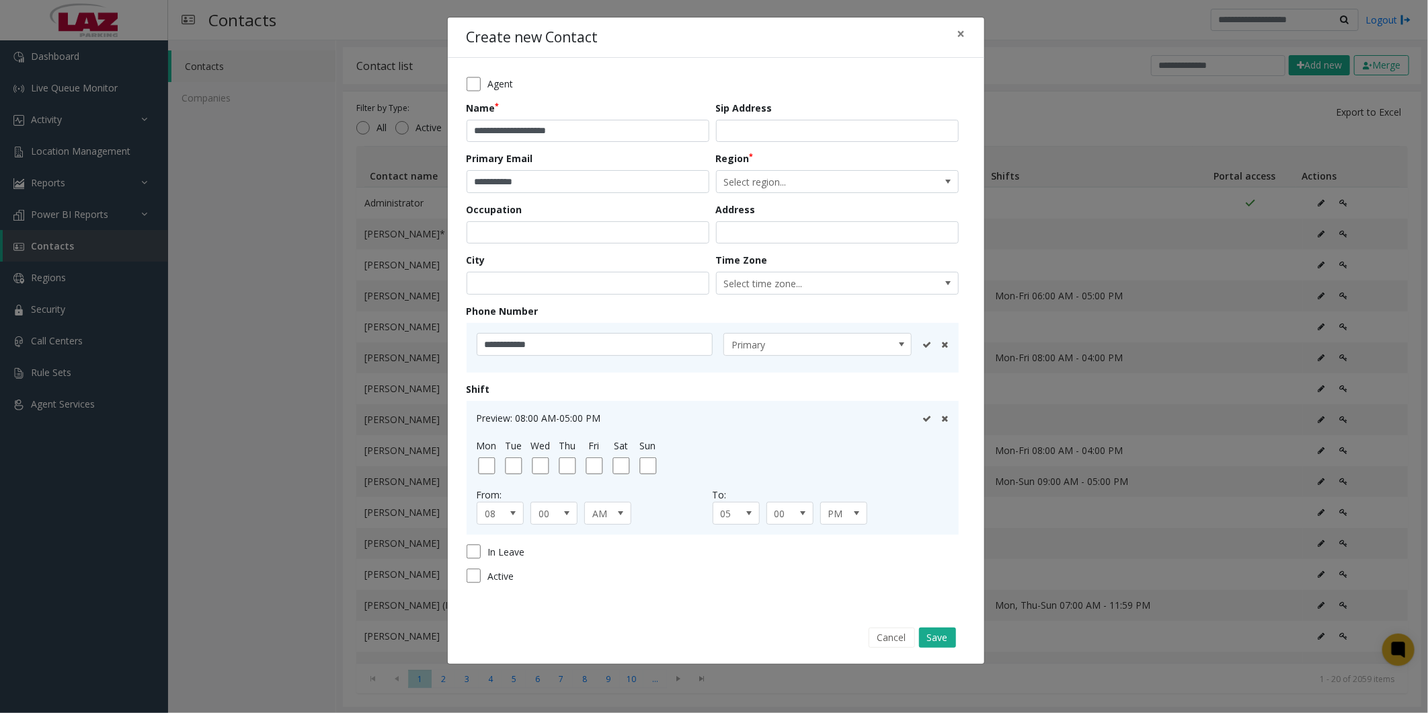
click at [366, 114] on icon at bounding box center [926, 344] width 9 height 9
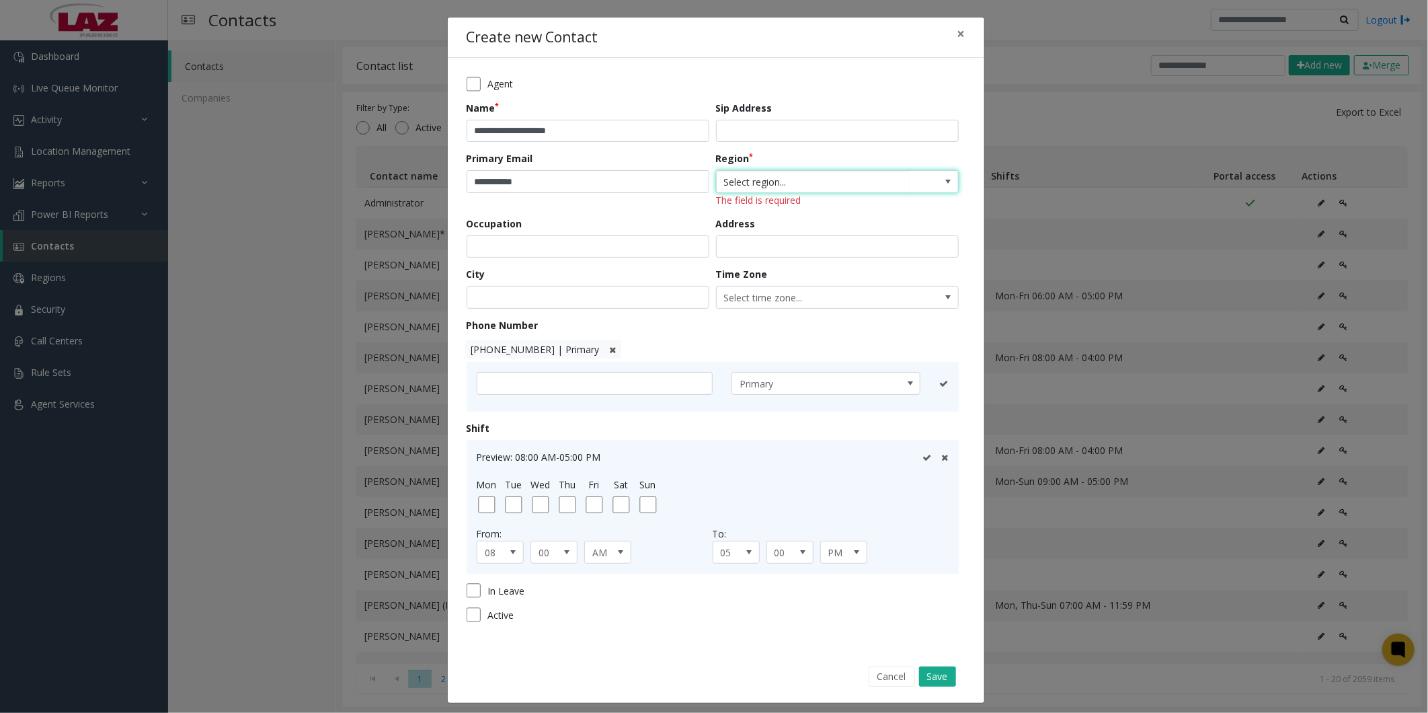
click at [366, 114] on span "Select region..." at bounding box center [813, 182] width 193 height 22
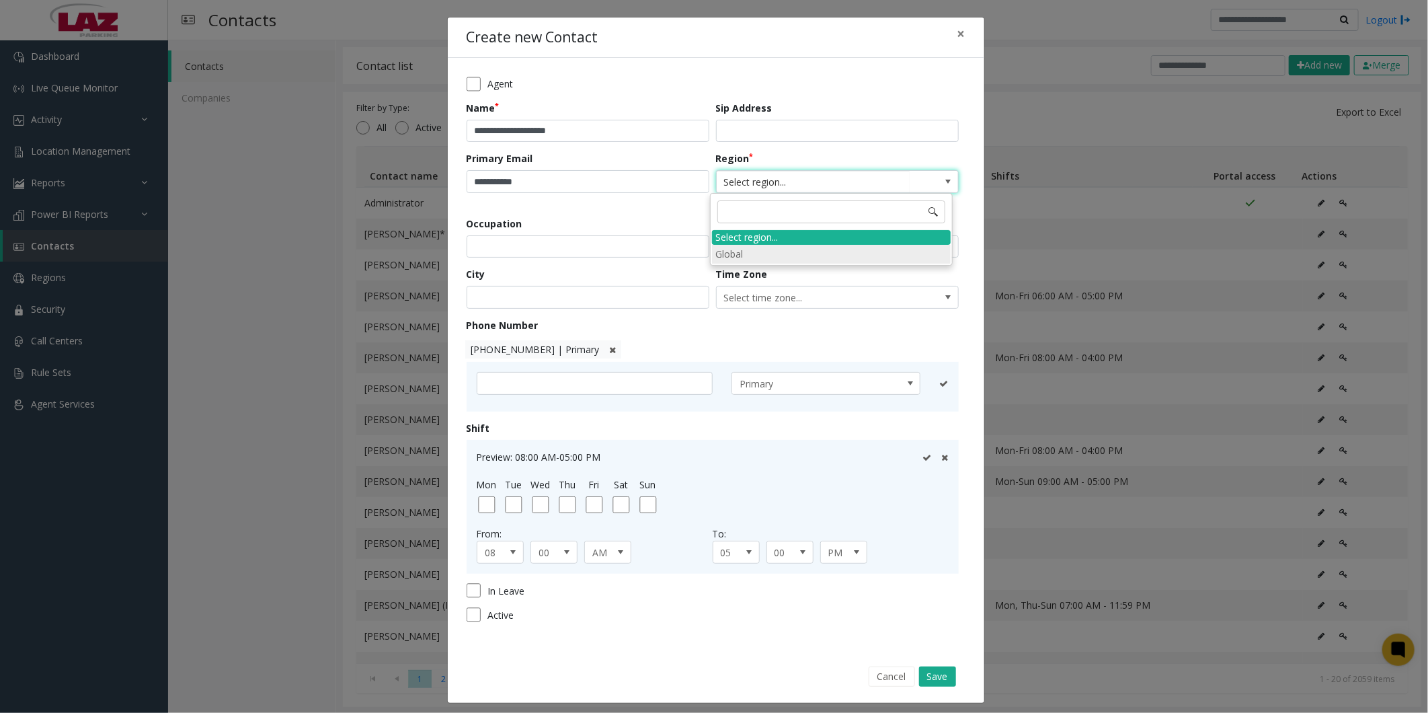
click at [366, 114] on li "Global" at bounding box center [831, 254] width 239 height 18
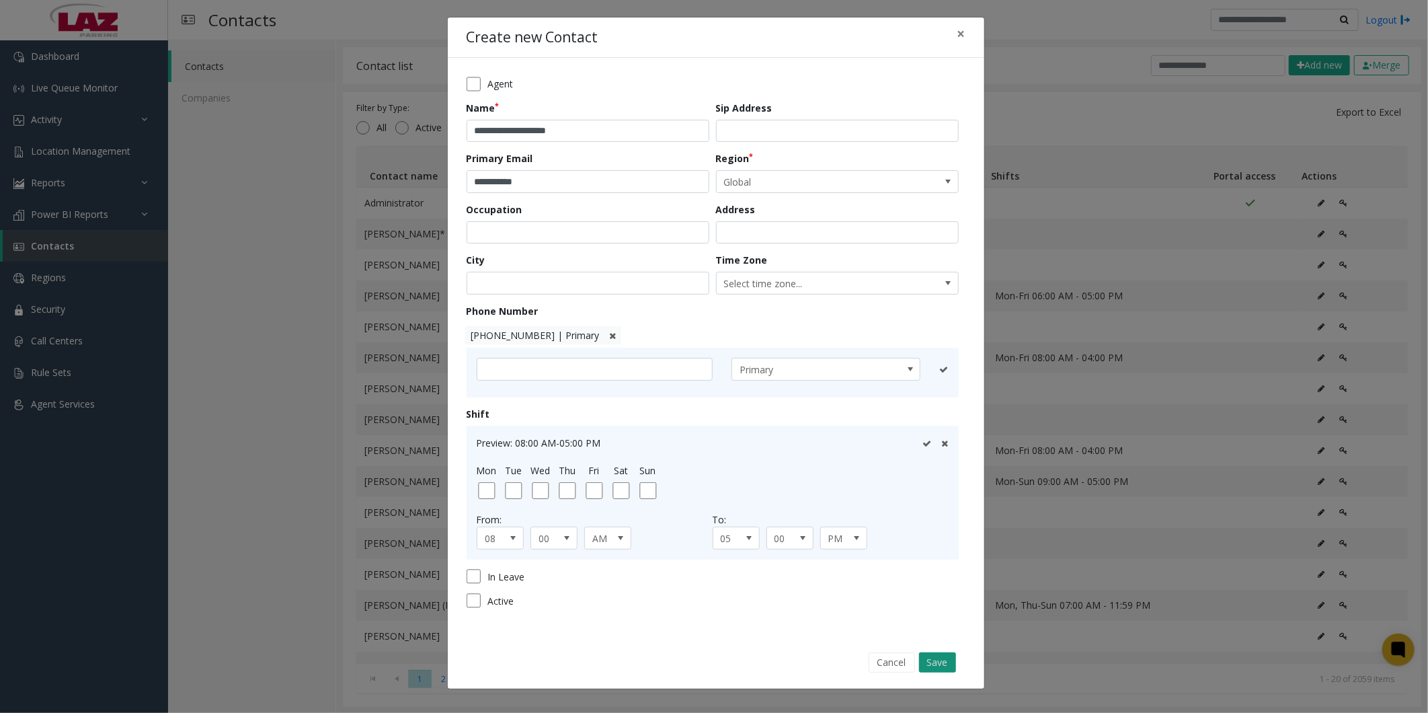
click at [366, 114] on button "Save" at bounding box center [937, 662] width 37 height 20
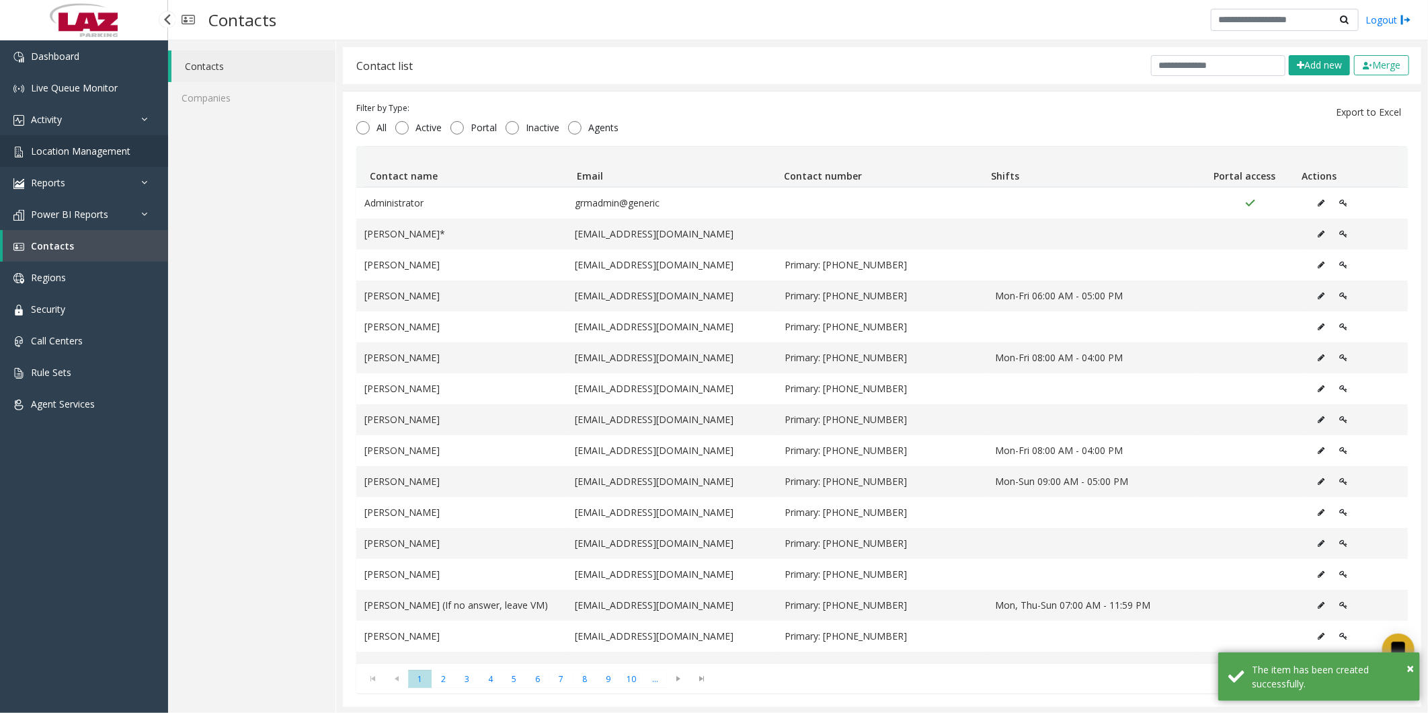
click at [58, 114] on span "Location Management" at bounding box center [80, 151] width 99 height 13
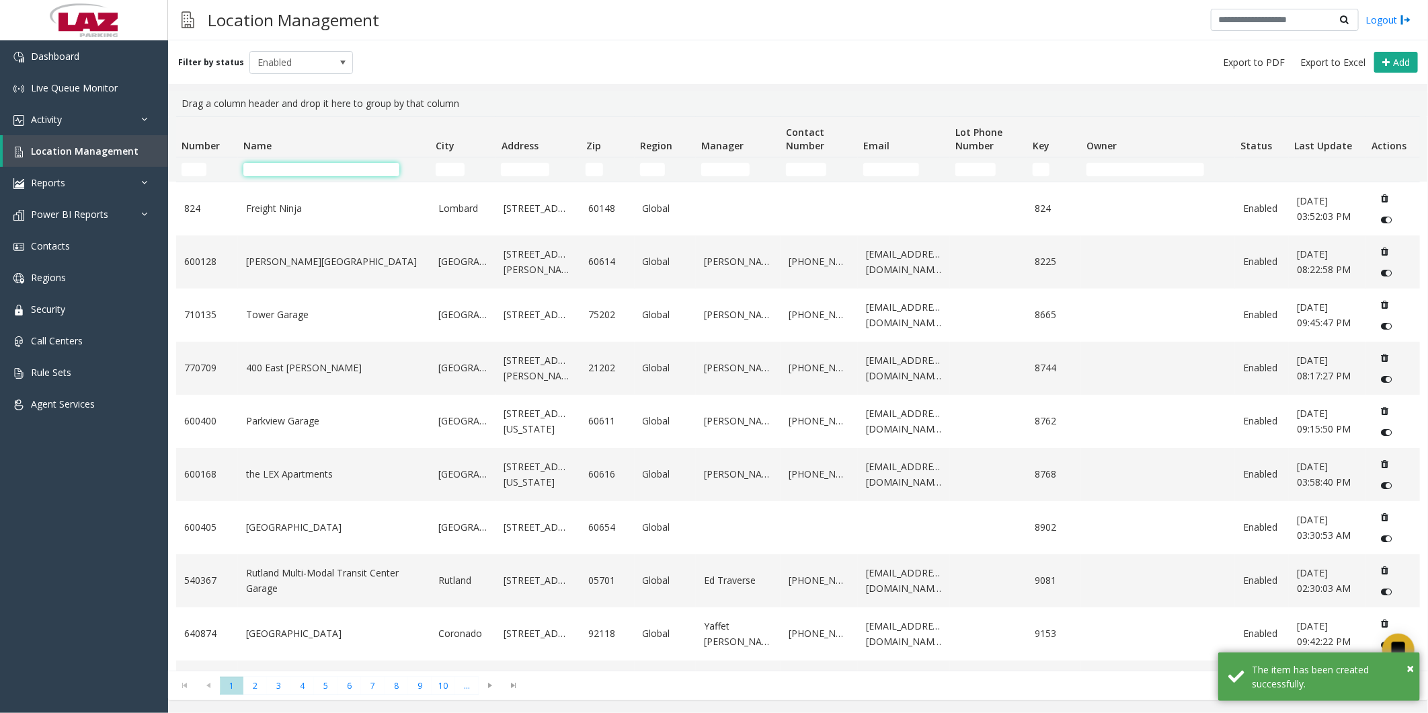
click at [292, 114] on input "Name Filter" at bounding box center [321, 169] width 156 height 13
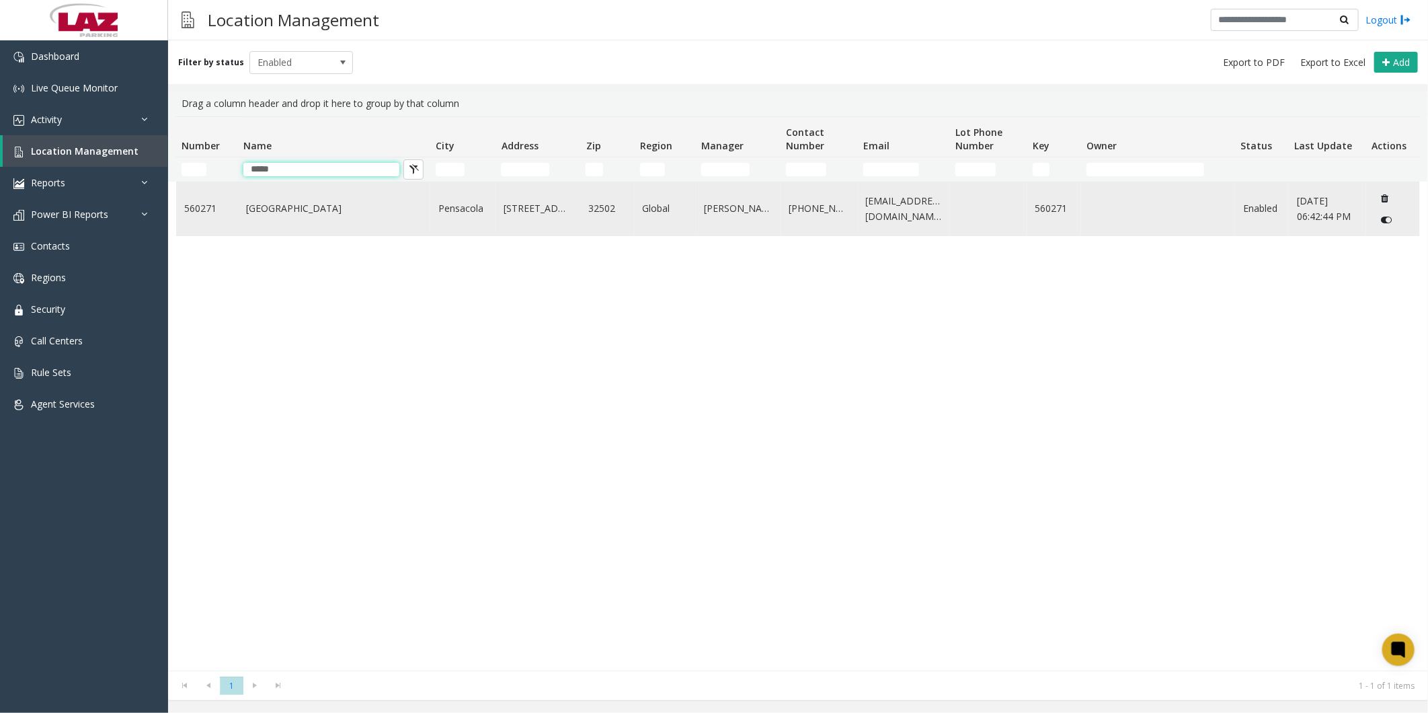
type input "*****"
click at [274, 114] on link "[GEOGRAPHIC_DATA]" at bounding box center [334, 208] width 176 height 15
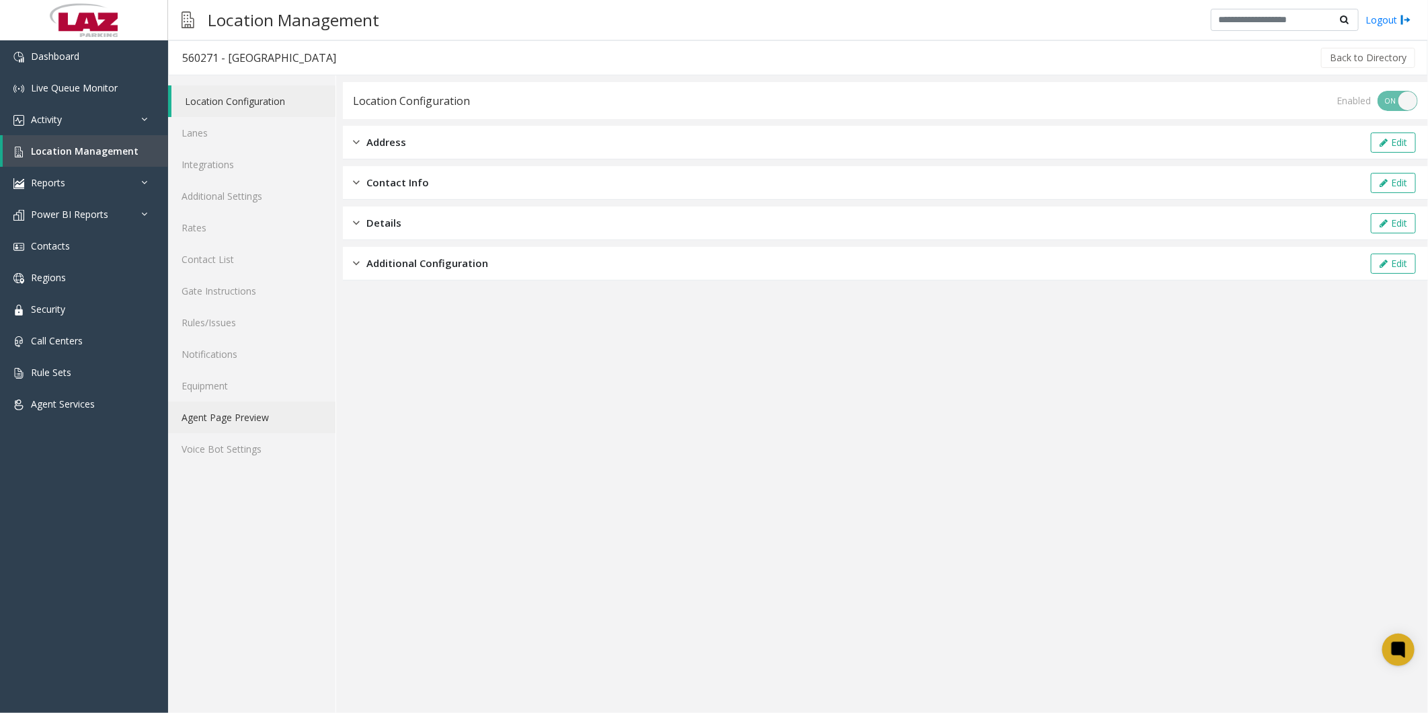
click at [206, 114] on link "Agent Page Preview" at bounding box center [251, 417] width 167 height 32
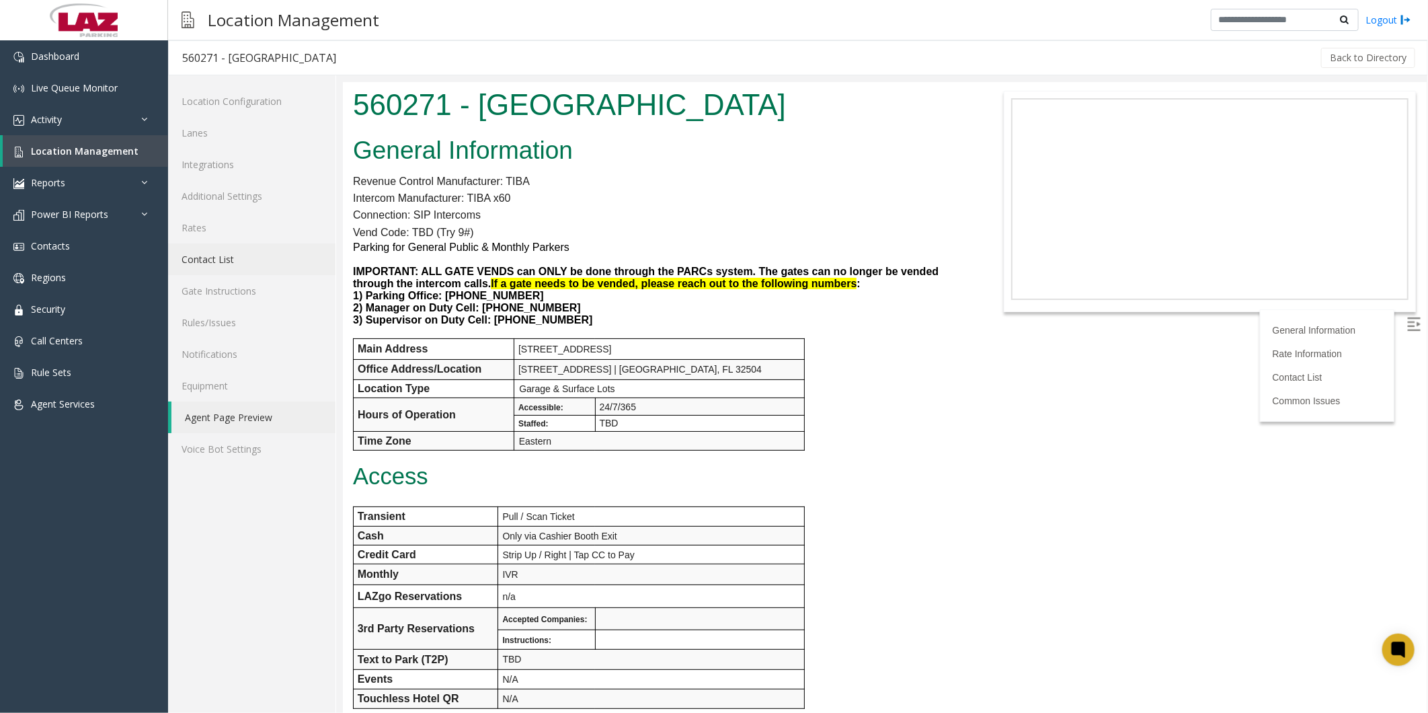
click at [207, 114] on link "Contact List" at bounding box center [251, 259] width 167 height 32
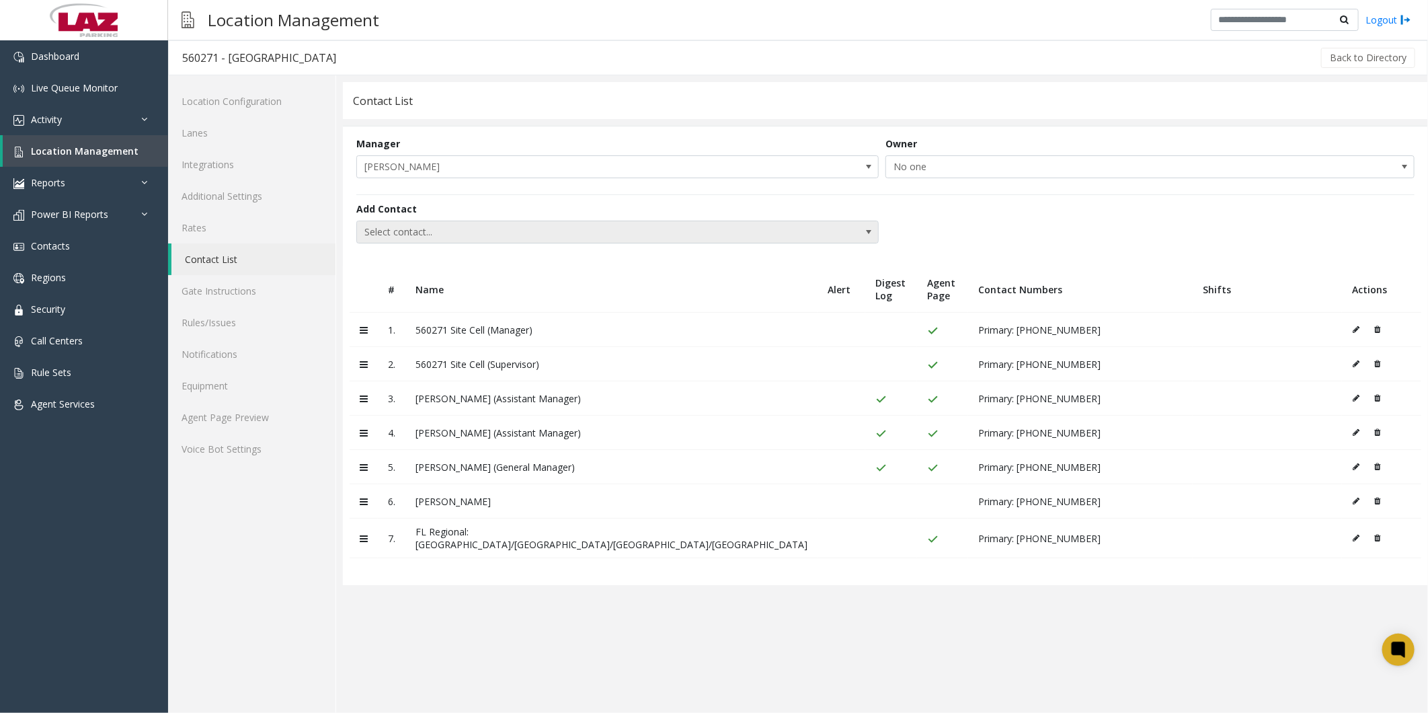
click at [366, 114] on span "Select contact..." at bounding box center [565, 232] width 417 height 22
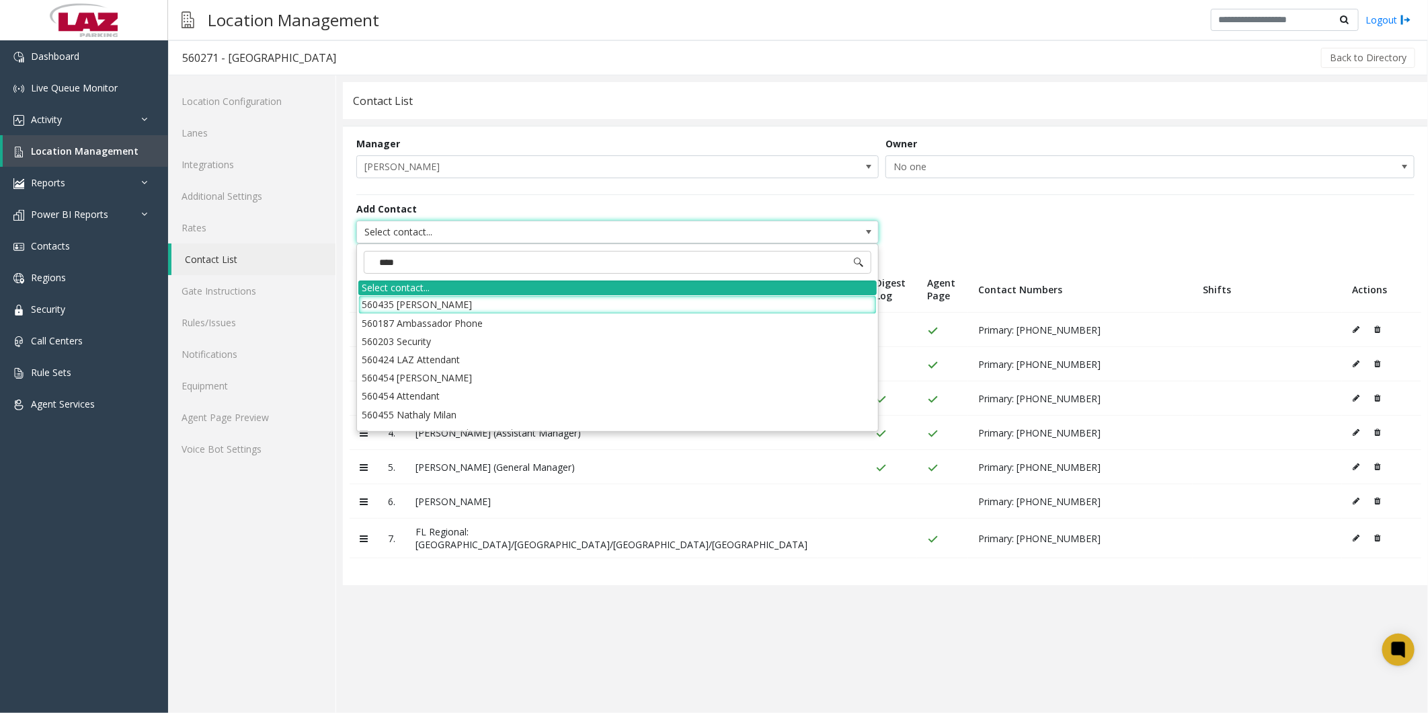
type input "*****"
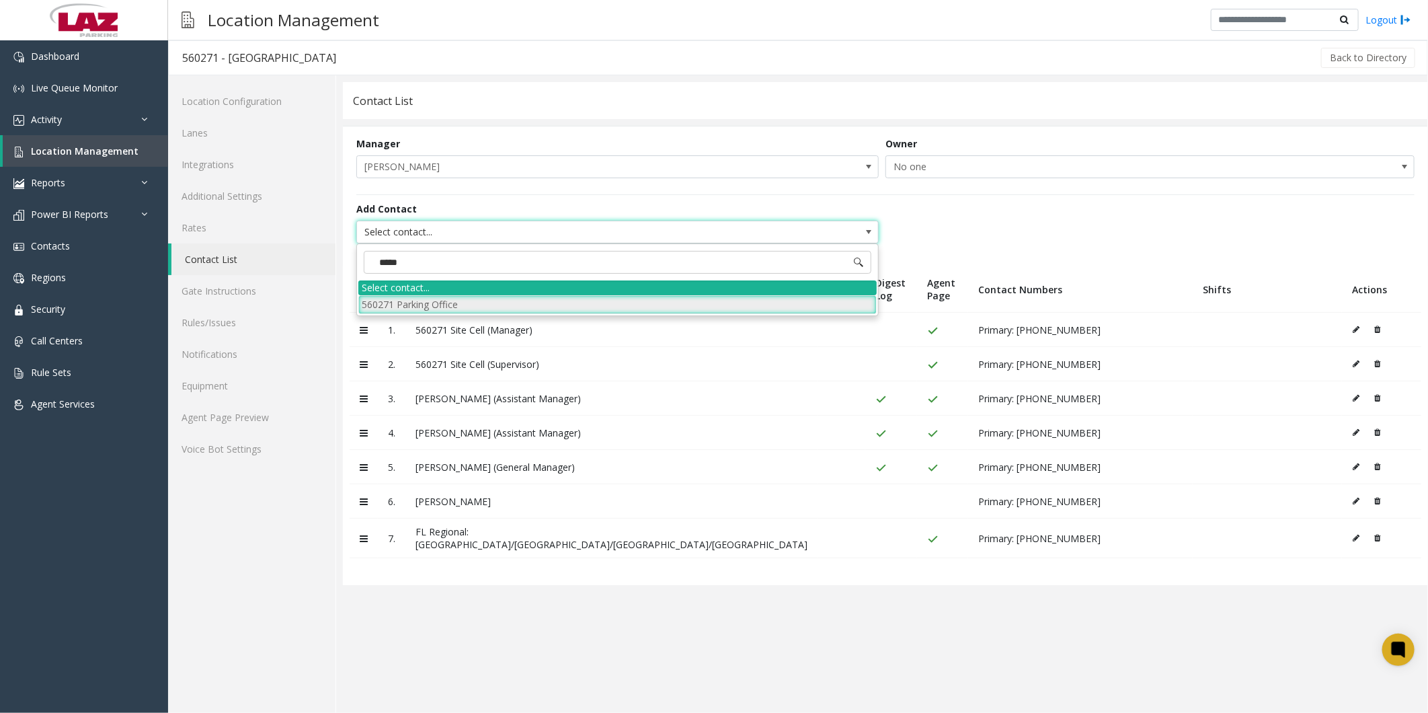
click at [366, 114] on li "560271 Parking Office" at bounding box center [617, 304] width 518 height 18
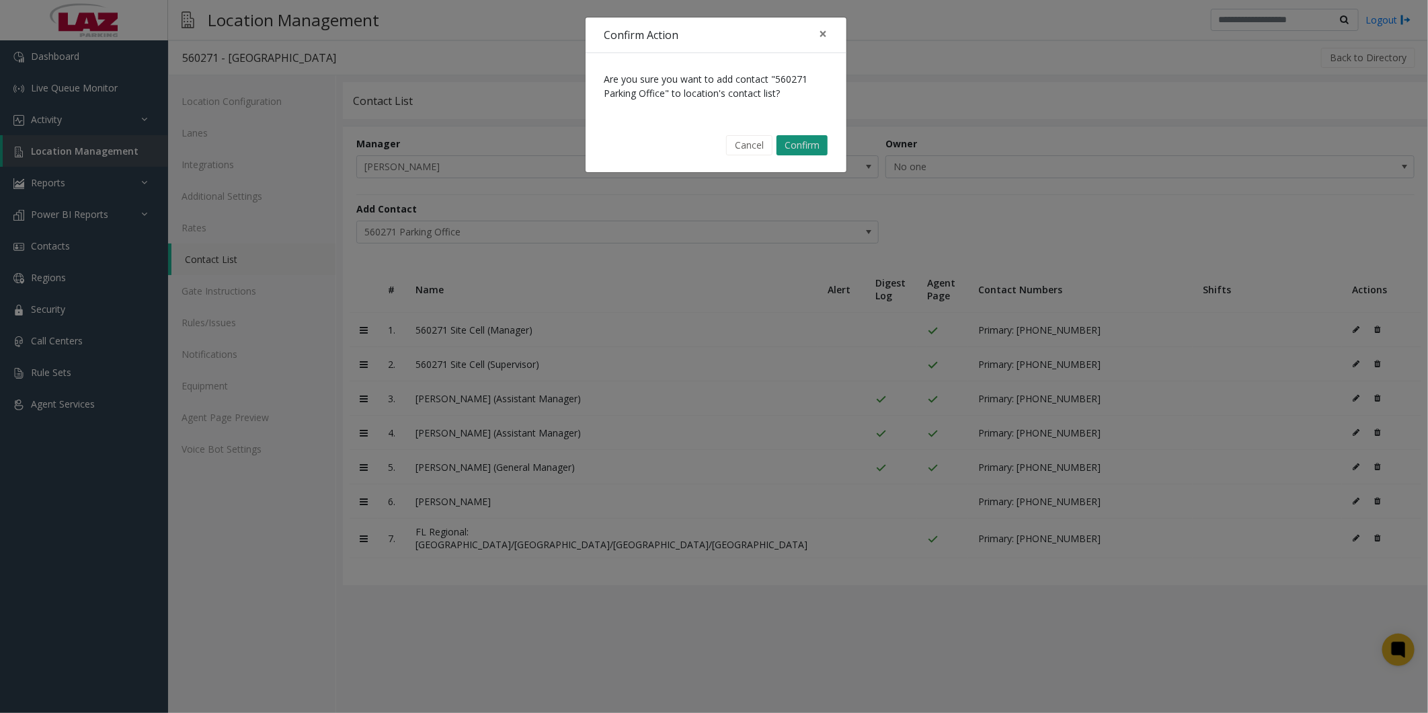
click at [366, 114] on button "Confirm" at bounding box center [801, 145] width 51 height 20
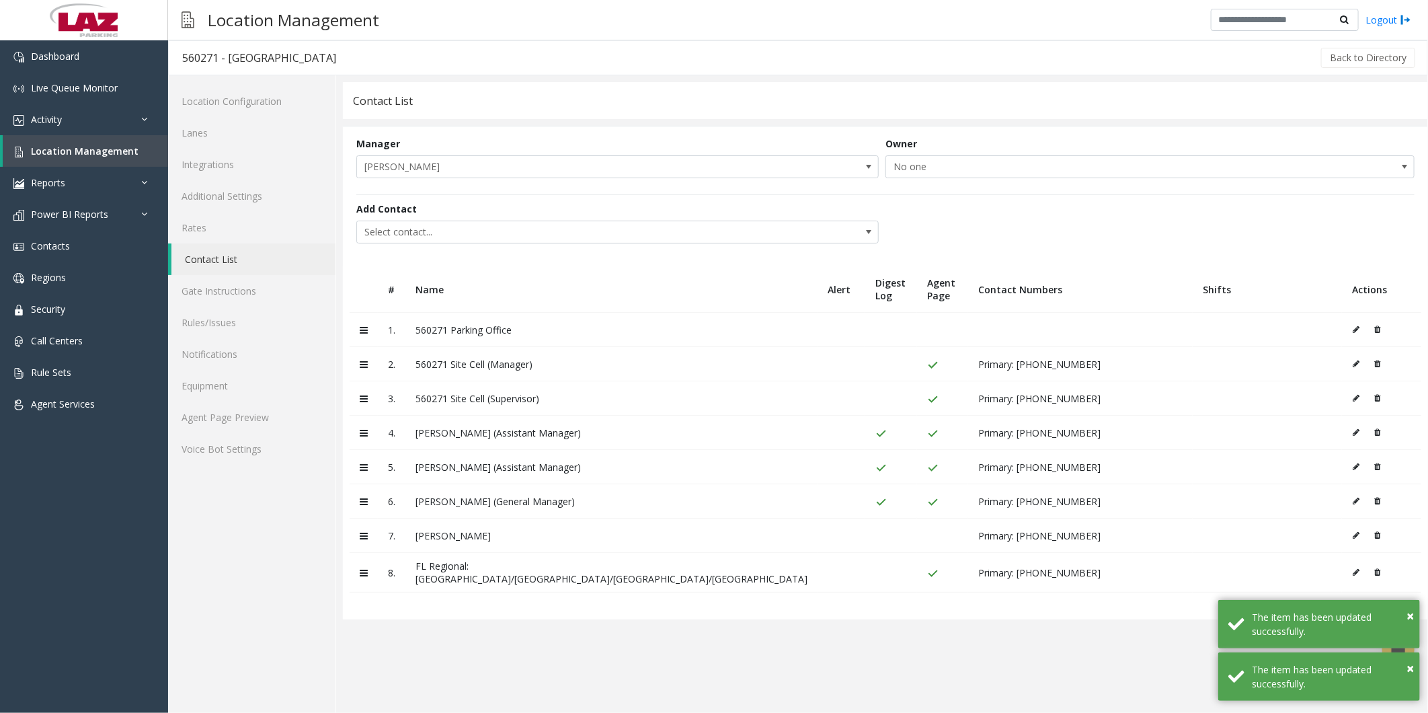
click at [366, 114] on icon at bounding box center [1356, 329] width 7 height 8
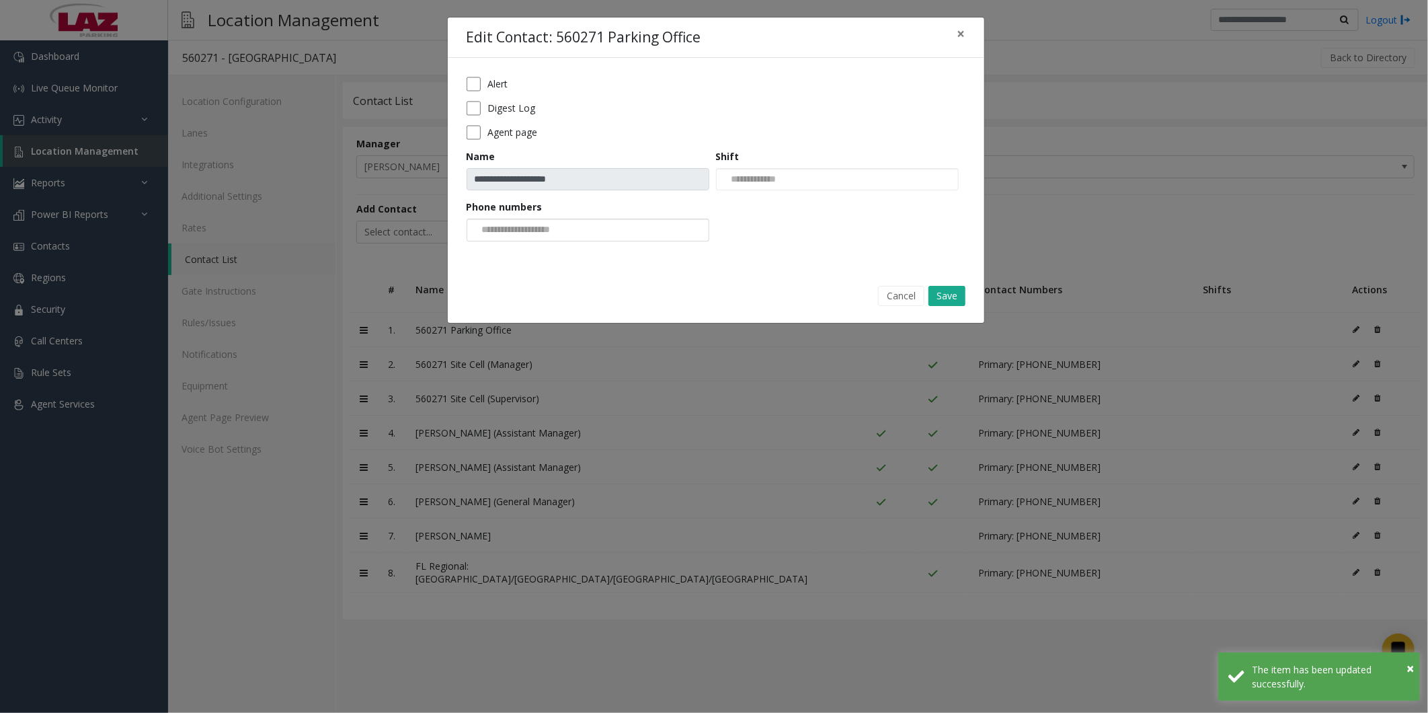
click at [366, 114] on input at bounding box center [518, 230] width 102 height 22
click at [366, 114] on li "[PHONE_NUMBER]" at bounding box center [588, 253] width 239 height 18
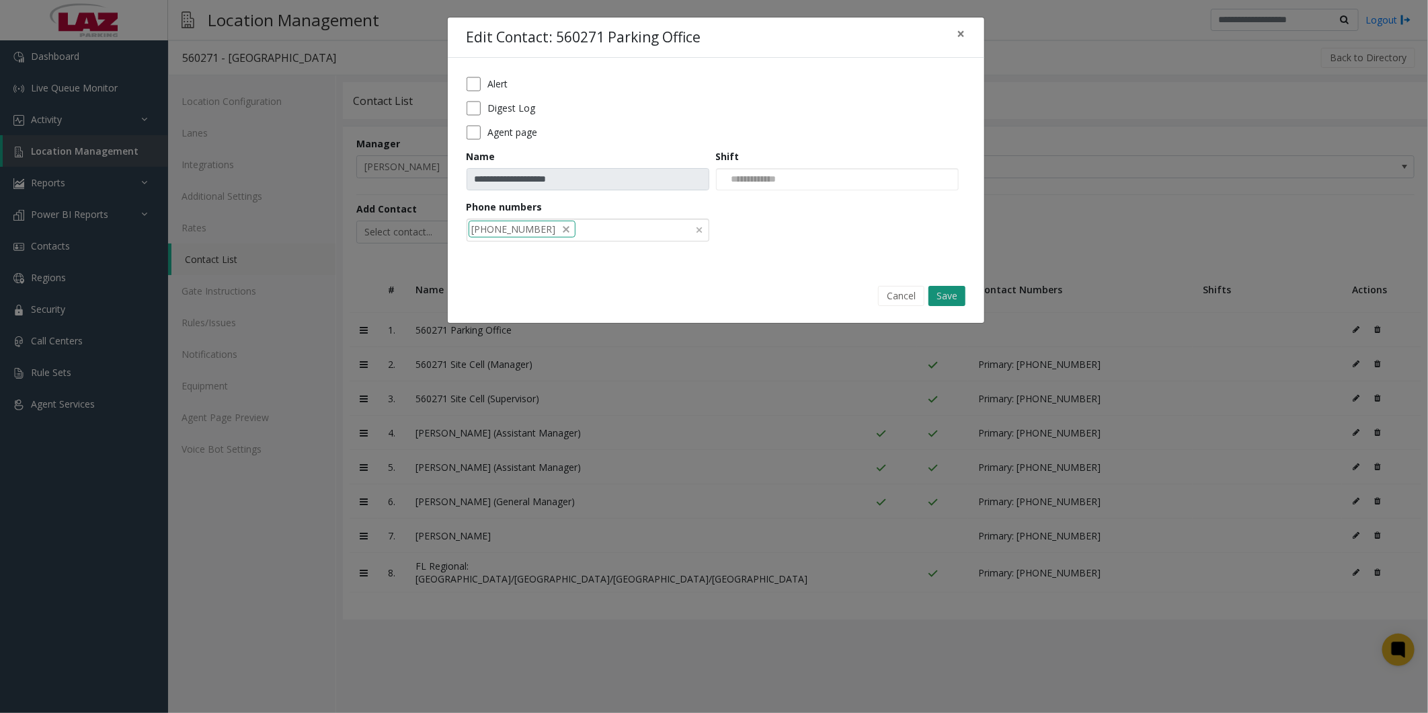
click at [366, 114] on button "Save" at bounding box center [946, 296] width 37 height 20
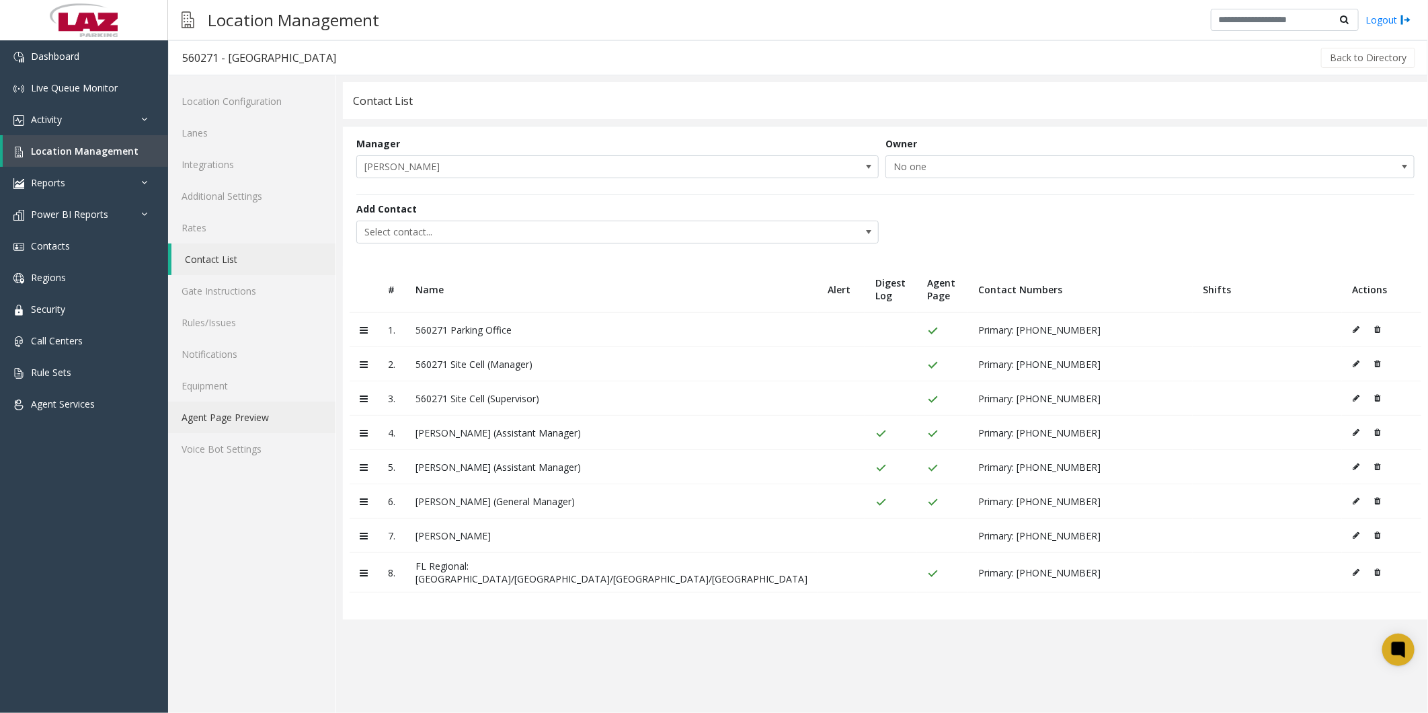
click at [247, 114] on link "Agent Page Preview" at bounding box center [251, 417] width 167 height 32
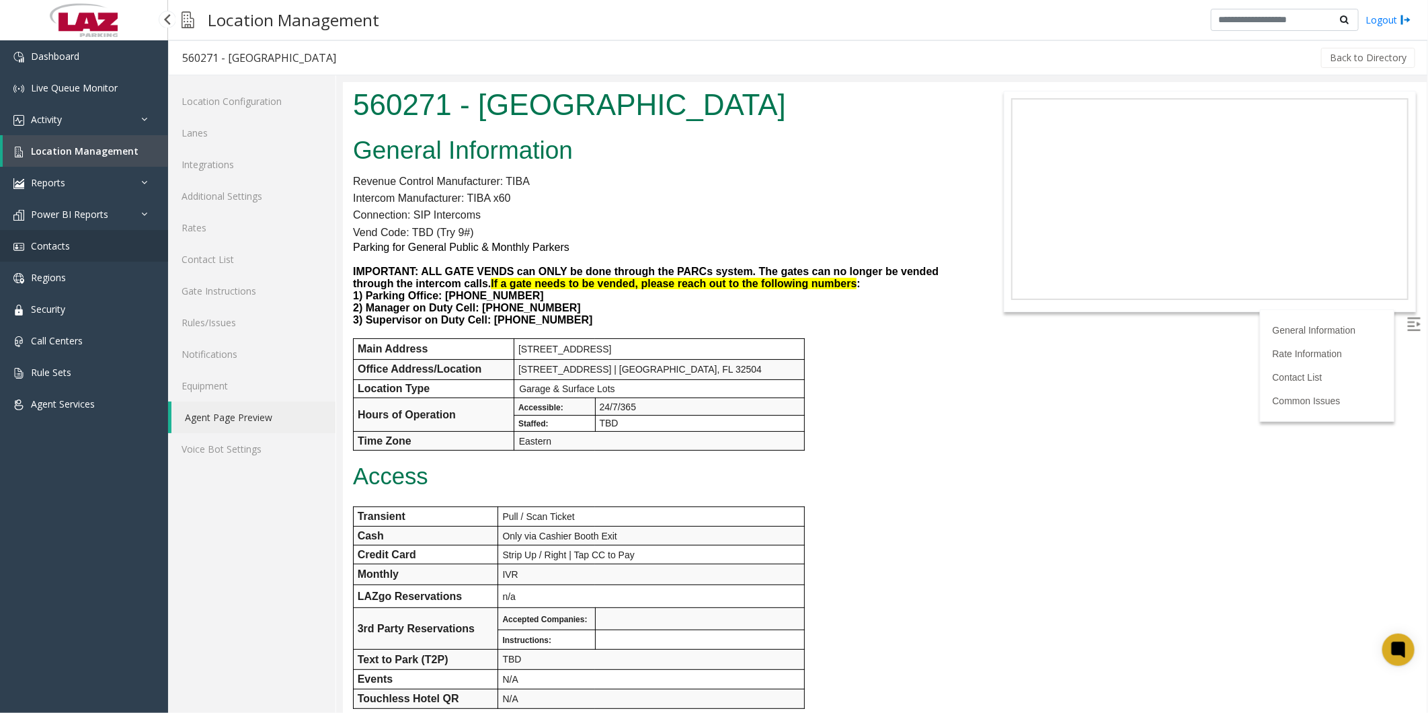
click at [63, 114] on link "Contacts" at bounding box center [84, 246] width 168 height 32
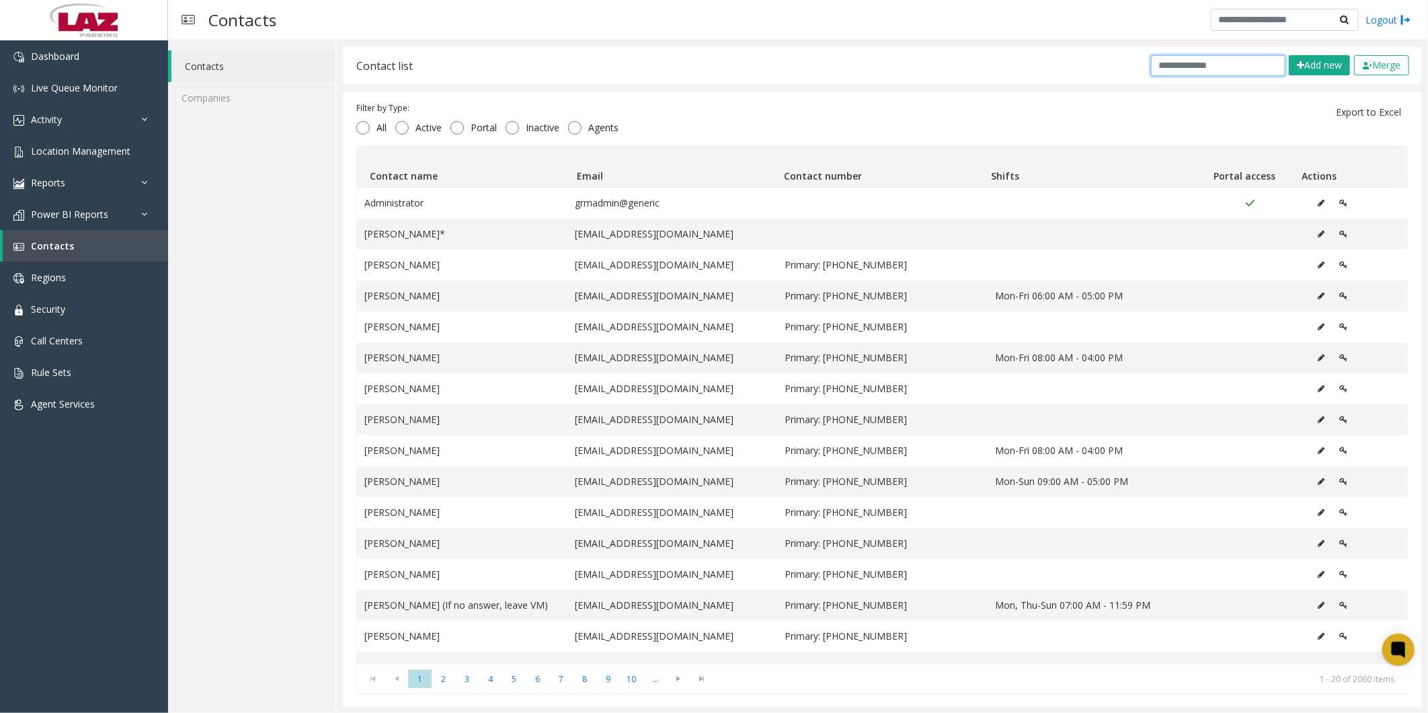
click at [366, 61] on input "text" at bounding box center [1218, 65] width 134 height 21
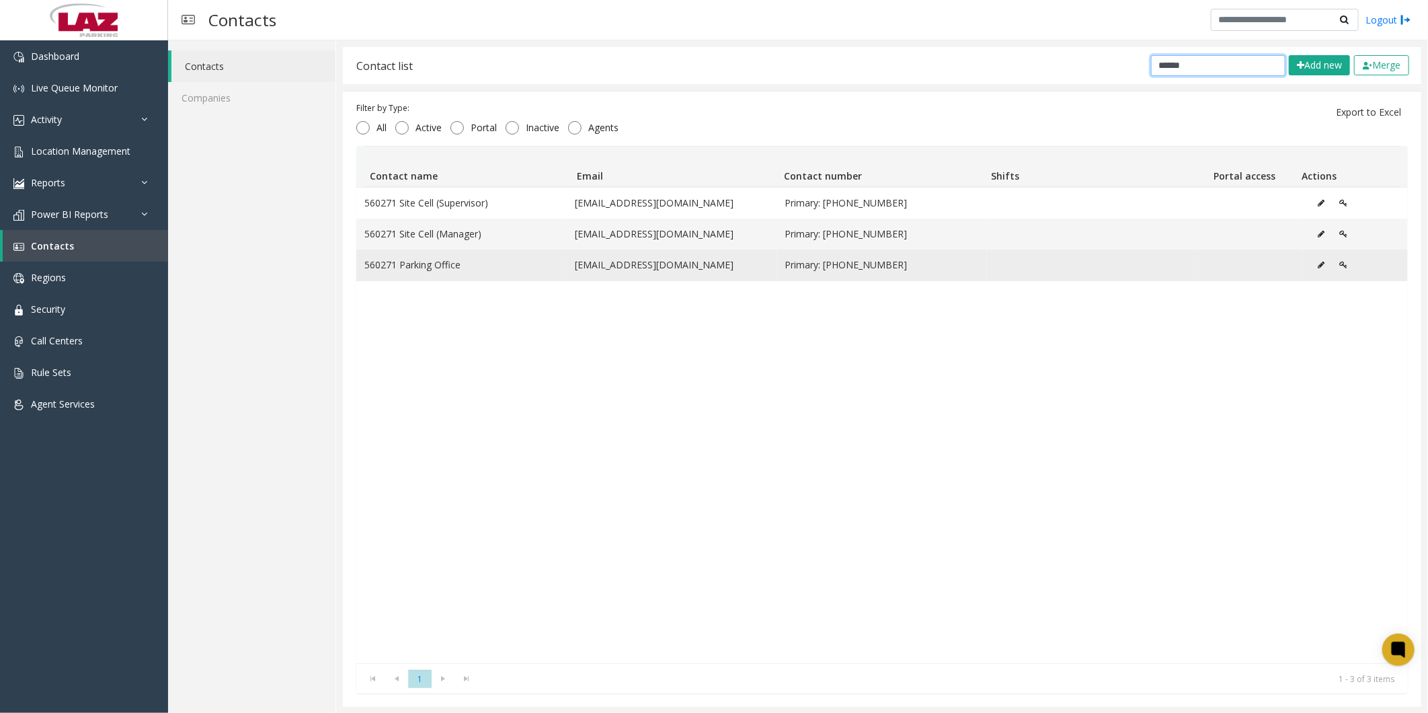
type input "******"
click at [366, 114] on icon "Data table" at bounding box center [1321, 265] width 7 height 8
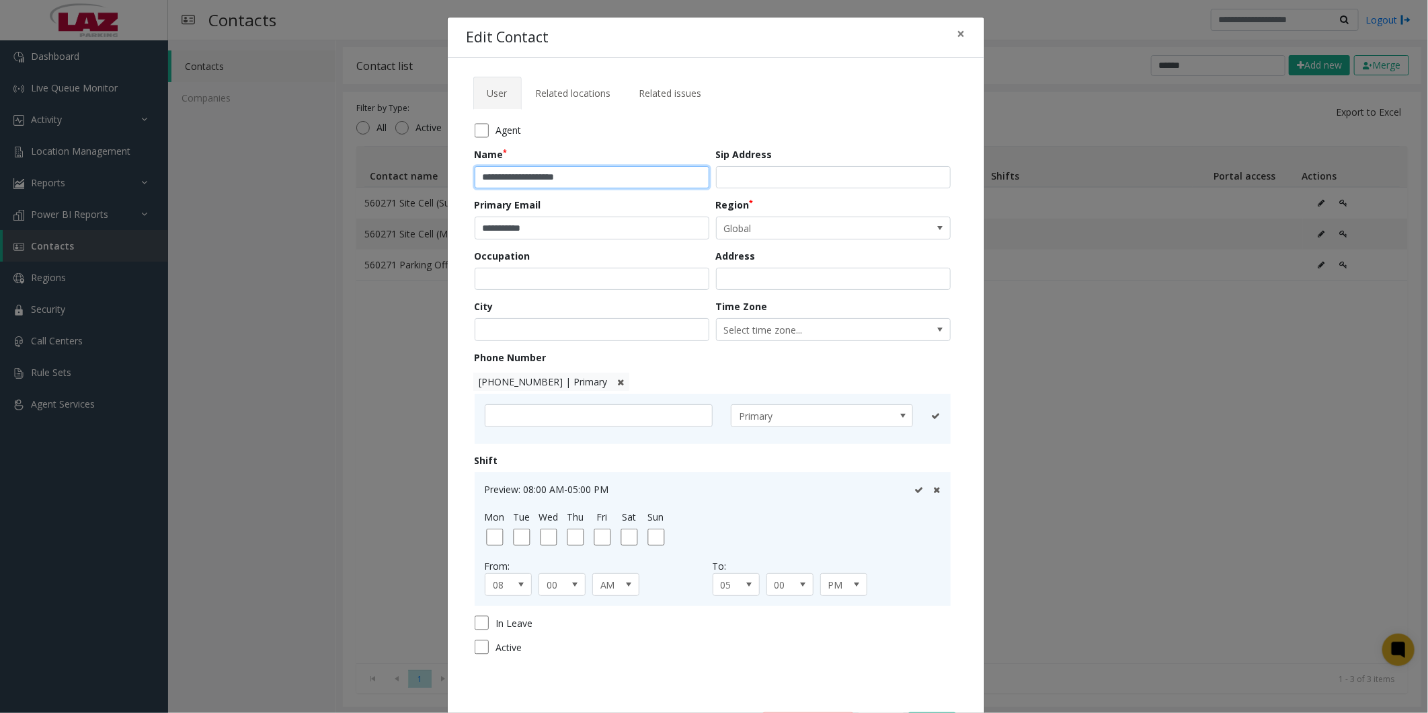
click at [366, 114] on input "**********" at bounding box center [592, 177] width 235 height 23
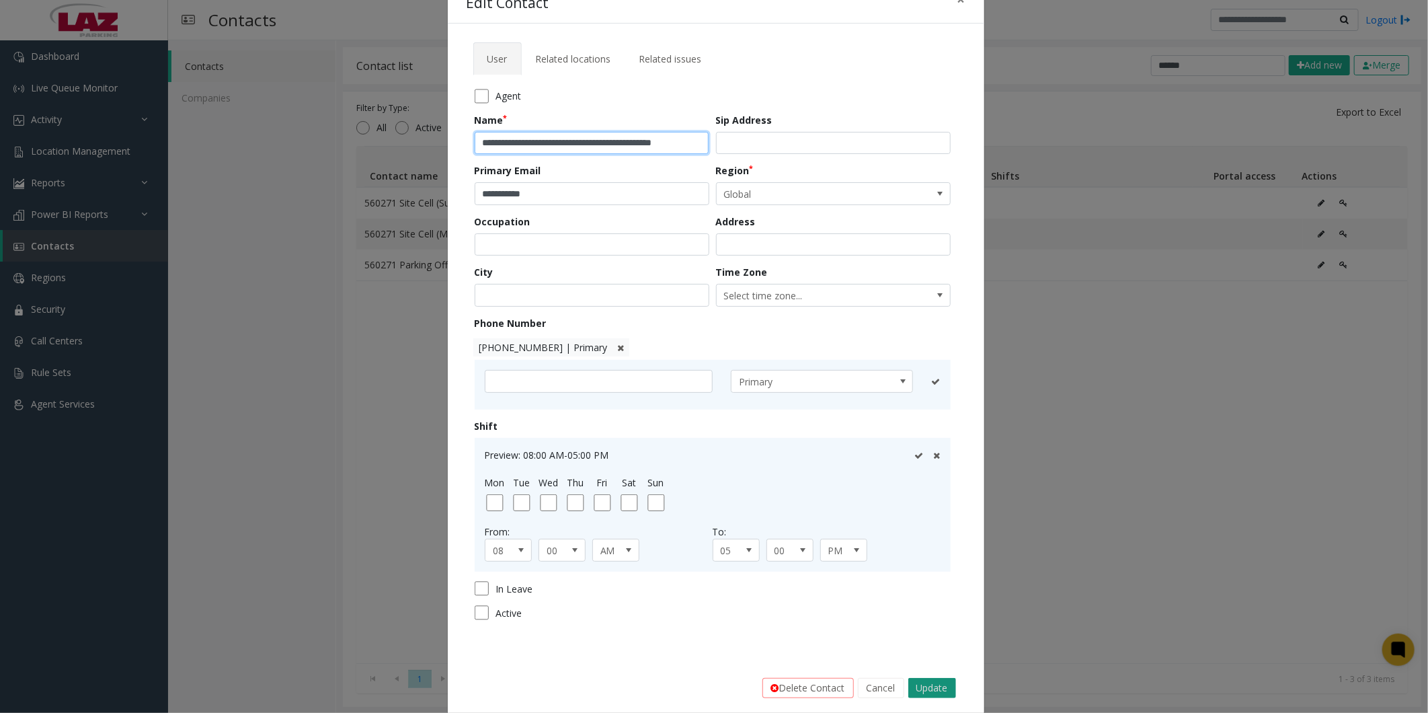
scroll to position [52, 0]
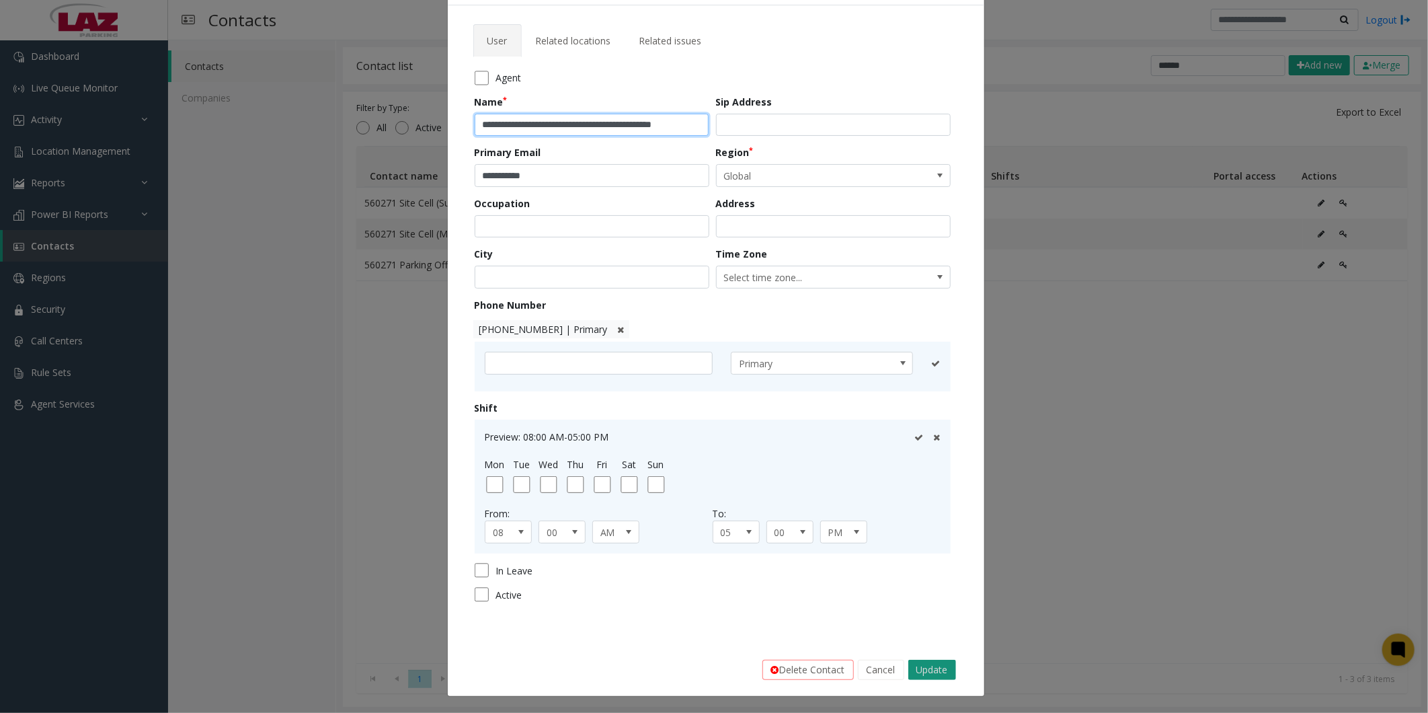
type input "**********"
click at [366, 114] on button "Update" at bounding box center [932, 669] width 48 height 20
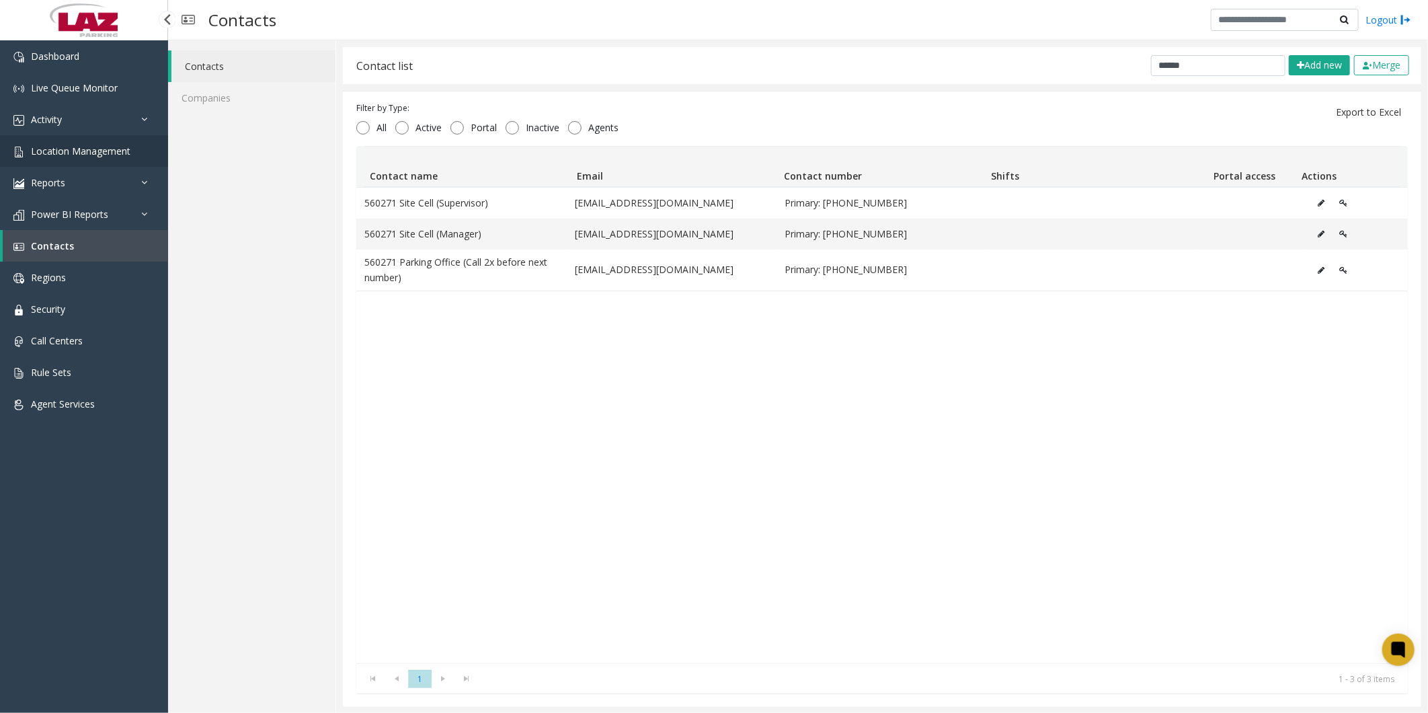
click at [77, 114] on span "Location Management" at bounding box center [80, 151] width 99 height 13
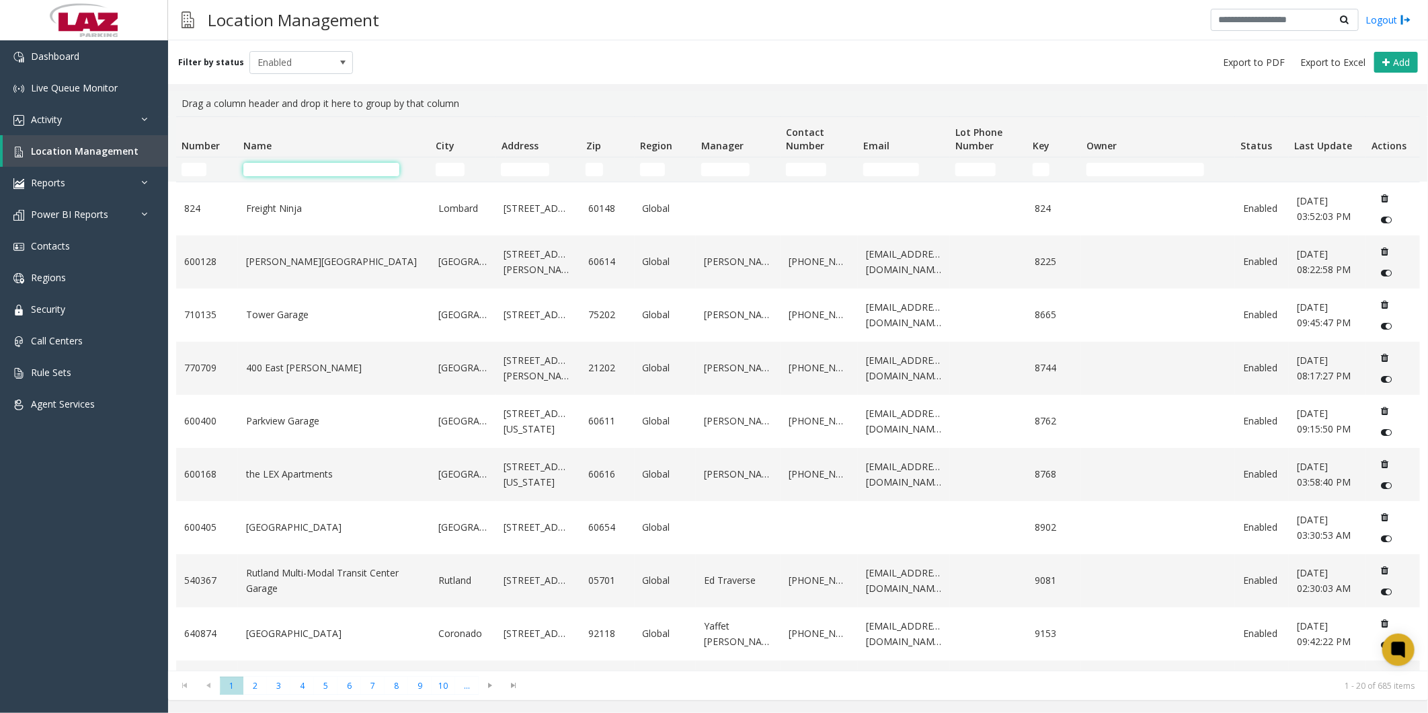
click at [356, 114] on input "Name Filter" at bounding box center [321, 169] width 156 height 13
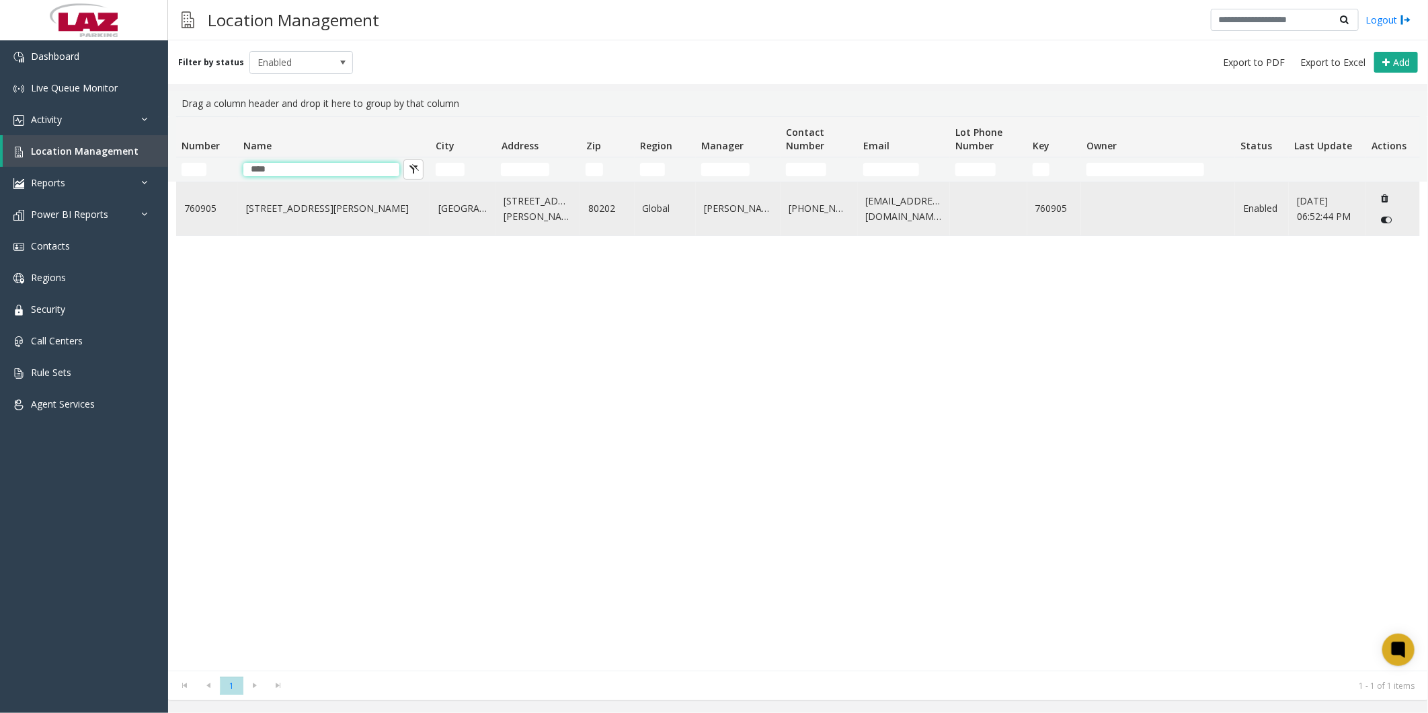
type input "****"
click at [311, 114] on link "[STREET_ADDRESS][PERSON_NAME]" at bounding box center [334, 208] width 176 height 15
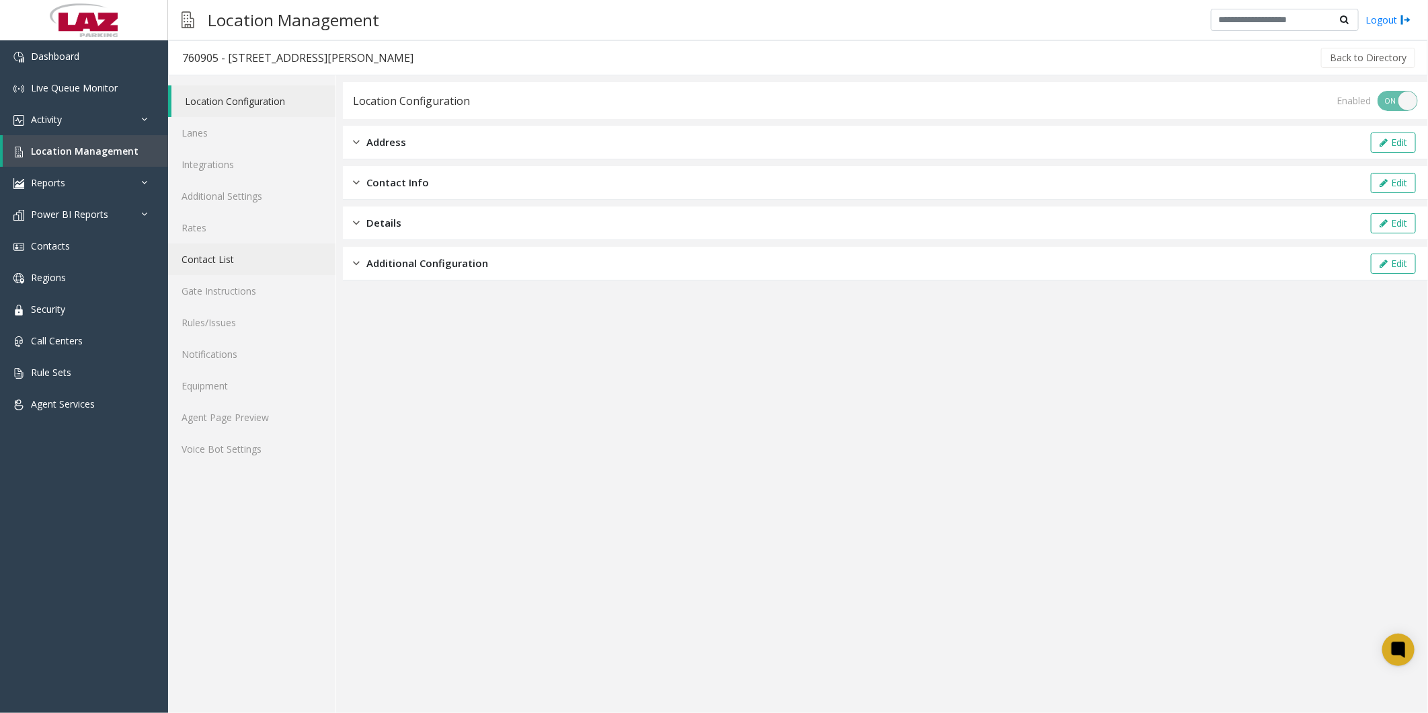
click at [216, 114] on link "Contact List" at bounding box center [251, 259] width 167 height 32
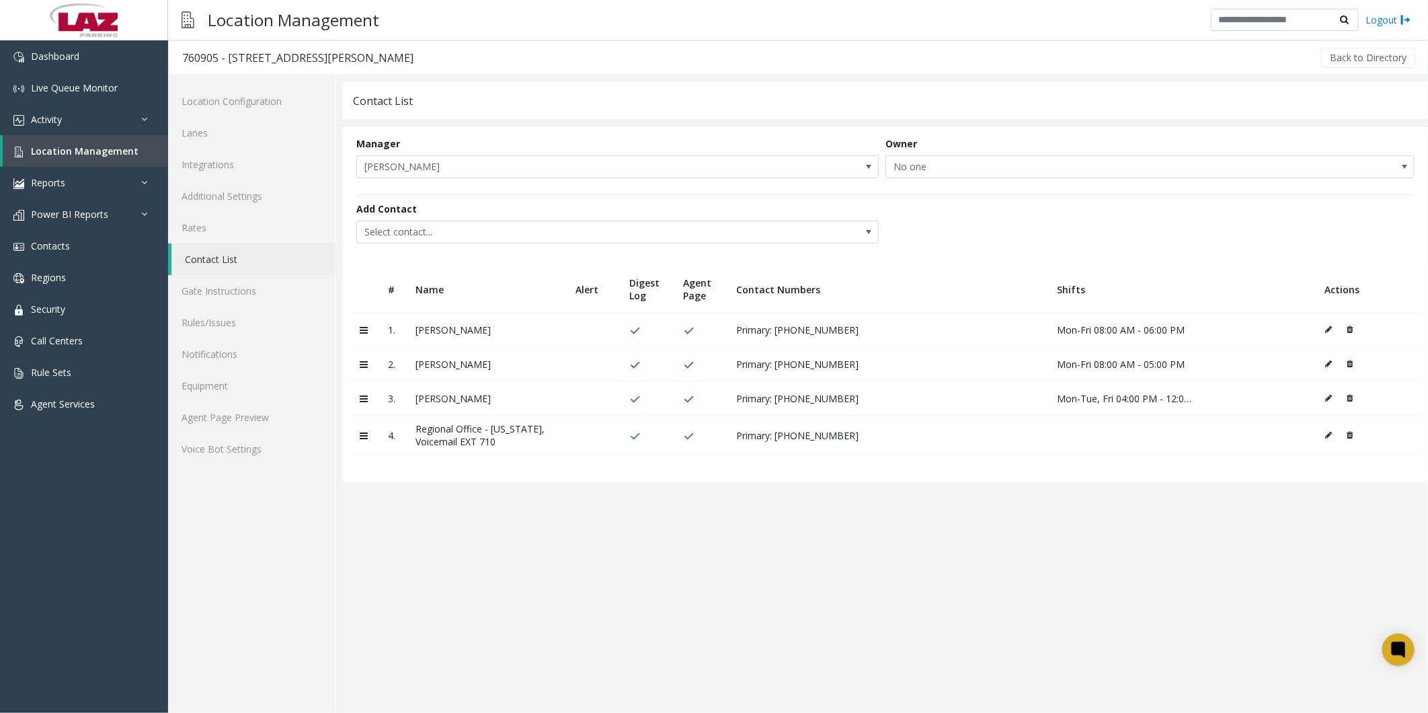
click at [366, 114] on app-contact-list "Contact List Manager [PERSON_NAME] Owner No one Add Contact Select contact... #…" at bounding box center [885, 397] width 1085 height 631
click at [239, 114] on link "Agent Page Preview" at bounding box center [251, 417] width 167 height 32
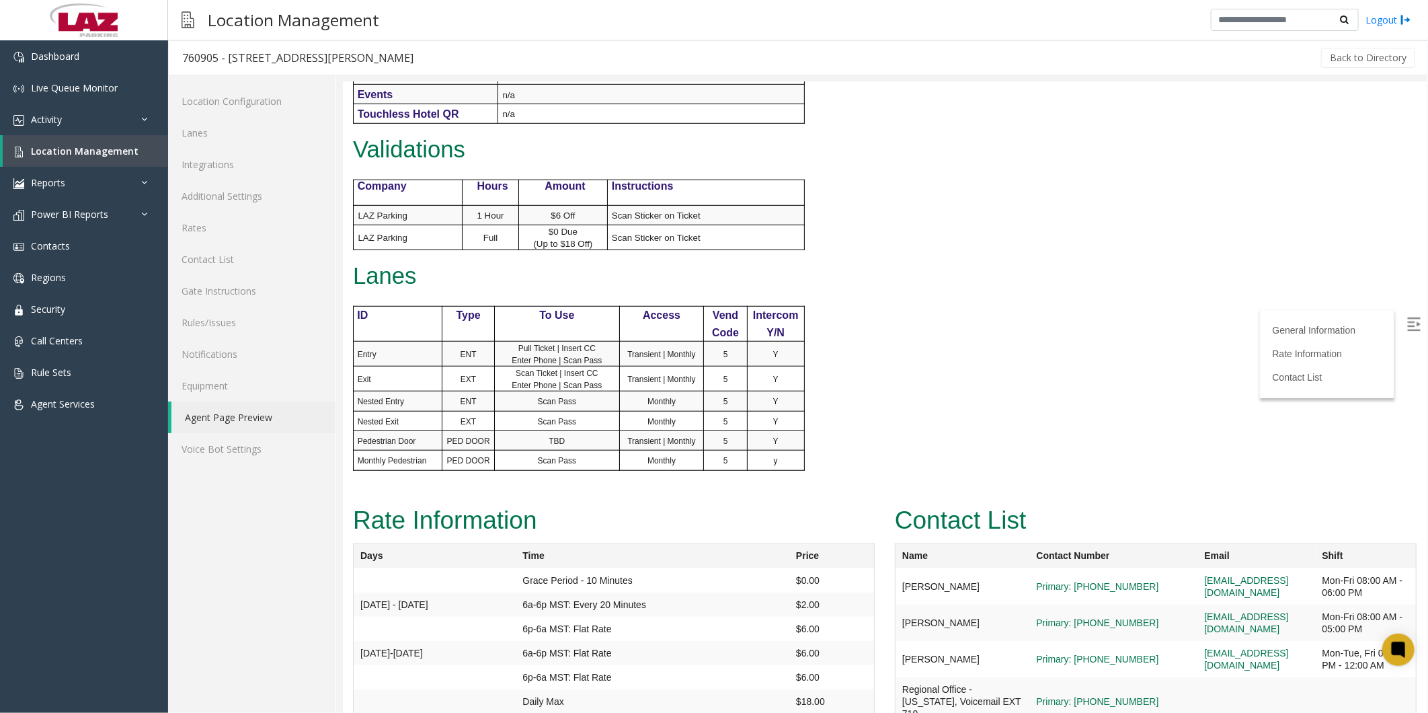
scroll to position [584, 0]
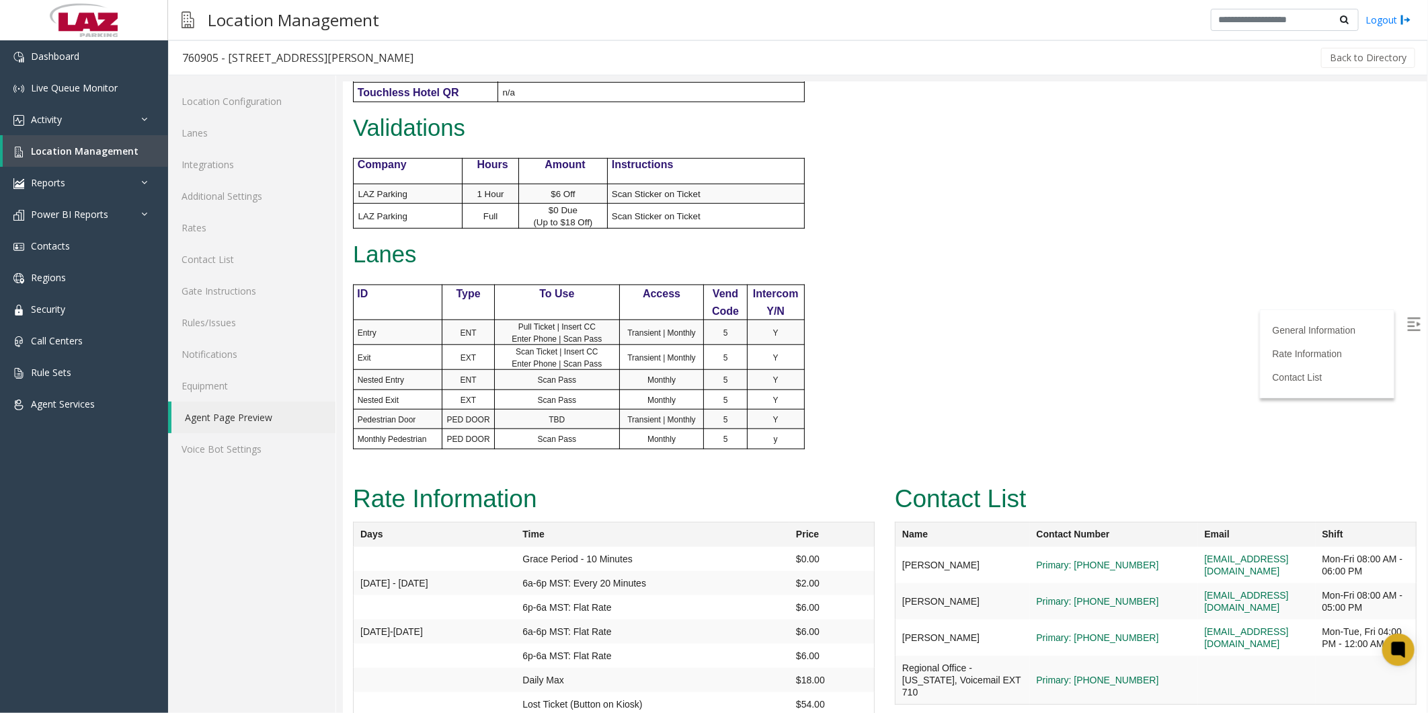
click at [366, 114] on div "General Information Revenue Control Manufacturer: FlashParcs Intercom Manufactu…" at bounding box center [658, 33] width 632 height 891
click at [366, 114] on div "Contact List Name Contact Number Email Shift [PERSON_NAME] Primary: [PHONE_NUMB…" at bounding box center [1155, 598] width 542 height 239
click at [366, 114] on div "Rate Information Days Time Price Grace Period - 10 Minutes $0.00 [DATE] - [DATE…" at bounding box center [613, 616] width 542 height 275
